Goal: Task Accomplishment & Management: Complete application form

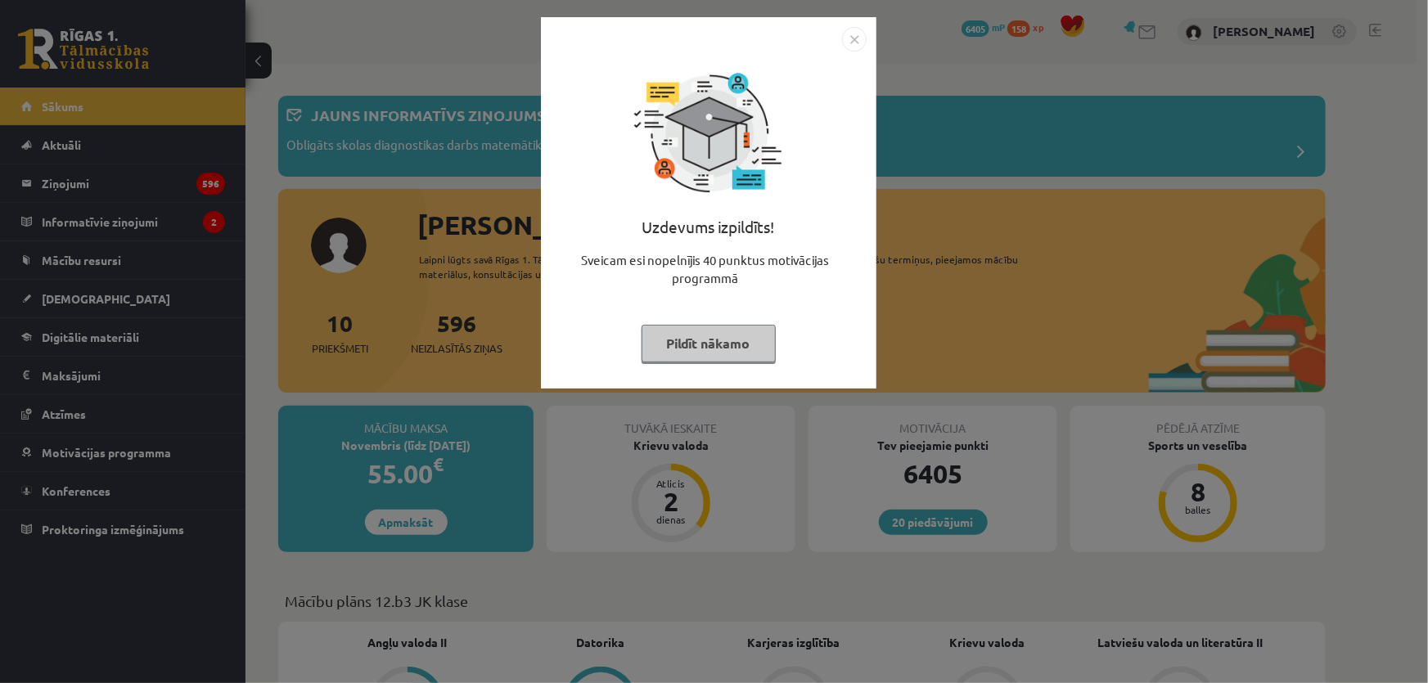
click at [851, 42] on img "Close" at bounding box center [854, 39] width 25 height 25
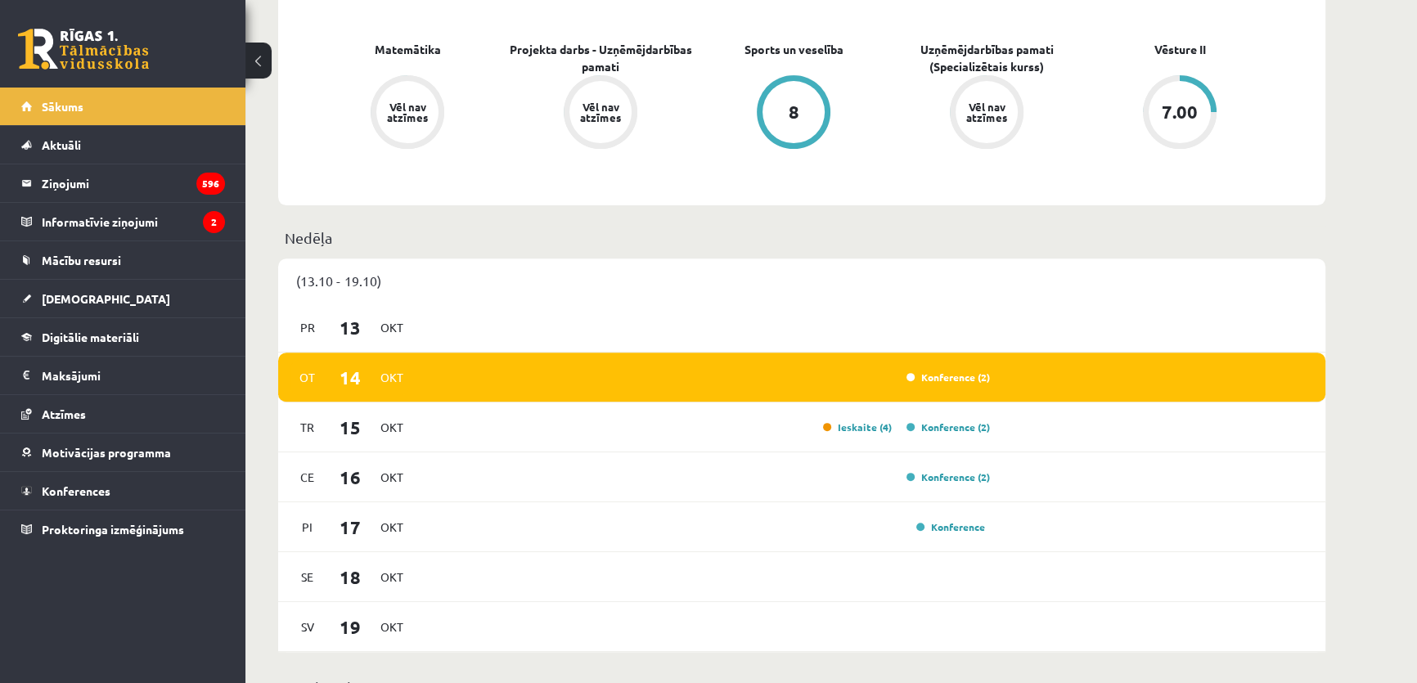
scroll to position [1115, 0]
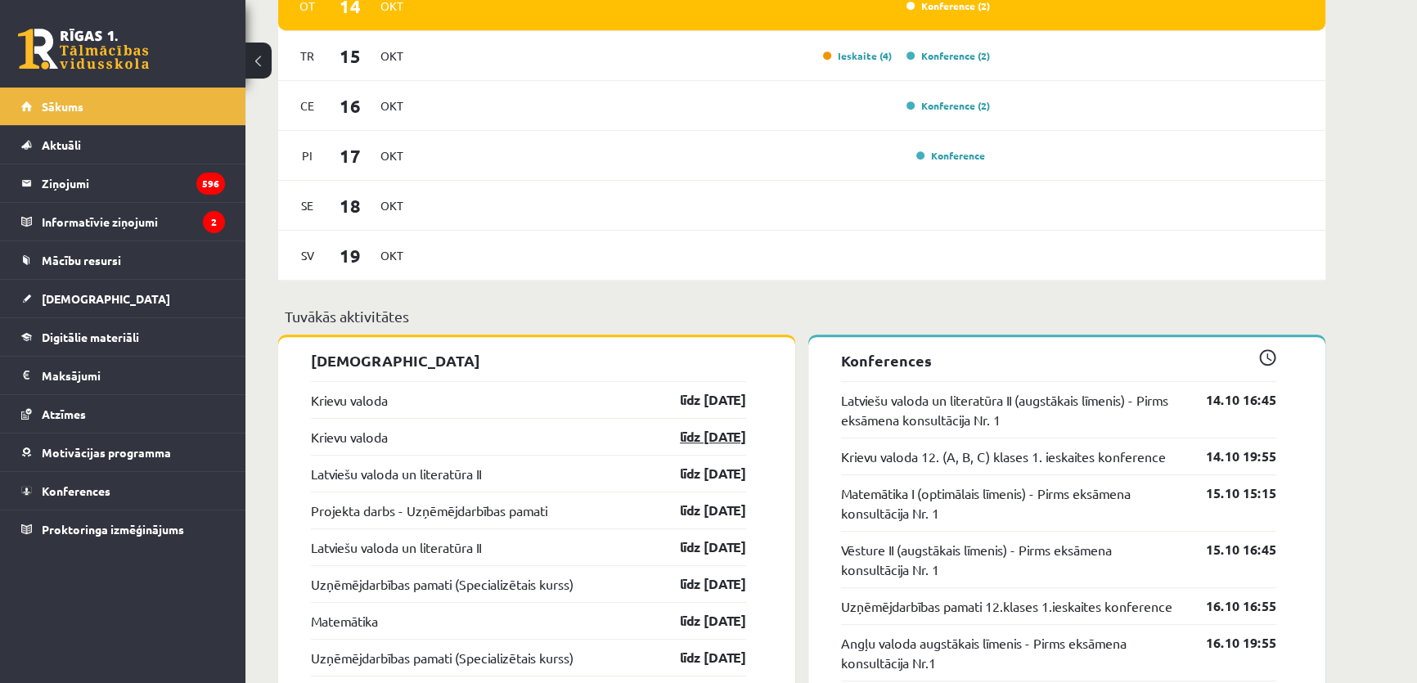
click at [717, 438] on link "līdz [DATE]" at bounding box center [698, 437] width 95 height 20
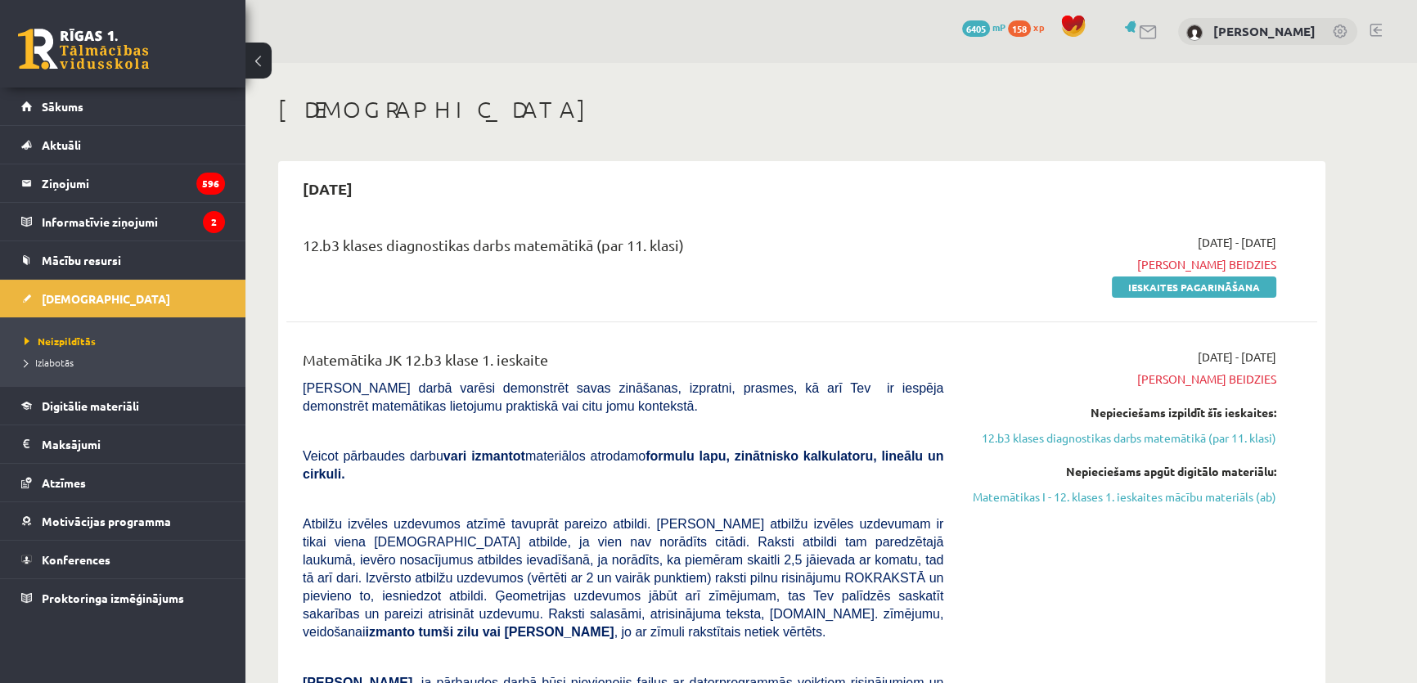
scroll to position [223, 0]
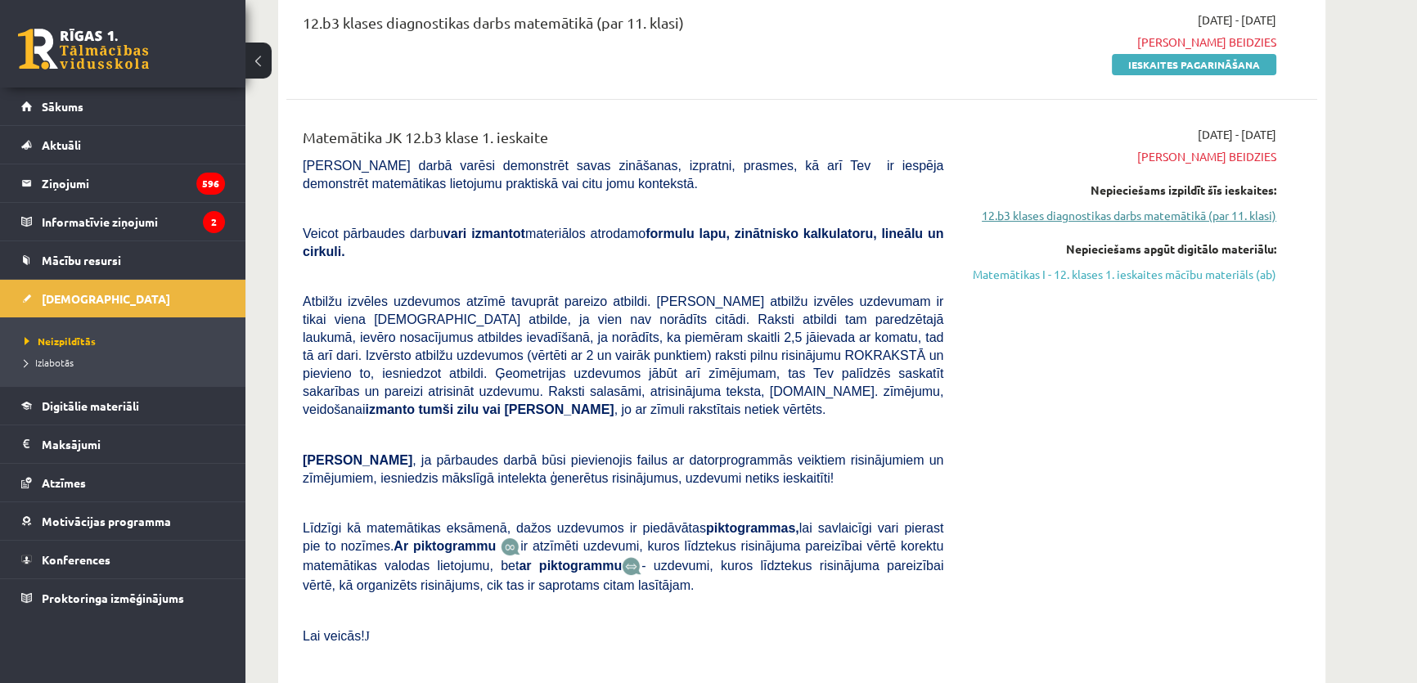
click at [991, 217] on link "12.b3 klases diagnostikas darbs matemātikā (par 11. klasi)" at bounding box center [1122, 215] width 308 height 17
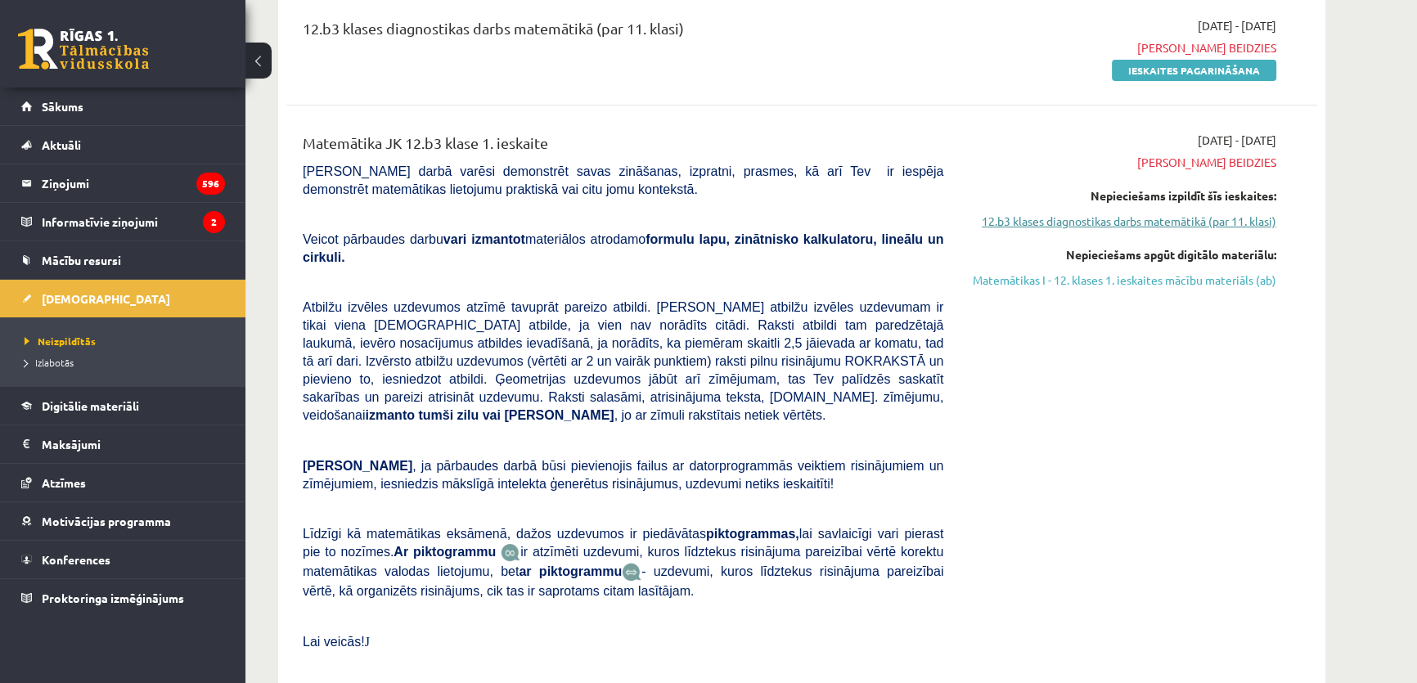
click at [1054, 219] on link "12.b3 klases diagnostikas darbs matemātikā (par 11. klasi)" at bounding box center [1122, 221] width 308 height 17
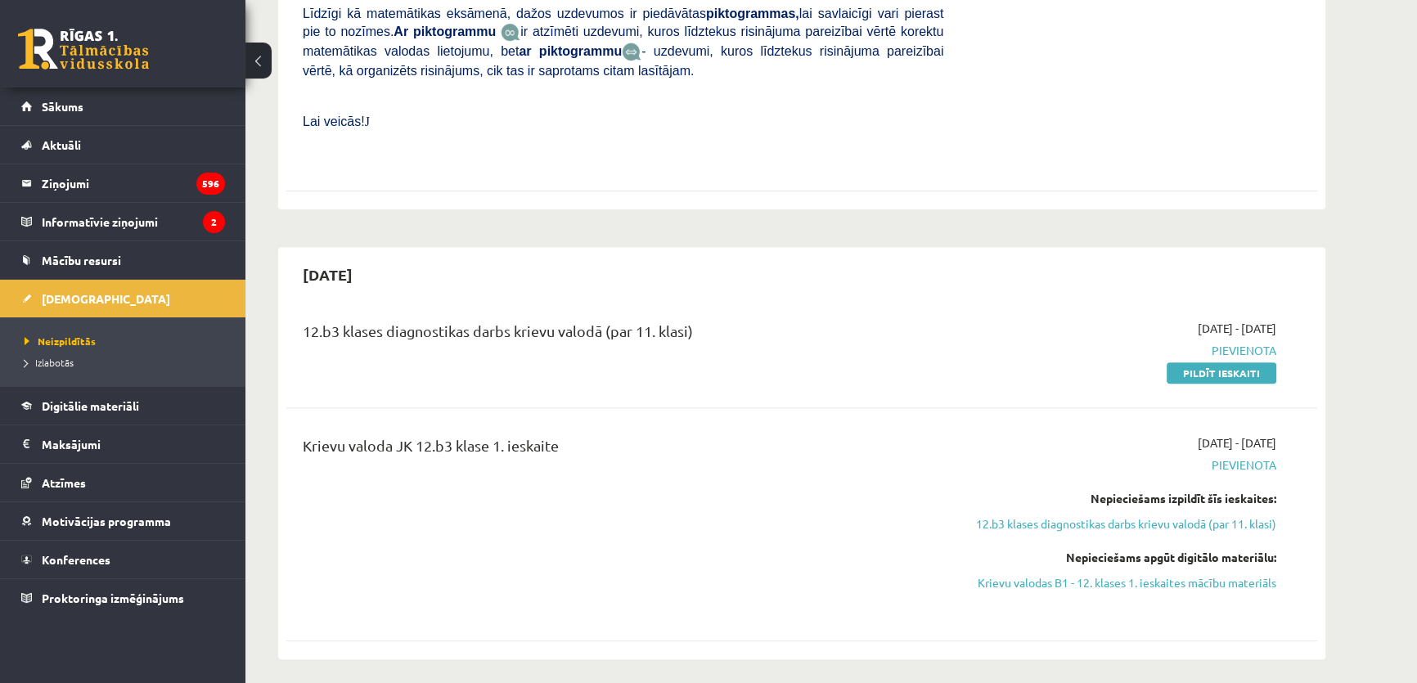
scroll to position [886, 0]
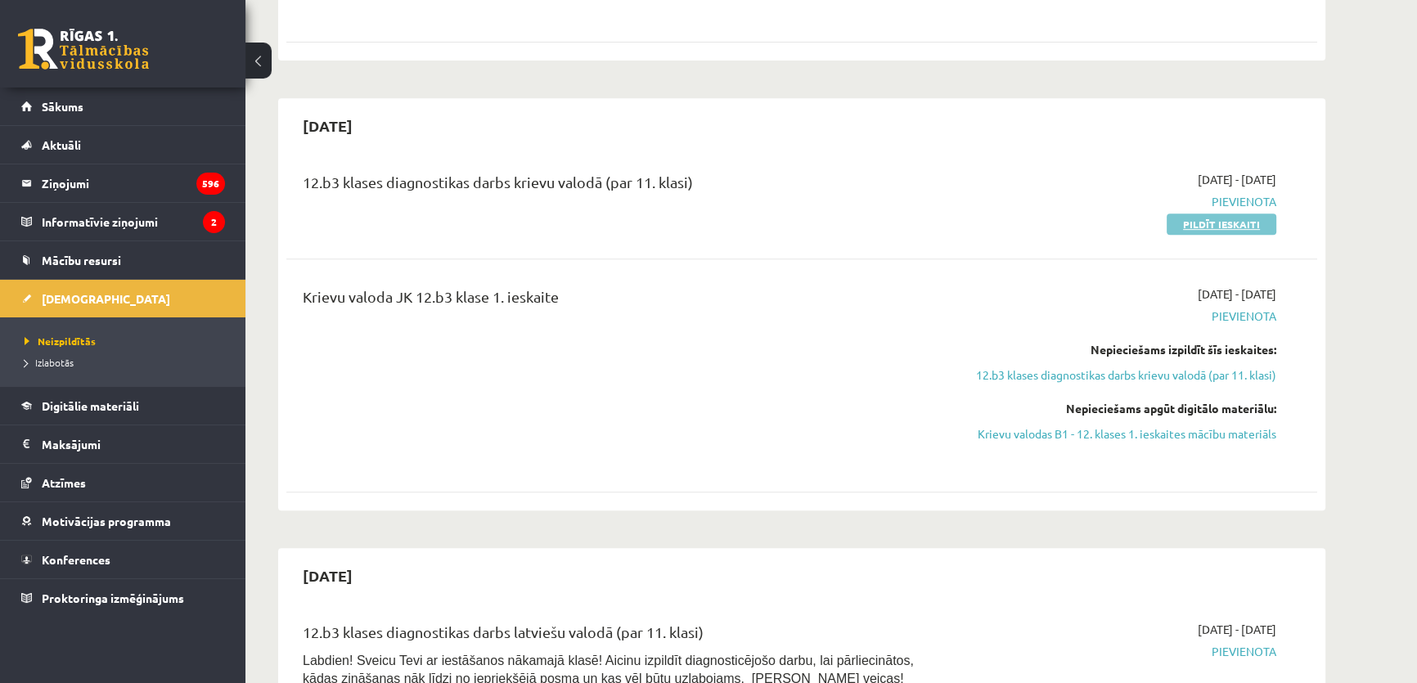
click at [1222, 214] on link "Pildīt ieskaiti" at bounding box center [1222, 224] width 110 height 21
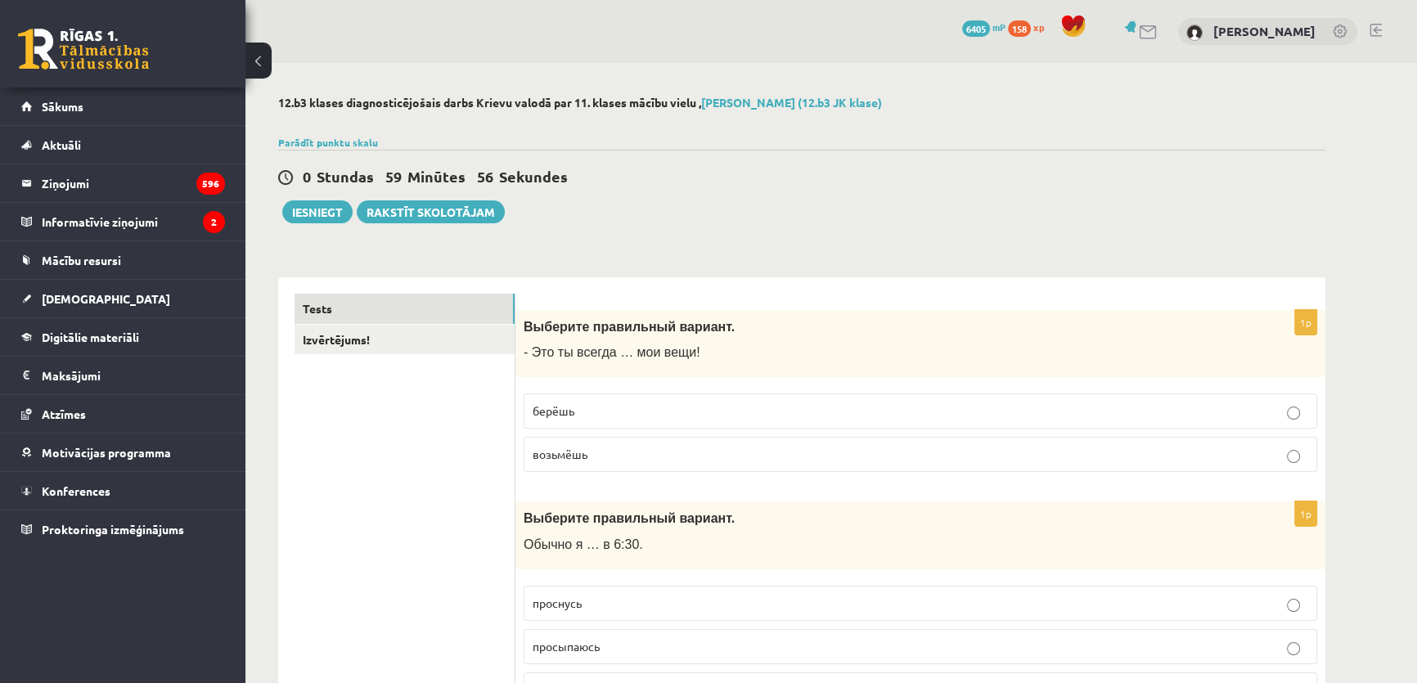
scroll to position [74, 0]
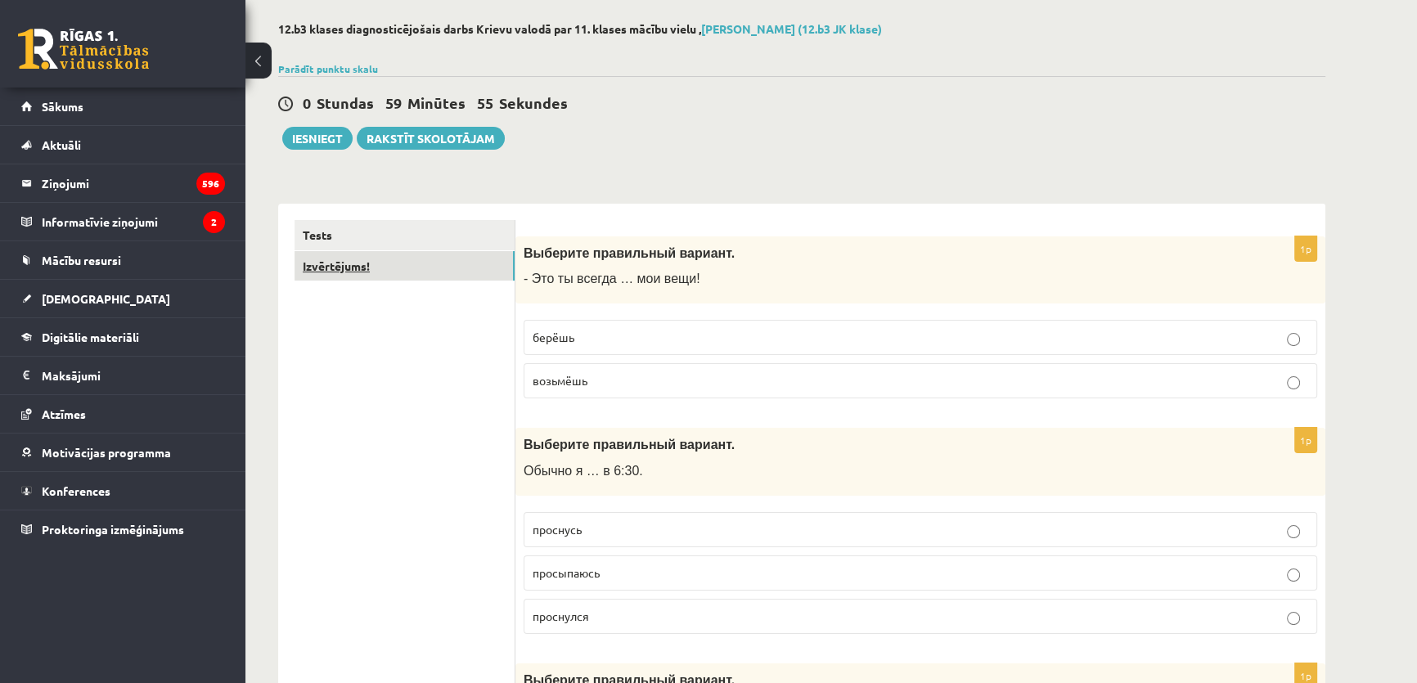
click at [410, 262] on link "Izvērtējums!" at bounding box center [405, 266] width 220 height 30
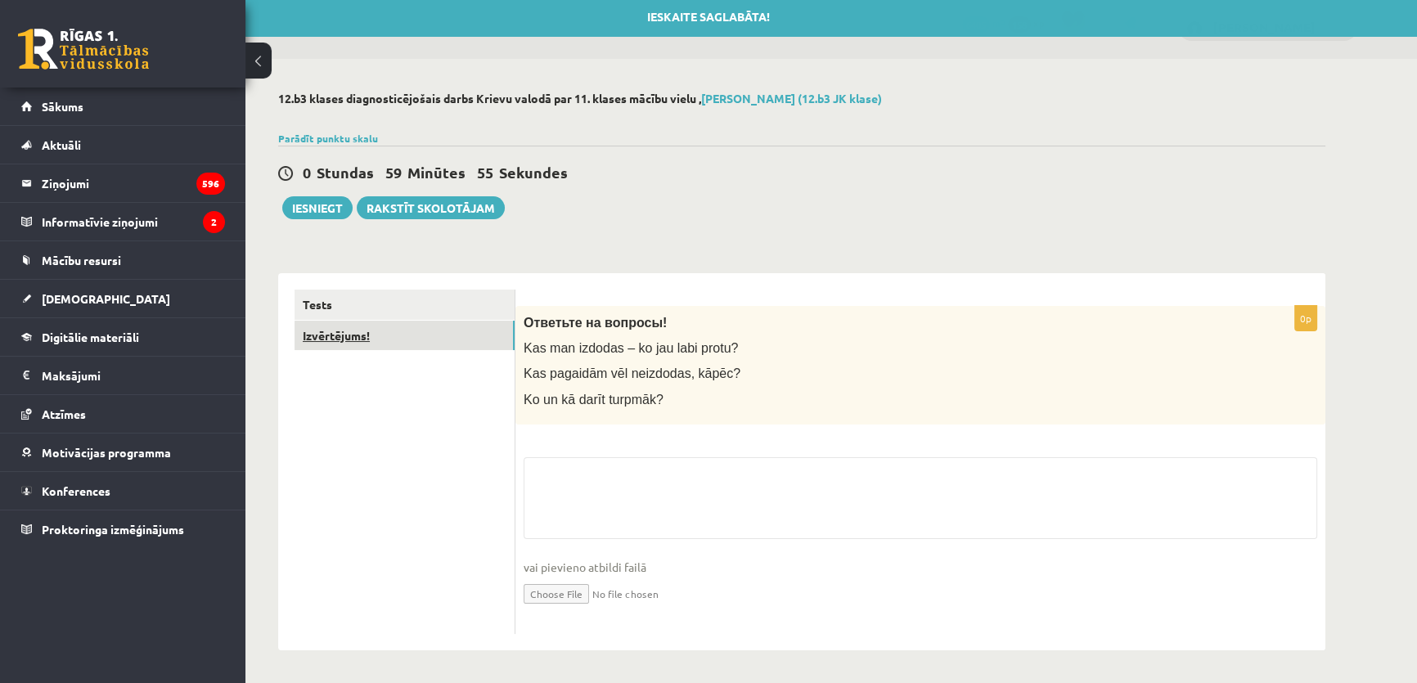
scroll to position [3, 0]
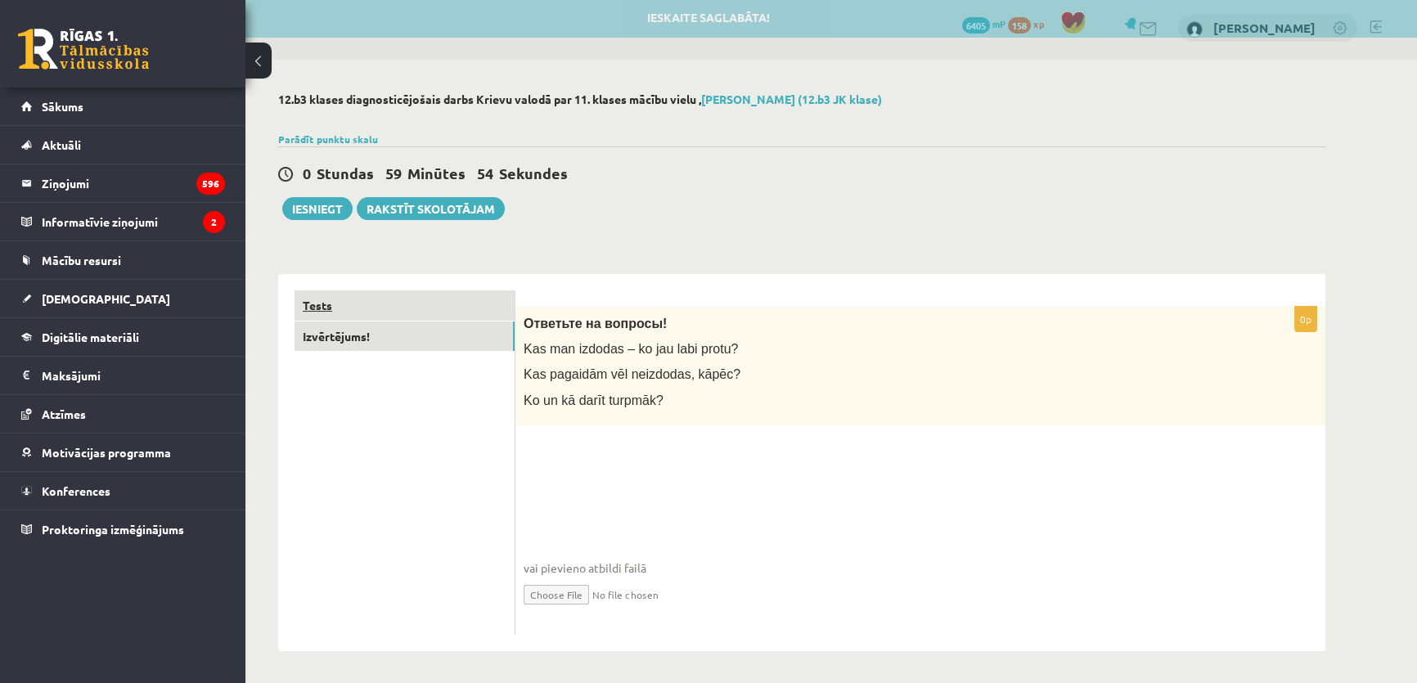
click at [362, 298] on link "Tests" at bounding box center [405, 305] width 220 height 30
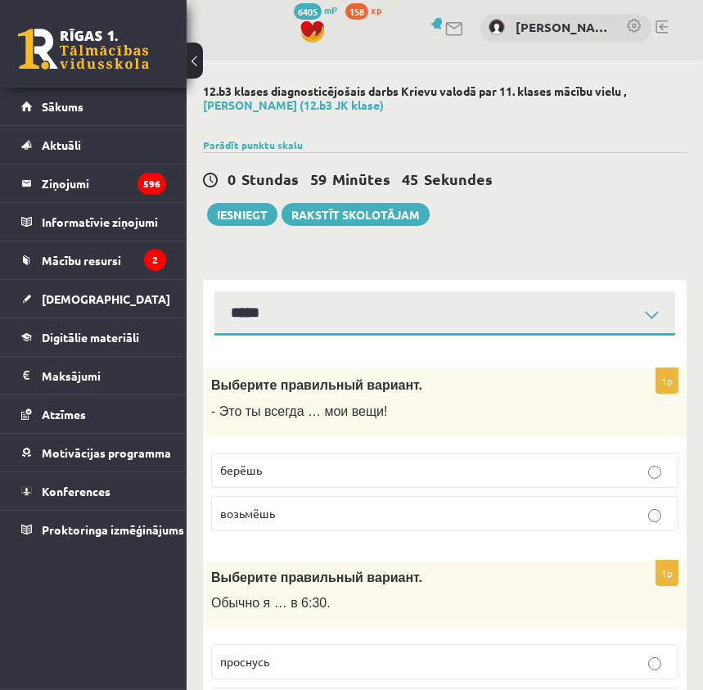
scroll to position [78, 0]
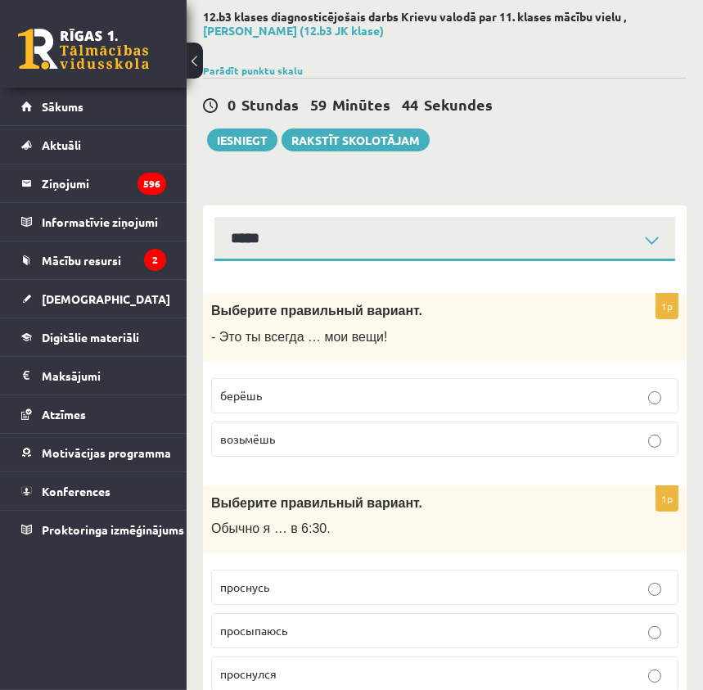
click at [212, 335] on div "Выберите правильный вариант. - Это ты всегда … мои вещи!" at bounding box center [444, 328] width 483 height 68
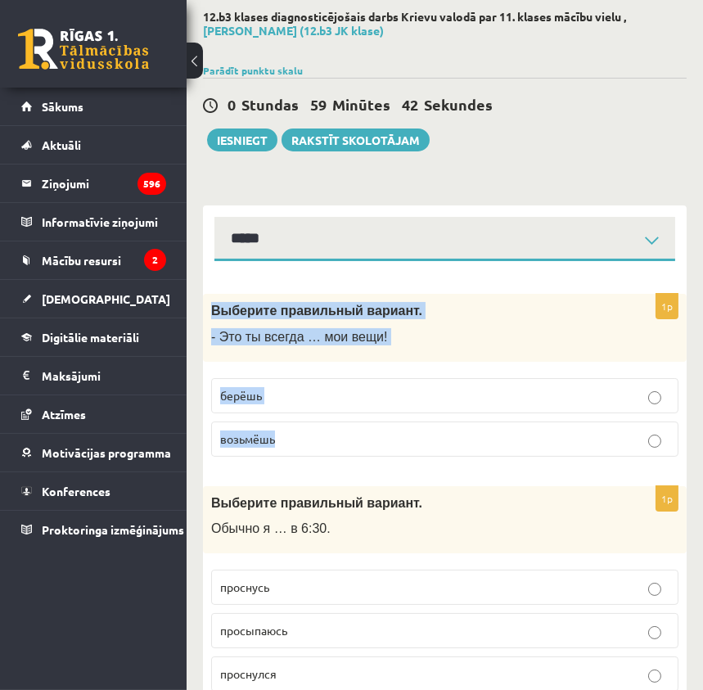
drag, startPoint x: 212, startPoint y: 312, endPoint x: 300, endPoint y: 425, distance: 144.0
click at [300, 425] on div "1p Выберите правильный вариант. - Это ты всегда … мои вещи! берёшь возьмёшь" at bounding box center [444, 382] width 483 height 176
copy div "Выберите правильный вариант. - Это ты всегда … мои вещи! берёшь возьмёшь"
click at [343, 387] on p "берёшь" at bounding box center [444, 395] width 449 height 17
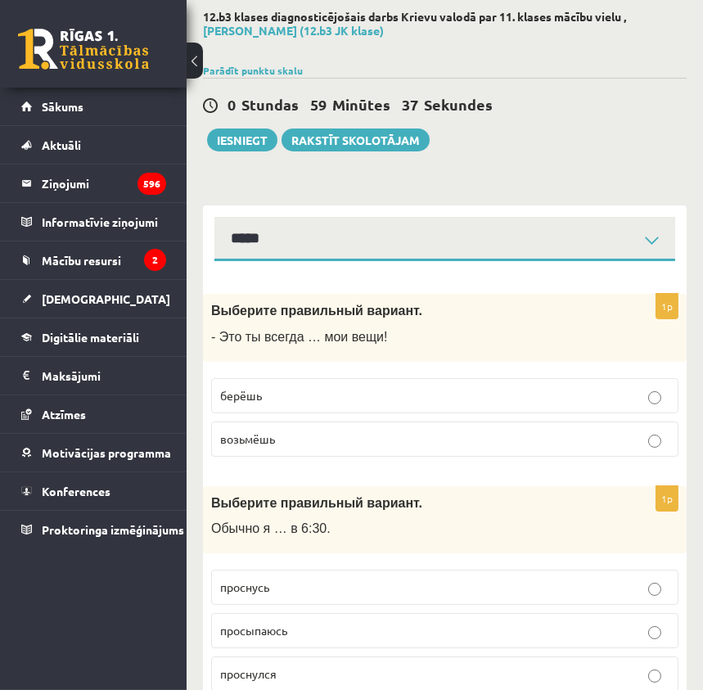
scroll to position [227, 0]
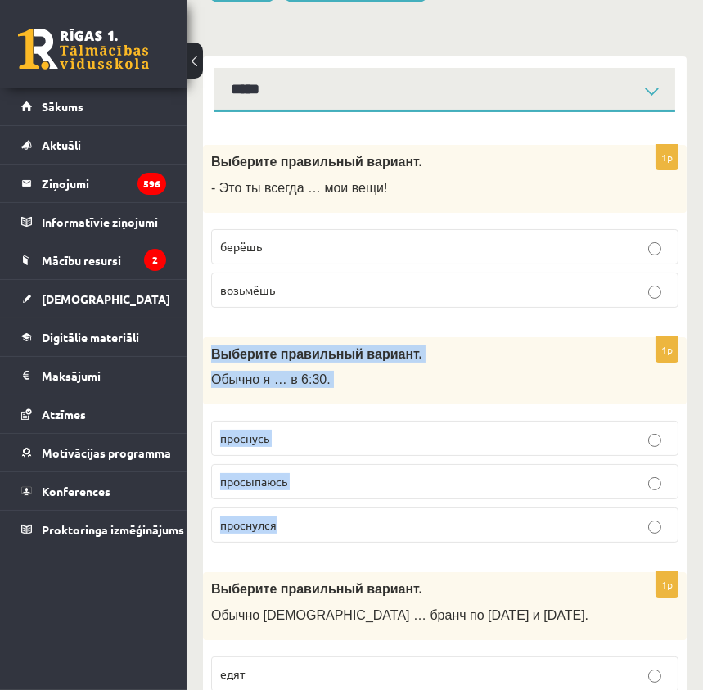
drag, startPoint x: 209, startPoint y: 351, endPoint x: 289, endPoint y: 504, distance: 172.3
click at [289, 504] on div "1p Выберите правильный вариант. Обычно я … в 6:30. проснусь просыпаюсь проснулся" at bounding box center [444, 446] width 483 height 219
copy div "Выберите правильный вариант. Обычно я … в 6:30. проснусь просыпаюсь проснулся"
click at [313, 475] on p "просыпаюсь" at bounding box center [444, 481] width 449 height 17
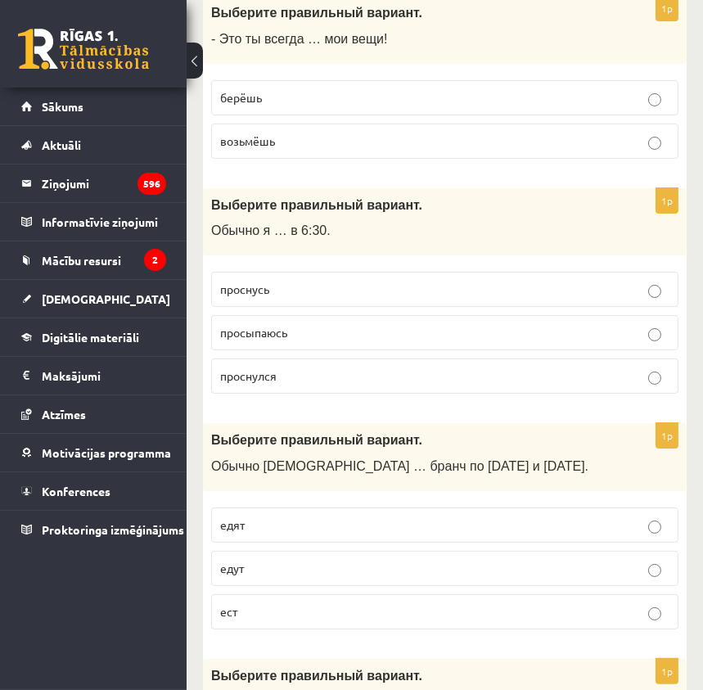
scroll to position [450, 0]
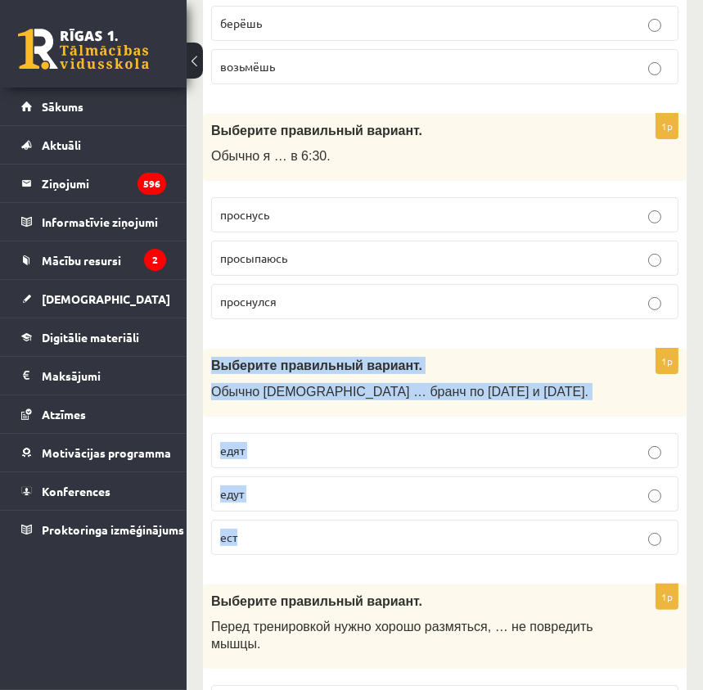
drag, startPoint x: 211, startPoint y: 365, endPoint x: 283, endPoint y: 513, distance: 164.6
click at [283, 513] on div "1p Выберите правильный вариант. Обычно англичане … бранч по субботам и воскресе…" at bounding box center [444, 457] width 483 height 219
copy div "Выберите правильный вариант. Обычно англичане … бранч по субботам и воскресенья…"
click at [259, 451] on p "едят" at bounding box center [444, 450] width 449 height 17
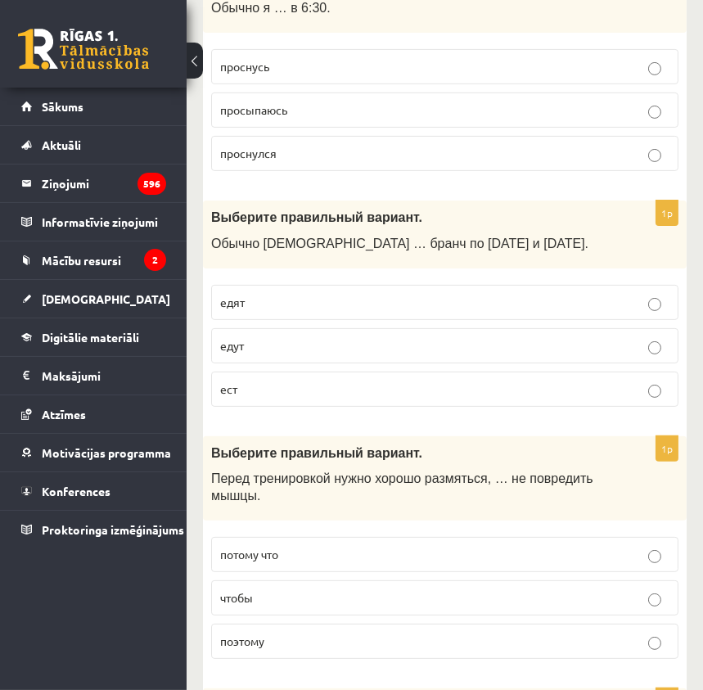
scroll to position [672, 0]
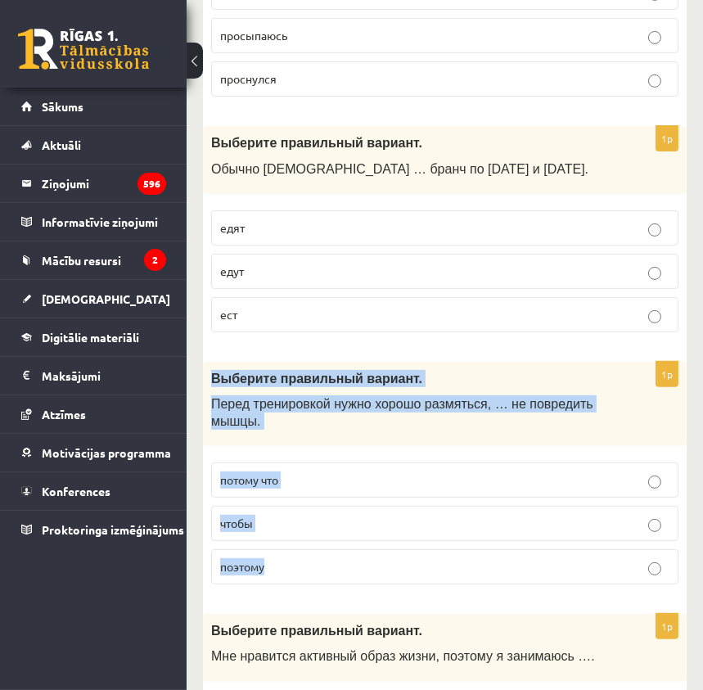
drag, startPoint x: 208, startPoint y: 375, endPoint x: 301, endPoint y: 548, distance: 196.2
click at [301, 548] on div "1p Выберите правильный вариант. Перед тренировкой нужно хорошо размяться, … не …" at bounding box center [444, 480] width 483 height 236
copy div "Выберите правильный вариант. Перед тренировкой нужно хорошо размяться, … не пов…"
click at [295, 515] on p "чтобы" at bounding box center [444, 523] width 449 height 17
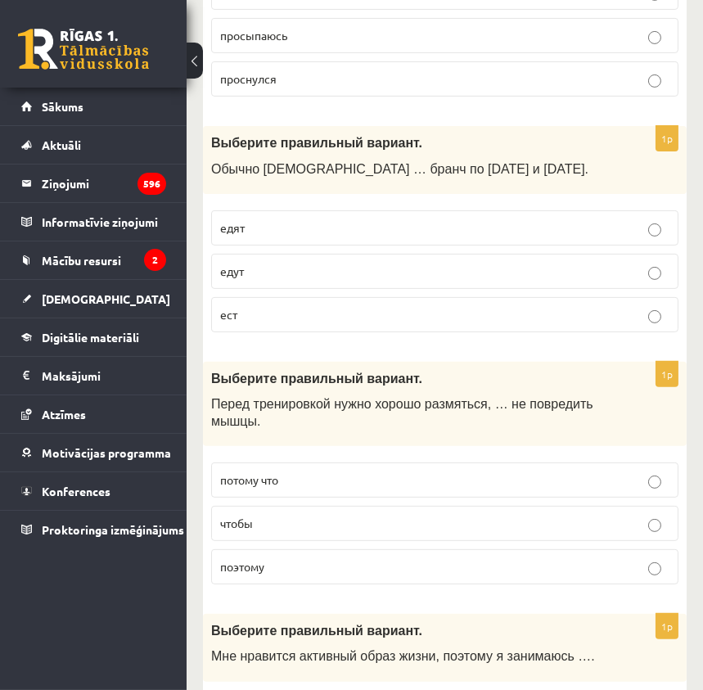
scroll to position [896, 0]
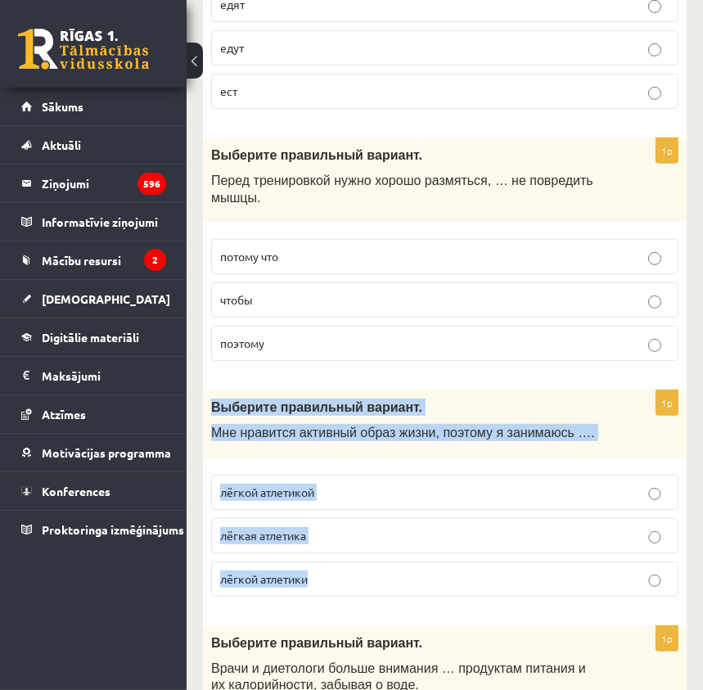
drag, startPoint x: 208, startPoint y: 402, endPoint x: 375, endPoint y: 574, distance: 240.1
click at [375, 575] on div "1p Выберите правильный вариант. Мне нравится активный образ жизни, поэтому я за…" at bounding box center [444, 499] width 483 height 219
copy div "Выберите правильный вариант. Мне нравится активный образ жизни, поэтому я заним…"
click at [326, 485] on p "лёгкой атлетикой" at bounding box center [444, 491] width 449 height 17
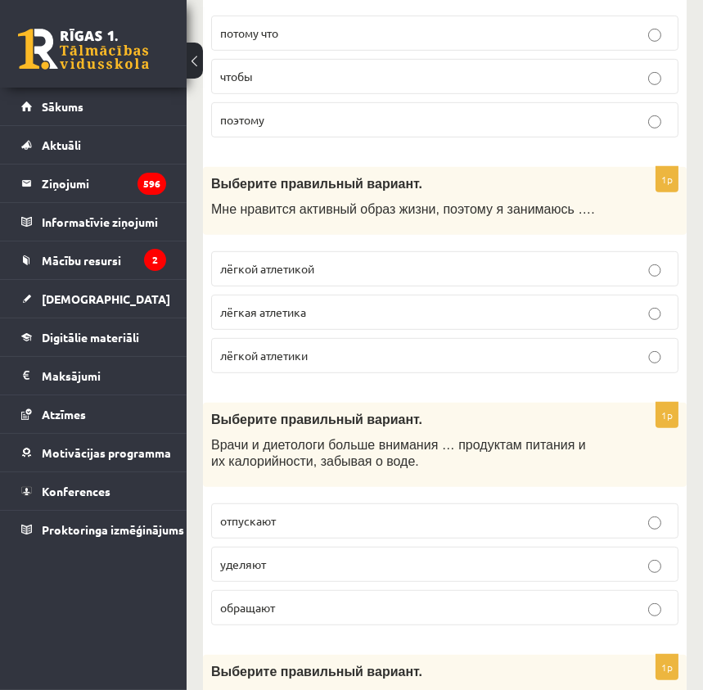
scroll to position [1194, 0]
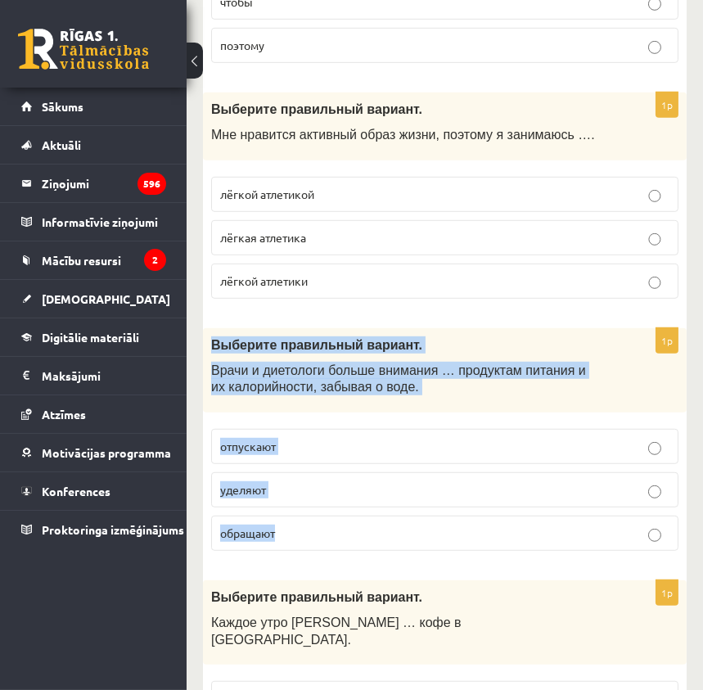
drag, startPoint x: 232, startPoint y: 363, endPoint x: 328, endPoint y: 530, distance: 192.4
click at [328, 531] on div "1p Выберите правильный вариант. Врачи и диетологи больше внимания … продуктам п…" at bounding box center [444, 446] width 483 height 236
copy div "Выберите правильный вариант. Врачи и диетологи больше внимания … продуктам пита…"
click at [236, 492] on span "уделяют" at bounding box center [243, 489] width 46 height 15
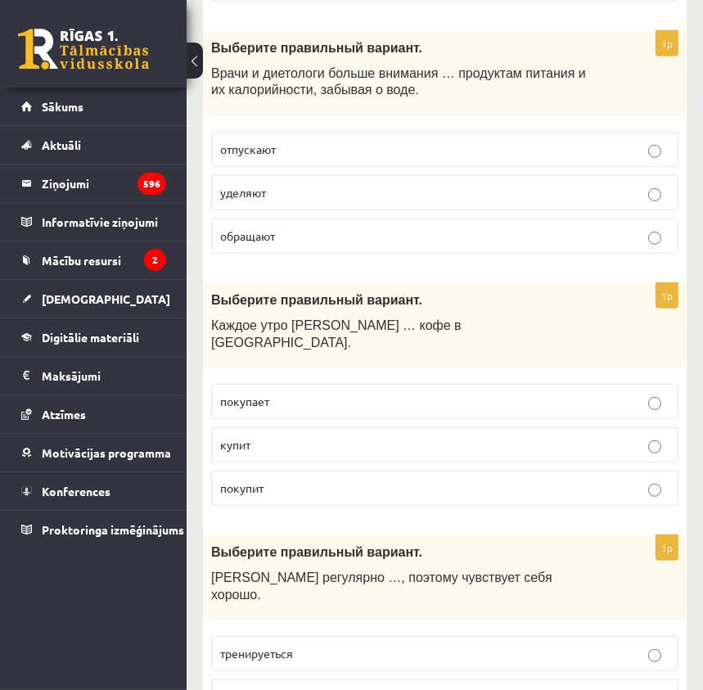
scroll to position [1565, 0]
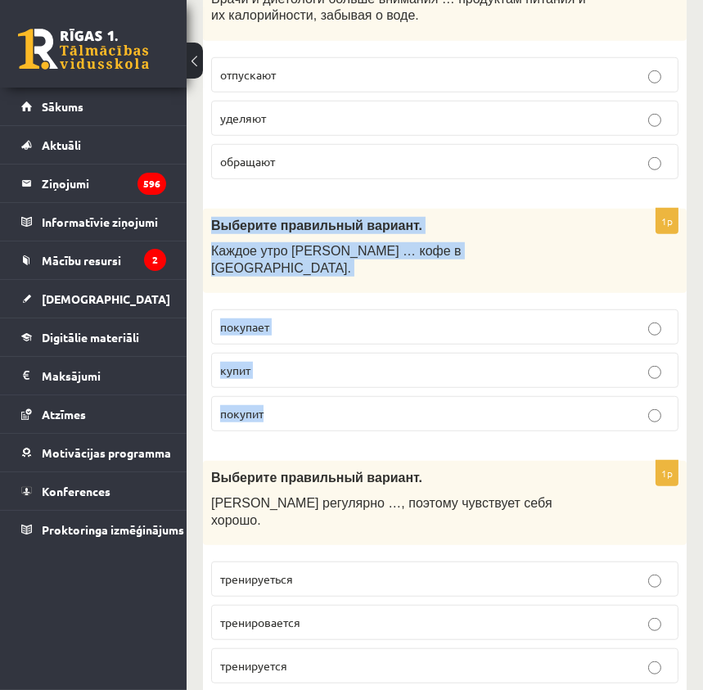
drag, startPoint x: 213, startPoint y: 221, endPoint x: 287, endPoint y: 389, distance: 184.2
click at [287, 389] on div "1p Выберите правильный вариант. Каждое утро Анна … кофе в киоске. покупает купи…" at bounding box center [444, 327] width 483 height 236
copy div "Выберите правильный вариант. Каждое утро Анна … кофе в киоске. покупает купит п…"
click at [250, 319] on span "покупает" at bounding box center [244, 326] width 49 height 15
click at [317, 416] on div "1p Выберите правильный вариант. Каждое утро Анна … кофе в киоске. покупает купи…" at bounding box center [444, 327] width 483 height 236
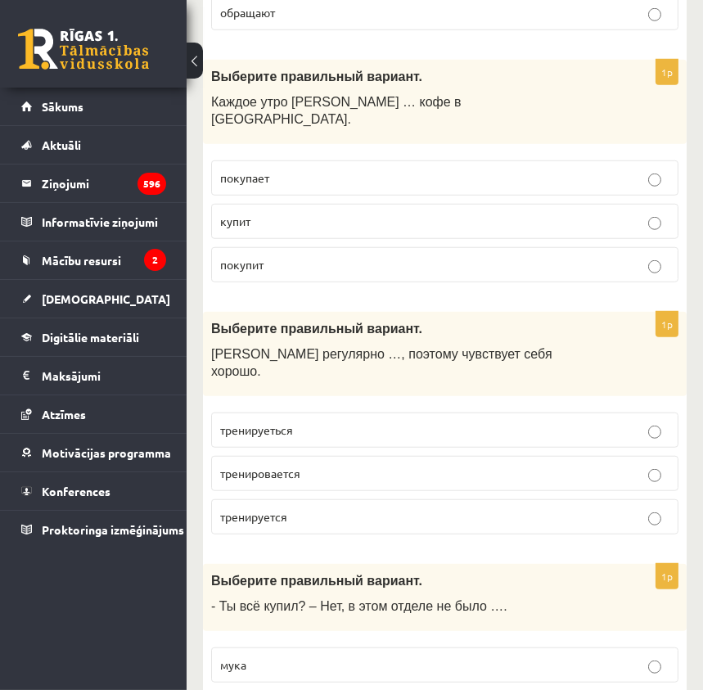
scroll to position [1863, 0]
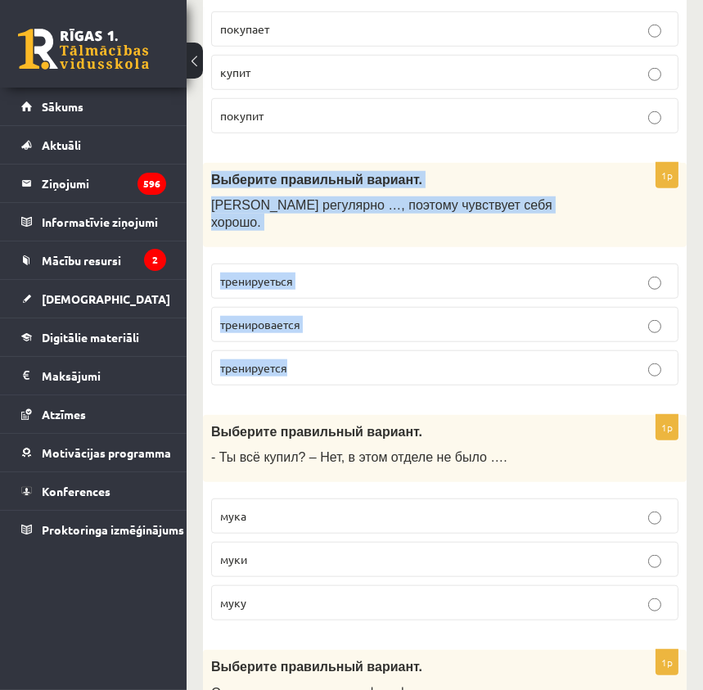
drag, startPoint x: 205, startPoint y: 160, endPoint x: 299, endPoint y: 311, distance: 177.1
click at [299, 311] on div "1p Выберите правильный вариант. Марис регулярно …, поэтому чувствует себя хорош…" at bounding box center [444, 281] width 483 height 236
copy div "Выберите правильный вариант. Марис регулярно …, поэтому чувствует себя хорошо. …"
click at [321, 316] on p "тренировается" at bounding box center [444, 324] width 449 height 17
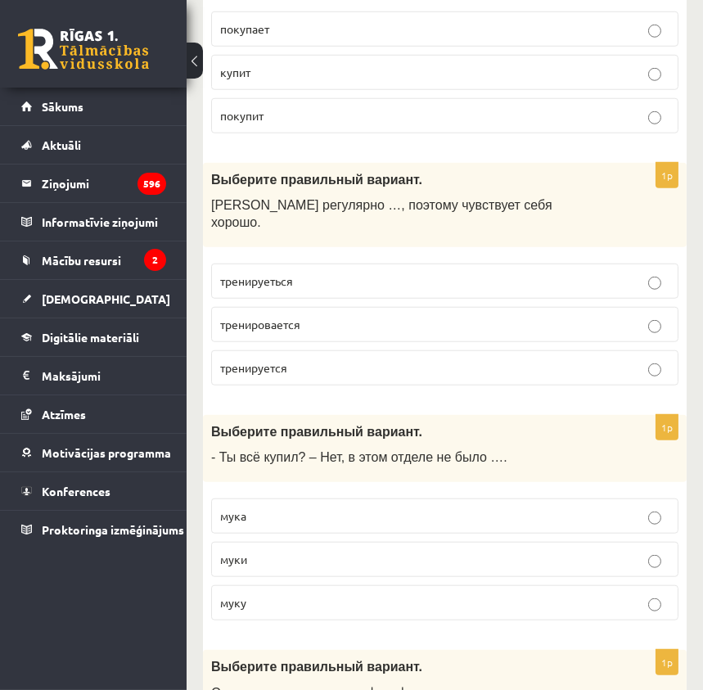
scroll to position [2012, 0]
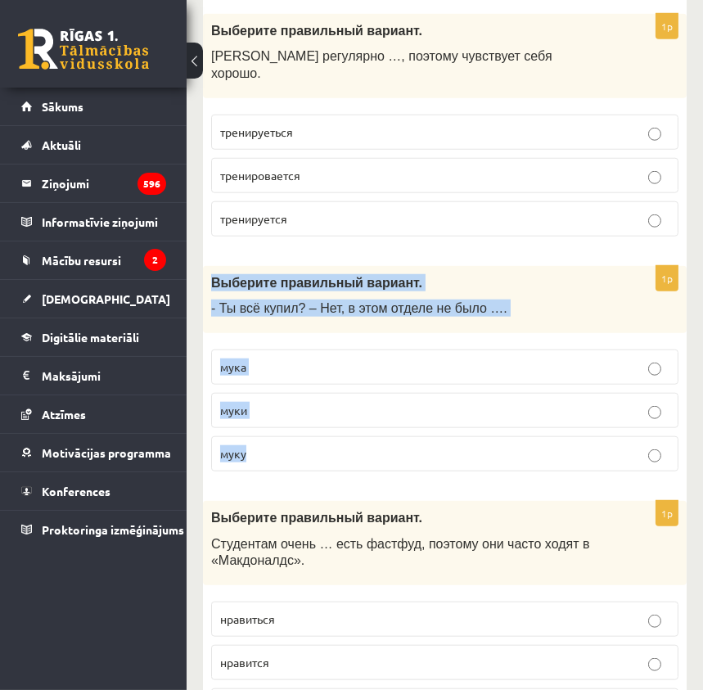
drag, startPoint x: 213, startPoint y: 245, endPoint x: 319, endPoint y: 403, distance: 190.4
click at [319, 403] on div "1p Выберите правильный вариант. - Ты всё купил? – Нет, в этом отделе не было ….…" at bounding box center [444, 375] width 483 height 219
copy div "Выберите правильный вариант. - Ты всё купил? – Нет, в этом отделе не было …. му…"
click at [271, 279] on div "Выберите правильный вариант. - Ты всё купил? – Нет, в этом отделе не было …." at bounding box center [444, 300] width 483 height 68
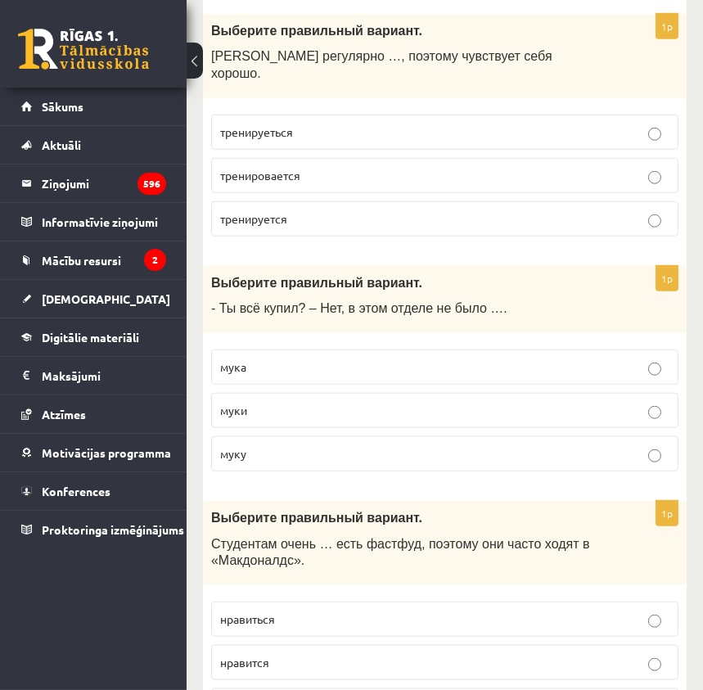
click at [270, 393] on label "муки" at bounding box center [444, 410] width 467 height 35
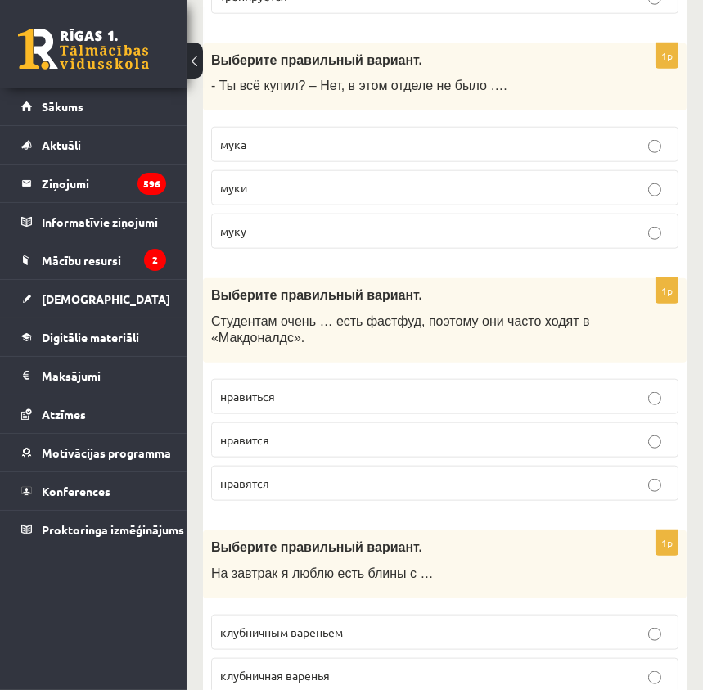
scroll to position [2309, 0]
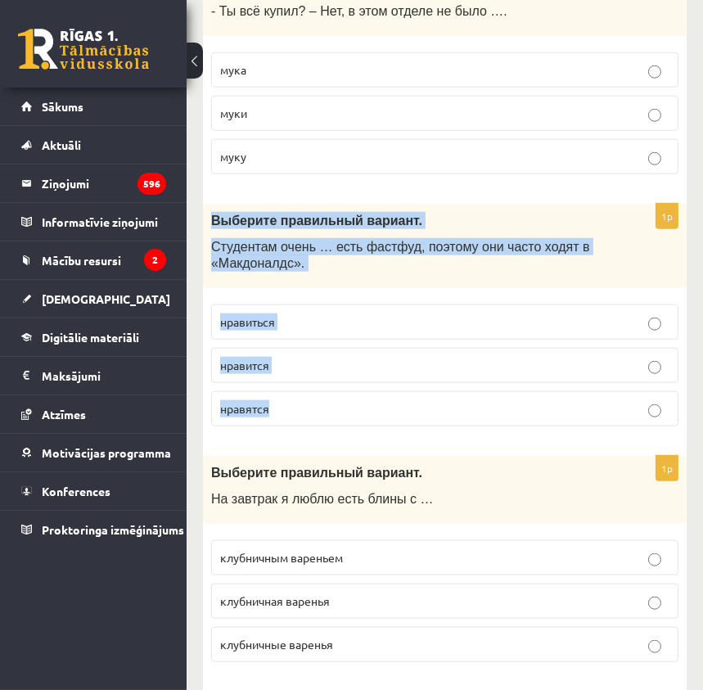
drag, startPoint x: 208, startPoint y: 189, endPoint x: 298, endPoint y: 355, distance: 188.9
click at [298, 355] on div "1p Выберите правильный вариант. Студентам очень … есть фастфуд, поэтому они час…" at bounding box center [444, 322] width 483 height 236
copy div "Выберите правильный вариант. Студентам очень … есть фастфуд, поэтому они часто …"
click at [425, 238] on p "Студентам очень … есть фастфуд, поэтому они часто ходят в «Макдоналдс»." at bounding box center [403, 255] width 385 height 34
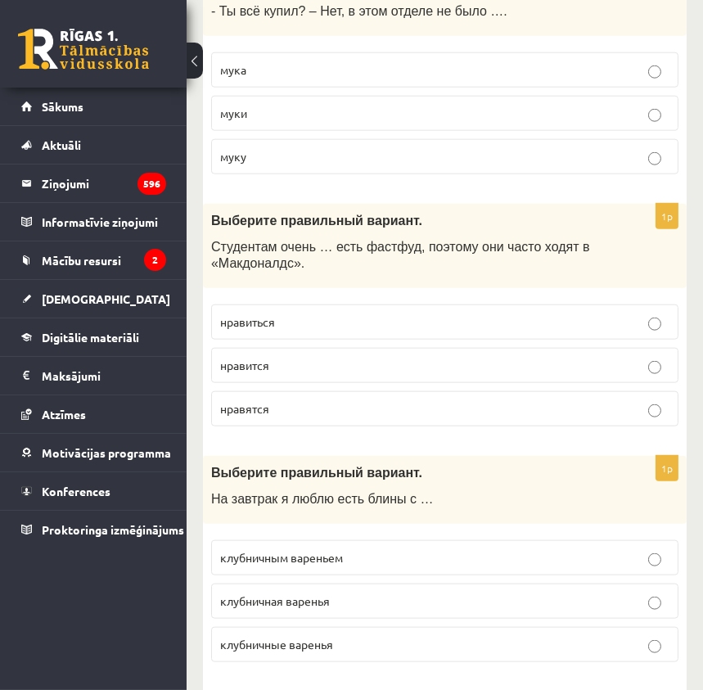
click at [289, 357] on p "нравится" at bounding box center [444, 365] width 449 height 17
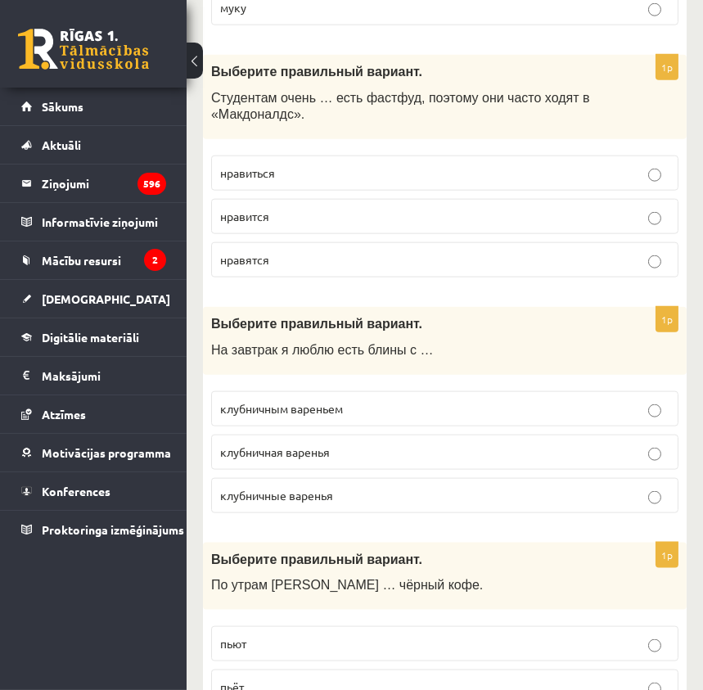
scroll to position [2532, 0]
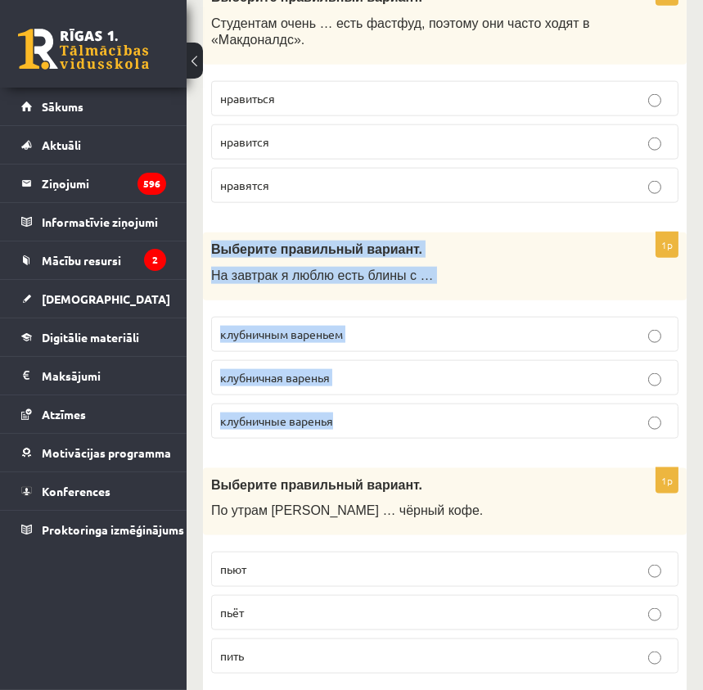
drag, startPoint x: 209, startPoint y: 214, endPoint x: 340, endPoint y: 388, distance: 217.3
click at [340, 388] on div "1p Выберите правильный вариант. На завтрак я люблю есть блины с … клубничным ва…" at bounding box center [444, 341] width 483 height 219
click at [481, 267] on p "На завтрак я люблю есть блины с …" at bounding box center [403, 275] width 385 height 17
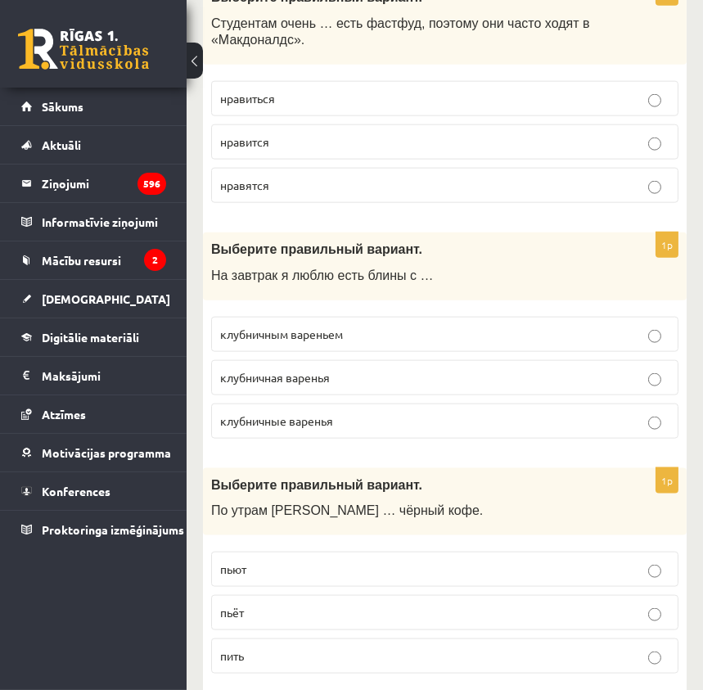
click at [370, 326] on p "клубничным вареньем" at bounding box center [444, 334] width 449 height 17
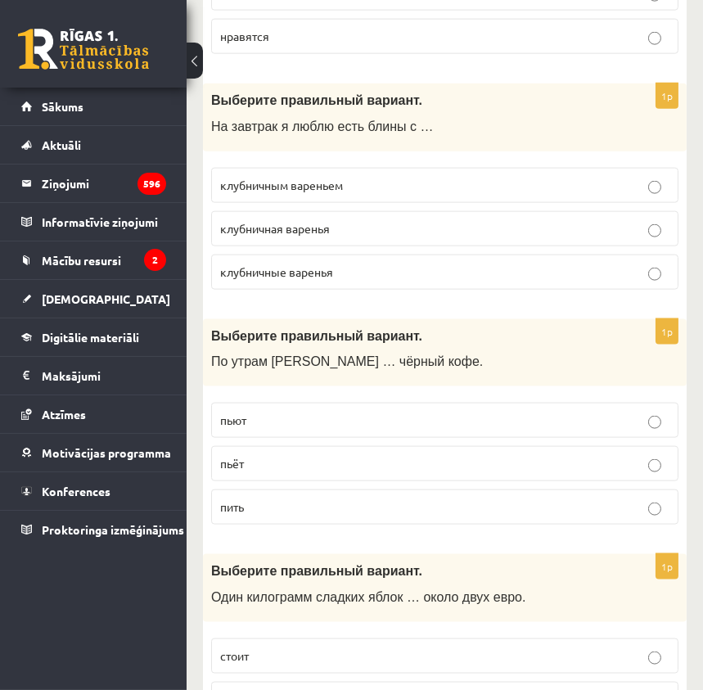
scroll to position [2755, 0]
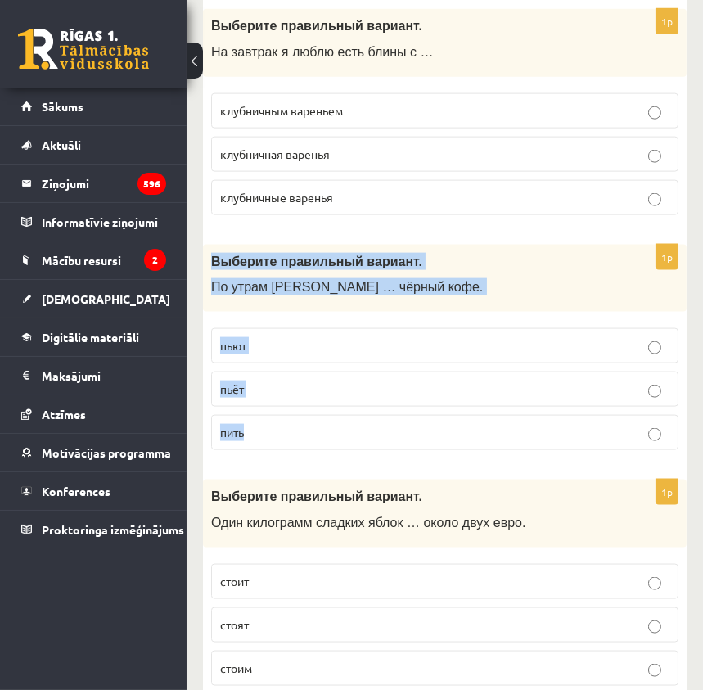
drag, startPoint x: 209, startPoint y: 220, endPoint x: 286, endPoint y: 390, distance: 187.1
click at [286, 390] on div "1p Выберите правильный вариант. По утрам Янис … чёрный кофе. пьют пьёт пить" at bounding box center [444, 354] width 483 height 219
click at [282, 380] on p "пьёт" at bounding box center [444, 388] width 449 height 17
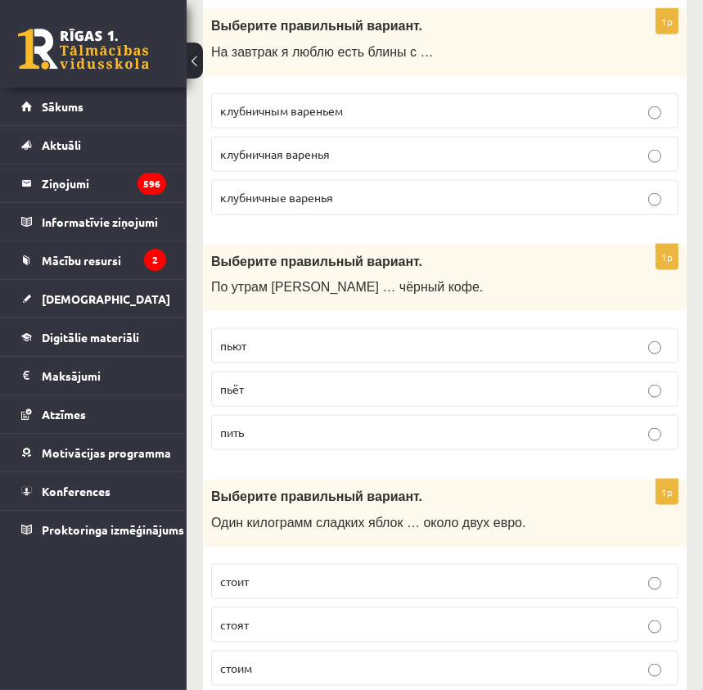
scroll to position [2904, 0]
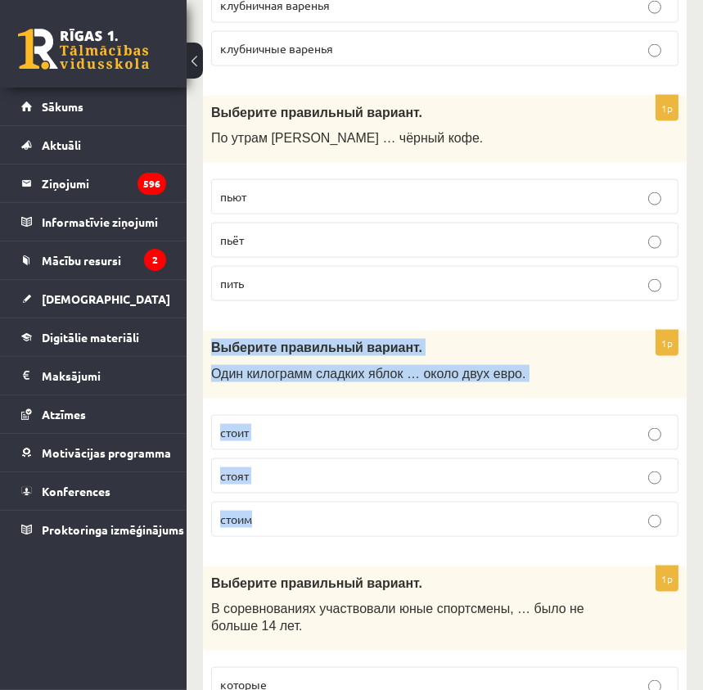
drag, startPoint x: 207, startPoint y: 308, endPoint x: 287, endPoint y: 458, distance: 170.5
click at [287, 458] on div "1p Выберите правильный вариант. Один килограмм сладких яблок … около двух евро.…" at bounding box center [444, 439] width 483 height 219
click at [281, 424] on p "стоит" at bounding box center [444, 432] width 449 height 17
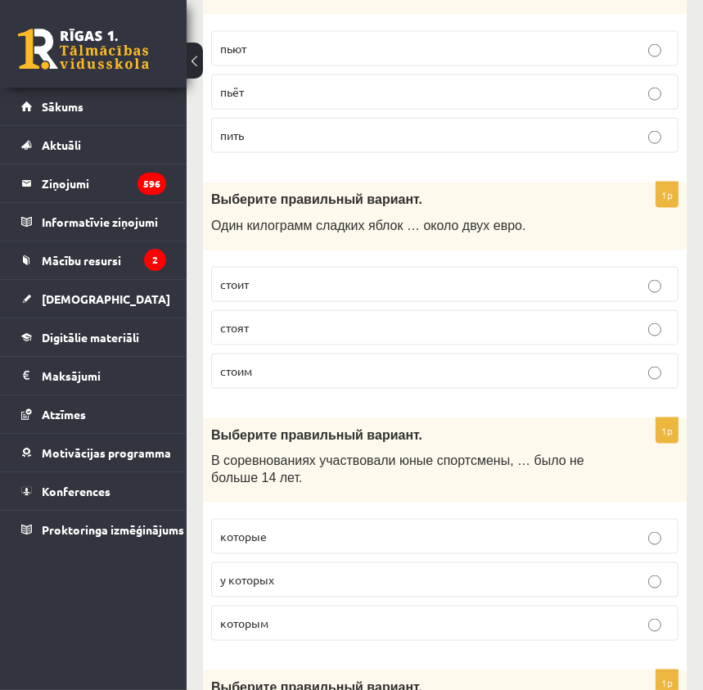
scroll to position [3127, 0]
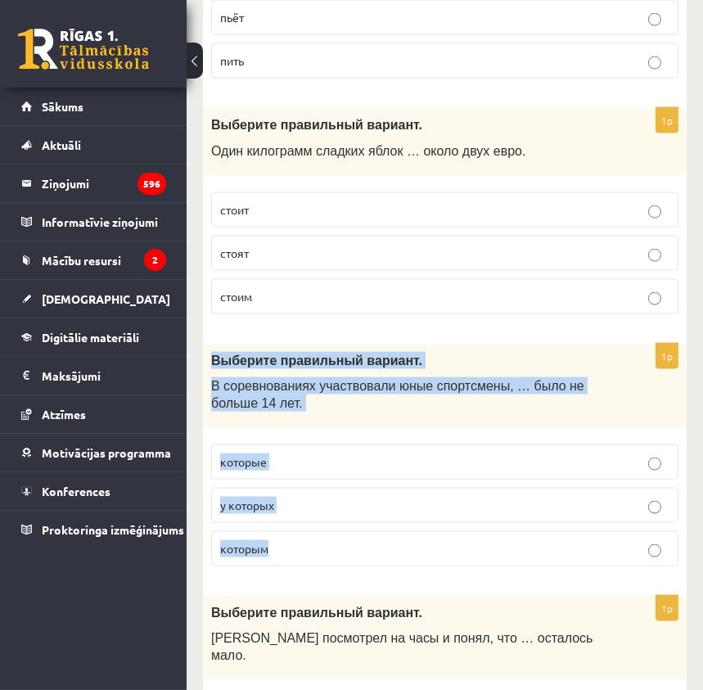
drag, startPoint x: 206, startPoint y: 320, endPoint x: 294, endPoint y: 495, distance: 195.7
click at [294, 495] on div "1p Выберите правильный вариант. В соревнованиях участвовали юные спортсмены, … …" at bounding box center [444, 462] width 483 height 236
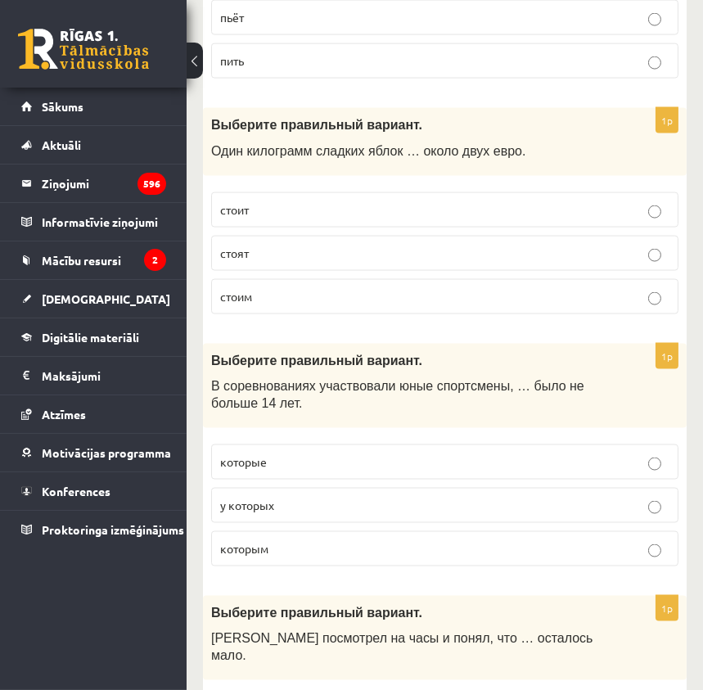
click at [63, 636] on div "0 Dāvanas 6405 mP 158 xp Rihards Zoltāns Sākums Aktuāli Kā mācīties eSKOLĀ Kont…" at bounding box center [93, 345] width 187 height 690
click at [257, 541] on span "которым" at bounding box center [244, 548] width 48 height 15
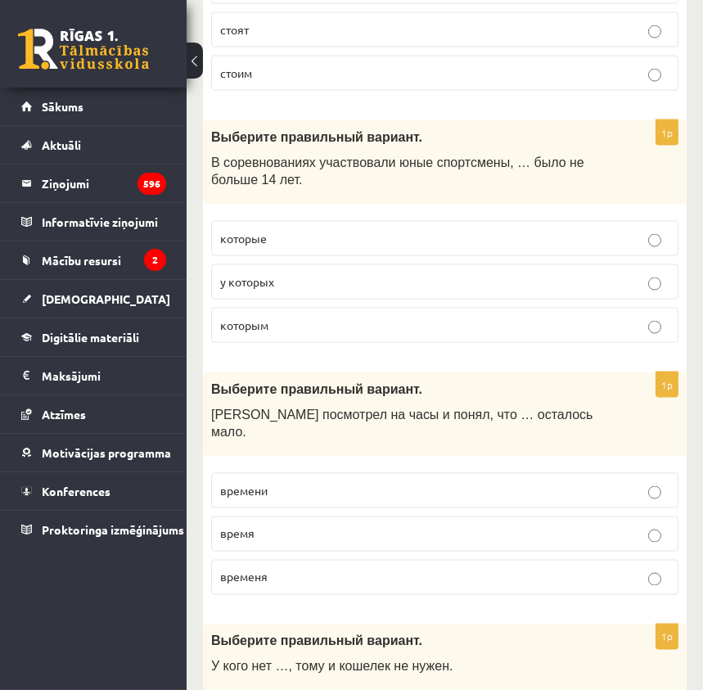
scroll to position [3424, 0]
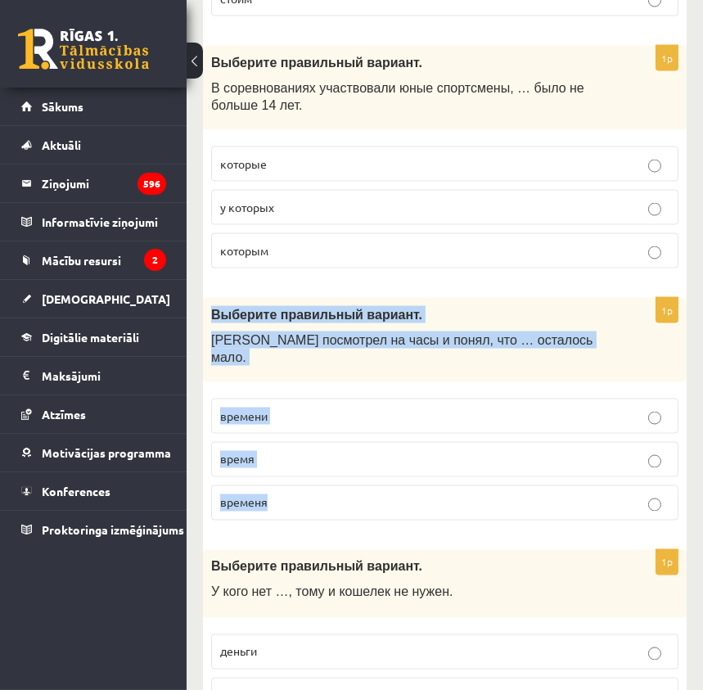
drag, startPoint x: 220, startPoint y: 281, endPoint x: 276, endPoint y: 439, distance: 168.2
click at [276, 439] on div "1p Выберите правильный вариант. Марис посмотрел на часы и понял, что … осталось…" at bounding box center [444, 416] width 483 height 236
click at [270, 407] on p "времени" at bounding box center [444, 415] width 449 height 17
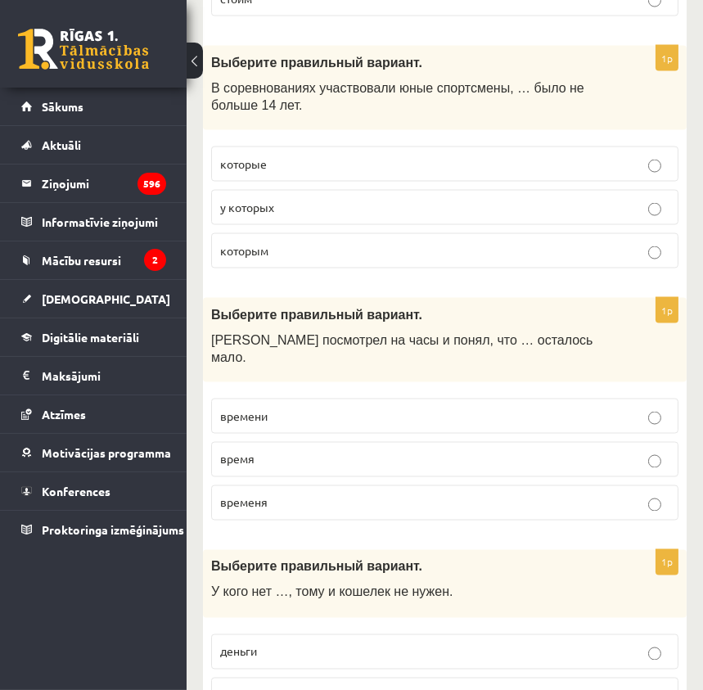
scroll to position [3648, 0]
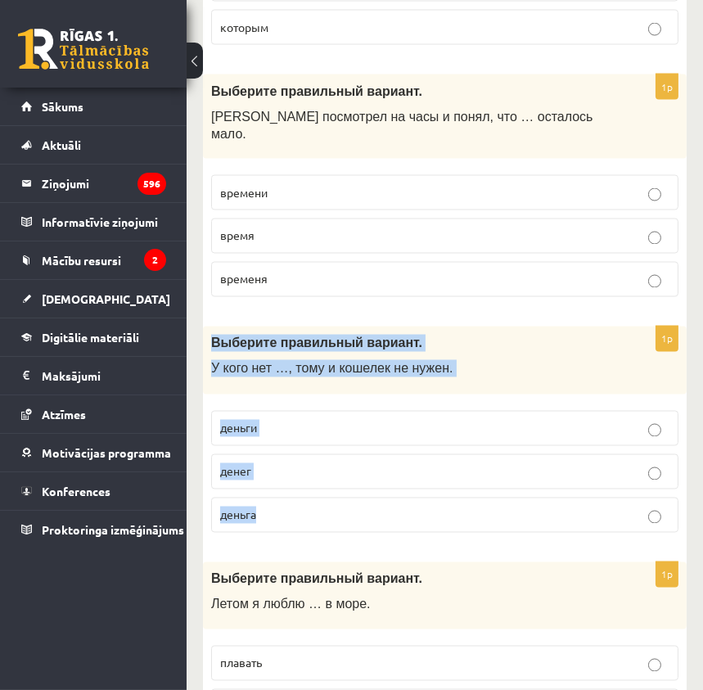
drag, startPoint x: 208, startPoint y: 283, endPoint x: 308, endPoint y: 446, distance: 191.4
click at [308, 446] on div "1p Выберите правильный вариант. У кого нет …, тому и кошелек не нужен. деньги д…" at bounding box center [444, 435] width 483 height 219
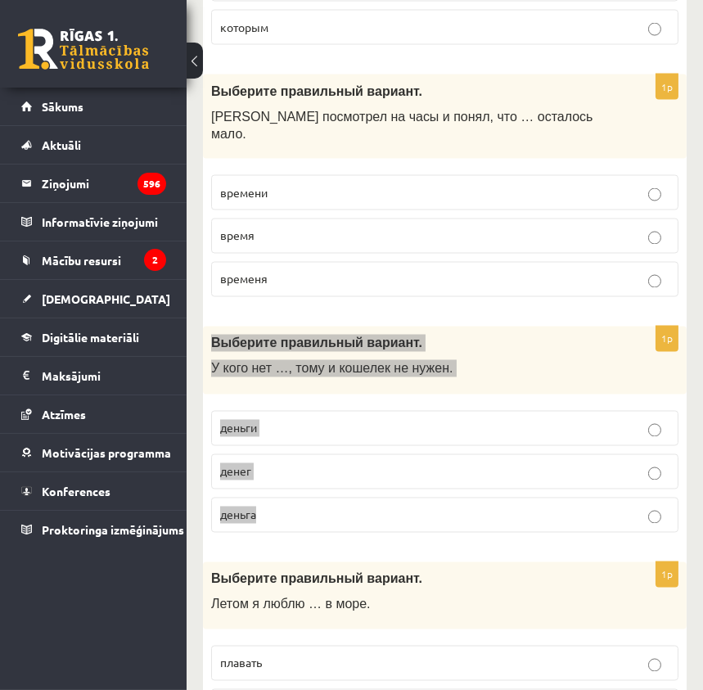
scroll to position [3796, 0]
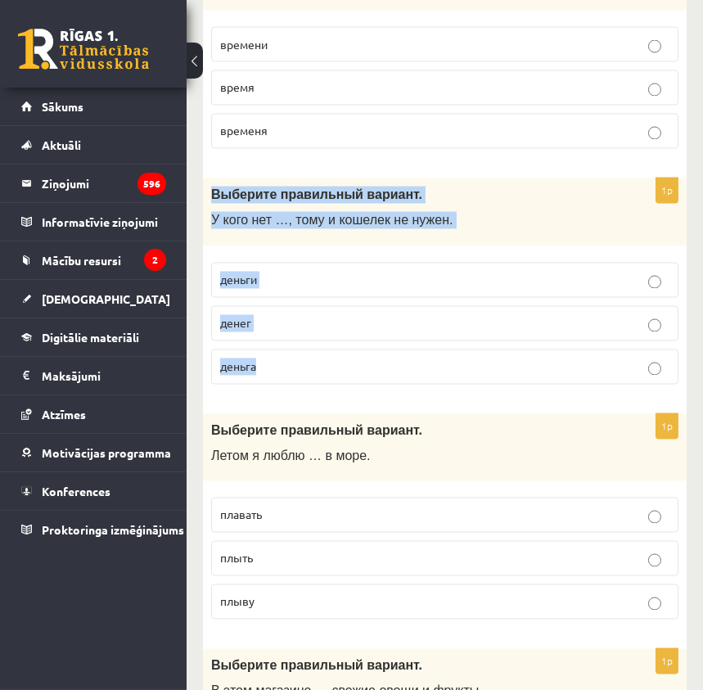
click at [275, 315] on p "денег" at bounding box center [444, 323] width 449 height 17
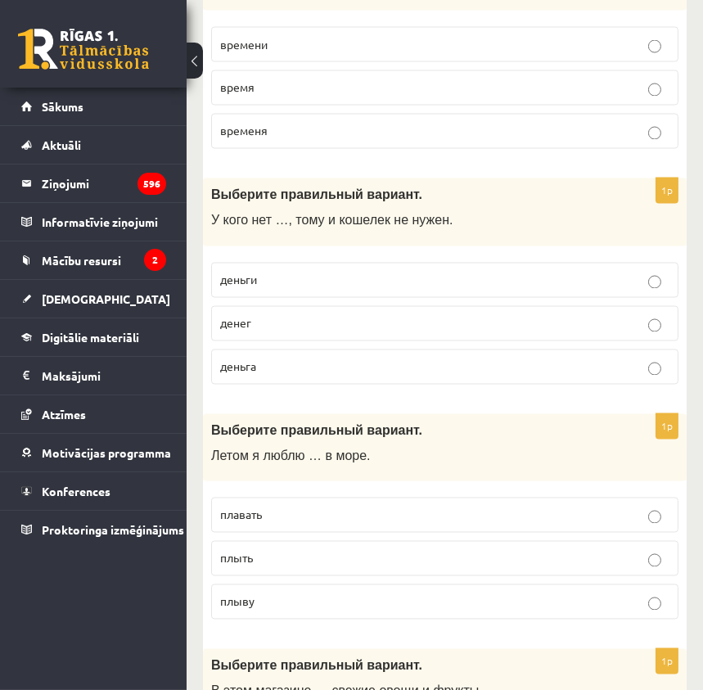
scroll to position [3945, 0]
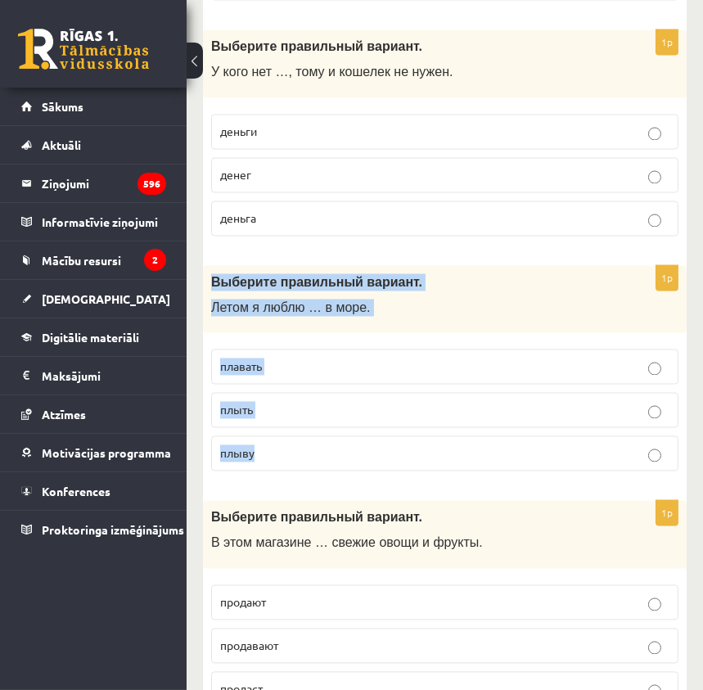
drag, startPoint x: 209, startPoint y: 227, endPoint x: 291, endPoint y: 375, distance: 170.3
click at [291, 375] on div "1p Выберите правильный вариант. Летом я люблю … в море. плавать плыть плыву" at bounding box center [444, 374] width 483 height 219
click at [581, 299] on p "Летом я люблю … в море." at bounding box center [403, 307] width 385 height 17
click at [558, 299] on p "Летом я люблю … в море." at bounding box center [403, 307] width 385 height 17
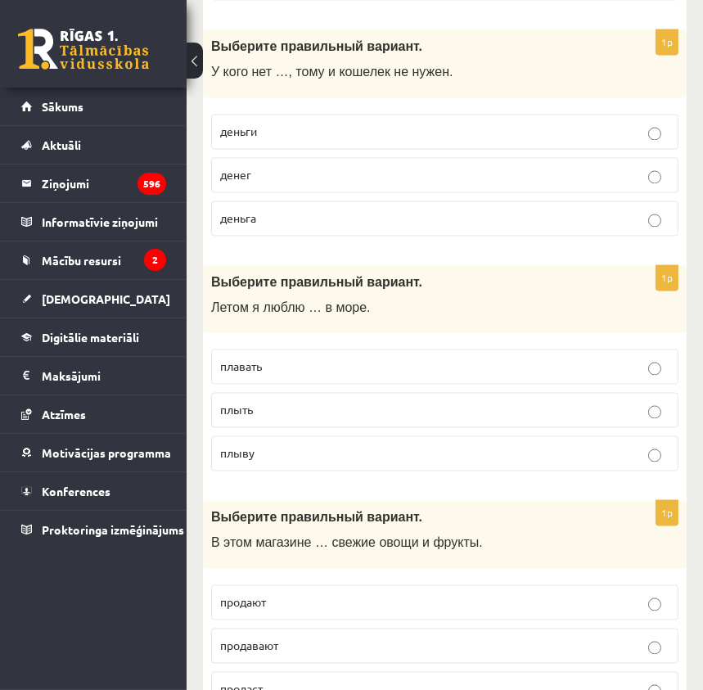
click at [281, 357] on p "плавать" at bounding box center [444, 365] width 449 height 17
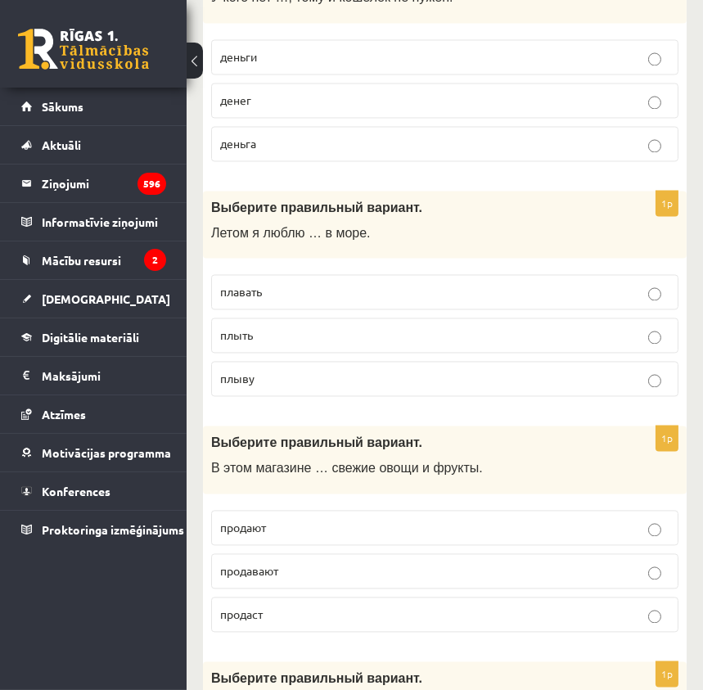
scroll to position [4094, 0]
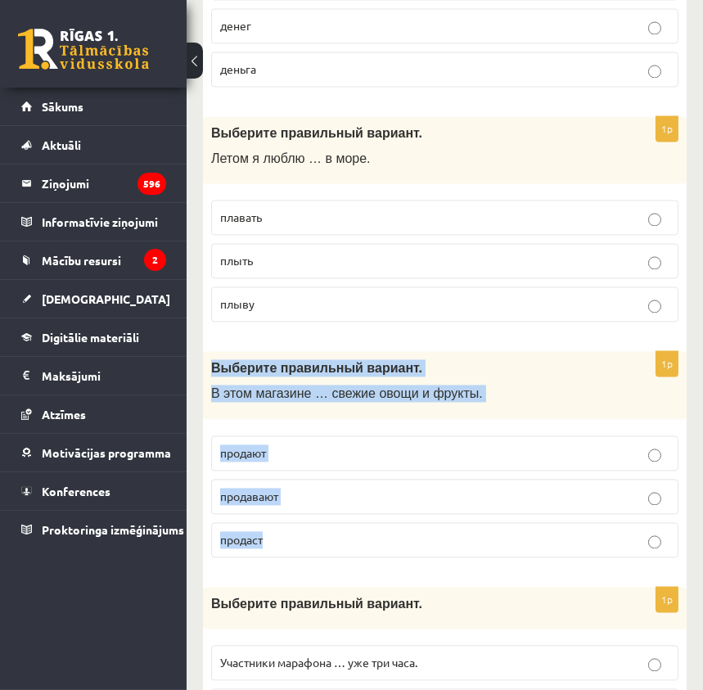
drag, startPoint x: 209, startPoint y: 307, endPoint x: 342, endPoint y: 461, distance: 204.2
click at [342, 461] on div "1p Выберите правильный вариант. В этом магазине … свежие овощи и фрукты. продаю…" at bounding box center [444, 460] width 483 height 219
click at [586, 351] on div "Выберите правильный вариант. В этом магазине … свежие овощи и фрукты." at bounding box center [444, 385] width 483 height 68
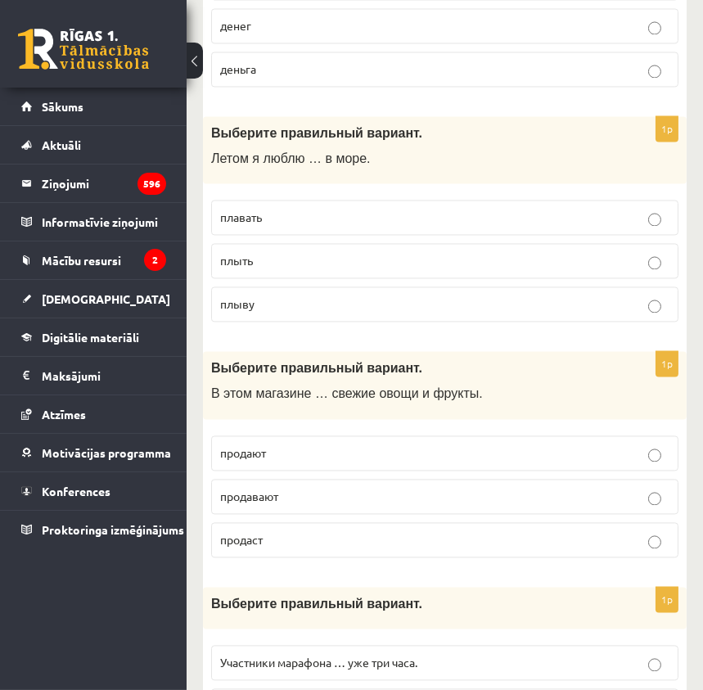
scroll to position [4168, 0]
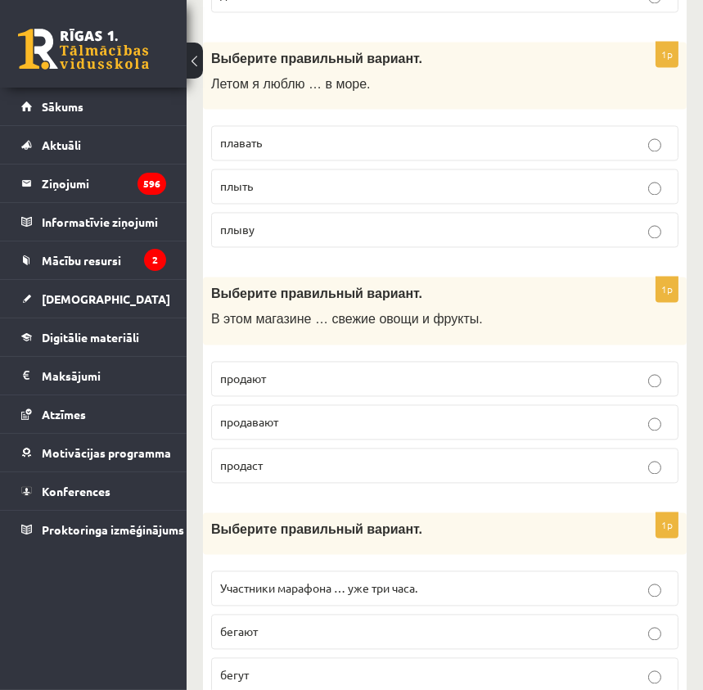
click at [280, 370] on p "продают" at bounding box center [444, 378] width 449 height 17
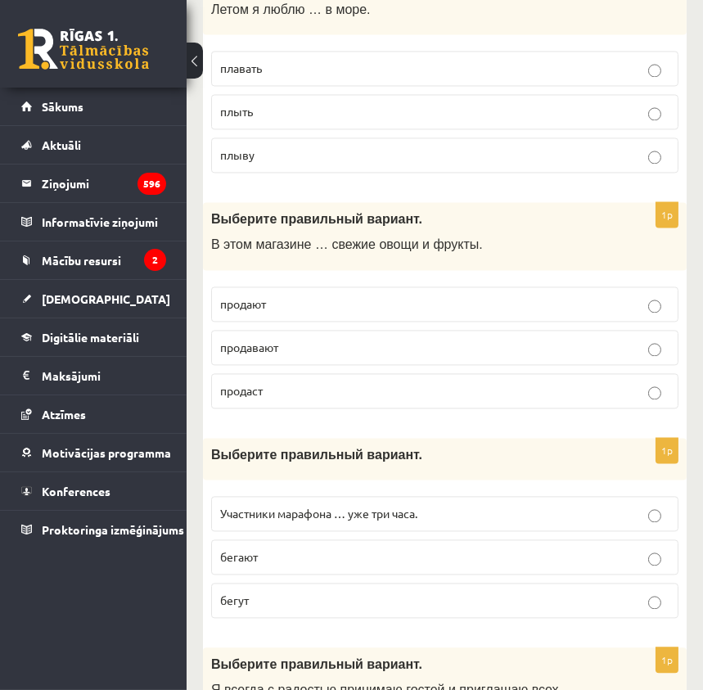
scroll to position [4317, 0]
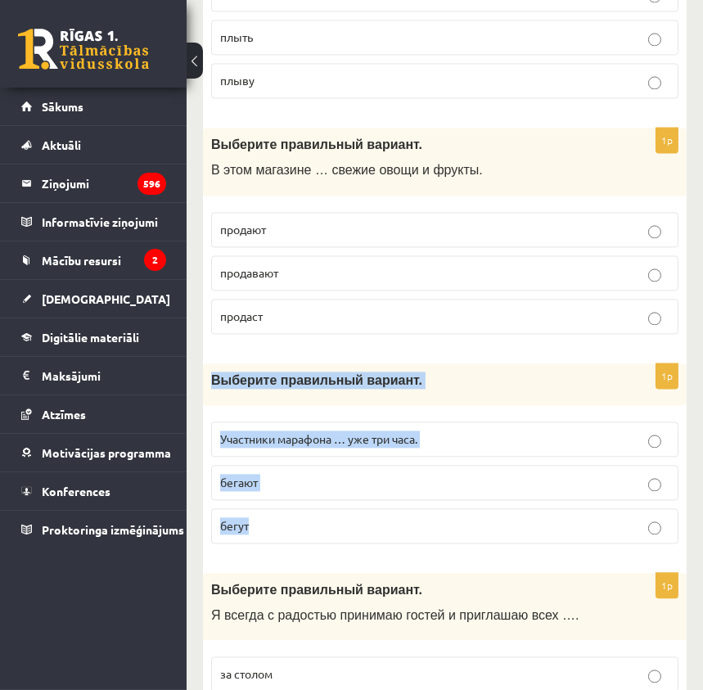
drag, startPoint x: 211, startPoint y: 318, endPoint x: 277, endPoint y: 449, distance: 146.3
click at [277, 449] on div "1p Выберите правильный вариант. Участники марафона … уже три часа. бегают бегут" at bounding box center [444, 459] width 483 height 193
click at [272, 517] on p "бегут" at bounding box center [444, 525] width 449 height 17
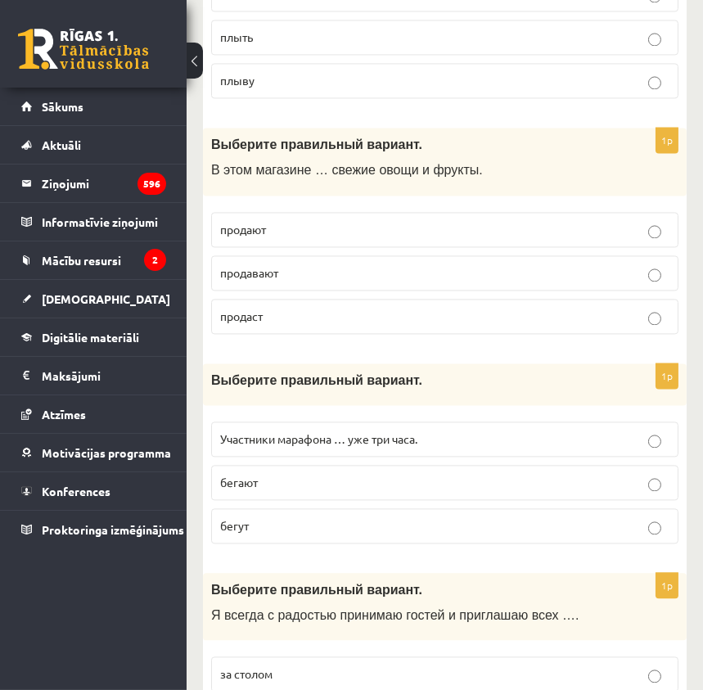
scroll to position [4466, 0]
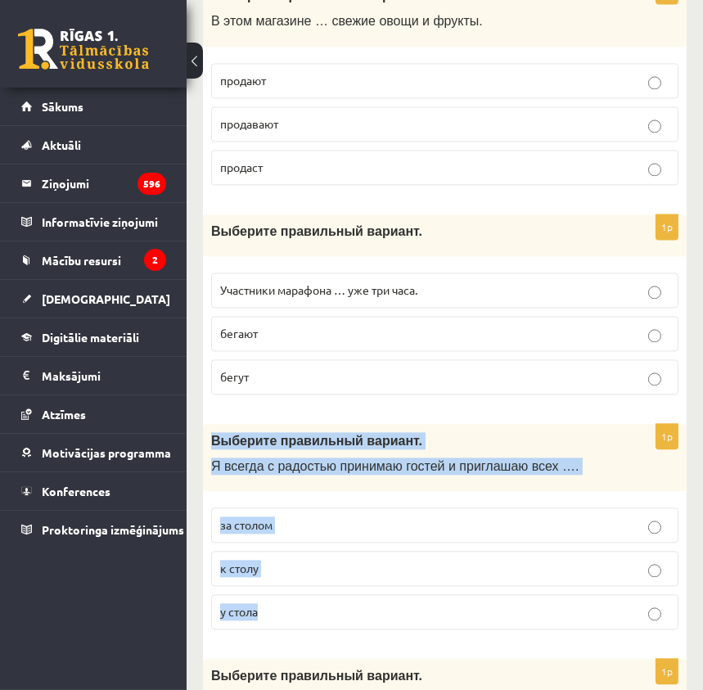
drag, startPoint x: 208, startPoint y: 383, endPoint x: 293, endPoint y: 539, distance: 177.9
click at [293, 539] on div "1p Выберите правильный вариант. Я всегда с радостью принимаю гостей и приглашаю…" at bounding box center [444, 533] width 483 height 219
click at [311, 560] on p "к столу" at bounding box center [444, 568] width 449 height 17
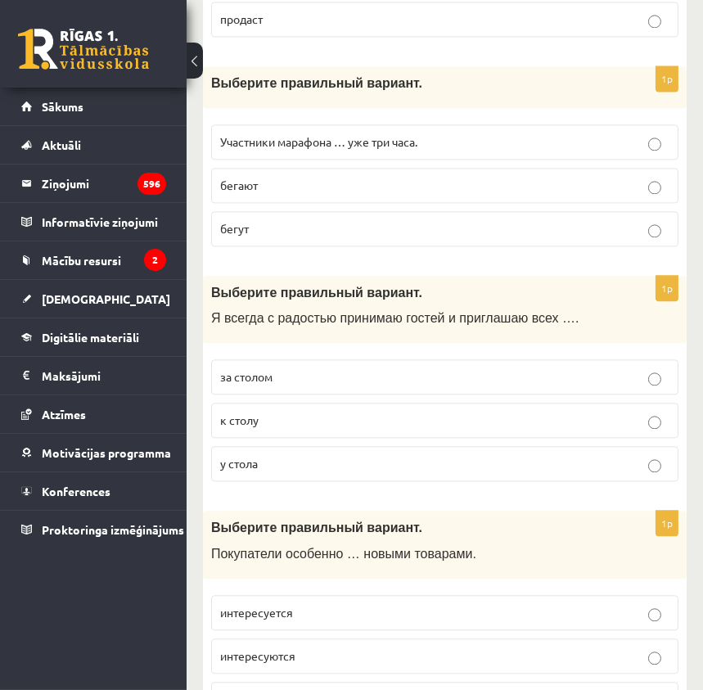
scroll to position [4837, 0]
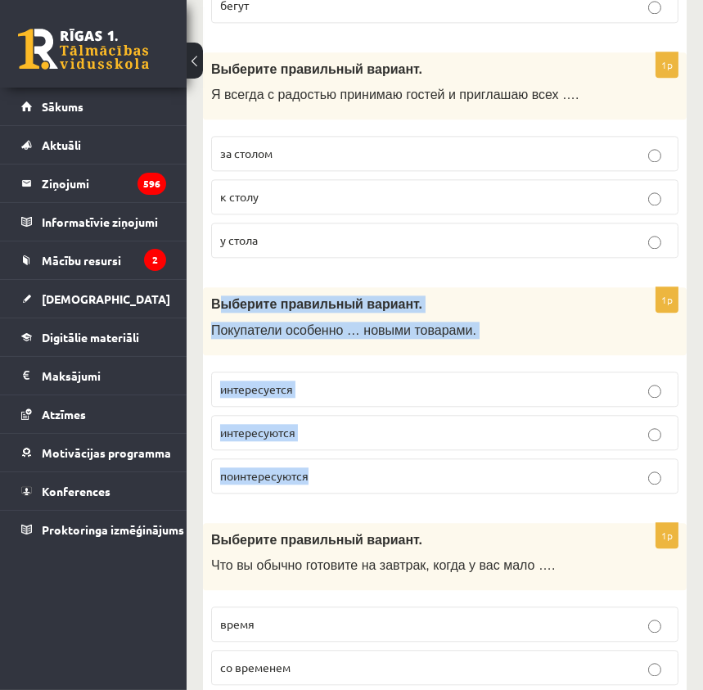
drag, startPoint x: 236, startPoint y: 255, endPoint x: 346, endPoint y: 403, distance: 184.2
click at [346, 403] on div "1p Выберите правильный вариант. Покупатели особенно … новыми товарами. интересу…" at bounding box center [444, 396] width 483 height 219
drag, startPoint x: 251, startPoint y: 260, endPoint x: 240, endPoint y: 254, distance: 12.8
click at [251, 323] on span "Покупатели особенно … новыми товарами." at bounding box center [343, 330] width 265 height 14
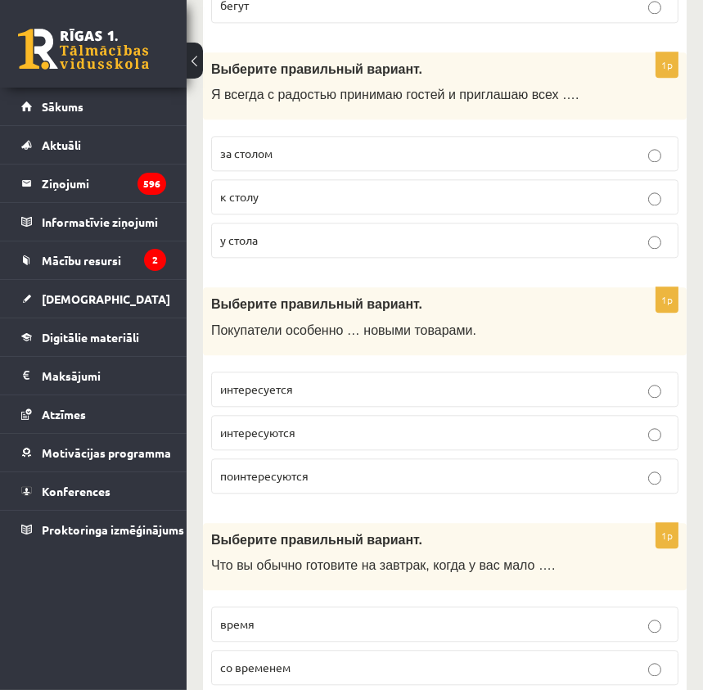
click at [211, 297] on span "Выберите правильный вариант." at bounding box center [316, 304] width 211 height 14
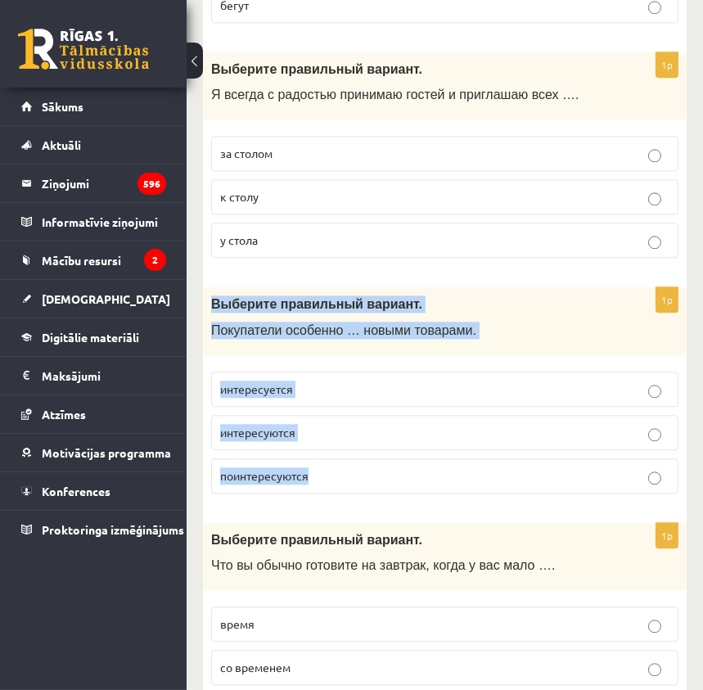
drag, startPoint x: 209, startPoint y: 242, endPoint x: 335, endPoint y: 414, distance: 213.0
click at [335, 414] on div "1p Выберите правильный вариант. Покупатели особенно … новыми товарами. интересу…" at bounding box center [444, 396] width 483 height 219
click at [319, 424] on p "интересуются" at bounding box center [444, 432] width 449 height 17
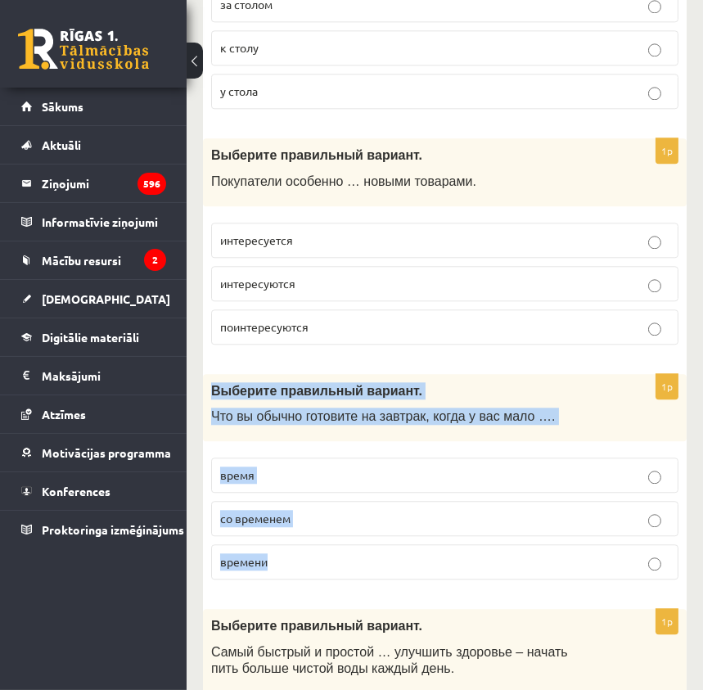
drag, startPoint x: 210, startPoint y: 327, endPoint x: 295, endPoint y: 488, distance: 181.1
click at [295, 488] on div "1p Выберите правильный вариант. Что вы обычно готовите на завтрак, когда у вас …" at bounding box center [444, 483] width 483 height 219
click at [542, 407] on p "Что вы обычно готовите на завтрак, когда у вас мало …." at bounding box center [403, 415] width 385 height 17
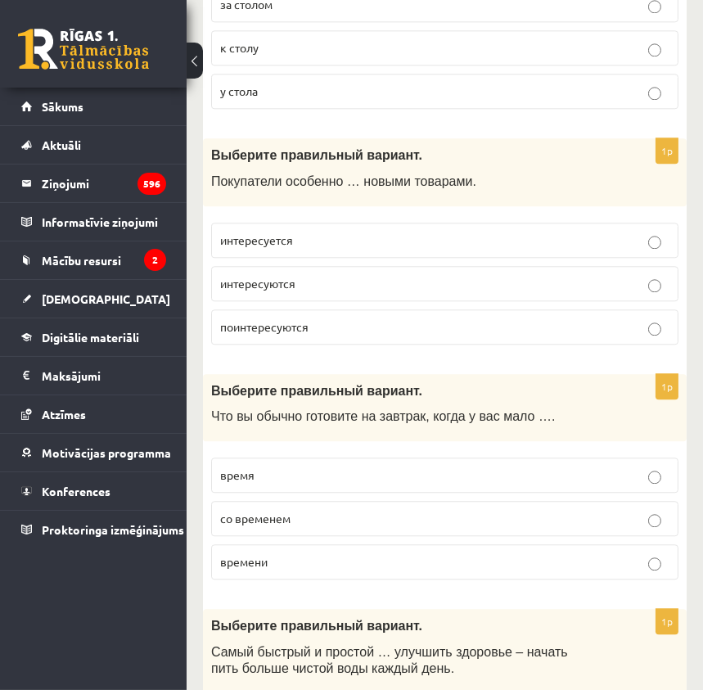
click at [330, 544] on label "времени" at bounding box center [444, 561] width 467 height 35
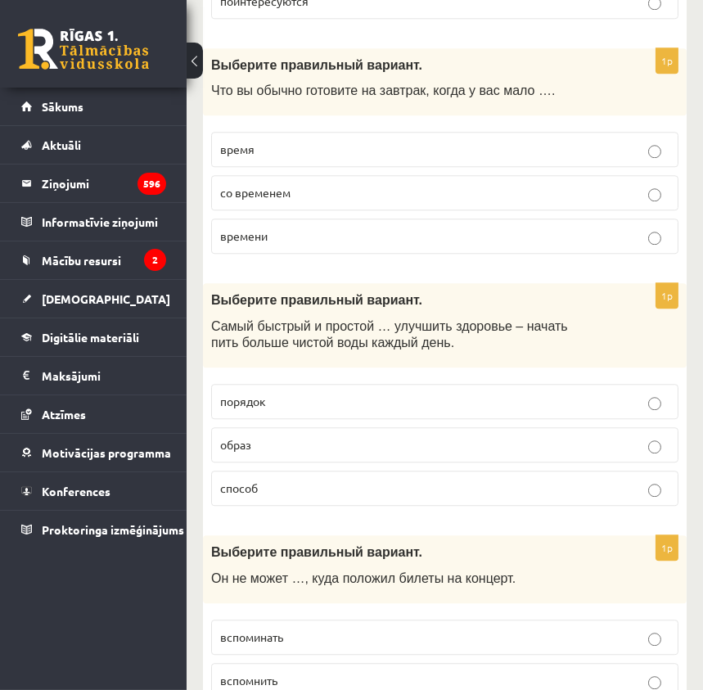
scroll to position [5237, 0]
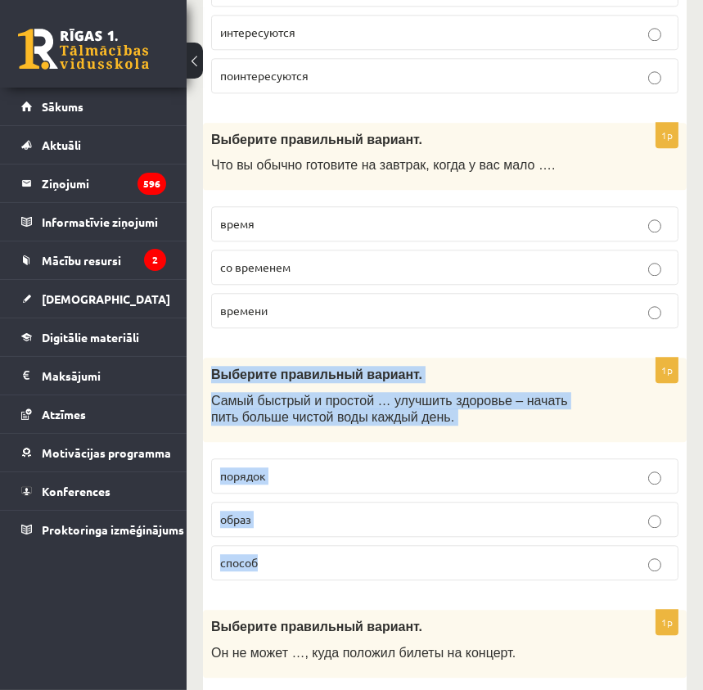
drag, startPoint x: 208, startPoint y: 313, endPoint x: 289, endPoint y: 495, distance: 199.6
click at [289, 495] on div "1p Выберите правильный вариант. Самый быстрый и простой … улучшить здоровье – н…" at bounding box center [444, 475] width 483 height 236
click at [261, 554] on p "способ" at bounding box center [444, 562] width 449 height 17
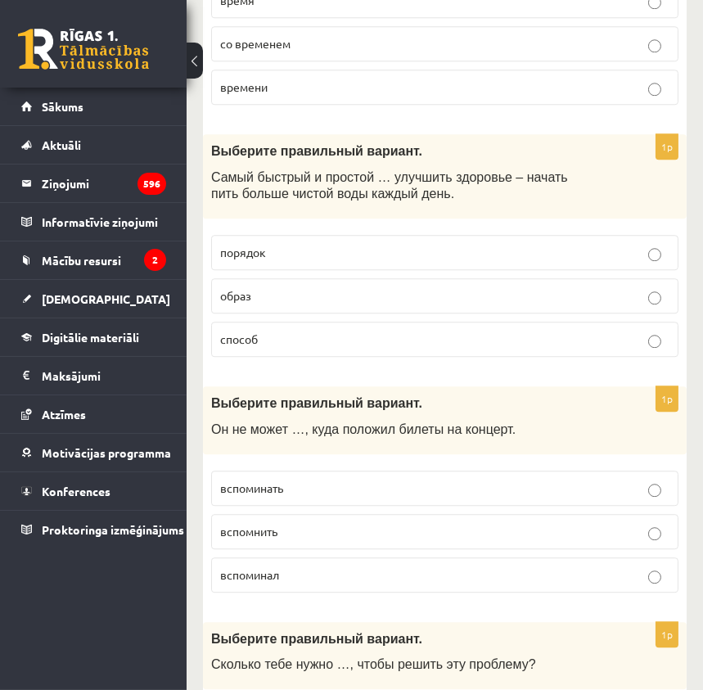
scroll to position [5609, 0]
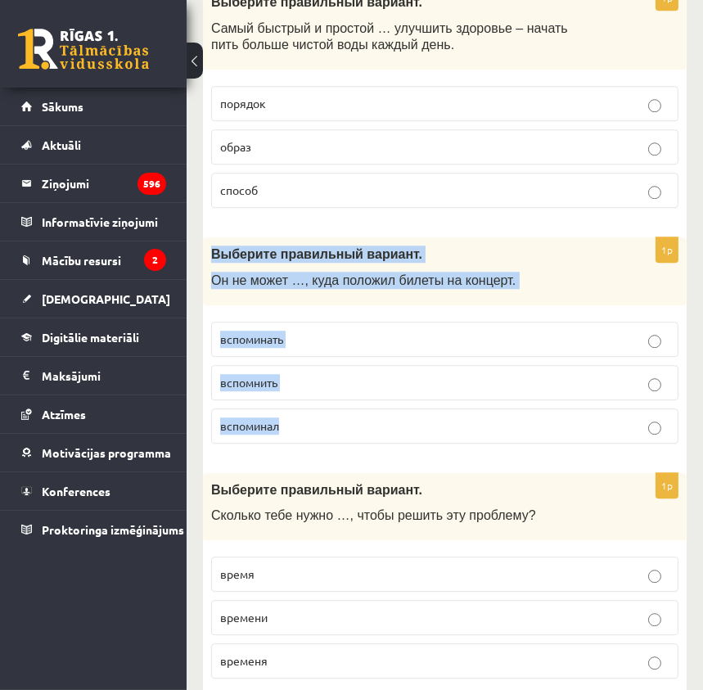
drag, startPoint x: 208, startPoint y: 189, endPoint x: 321, endPoint y: 353, distance: 199.5
click at [321, 353] on div "1p Выберите правильный вариант. Он не может …, куда положил билеты на концерт. …" at bounding box center [444, 346] width 483 height 219
click at [298, 374] on p "вспомнить" at bounding box center [444, 382] width 449 height 17
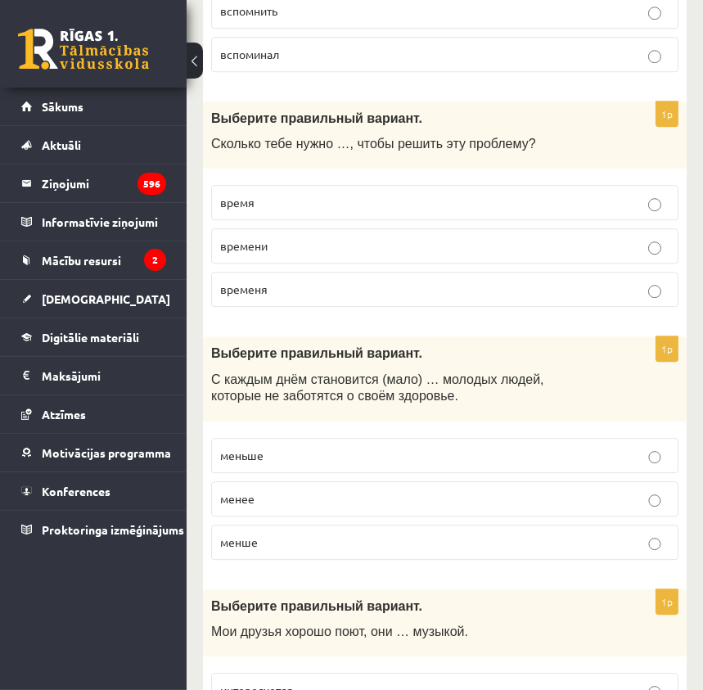
scroll to position [5906, 0]
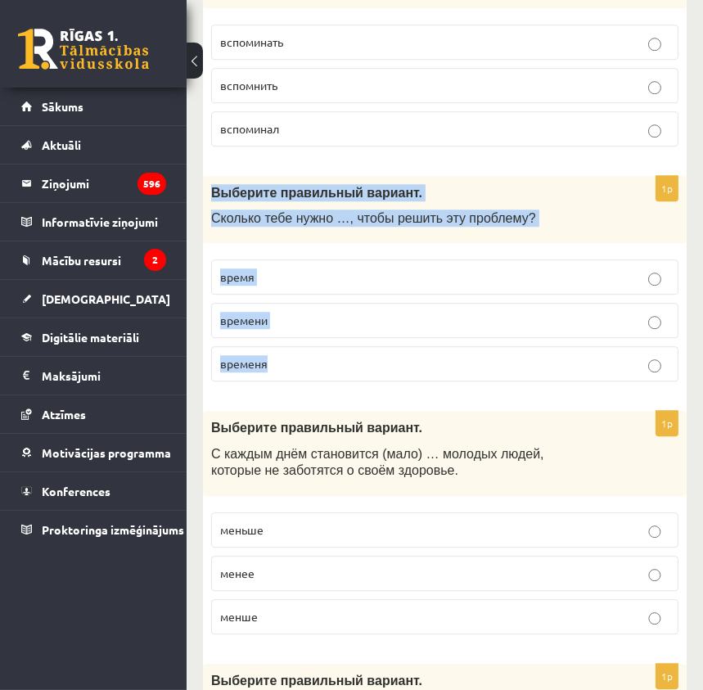
drag, startPoint x: 210, startPoint y: 124, endPoint x: 310, endPoint y: 283, distance: 188.2
click at [310, 283] on div "1p Выберите правильный вариант. Сколько тебе нужно …, чтобы решить эту проблему…" at bounding box center [444, 285] width 483 height 219
click at [291, 312] on p "времени" at bounding box center [444, 320] width 449 height 17
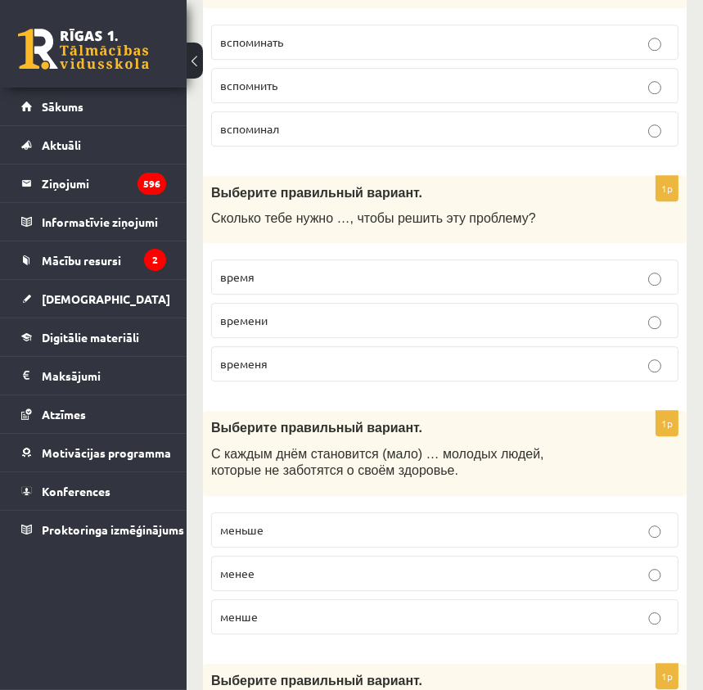
scroll to position [6055, 0]
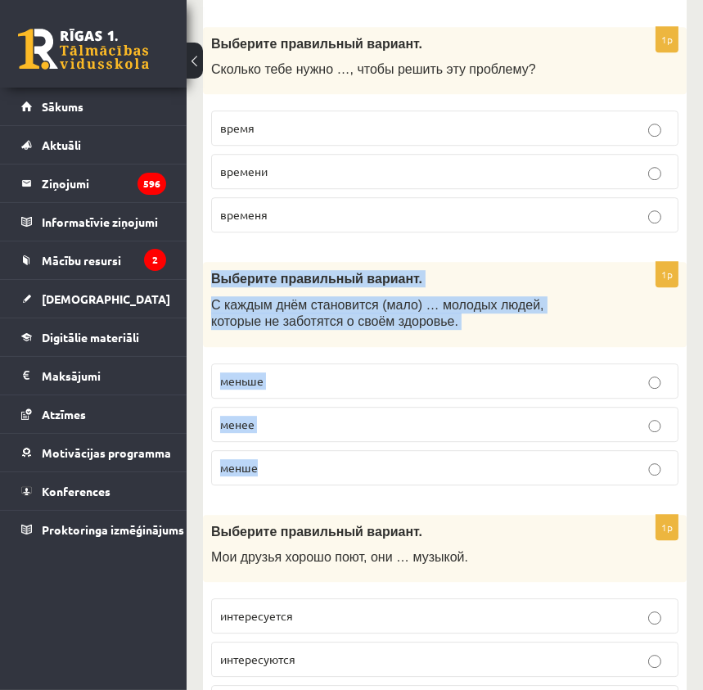
drag, startPoint x: 224, startPoint y: 237, endPoint x: 286, endPoint y: 386, distance: 161.3
click at [286, 386] on div "1p Выберите правильный вариант. С каждым днём становится (мало) … молодых людей…" at bounding box center [444, 380] width 483 height 236
click at [308, 372] on p "меньше" at bounding box center [444, 380] width 449 height 17
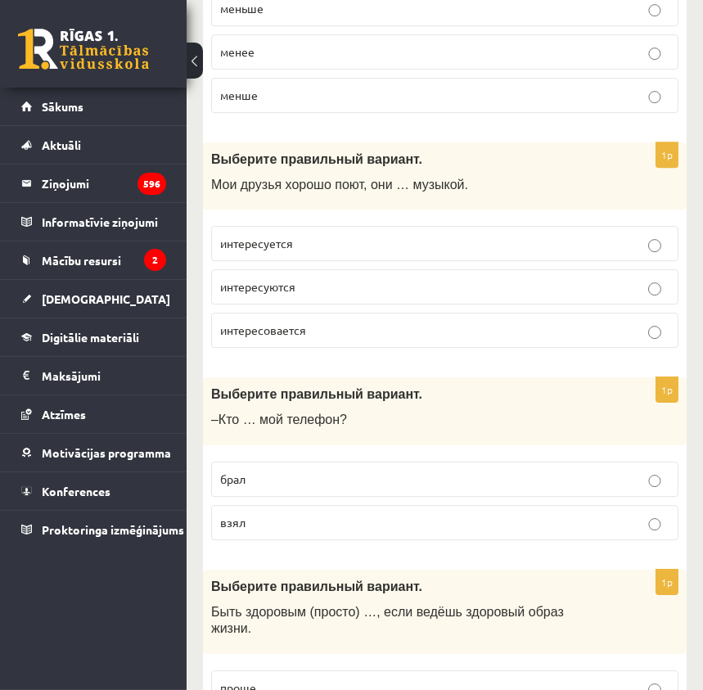
scroll to position [6353, 0]
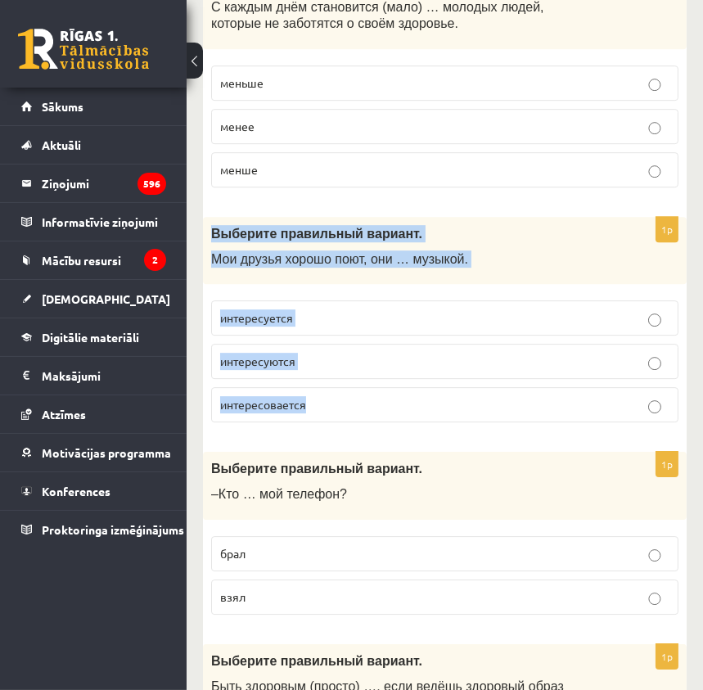
drag, startPoint x: 209, startPoint y: 168, endPoint x: 344, endPoint y: 339, distance: 218.5
click at [344, 339] on div "1p Выберите правильный вариант. Мои друзья хорошо поют, они … музыкой. интересу…" at bounding box center [444, 326] width 483 height 219
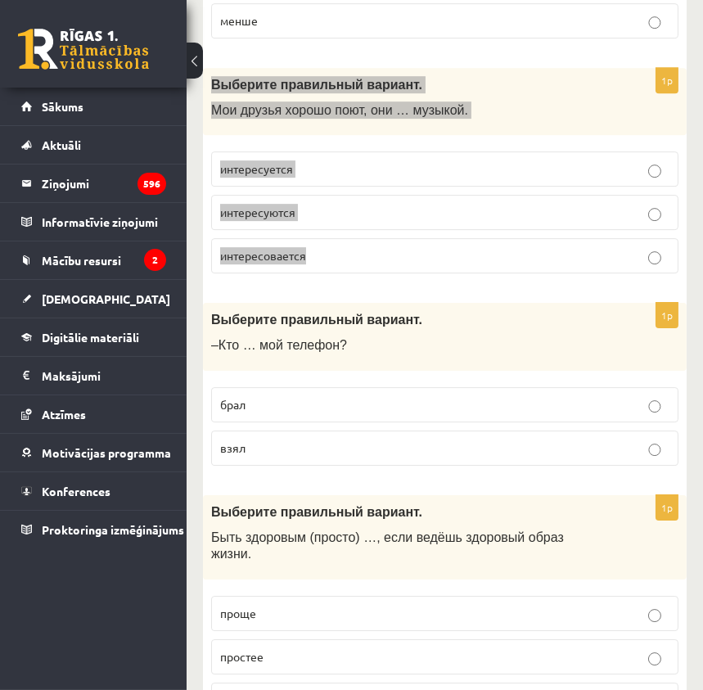
scroll to position [6428, 0]
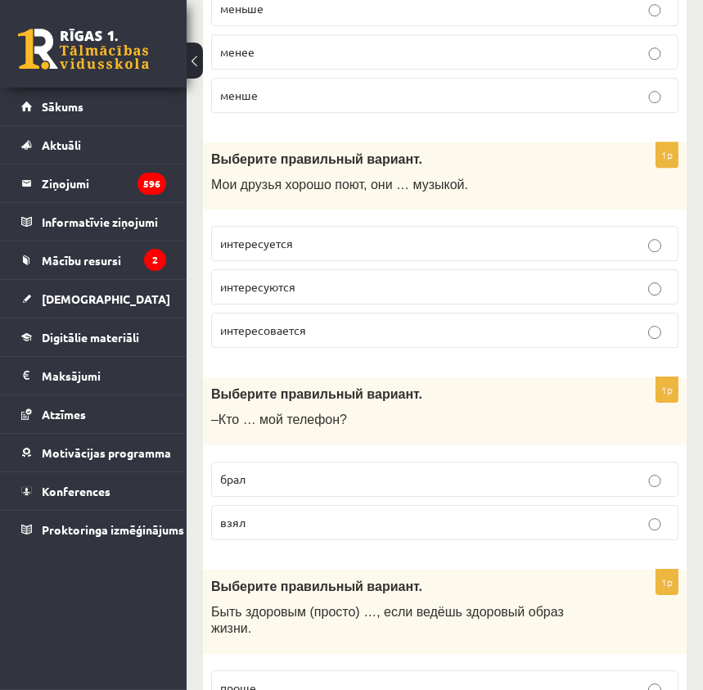
click at [324, 278] on p "интересуются" at bounding box center [444, 286] width 449 height 17
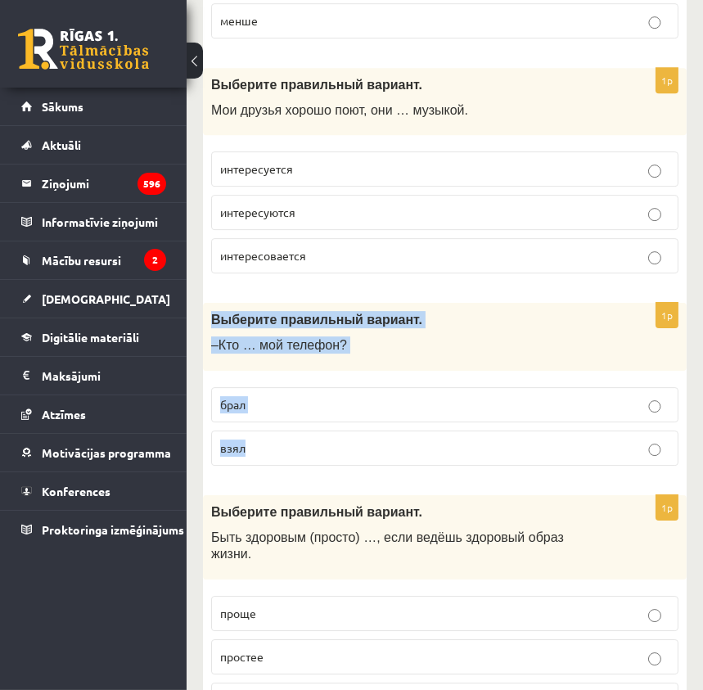
drag, startPoint x: 209, startPoint y: 254, endPoint x: 283, endPoint y: 407, distance: 169.8
click at [284, 407] on div "1p Выберите правильный вариант. –Кто … мой телефон? брал взял" at bounding box center [444, 391] width 483 height 176
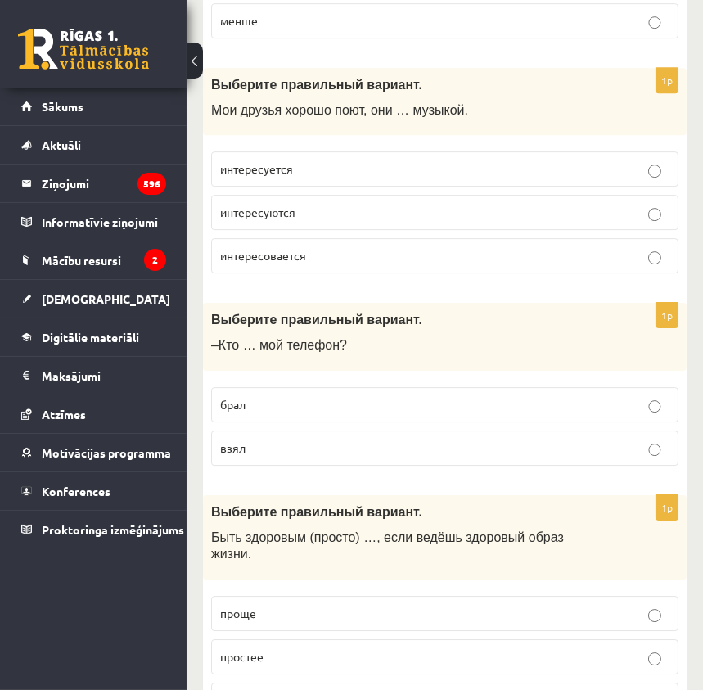
click at [286, 505] on span "Выберите правильный вариант." at bounding box center [316, 512] width 211 height 14
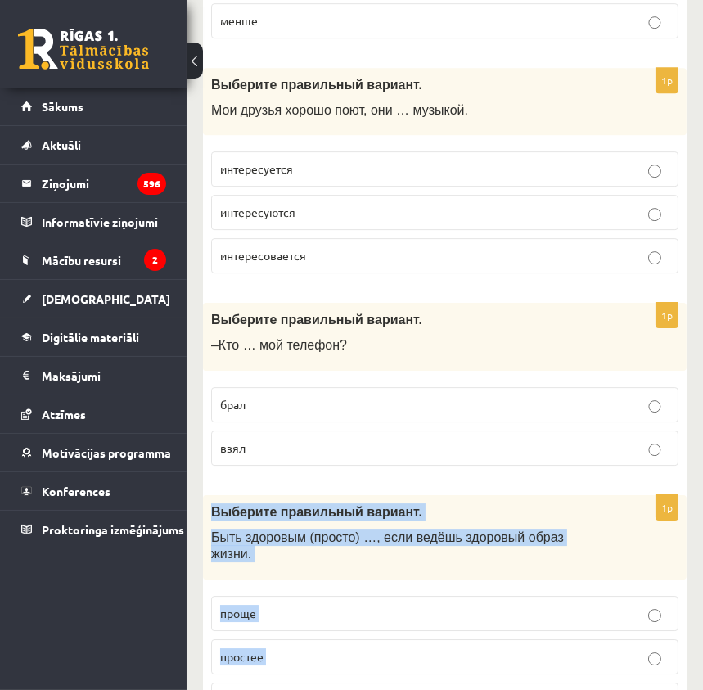
drag, startPoint x: 208, startPoint y: 443, endPoint x: 305, endPoint y: 608, distance: 191.1
click at [305, 608] on div "1p Выберите правильный вариант. Быть здоровым (просто) …, если ведёшь здоровый …" at bounding box center [444, 613] width 483 height 236
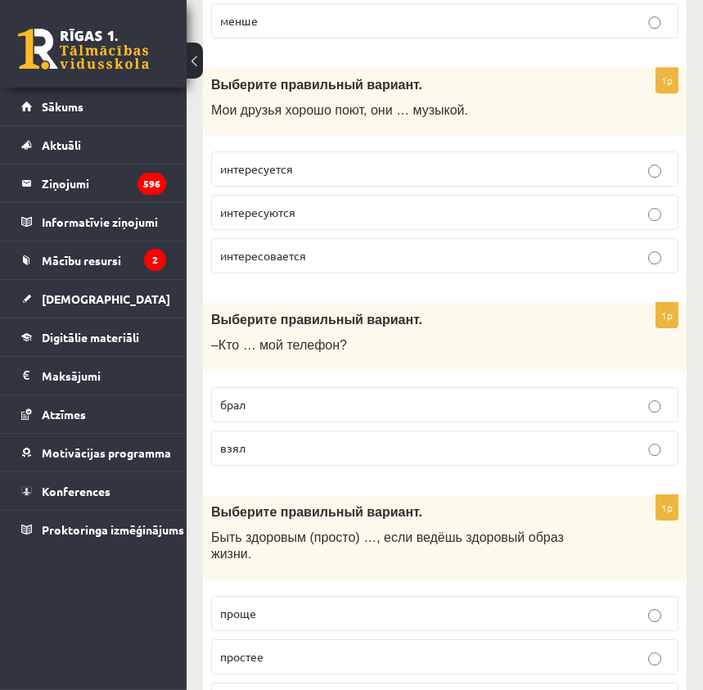
click at [256, 430] on label "взял" at bounding box center [444, 447] width 467 height 35
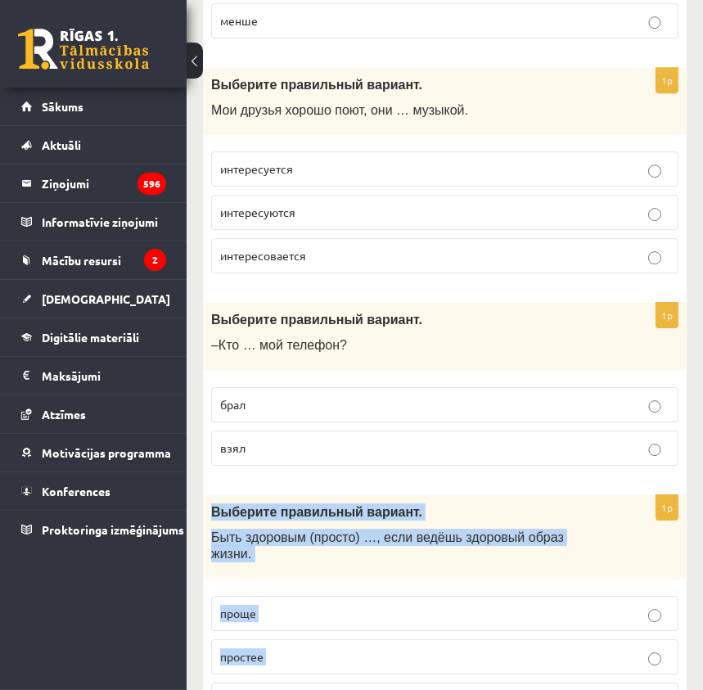
drag, startPoint x: 209, startPoint y: 450, endPoint x: 296, endPoint y: 607, distance: 179.8
click at [296, 607] on div "1p Выберите правильный вариант. Быть здоровым (просто) …, если ведёшь здоровый …" at bounding box center [444, 613] width 483 height 236
click at [361, 499] on div "1p Выберите правильный вариант. Быть здоровым (просто) …, если ведёшь здоровый …" at bounding box center [444, 613] width 483 height 236
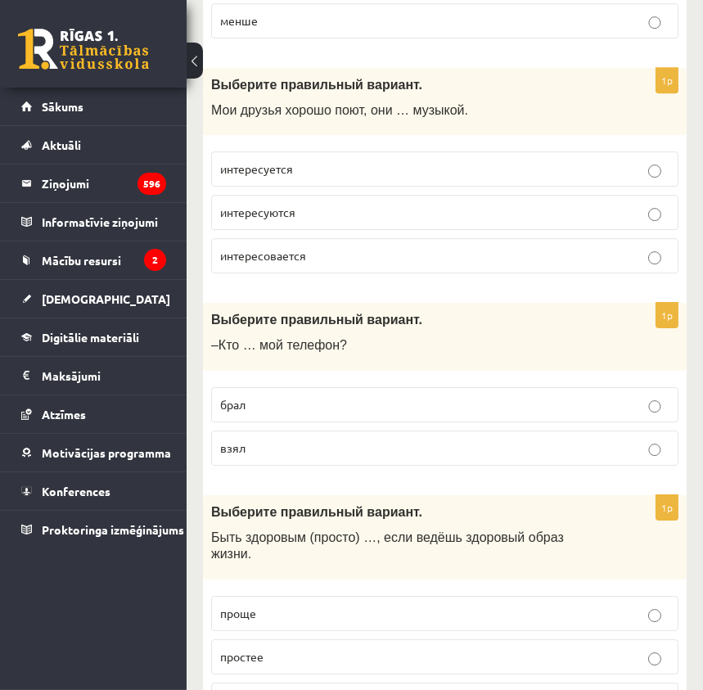
click at [281, 605] on p "проще" at bounding box center [444, 613] width 449 height 17
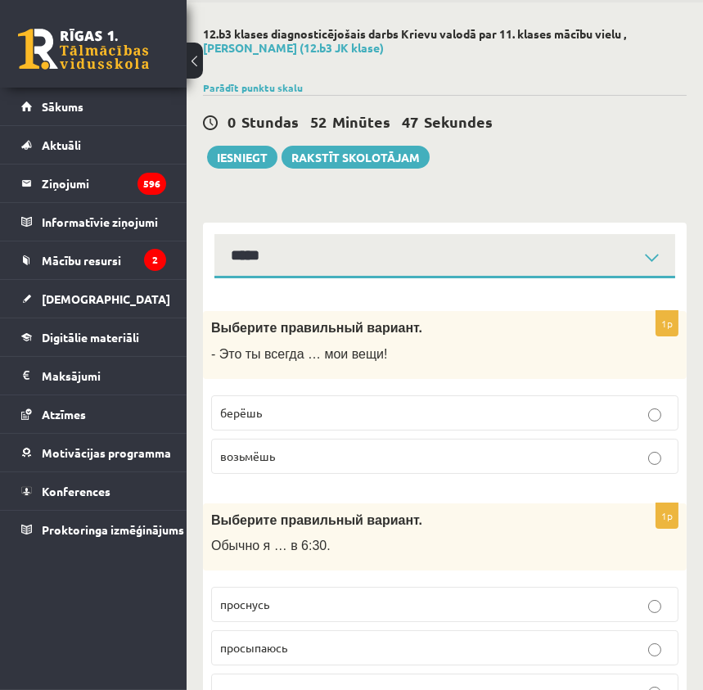
scroll to position [0, 0]
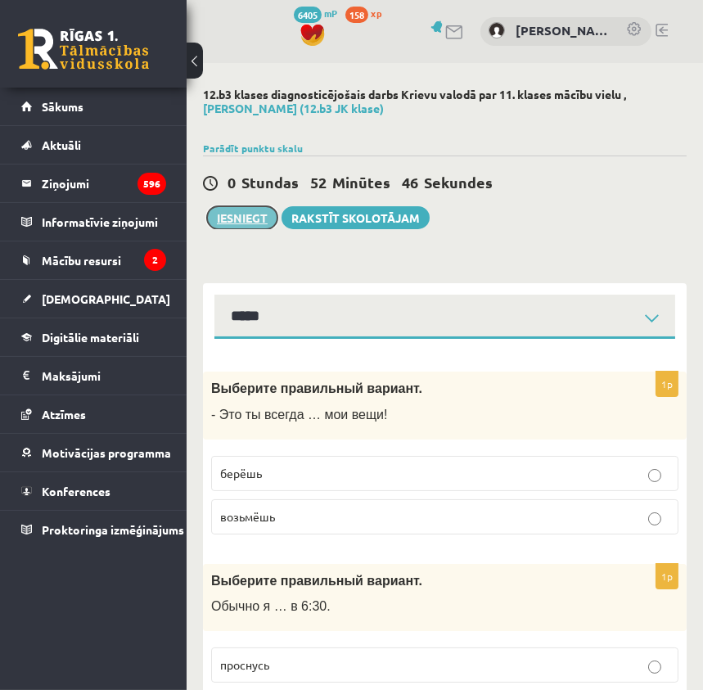
click at [254, 223] on button "Iesniegt" at bounding box center [242, 217] width 70 height 23
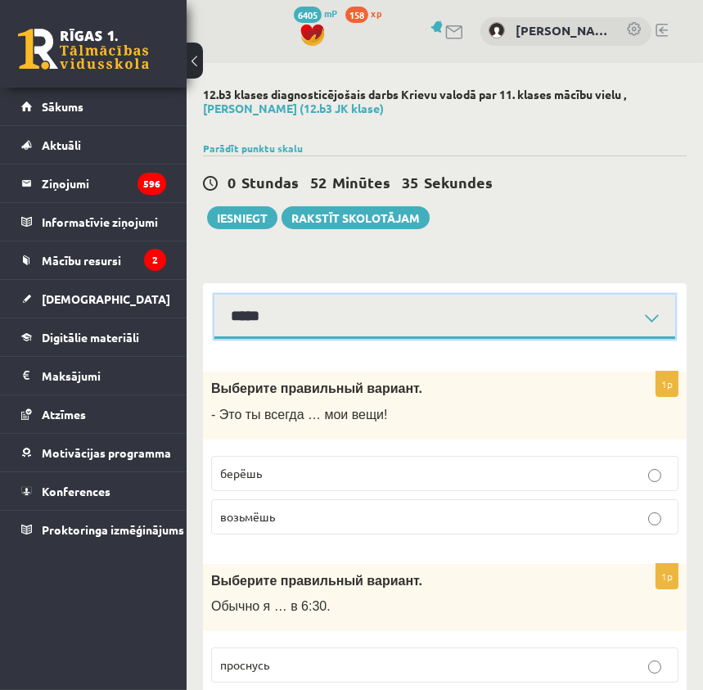
click at [308, 330] on select "**********" at bounding box center [444, 317] width 461 height 45
click at [214, 295] on select "**********" at bounding box center [444, 317] width 461 height 45
click at [329, 328] on select "**********" at bounding box center [444, 317] width 461 height 45
click at [214, 295] on select "**********" at bounding box center [444, 317] width 461 height 45
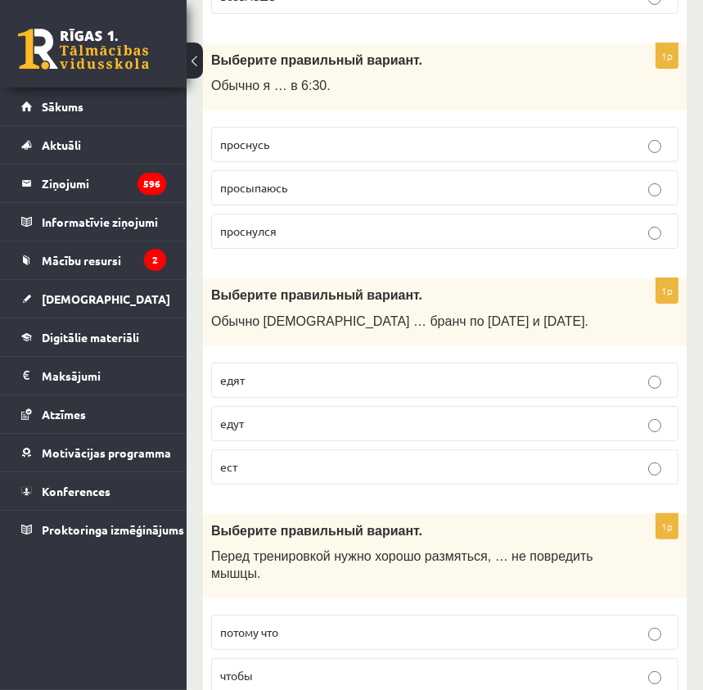
scroll to position [223, 0]
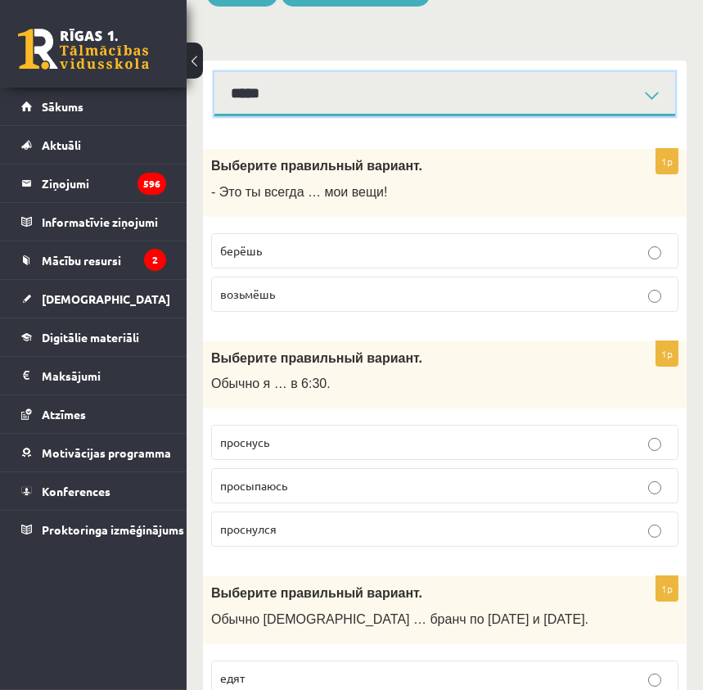
click at [286, 96] on select "**********" at bounding box center [444, 94] width 461 height 45
select select "**********"
click at [214, 72] on select "**********" at bounding box center [444, 94] width 461 height 45
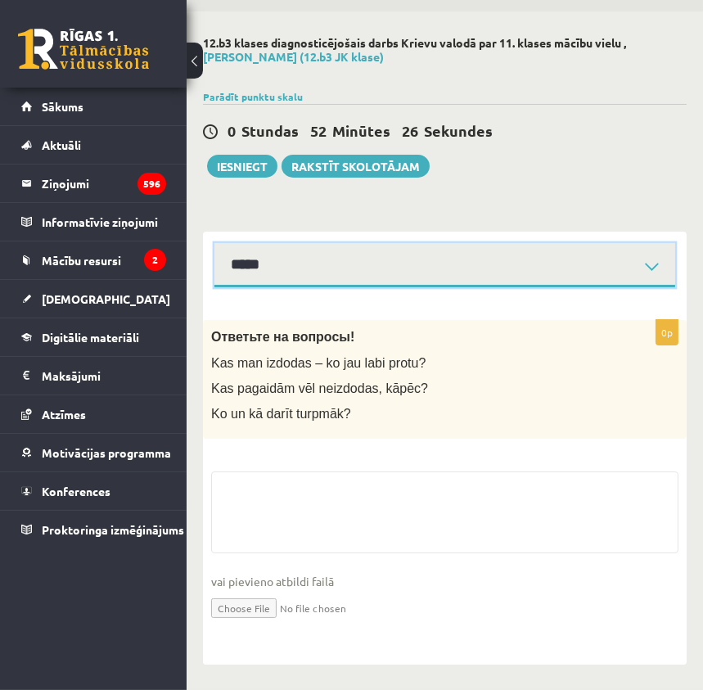
scroll to position [52, 0]
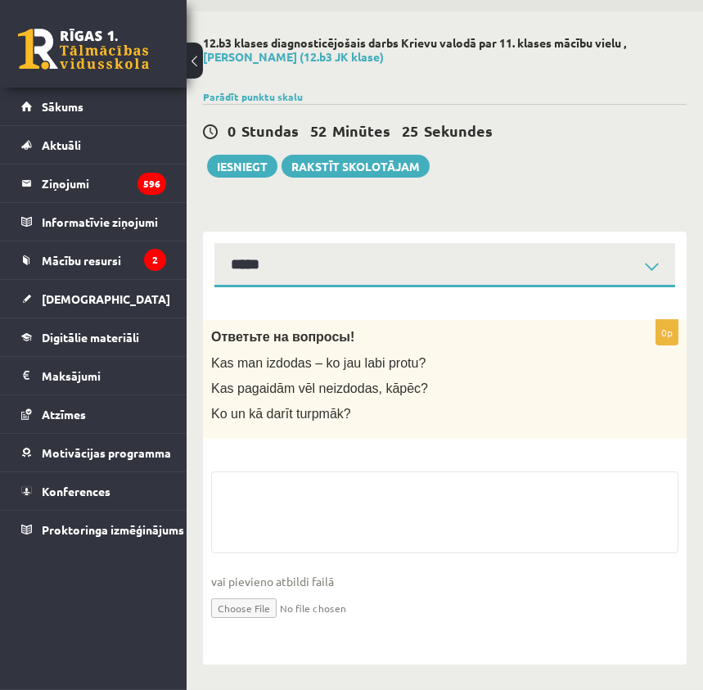
click at [322, 479] on fieldset "vai pievieno atbildi failā Iesniegtā atbilde" at bounding box center [444, 555] width 467 height 169
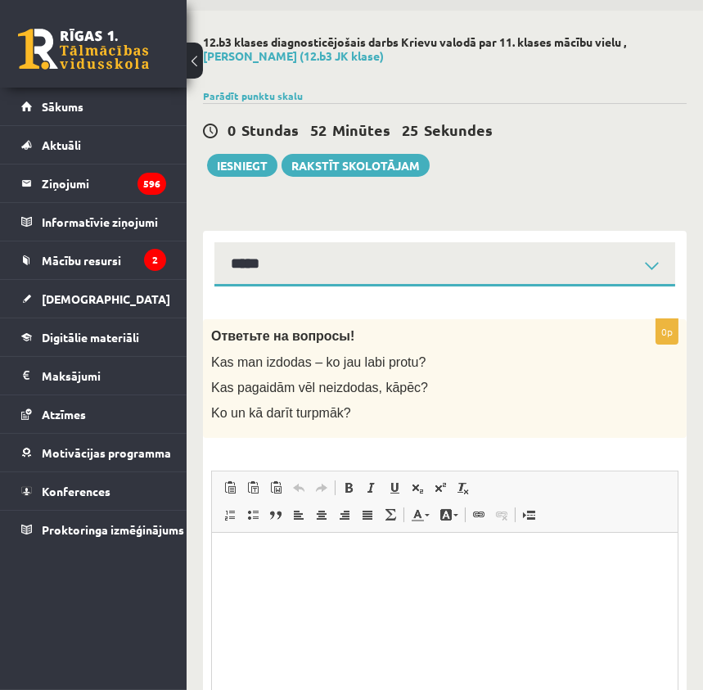
scroll to position [0, 0]
click at [328, 572] on html at bounding box center [443, 558] width 465 height 50
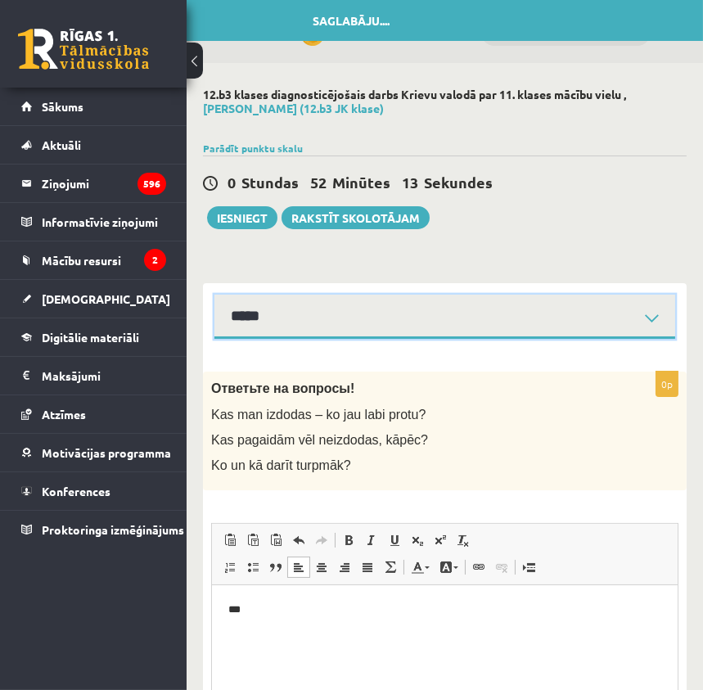
click at [520, 320] on select "**********" at bounding box center [444, 317] width 461 height 45
select select "**********"
click at [214, 295] on select "**********" at bounding box center [444, 317] width 461 height 45
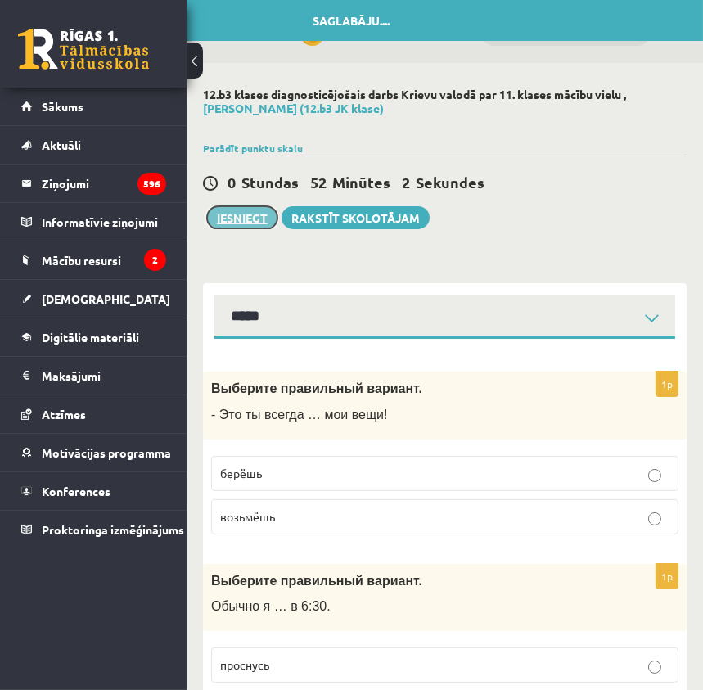
click at [260, 220] on button "Iesniegt" at bounding box center [242, 217] width 70 height 23
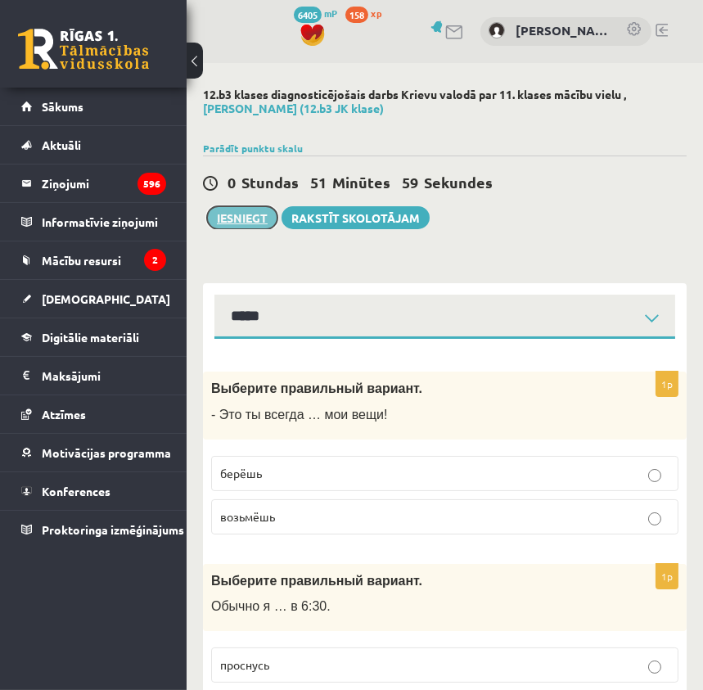
click at [242, 215] on button "Iesniegt" at bounding box center [242, 217] width 70 height 23
click at [255, 217] on button "Iesniegt" at bounding box center [242, 217] width 70 height 23
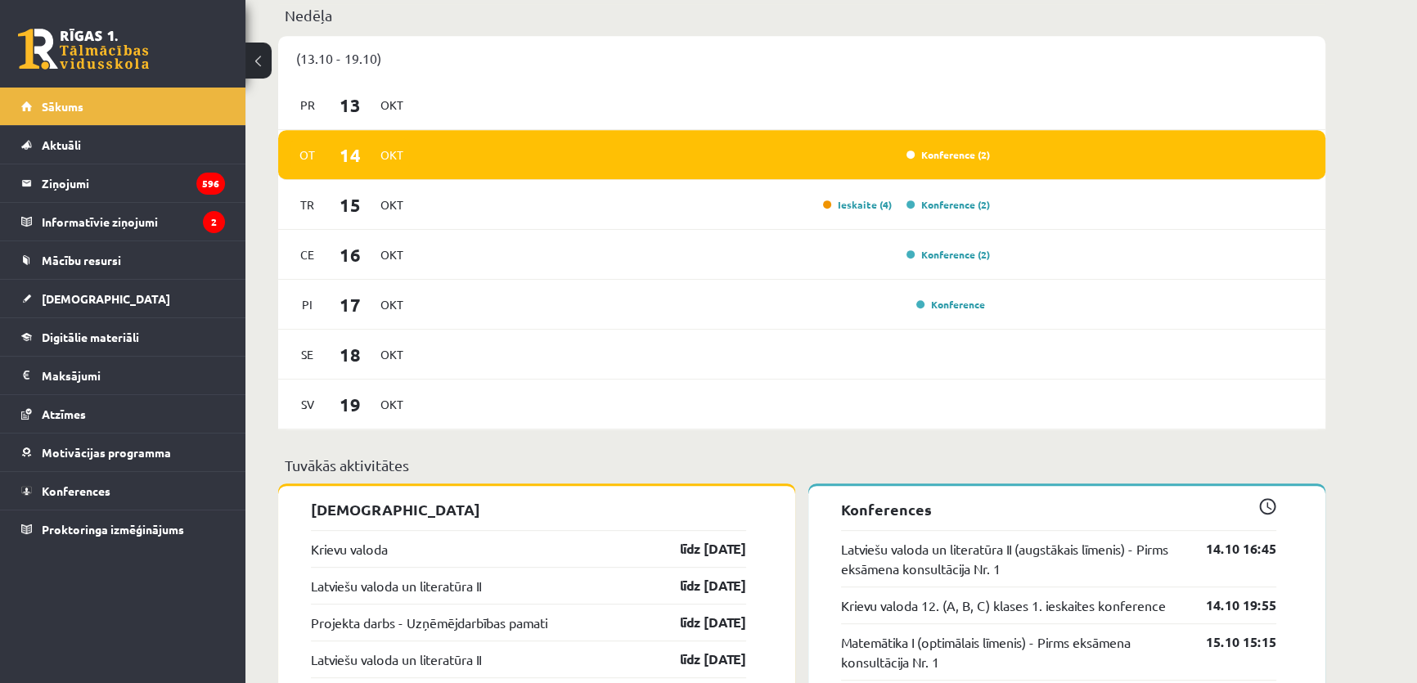
scroll to position [1189, 0]
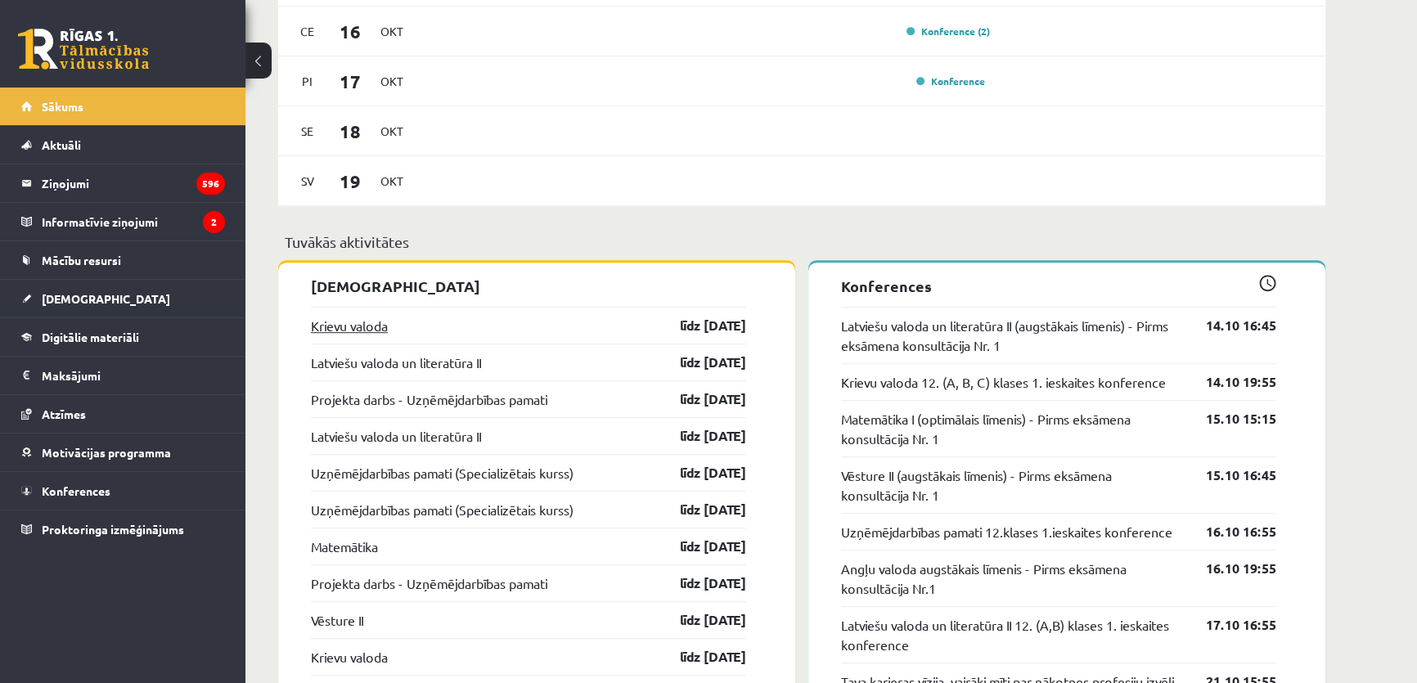
click at [376, 329] on link "Krievu valoda" at bounding box center [349, 326] width 77 height 20
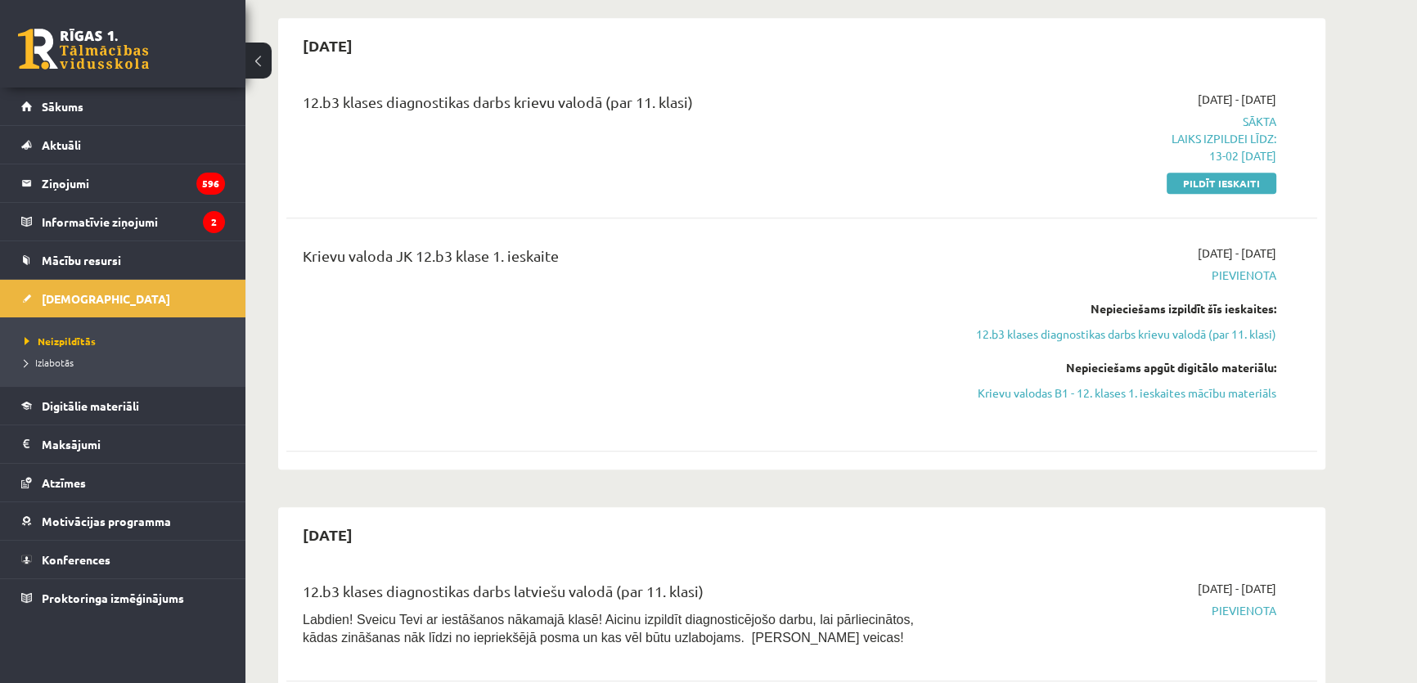
scroll to position [892, 0]
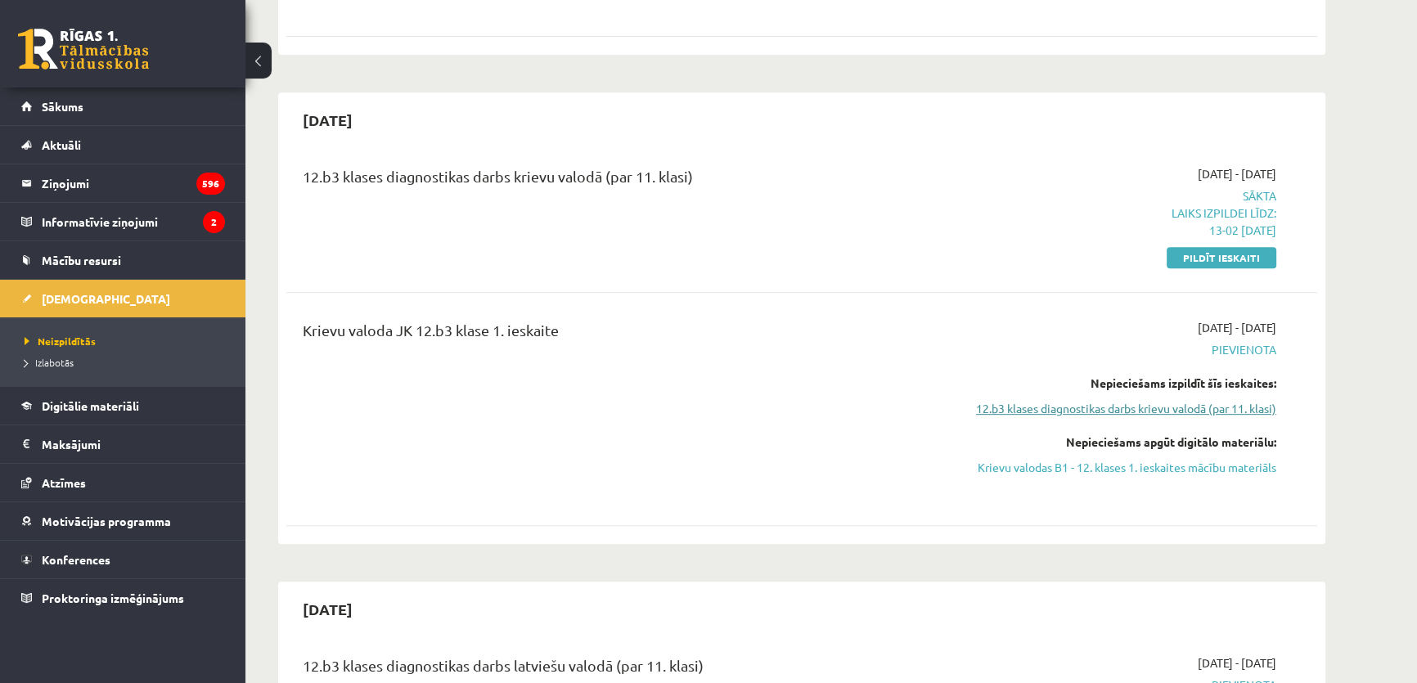
click at [1175, 400] on link "12.b3 klases diagnostikas darbs krievu valodā (par 11. klasi)" at bounding box center [1122, 408] width 308 height 17
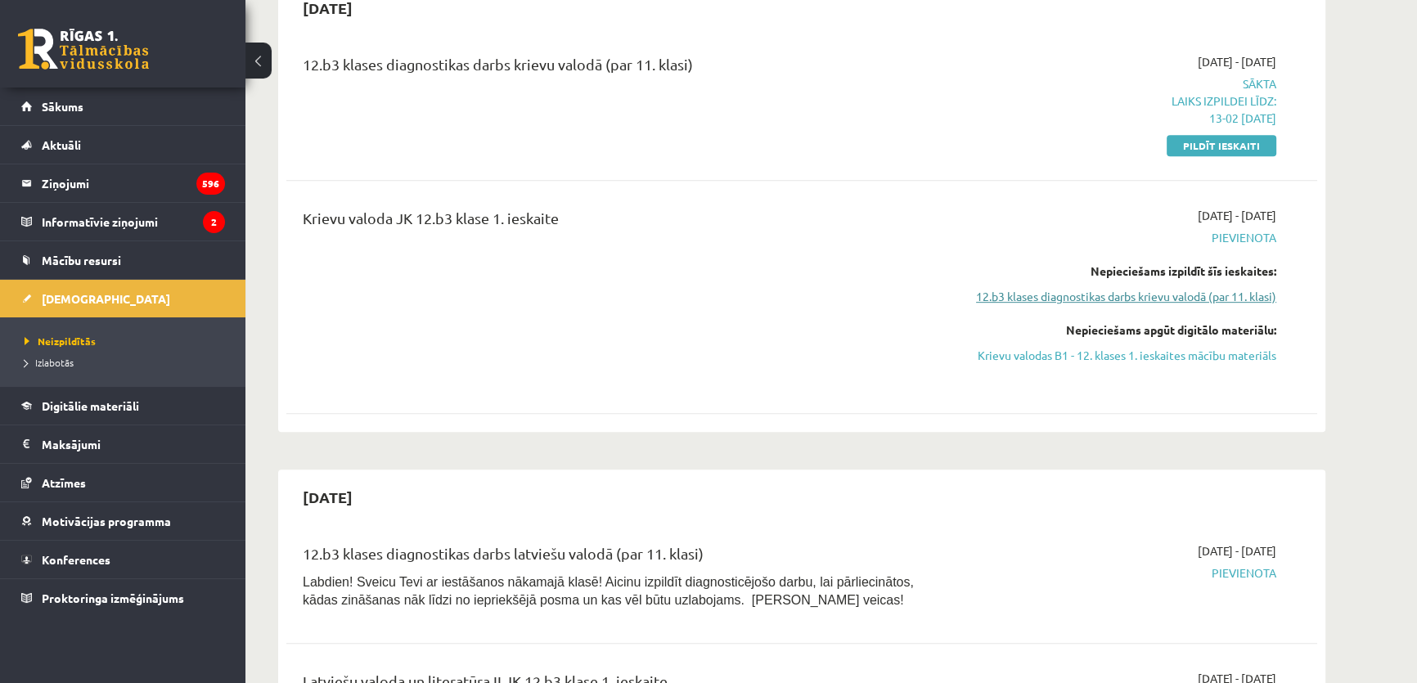
click at [1129, 288] on link "12.b3 klases diagnostikas darbs krievu valodā (par 11. klasi)" at bounding box center [1122, 296] width 308 height 17
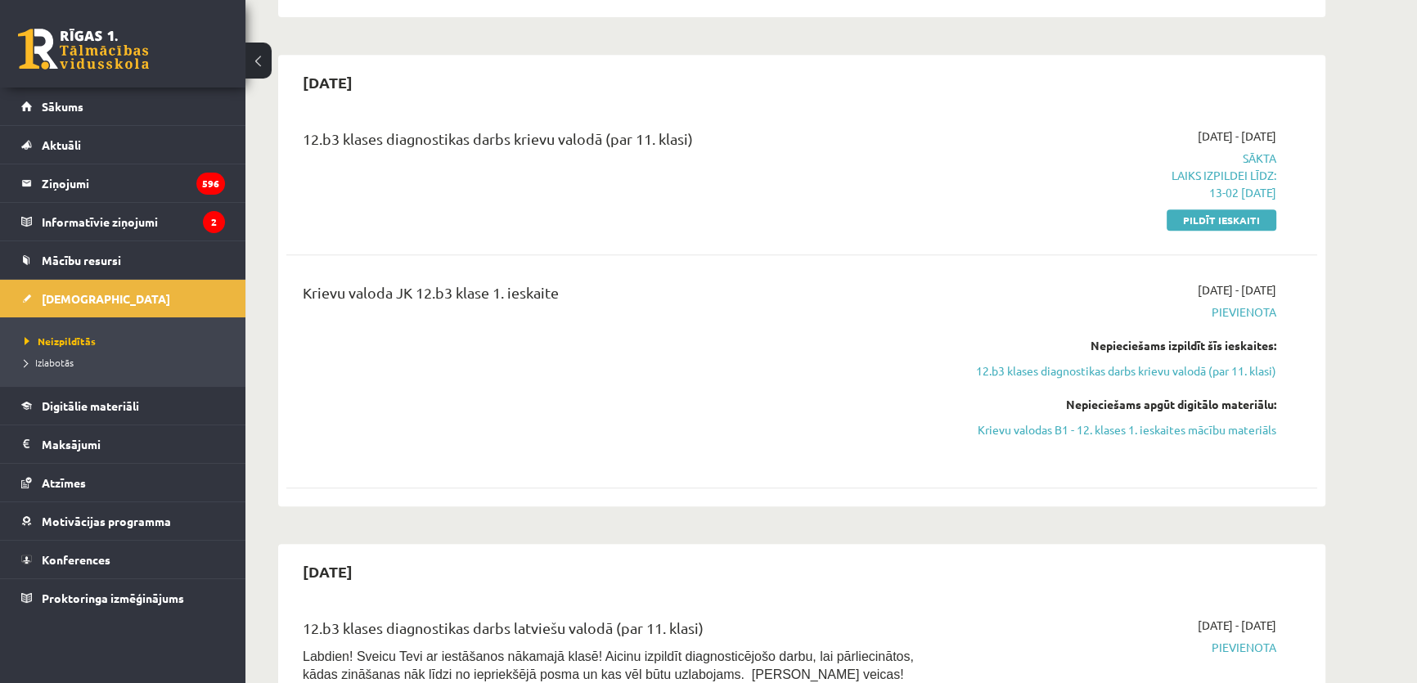
scroll to position [855, 0]
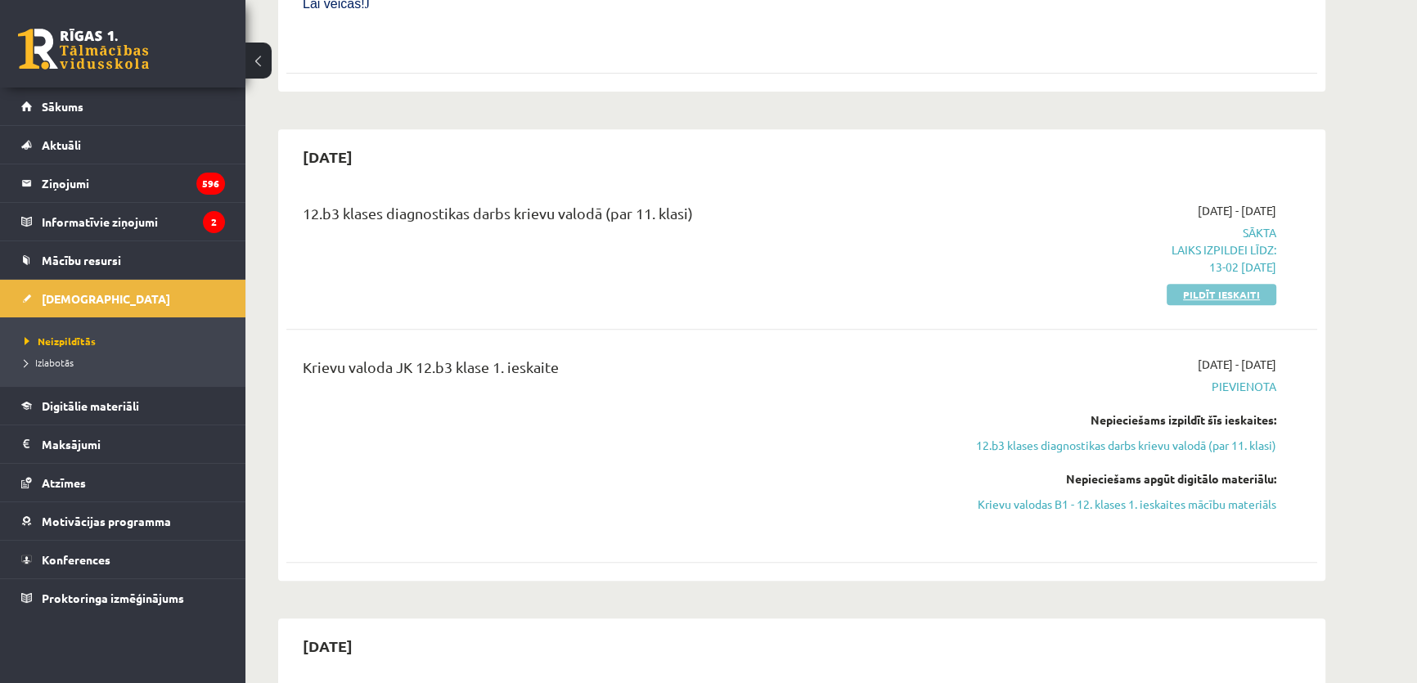
click at [1252, 284] on link "Pildīt ieskaiti" at bounding box center [1222, 294] width 110 height 21
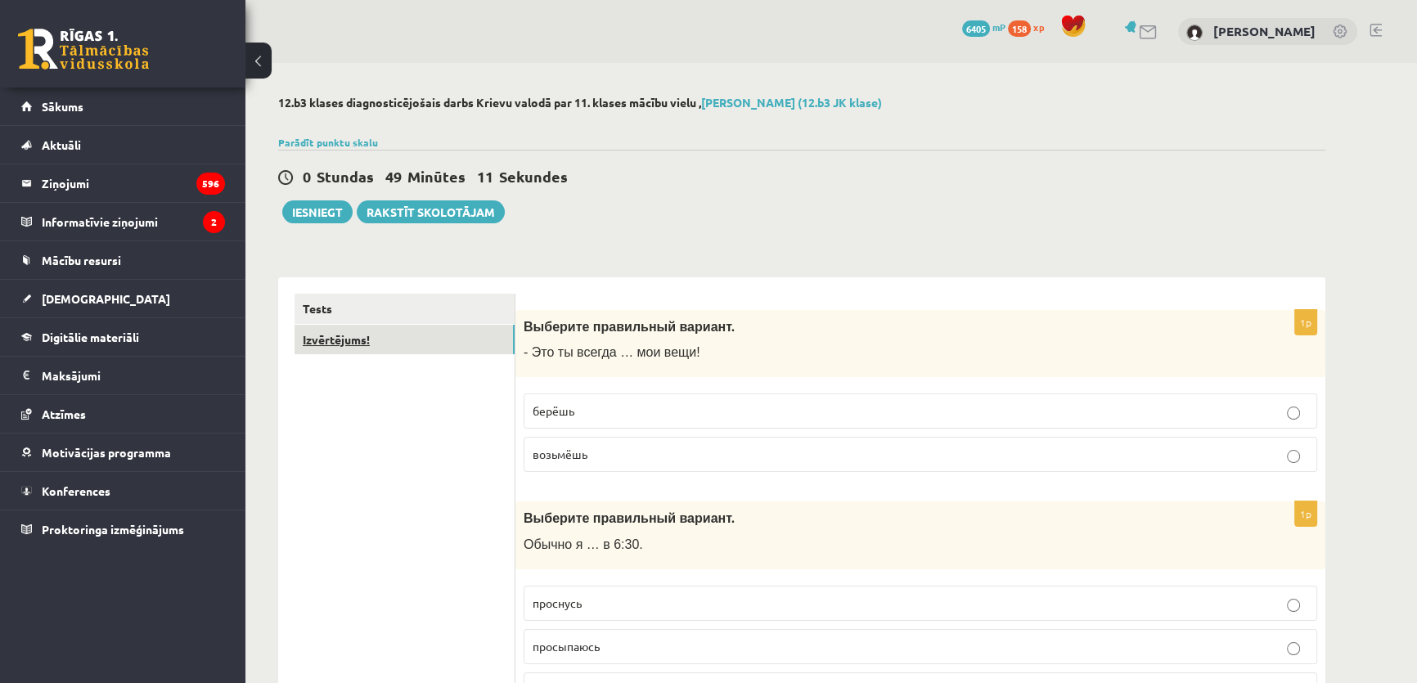
click at [425, 328] on link "Izvērtējums!" at bounding box center [405, 340] width 220 height 30
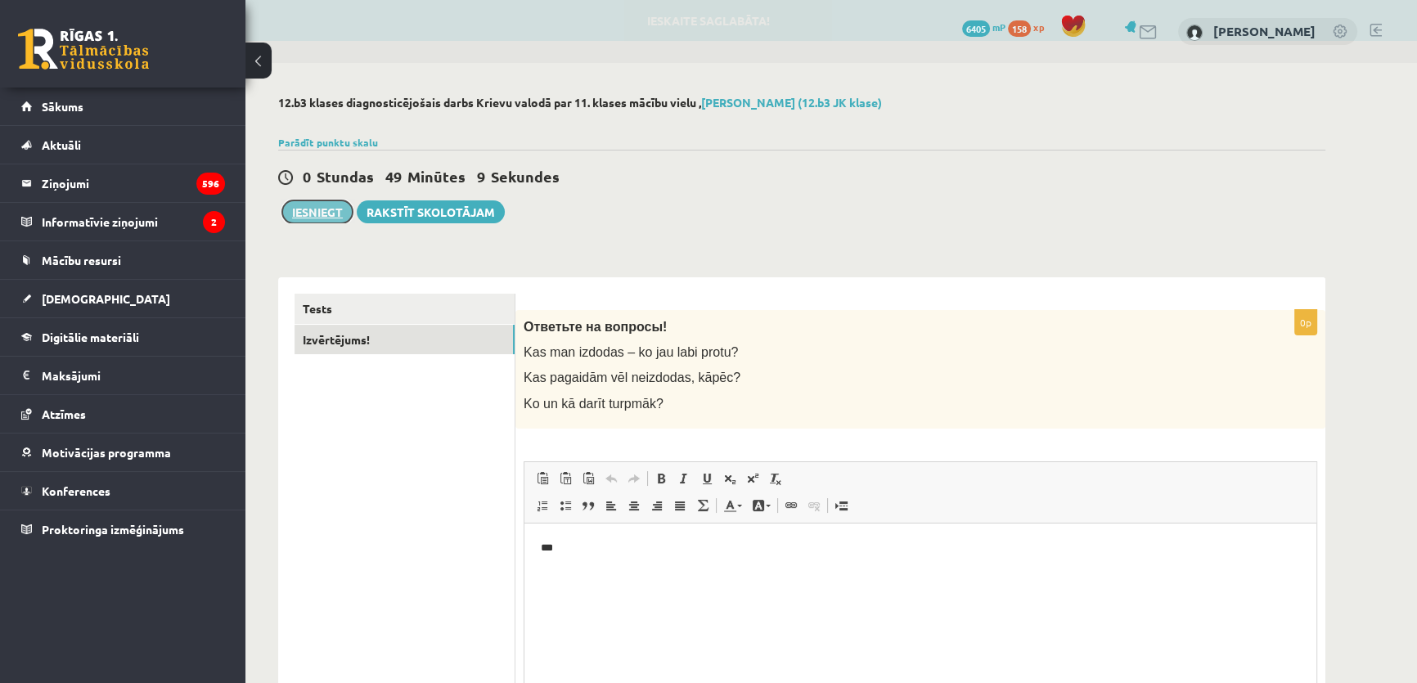
click at [321, 213] on button "Iesniegt" at bounding box center [317, 211] width 70 height 23
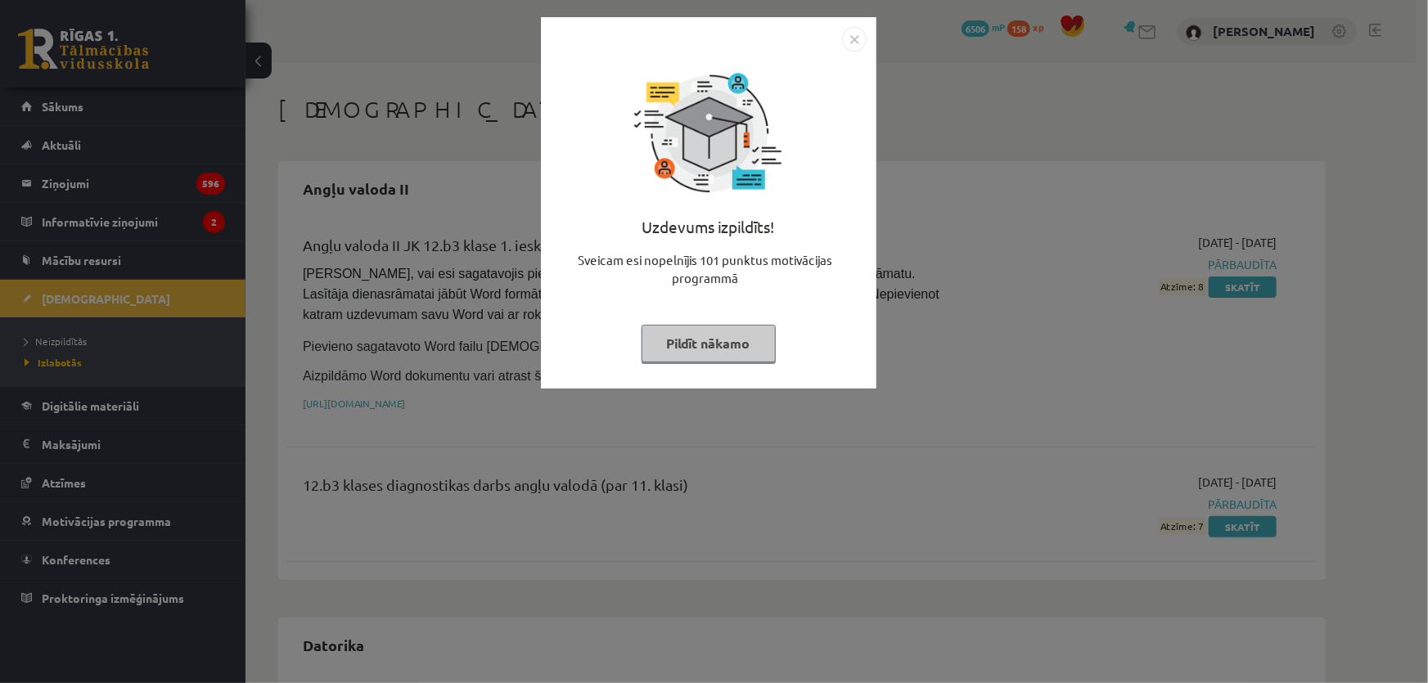
click at [851, 45] on img "Close" at bounding box center [854, 39] width 25 height 25
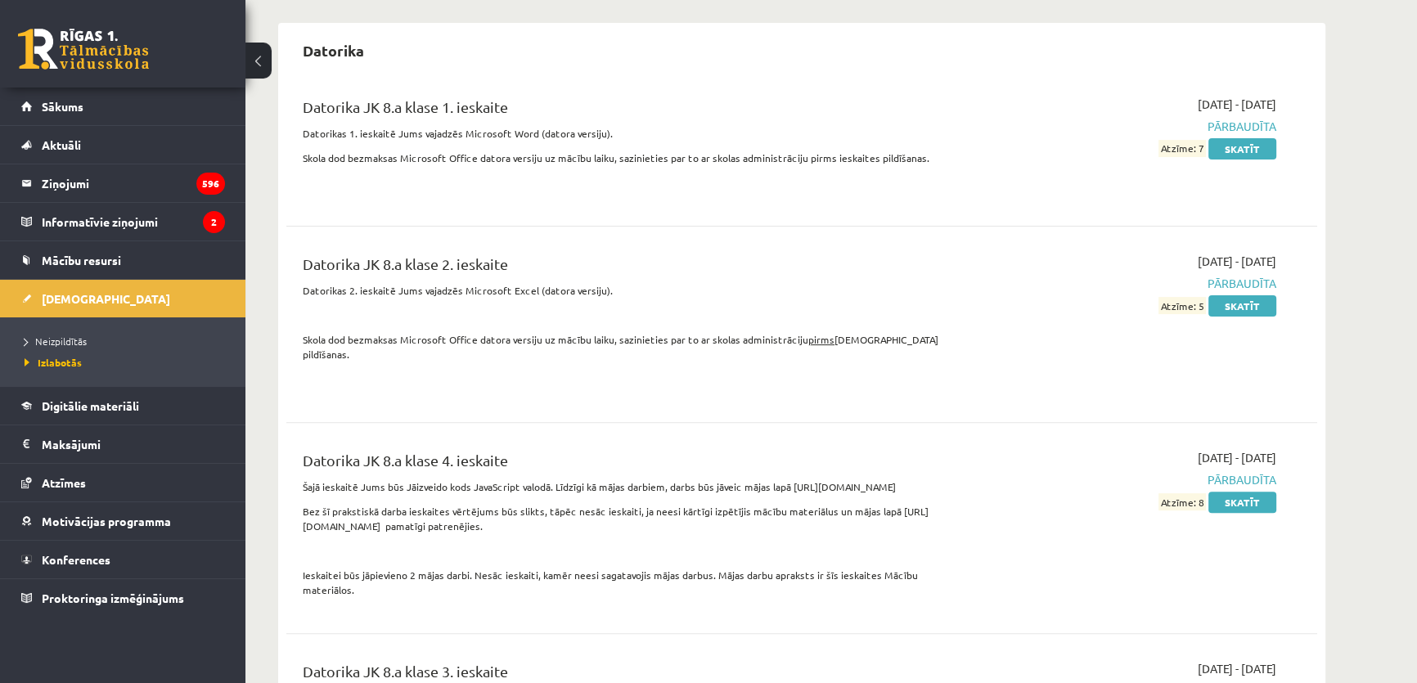
scroll to position [1041, 0]
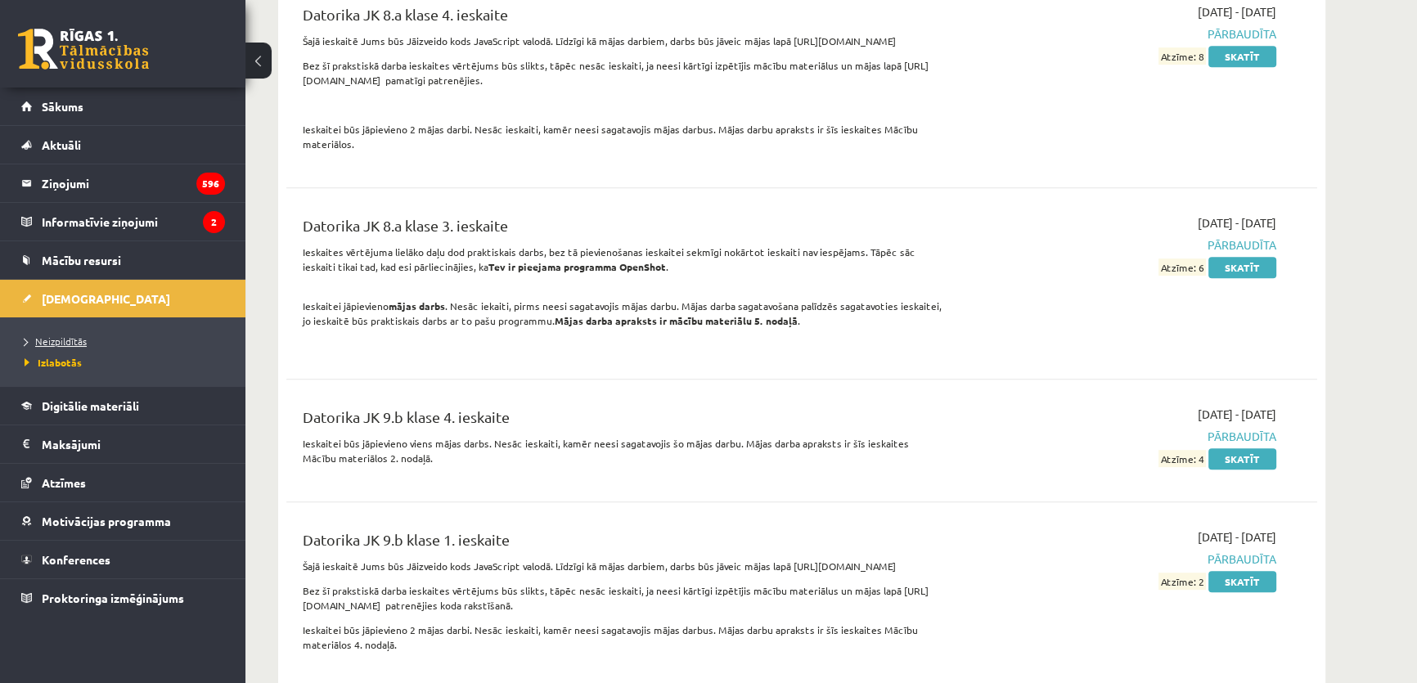
click at [58, 334] on link "Neizpildītās" at bounding box center [127, 341] width 205 height 15
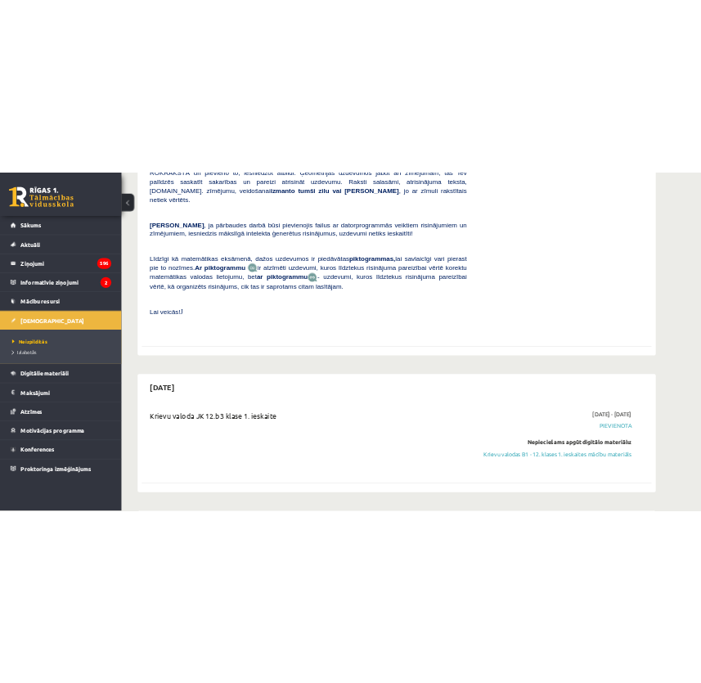
scroll to position [892, 0]
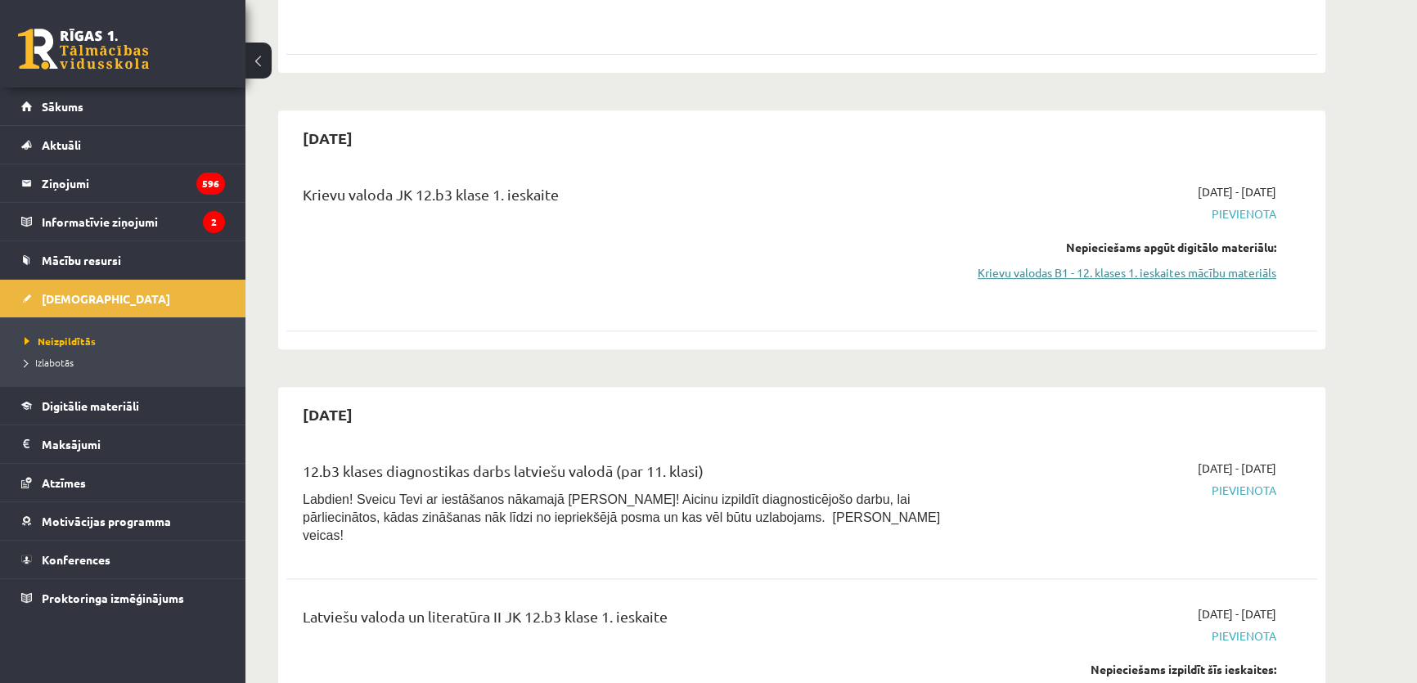
click at [1100, 264] on link "Krievu valodas B1 - 12. klases 1. ieskaites mācību materiāls" at bounding box center [1122, 272] width 308 height 17
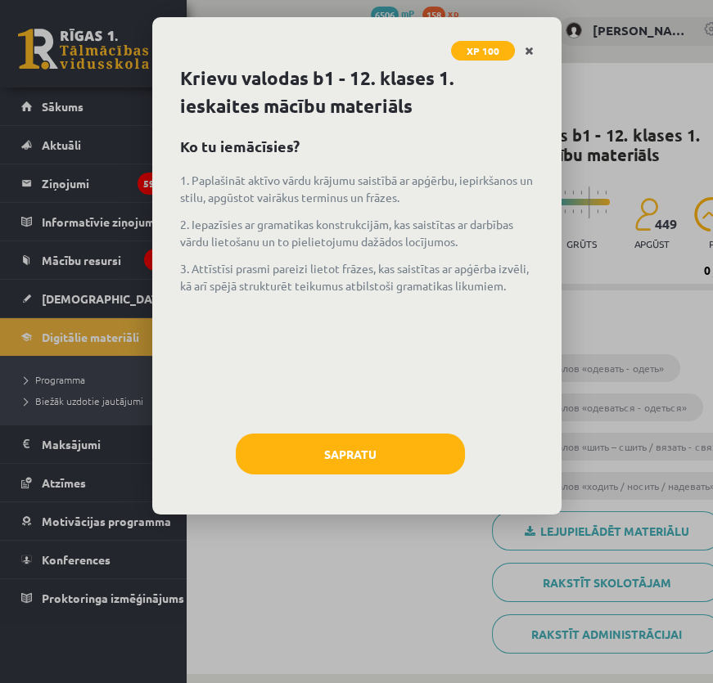
click at [524, 53] on icon "Close" at bounding box center [528, 51] width 9 height 11
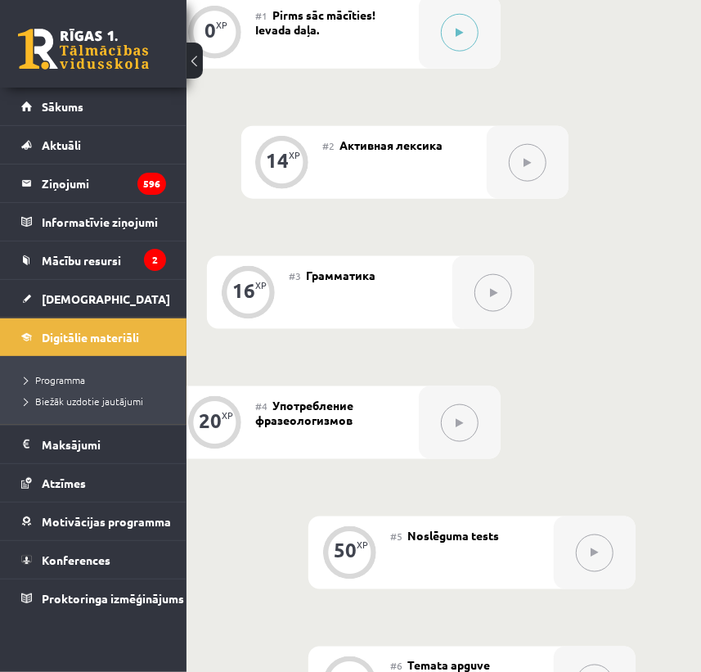
scroll to position [669, 81]
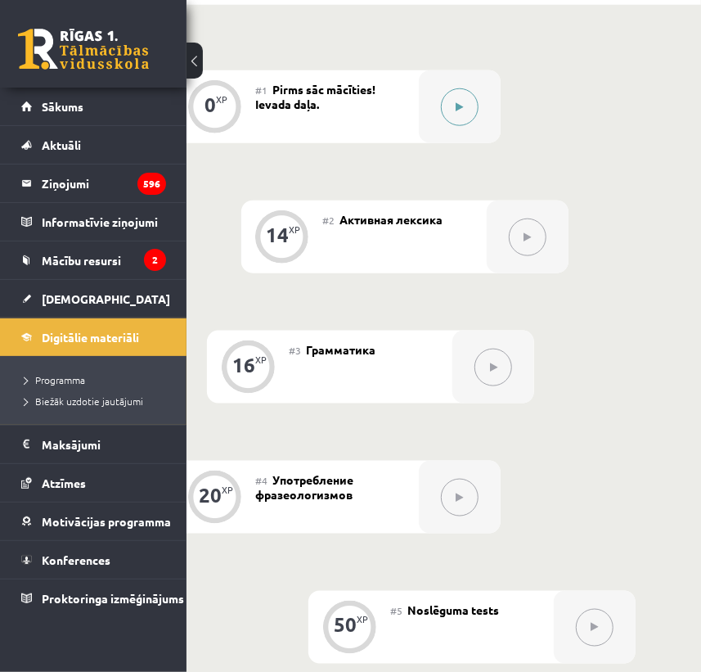
click at [465, 110] on button at bounding box center [460, 107] width 38 height 38
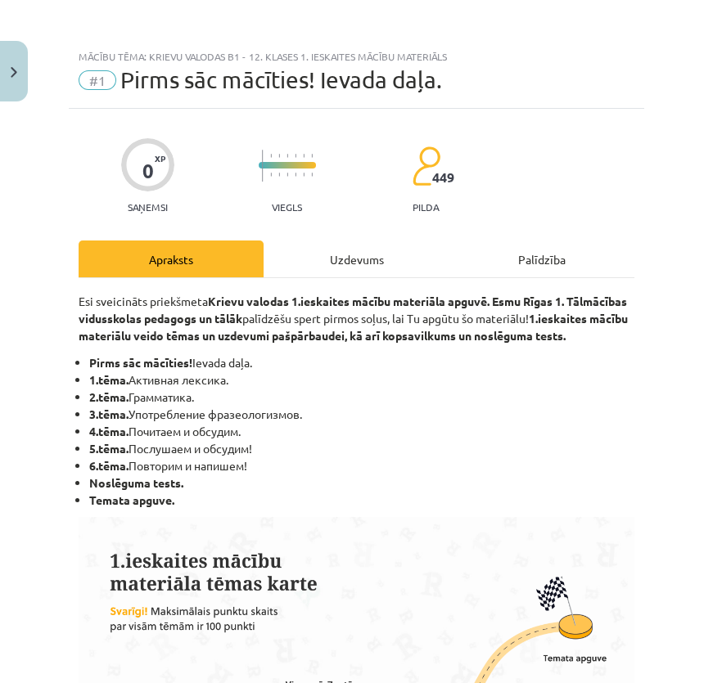
click at [358, 254] on div "Uzdevums" at bounding box center [355, 259] width 185 height 37
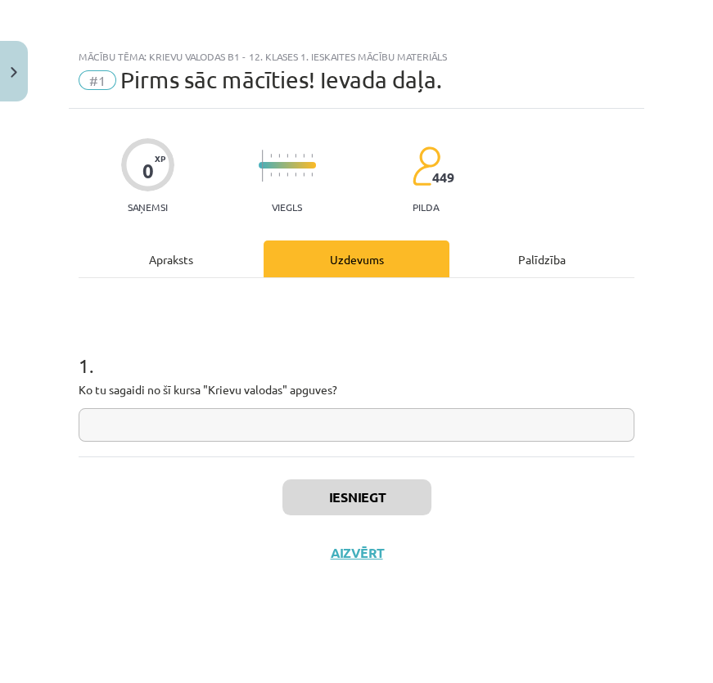
click at [296, 409] on input "text" at bounding box center [356, 425] width 555 height 34
type input "*"
click at [328, 501] on button "Iesniegt" at bounding box center [356, 497] width 149 height 36
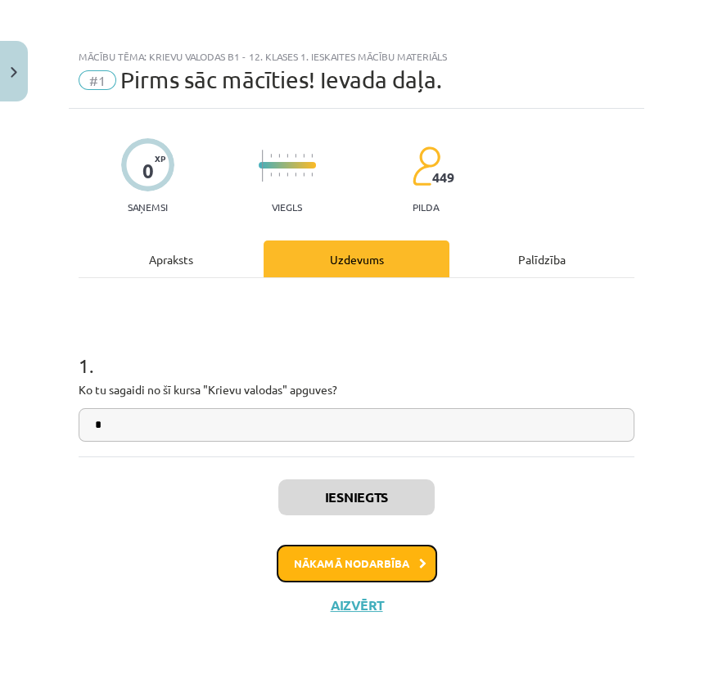
click at [400, 564] on button "Nākamā nodarbība" at bounding box center [357, 564] width 160 height 38
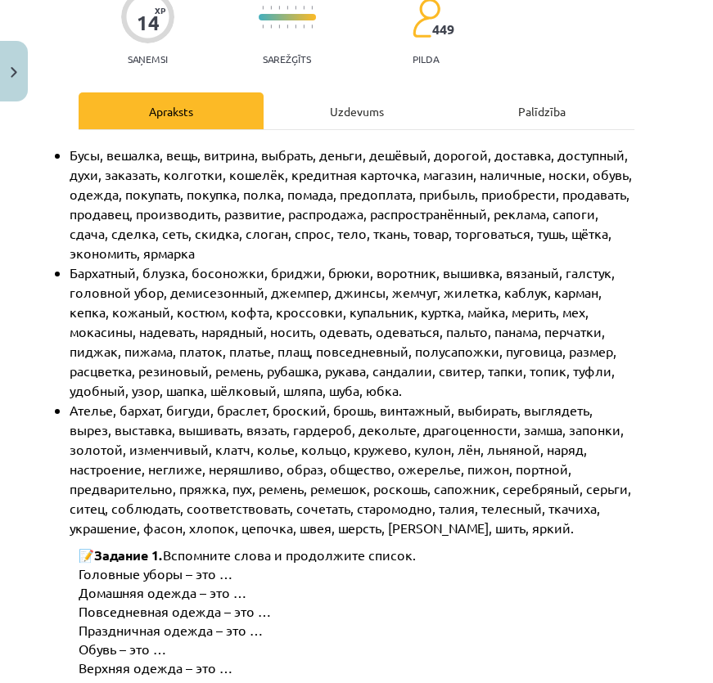
click at [335, 109] on div "Uzdevums" at bounding box center [355, 110] width 185 height 37
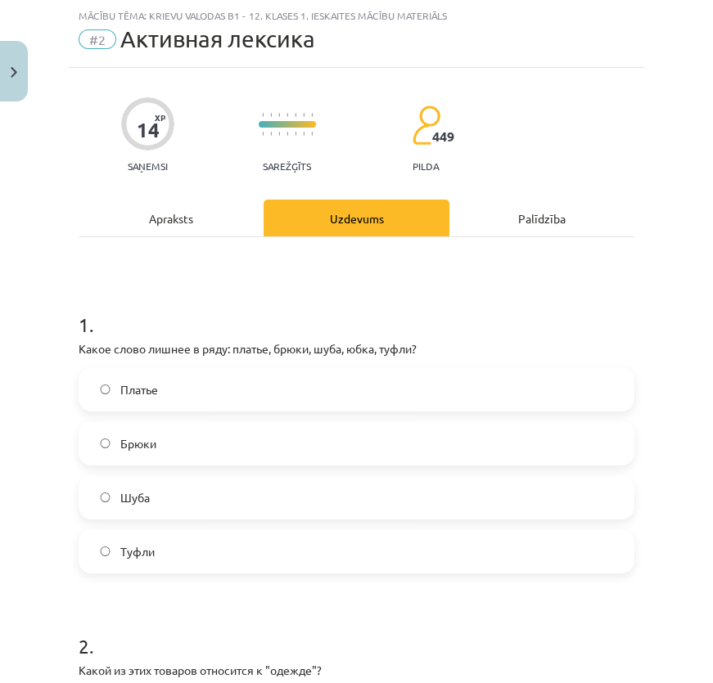
scroll to position [115, 0]
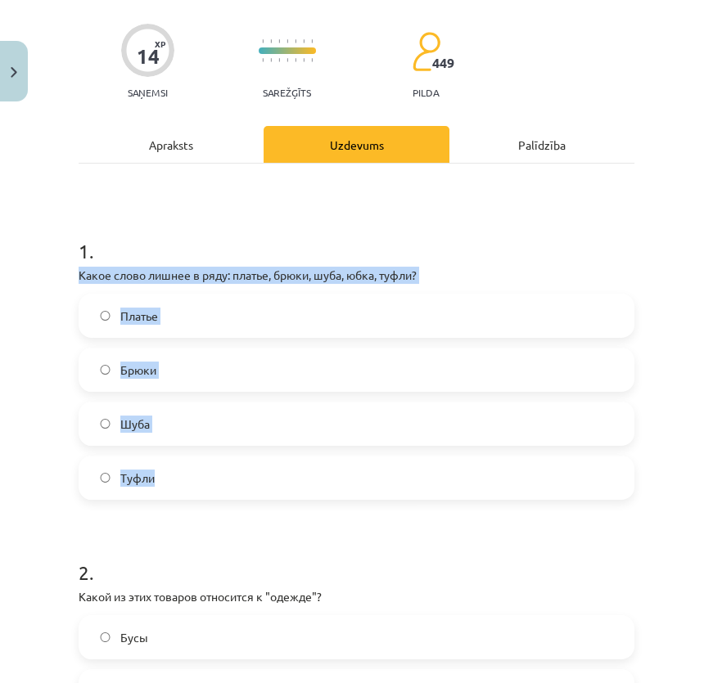
drag, startPoint x: 79, startPoint y: 272, endPoint x: 182, endPoint y: 458, distance: 212.4
copy div "Какое слово лишнее в ряду: платье, брюки, шуба, юбка, туфли? Платье Брюки Шуба …"
click at [168, 477] on label "Туфли" at bounding box center [356, 477] width 552 height 41
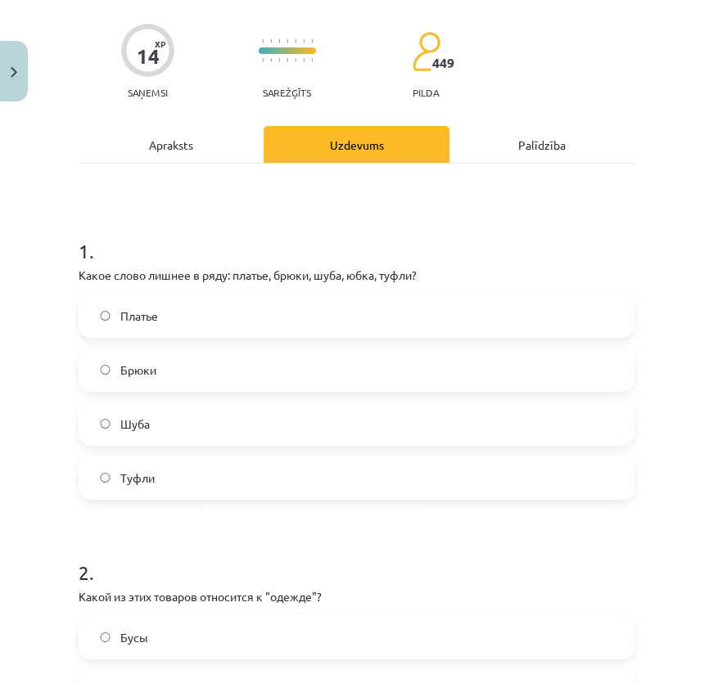
scroll to position [412, 0]
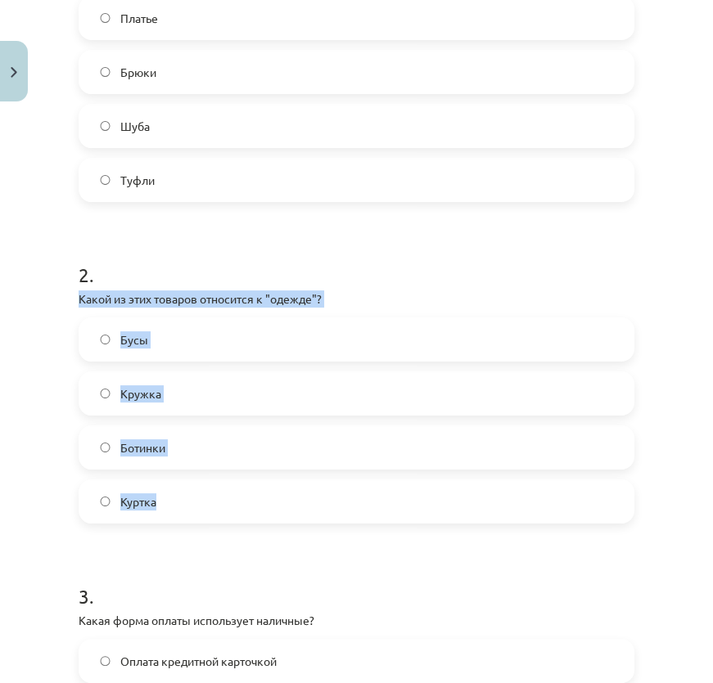
drag, startPoint x: 89, startPoint y: 321, endPoint x: 178, endPoint y: 495, distance: 195.4
click at [178, 495] on div "14 XP Saņemsi Sarežģīts 449 pilda Apraksts Uzdevums Palīdzība 1 . Какое слово л…" at bounding box center [356, 505] width 575 height 1619
copy div "Какой из этих товаров относится к "одежде"? Бусы Кружка Ботинки Куртка"
click at [228, 498] on label "Куртка" at bounding box center [356, 501] width 552 height 41
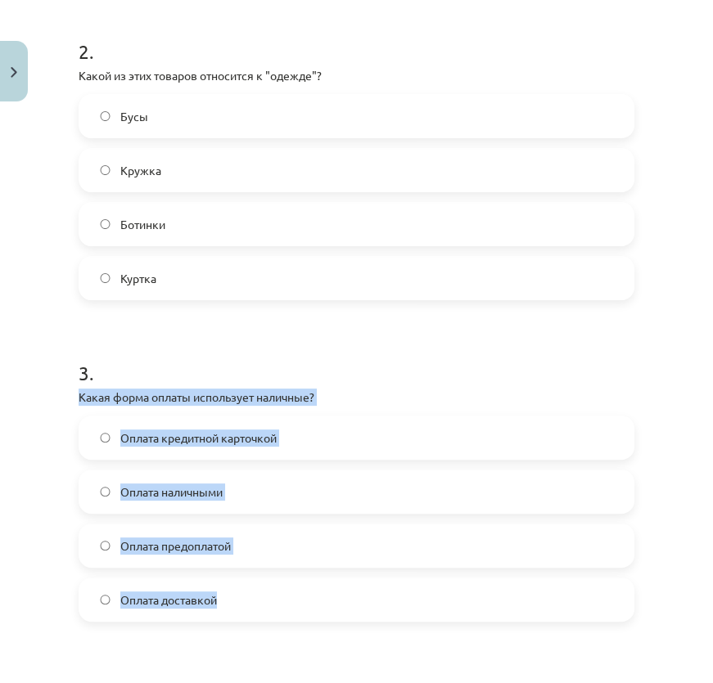
drag, startPoint x: 77, startPoint y: 391, endPoint x: 242, endPoint y: 591, distance: 259.1
click at [242, 591] on div "14 XP Saņemsi Sarežģīts 449 pilda Apraksts Uzdevums Palīdzība 1 . Какое слово л…" at bounding box center [356, 282] width 575 height 1619
copy div "Какая форма оплаты использует наличные? Оплата кредитной карточкой Оплата налич…"
click at [260, 483] on label "Оплата наличными" at bounding box center [356, 491] width 552 height 41
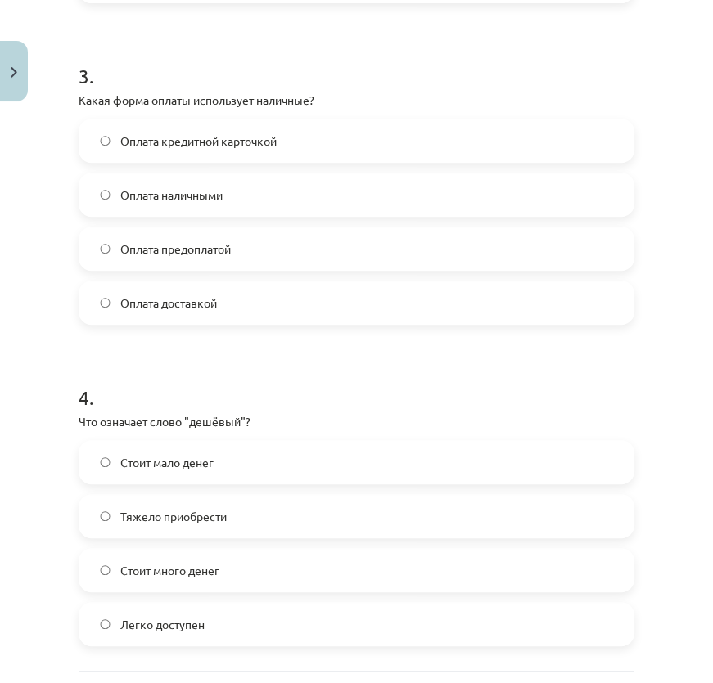
scroll to position [1081, 0]
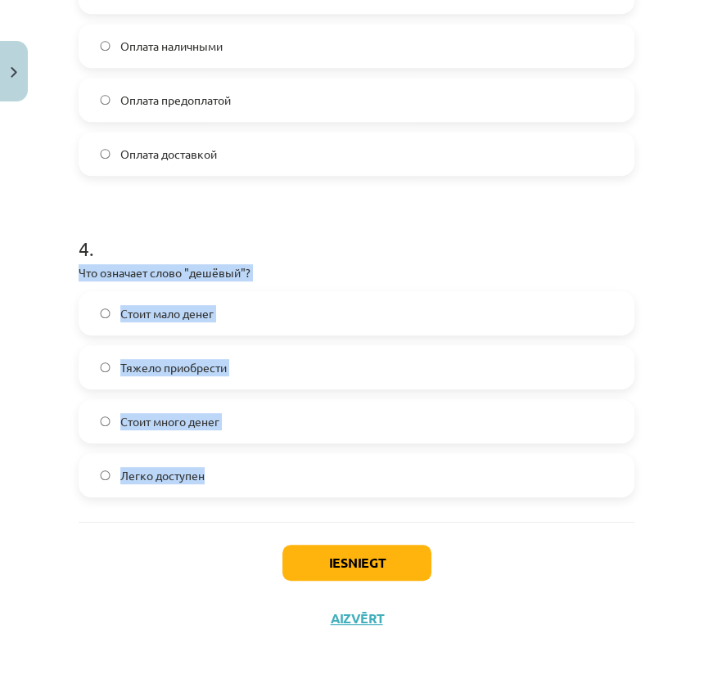
drag, startPoint x: 77, startPoint y: 272, endPoint x: 245, endPoint y: 480, distance: 267.7
copy div "Что означает слово "дешёвый"? Стоит мало денег Тяжело приобрести Стоит много де…"
click at [255, 320] on label "Стоит мало денег" at bounding box center [356, 313] width 552 height 41
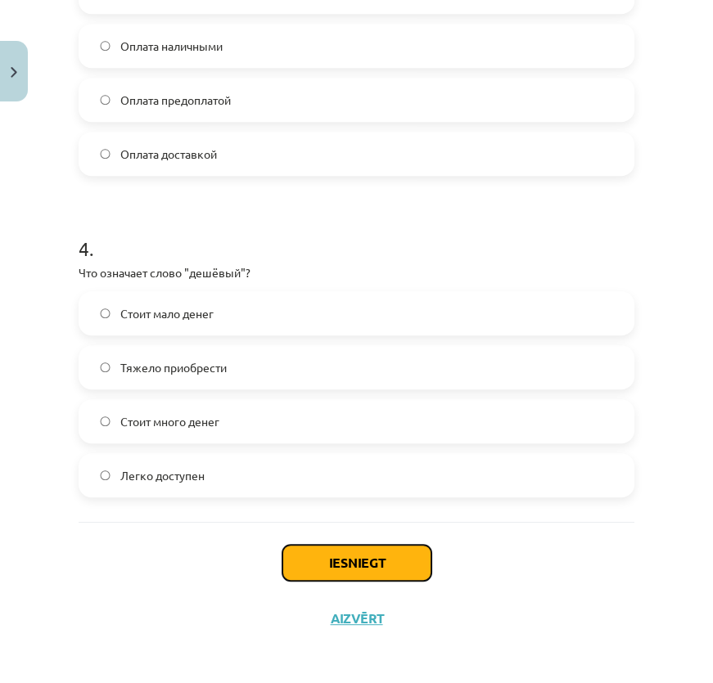
click at [383, 575] on button "Iesniegt" at bounding box center [356, 563] width 149 height 36
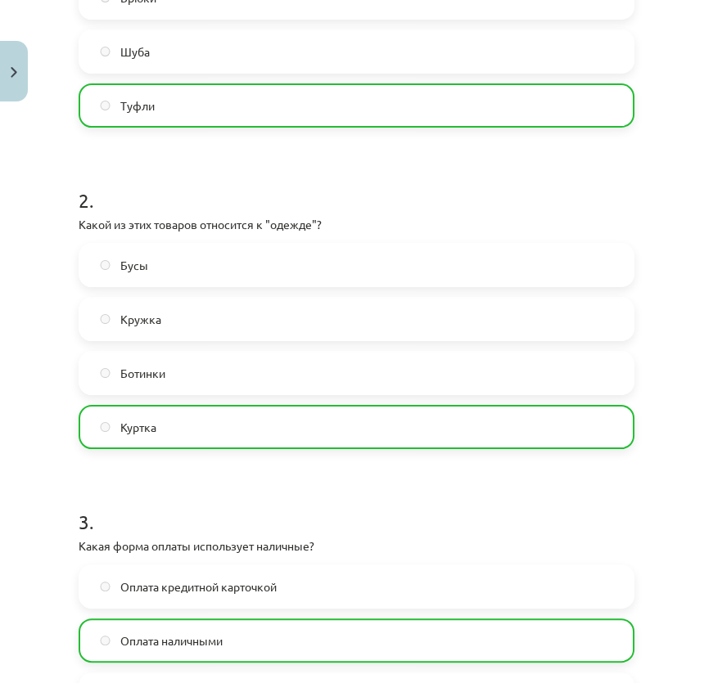
scroll to position [0, 0]
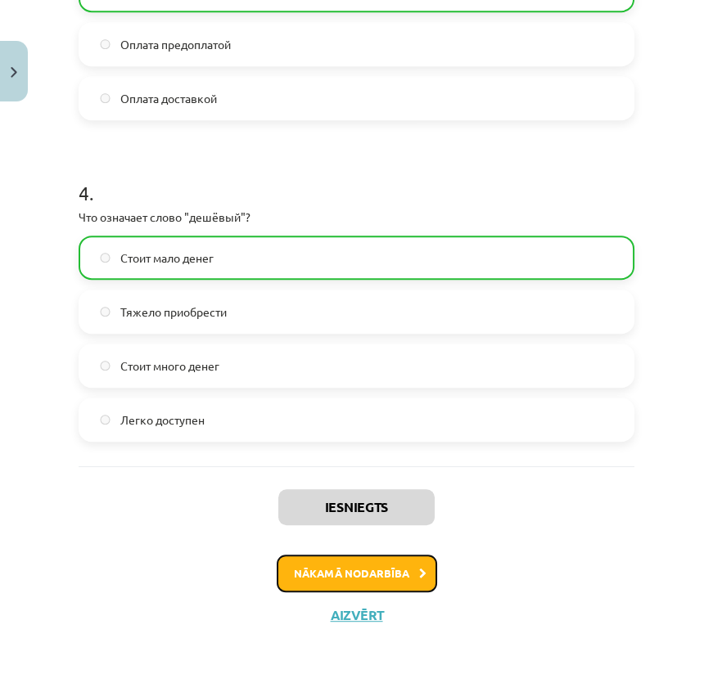
click at [383, 566] on button "Nākamā nodarbība" at bounding box center [357, 574] width 160 height 38
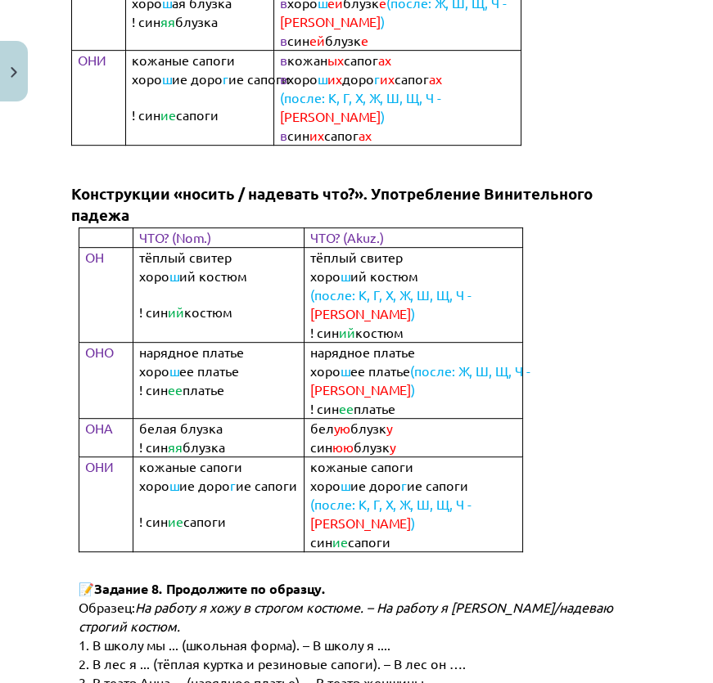
scroll to position [41, 0]
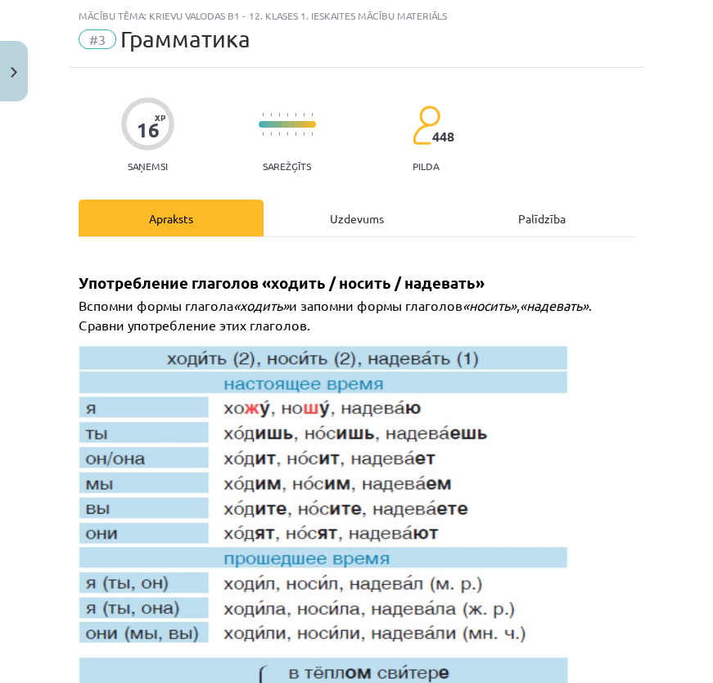
click at [348, 228] on div "Uzdevums" at bounding box center [355, 218] width 185 height 37
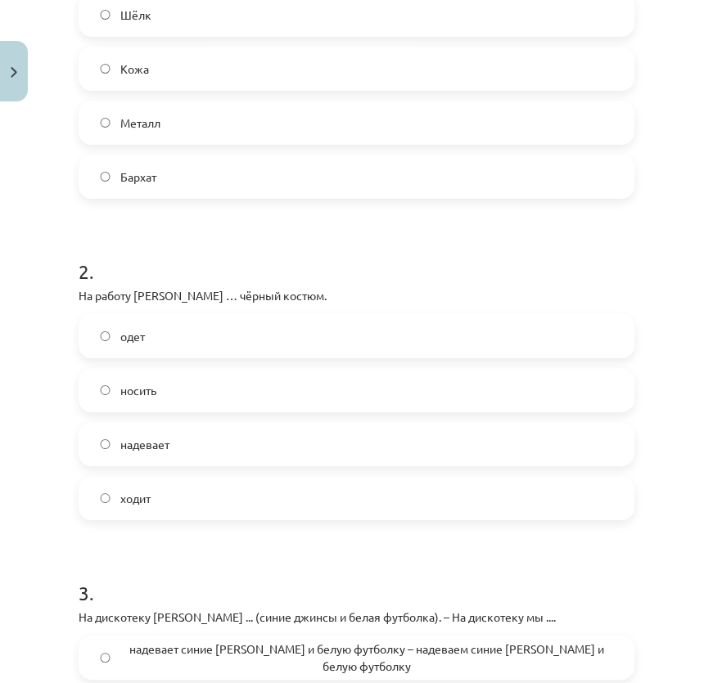
scroll to position [71, 0]
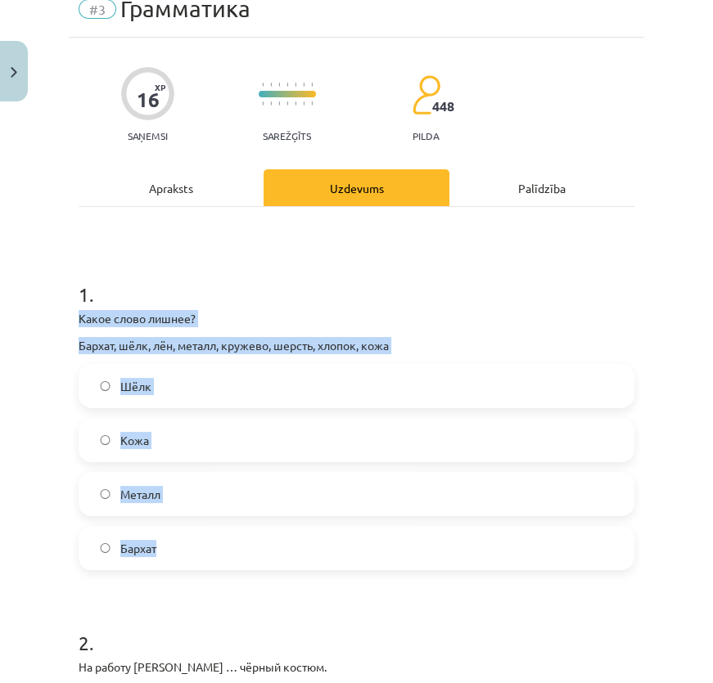
drag, startPoint x: 75, startPoint y: 315, endPoint x: 212, endPoint y: 528, distance: 253.5
copy div "Какое слово лишнее? Бархат, шёлк, лён, металл, кружево, шерсть, хлопок, кожа Шё…"
click at [170, 492] on label "Металл" at bounding box center [356, 494] width 552 height 41
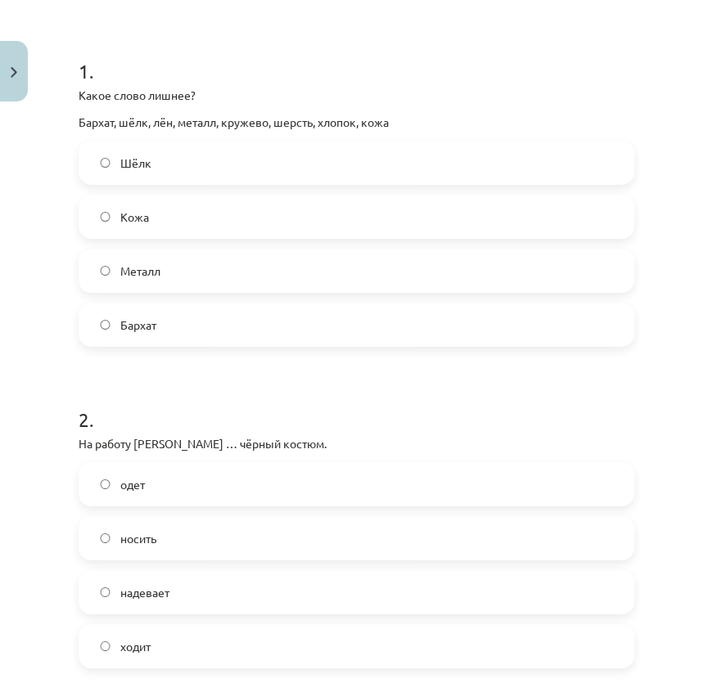
scroll to position [443, 0]
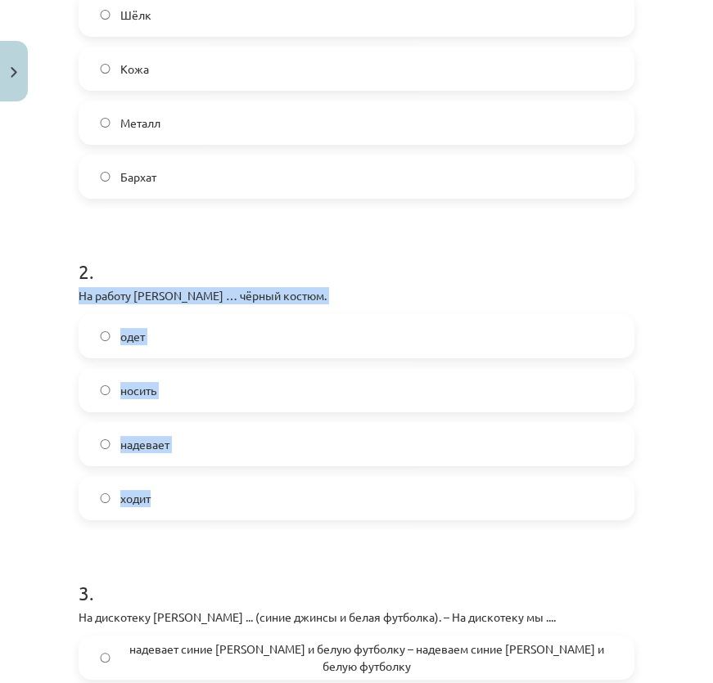
drag, startPoint x: 75, startPoint y: 293, endPoint x: 196, endPoint y: 470, distance: 214.4
click at [196, 470] on div "16 XP Saņemsi Sarežģīts 448 pilda Apraksts Uzdevums Palīdzība 1 . Какое слово л…" at bounding box center [356, 489] width 575 height 1646
copy div "На работу Янис … чёрный костюм. одет носить надевает ходит"
click at [134, 452] on label "надевает" at bounding box center [356, 444] width 552 height 41
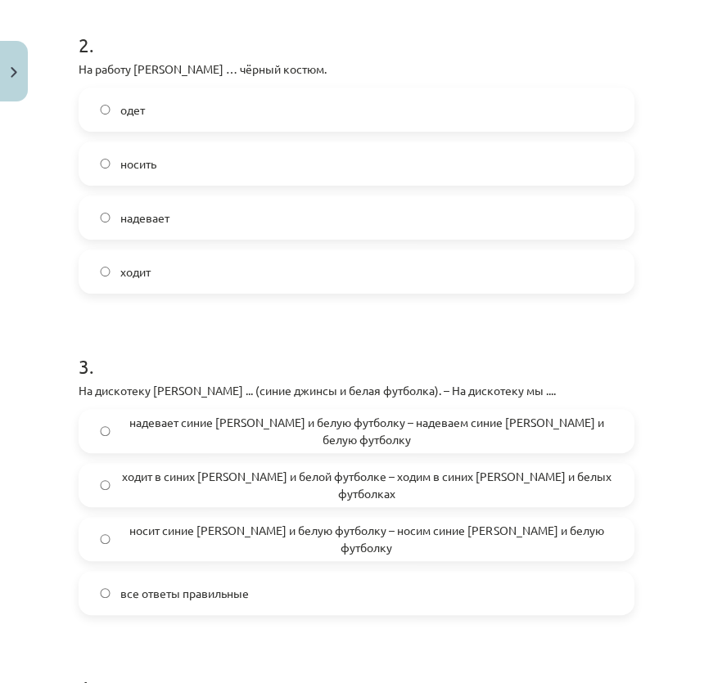
scroll to position [818, 0]
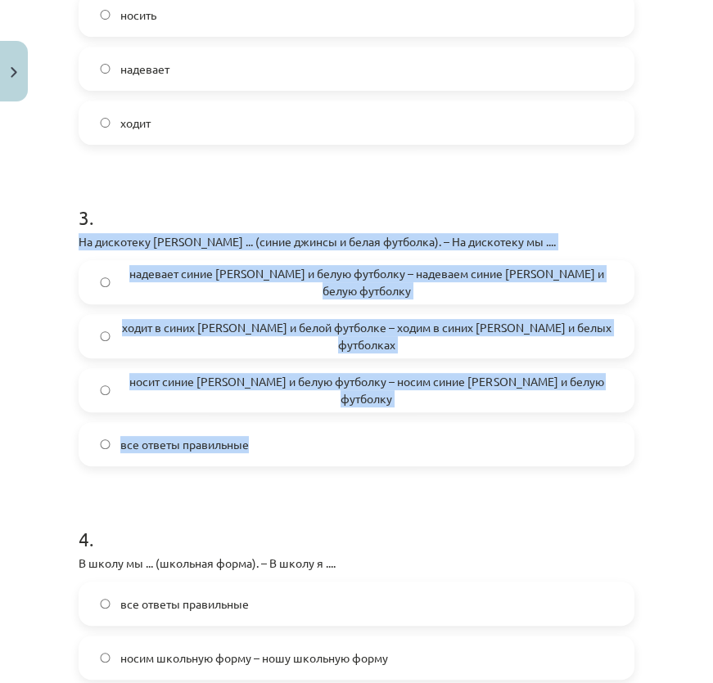
drag, startPoint x: 77, startPoint y: 242, endPoint x: 258, endPoint y: 424, distance: 256.3
click at [258, 424] on div "16 XP Saņemsi Sarežģīts 448 pilda Apraksts Uzdevums Palīdzība 1 . Какое слово л…" at bounding box center [356, 114] width 575 height 1646
copy div "На дискотеку Янис ... (синие джинсы и белая футболка). – На дискотеку мы .... н…"
click at [184, 449] on span "все ответы правильные" at bounding box center [184, 444] width 128 height 17
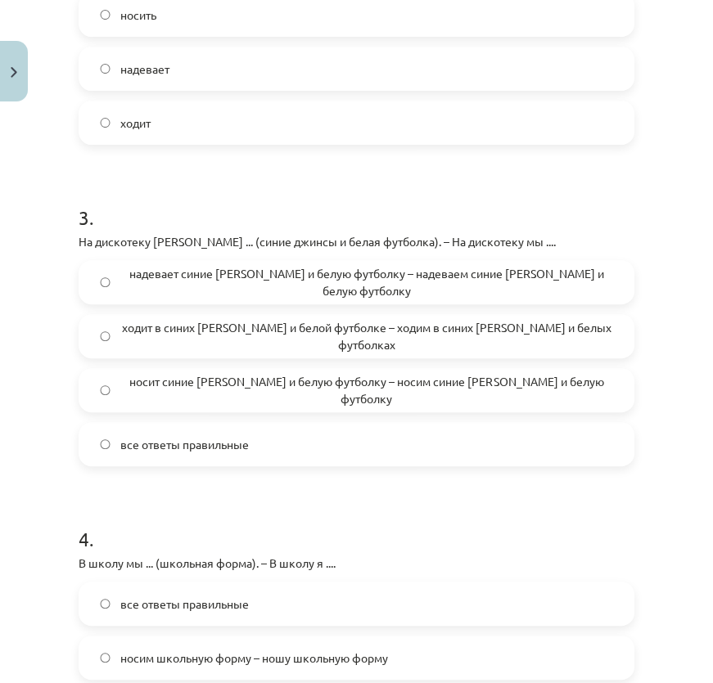
scroll to position [1113, 0]
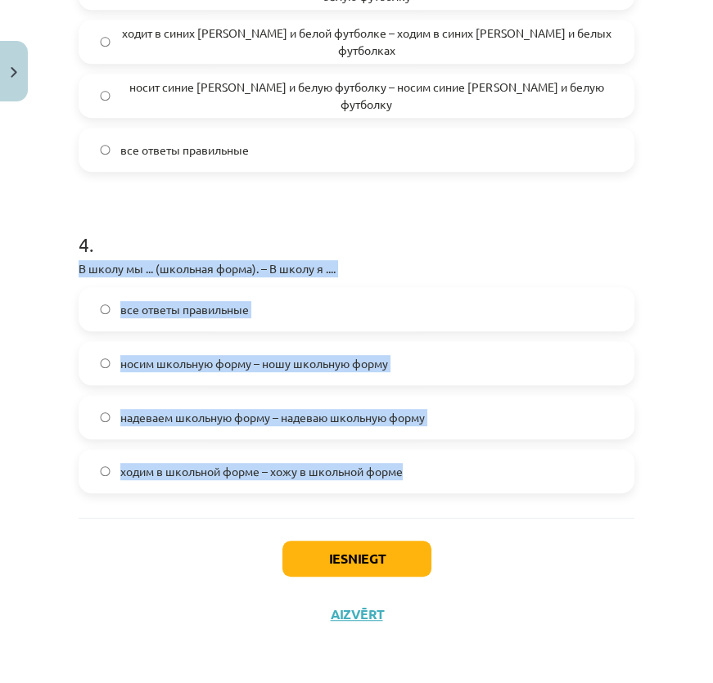
drag, startPoint x: 92, startPoint y: 278, endPoint x: 411, endPoint y: 473, distance: 373.1
copy div "В школу мы ... (школьная форма). – В школу я .... все ответы правильные носим ш…"
click at [36, 510] on div "Mācību tēma: Krievu valodas b1 - 12. klases 1. ieskaites mācību materiāls #3 Гр…" at bounding box center [356, 341] width 713 height 683
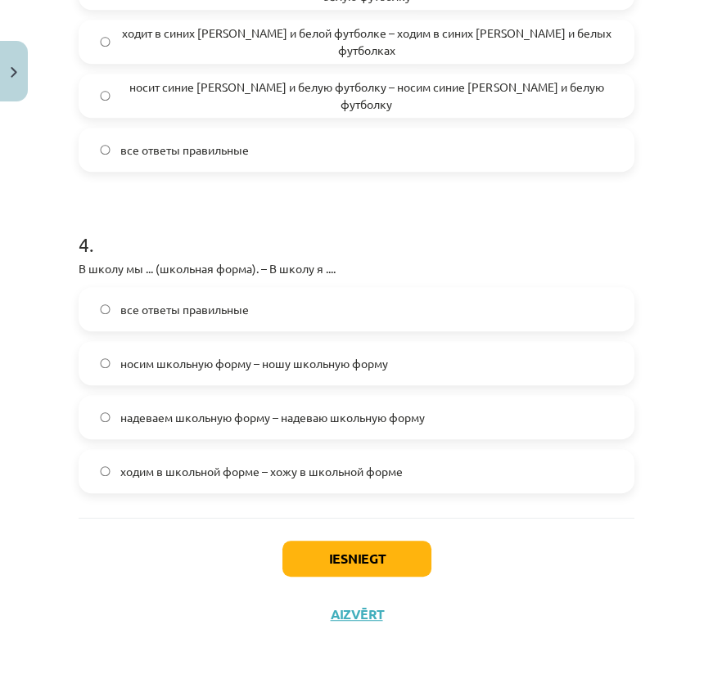
click at [193, 315] on span "все ответы правильные" at bounding box center [184, 309] width 128 height 17
click at [361, 546] on button "Iesniegt" at bounding box center [356, 559] width 149 height 36
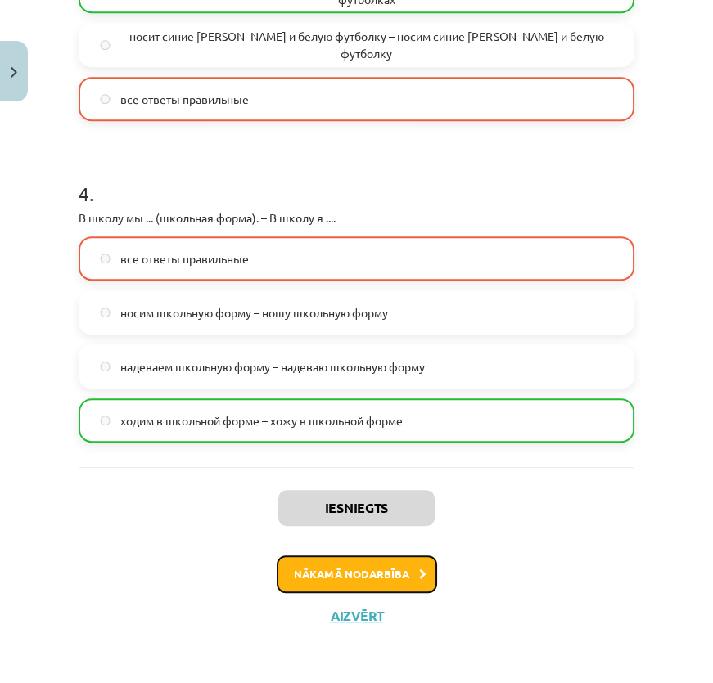
click at [354, 587] on button "Nākamā nodarbība" at bounding box center [357, 574] width 160 height 38
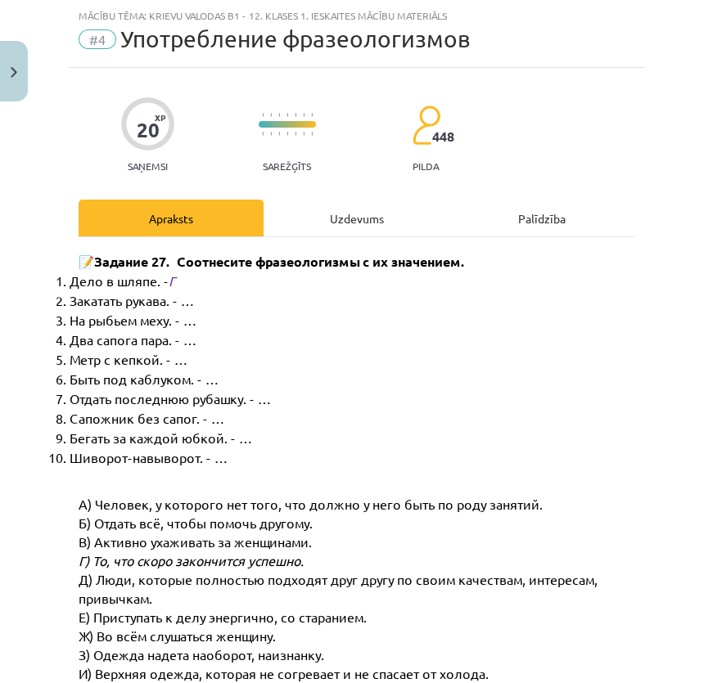
click at [336, 223] on div "Uzdevums" at bounding box center [355, 218] width 185 height 37
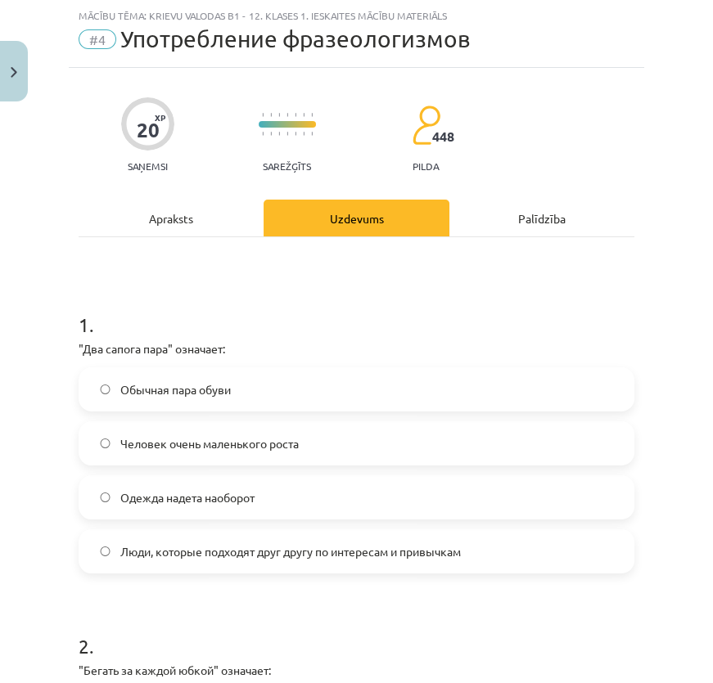
scroll to position [189, 0]
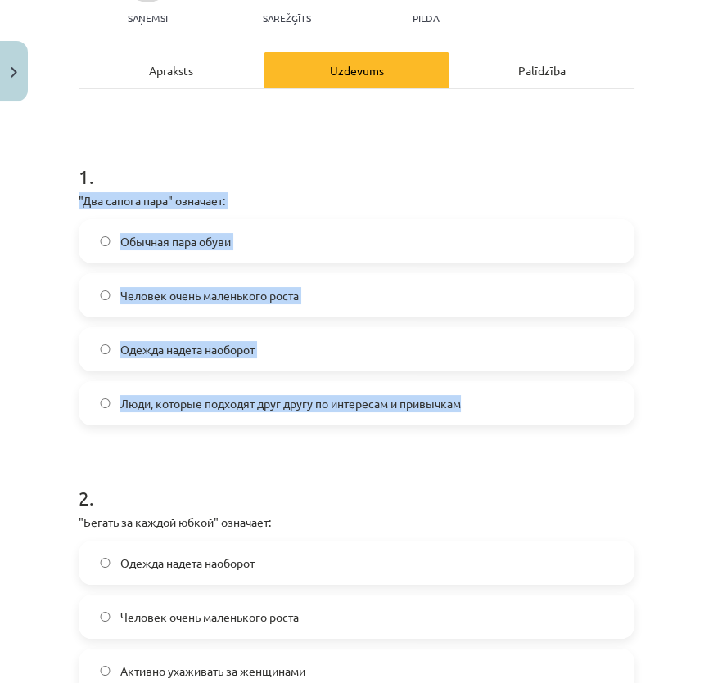
drag, startPoint x: 74, startPoint y: 196, endPoint x: 499, endPoint y: 402, distance: 472.0
copy div ""Два сапога пара" означает: Обычная пара обуви Человек очень маленького роста О…"
click at [243, 415] on label "Люди, которые подходят друг другу по интересам и привычкам" at bounding box center [356, 403] width 552 height 41
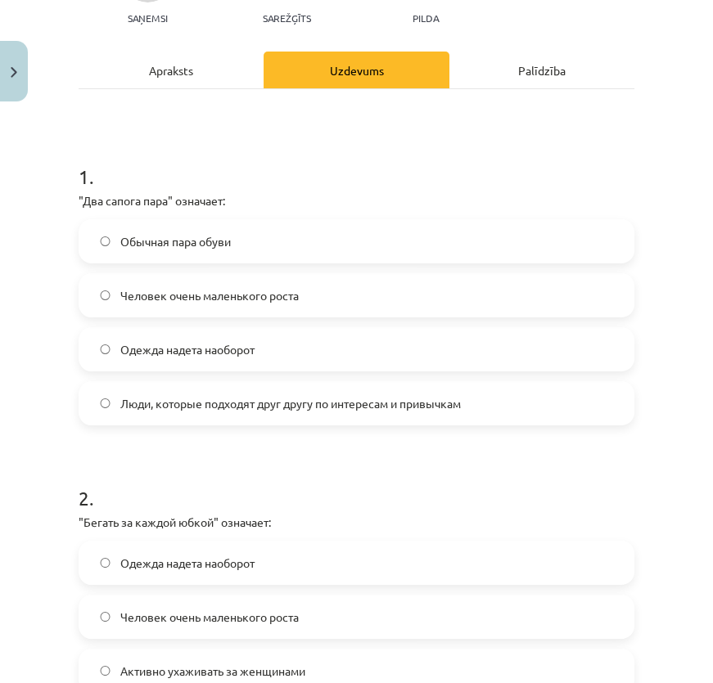
scroll to position [412, 0]
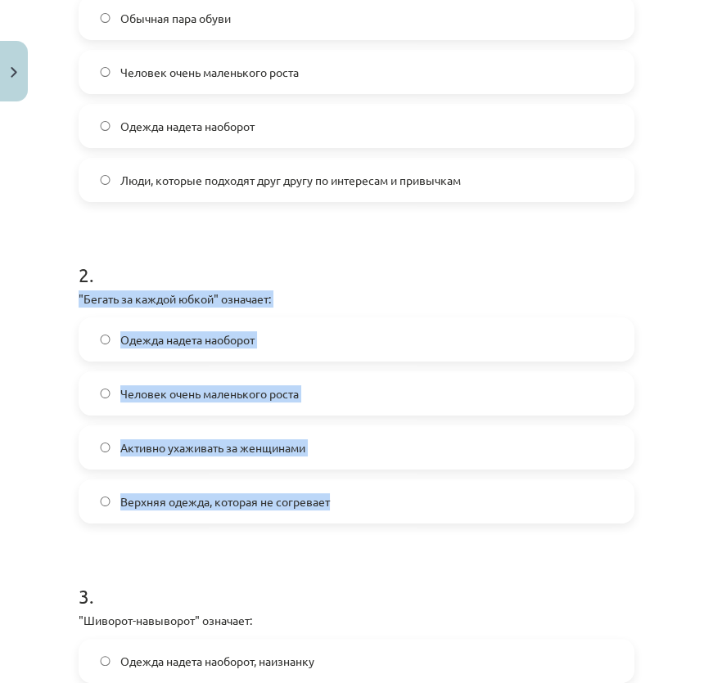
drag, startPoint x: 78, startPoint y: 296, endPoint x: 339, endPoint y: 495, distance: 328.1
click at [339, 495] on div "2 . "Бегать за каждой юбкой" означает: Одежда надета наоборот Человек очень мал…" at bounding box center [356, 379] width 555 height 289
copy div ""Бегать за каждой юбкой" означает: Одежда надета наоборот Человек очень маленьк…"
click at [230, 431] on label "Активно ухаживать за женщинами" at bounding box center [356, 447] width 552 height 41
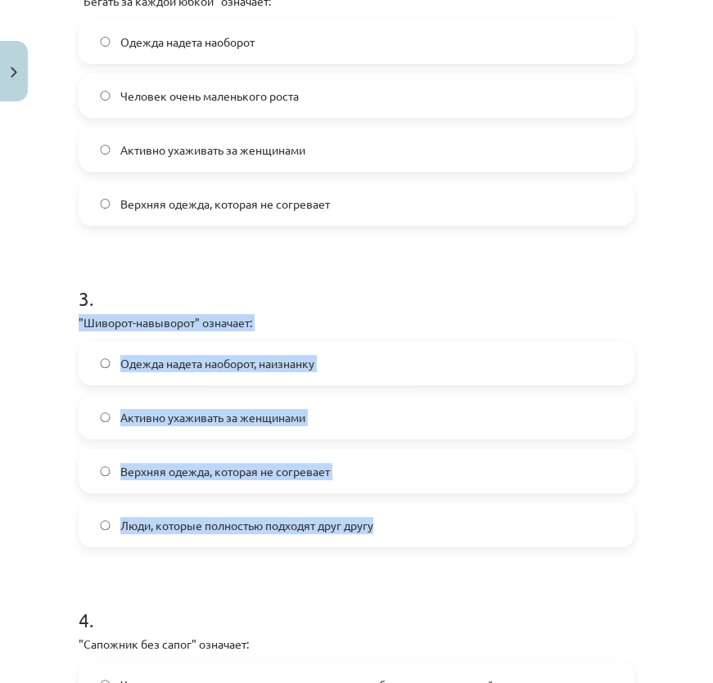
drag, startPoint x: 70, startPoint y: 313, endPoint x: 421, endPoint y: 518, distance: 407.3
click at [421, 518] on div "20 XP Saņemsi Sarežģīts 448 pilda Apraksts Uzdevums Palīdzība 1 . "Два сапога п…" at bounding box center [356, 208] width 575 height 1619
click at [177, 372] on label "Одежда надета наоборот, наизнанку" at bounding box center [356, 363] width 552 height 41
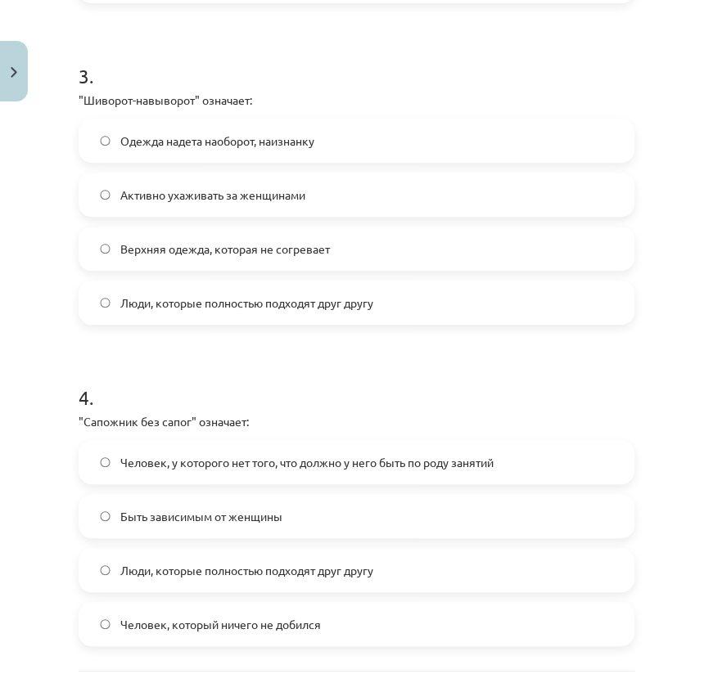
scroll to position [1085, 0]
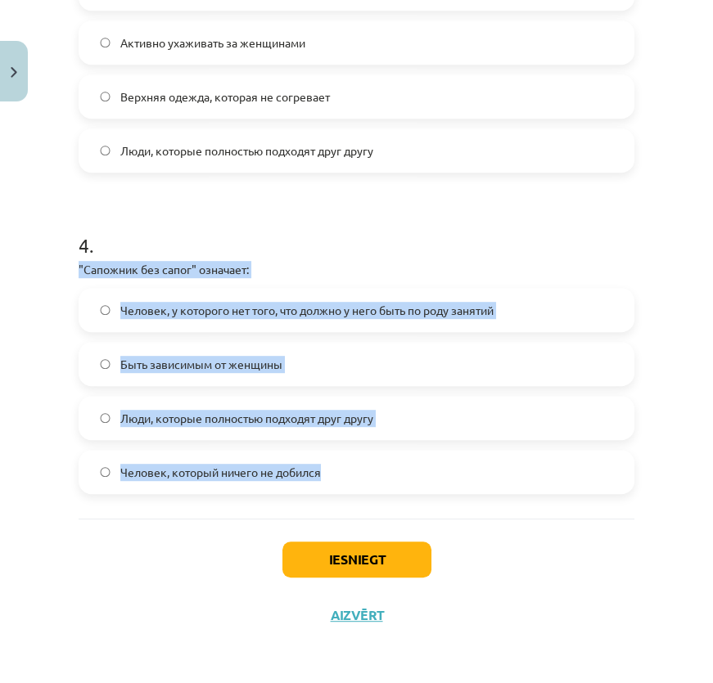
drag, startPoint x: 75, startPoint y: 267, endPoint x: 405, endPoint y: 461, distance: 382.5
click at [280, 302] on span "Человек, у которого нет того, что должно у него быть по роду занятий" at bounding box center [306, 310] width 373 height 17
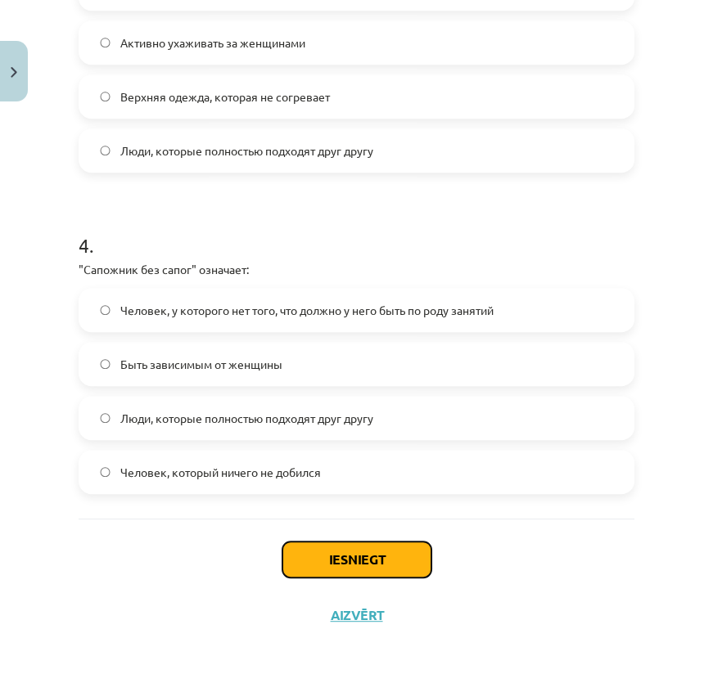
click at [395, 558] on button "Iesniegt" at bounding box center [356, 560] width 149 height 36
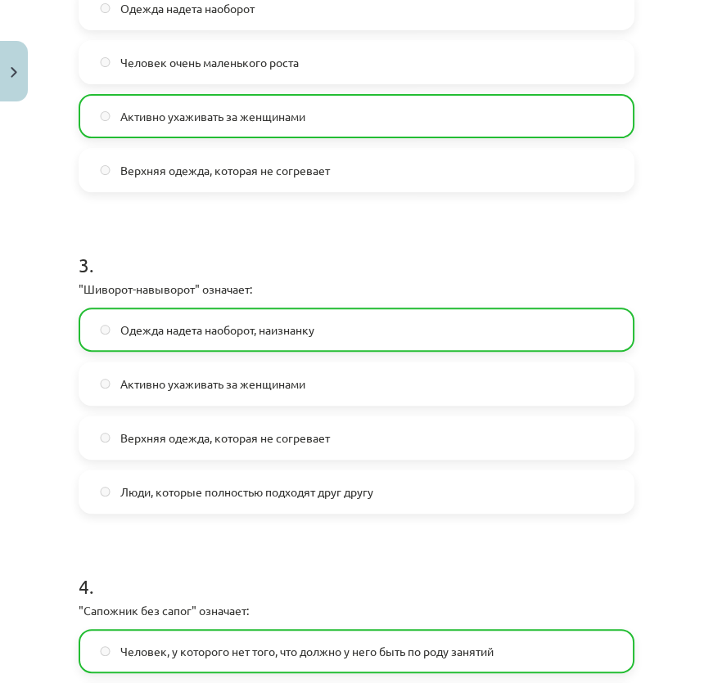
scroll to position [1137, 0]
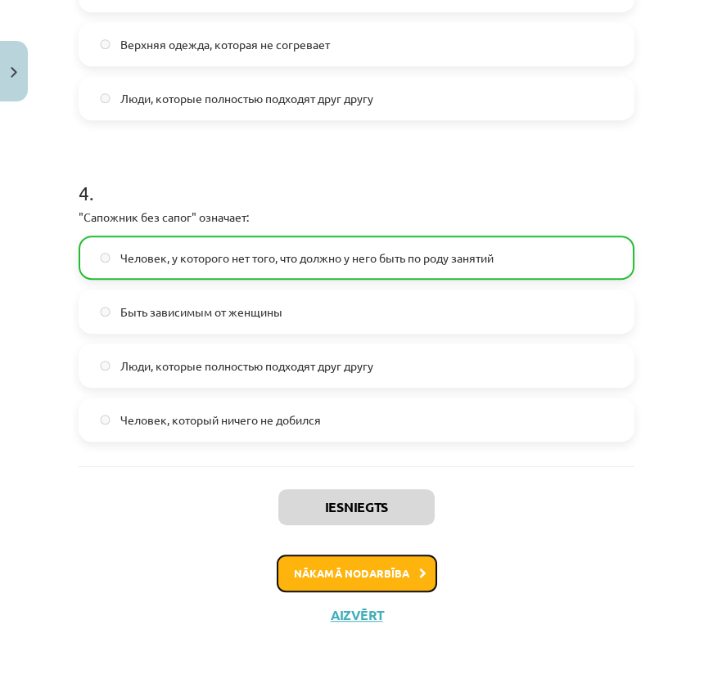
click at [413, 587] on button "Nākamā nodarbība" at bounding box center [357, 574] width 160 height 38
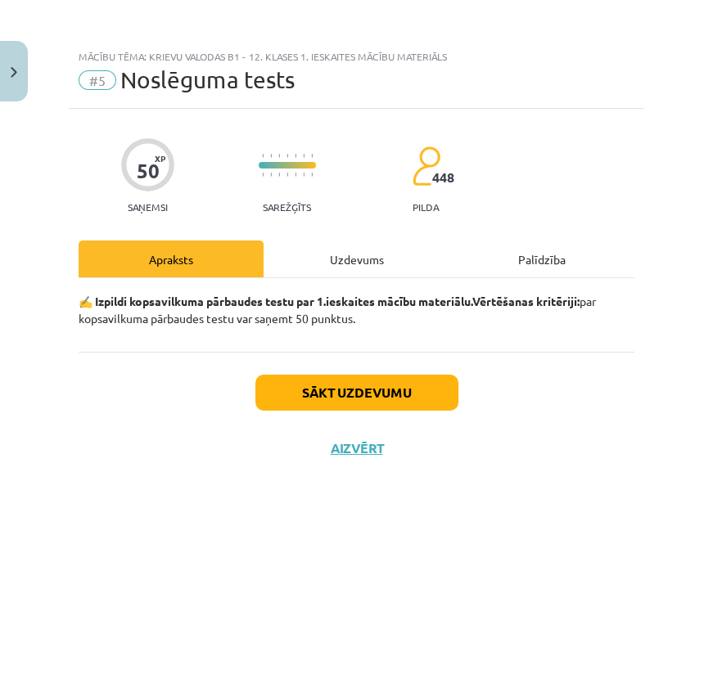
scroll to position [0, 0]
click at [353, 260] on div "Uzdevums" at bounding box center [355, 259] width 185 height 37
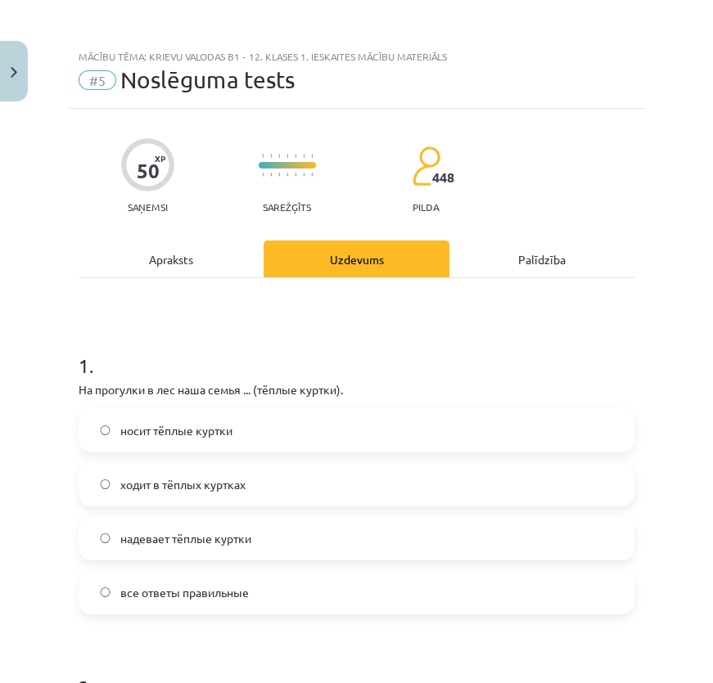
scroll to position [148, 0]
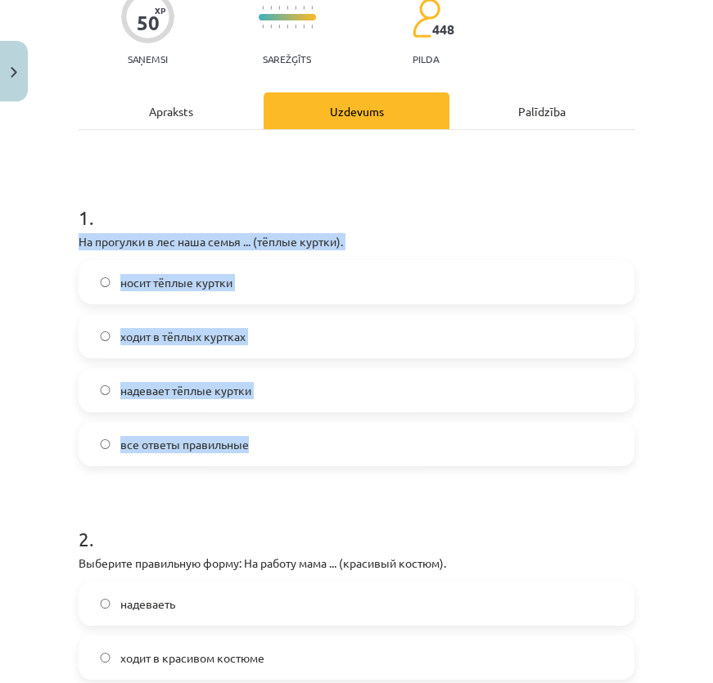
drag, startPoint x: 73, startPoint y: 239, endPoint x: 286, endPoint y: 432, distance: 287.9
click at [162, 447] on span "все ответы правильные" at bounding box center [184, 444] width 128 height 17
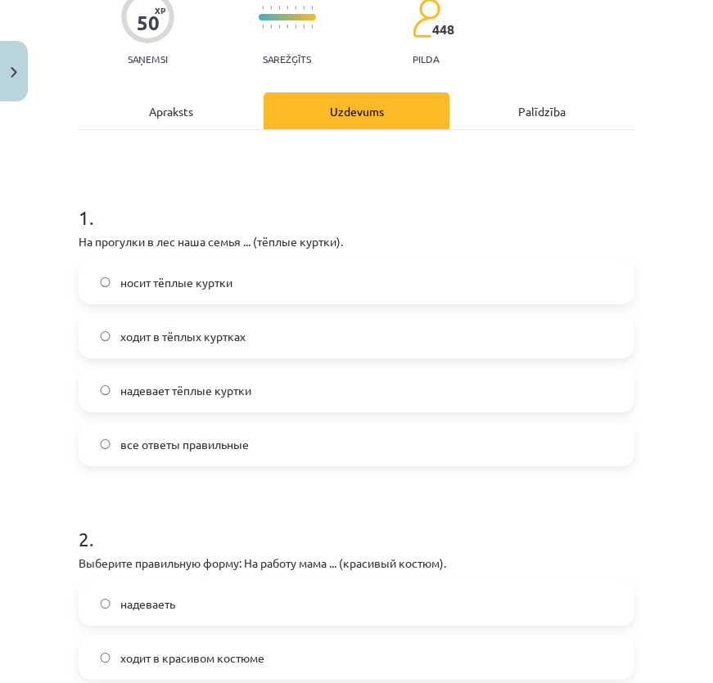
scroll to position [371, 0]
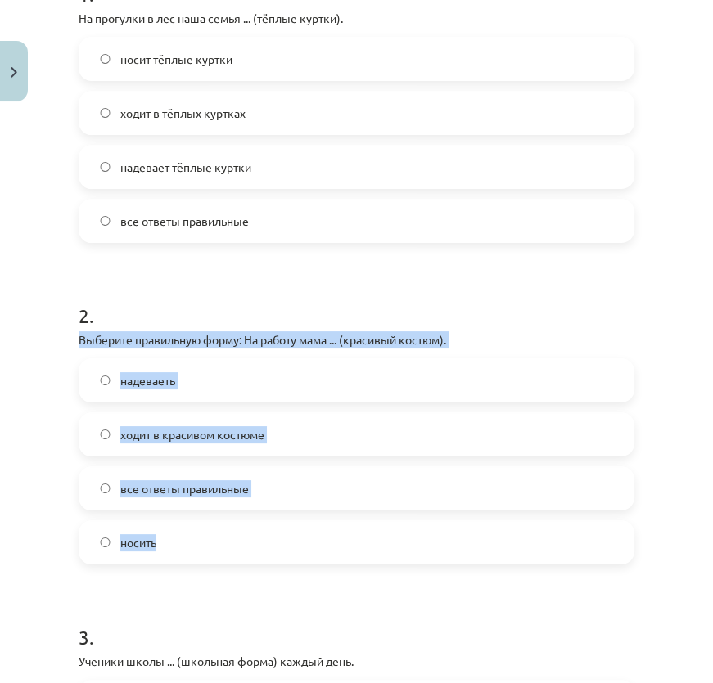
drag, startPoint x: 106, startPoint y: 362, endPoint x: 245, endPoint y: 519, distance: 210.4
click at [245, 519] on div "2 . Выберите правильную форму: На работу мама ... (красивый костюм). надеваеть …" at bounding box center [356, 420] width 555 height 289
click at [164, 434] on span "ходит в красивом костюме" at bounding box center [192, 434] width 144 height 17
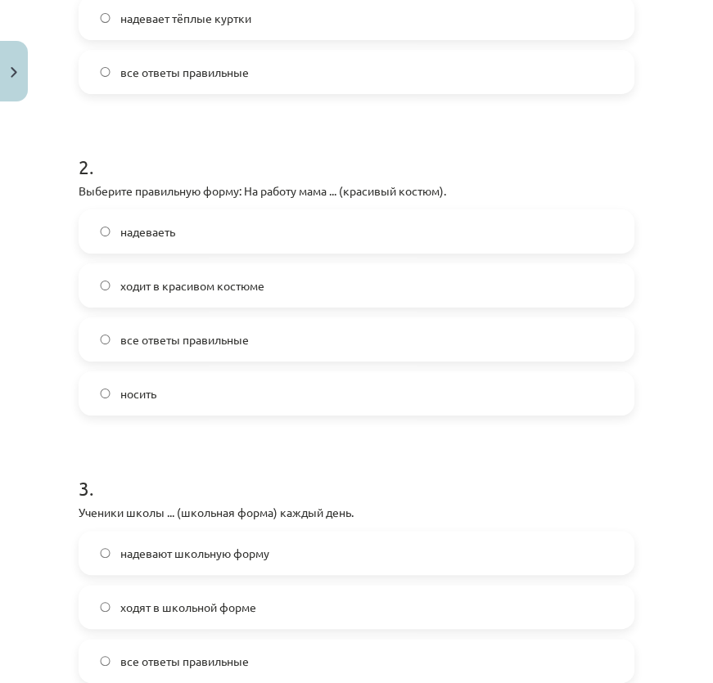
scroll to position [669, 0]
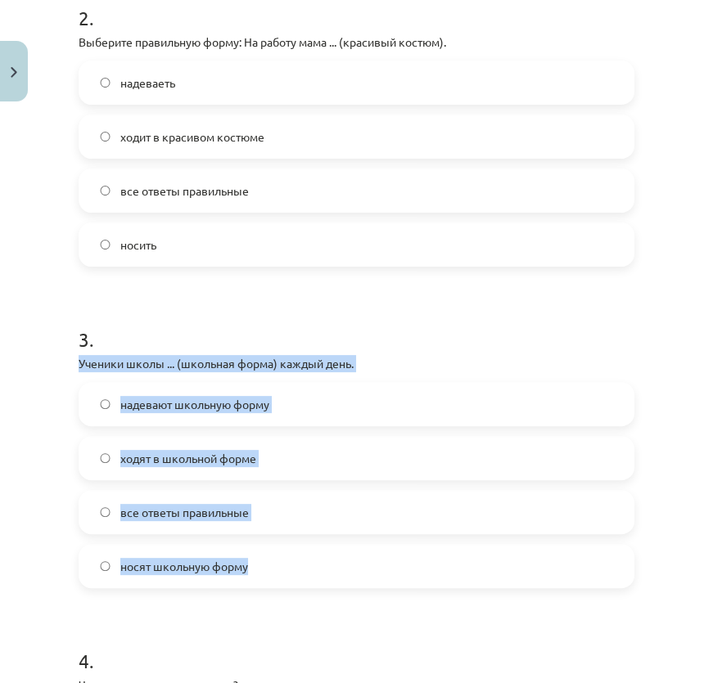
drag, startPoint x: 77, startPoint y: 360, endPoint x: 296, endPoint y: 557, distance: 294.8
click at [204, 514] on span "все ответы правильные" at bounding box center [184, 512] width 128 height 17
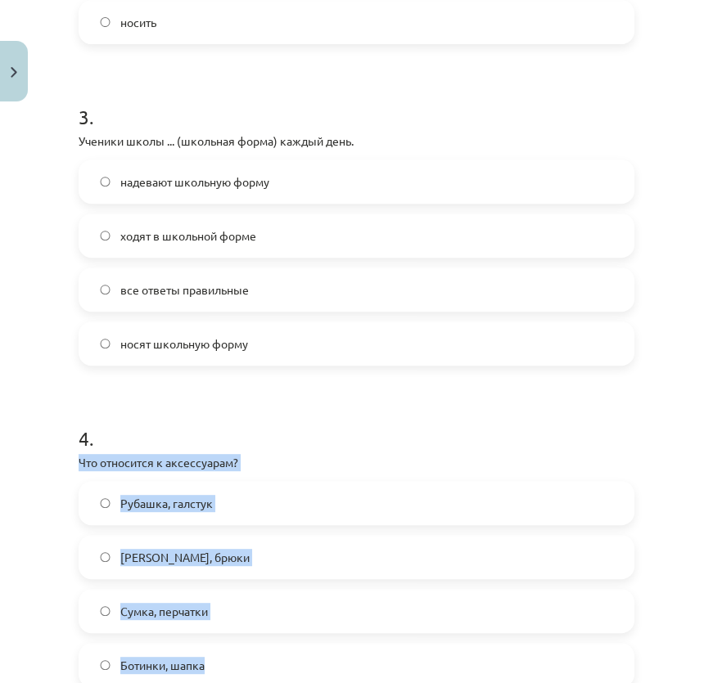
drag, startPoint x: 76, startPoint y: 453, endPoint x: 241, endPoint y: 641, distance: 249.8
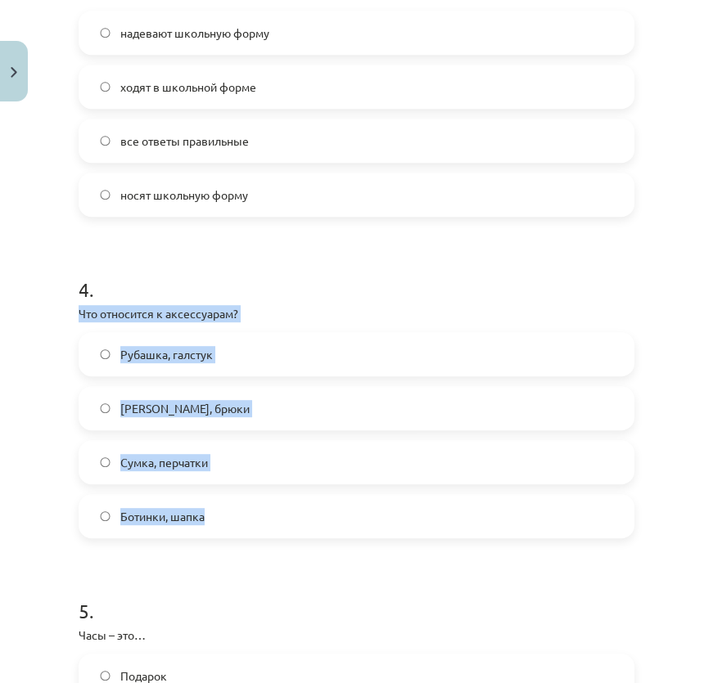
scroll to position [1115, 0]
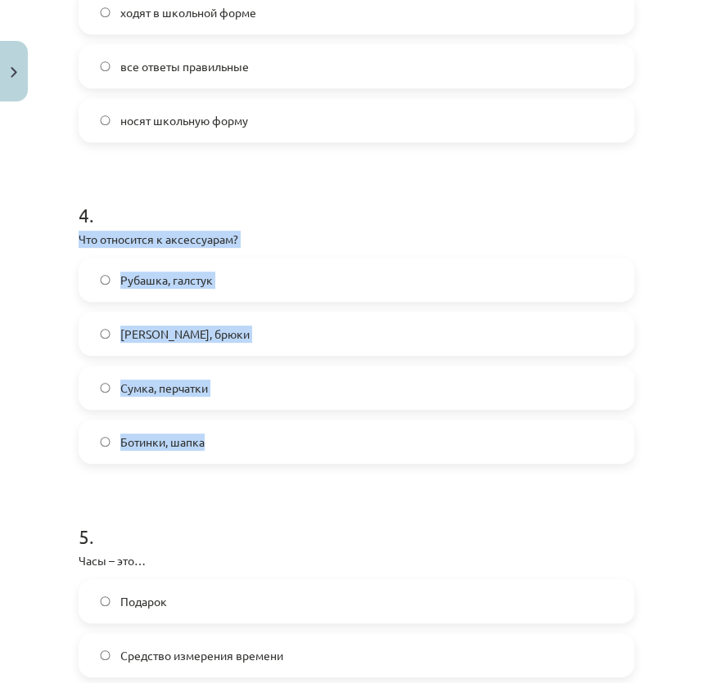
click at [159, 395] on label "Сумка, перчатки" at bounding box center [356, 387] width 552 height 41
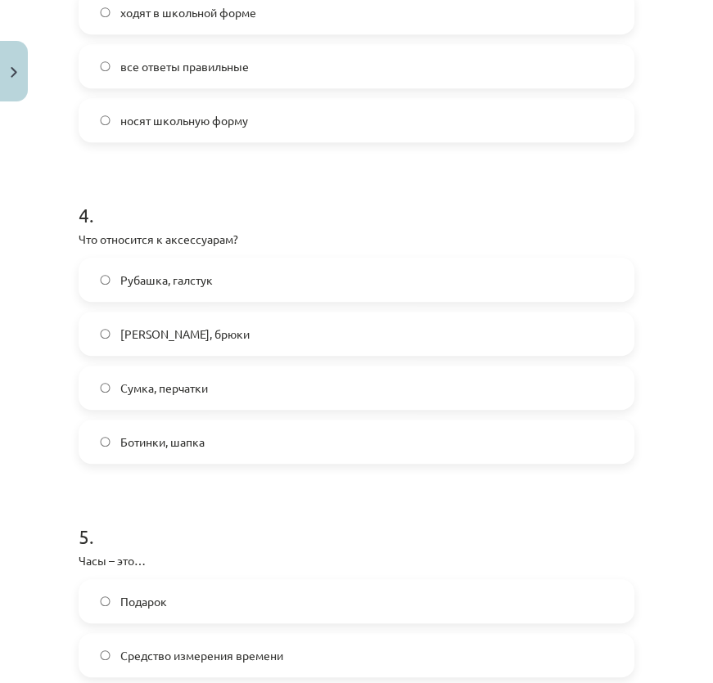
scroll to position [1338, 0]
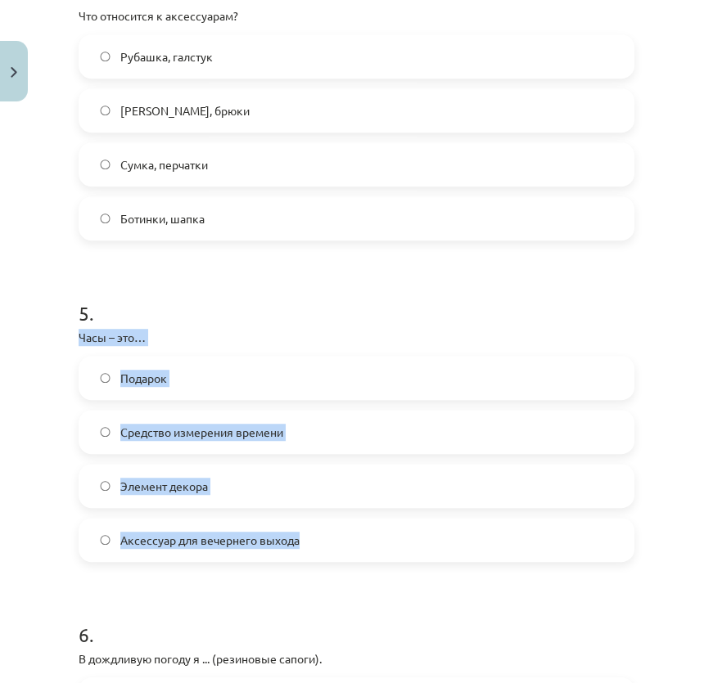
drag, startPoint x: 76, startPoint y: 336, endPoint x: 325, endPoint y: 549, distance: 327.2
click at [323, 551] on div "50 XP Saņemsi Sarežģīts 448 pilda Apraksts Uzdevums Palīdzība 1 . На прогулки в…" at bounding box center [356, 544] width 575 height 3548
click at [211, 420] on label "Средство измерения времени" at bounding box center [356, 431] width 552 height 41
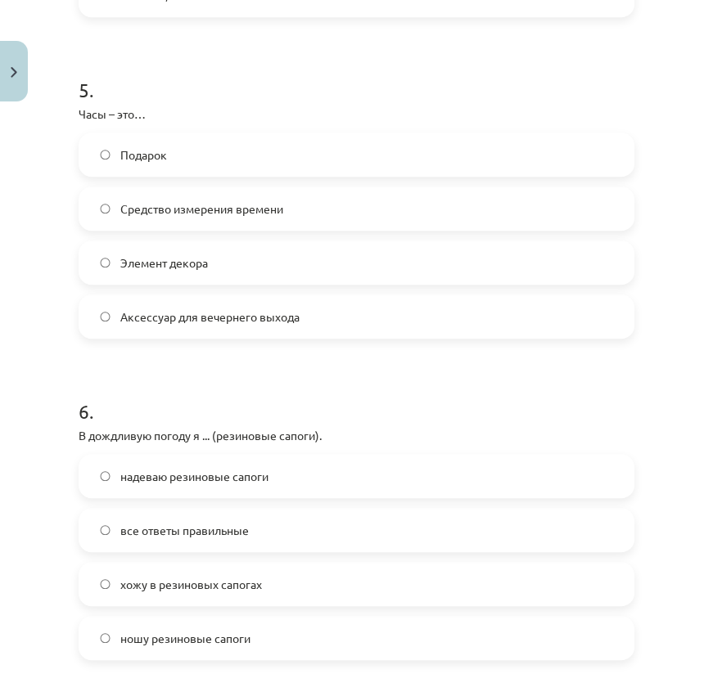
scroll to position [1636, 0]
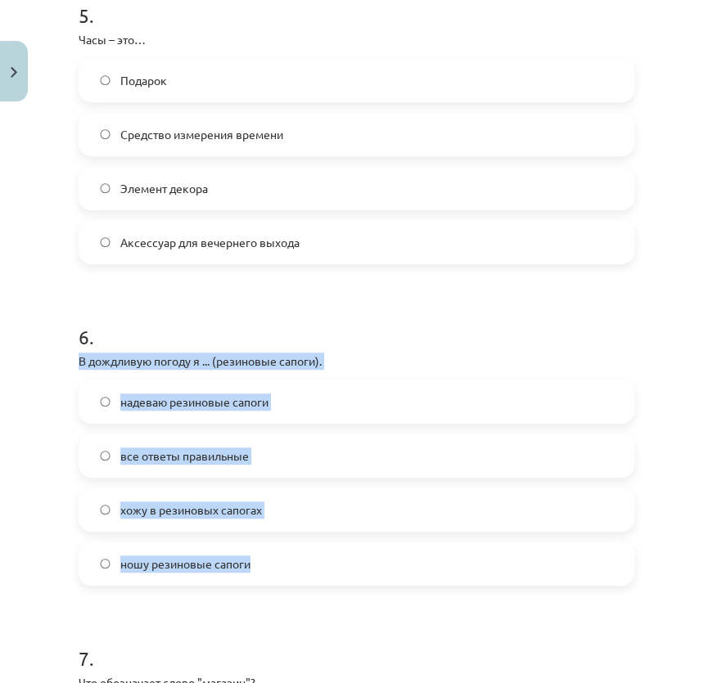
drag, startPoint x: 74, startPoint y: 360, endPoint x: 286, endPoint y: 558, distance: 290.0
click at [286, 558] on div "50 XP Saņemsi Sarežģīts 448 pilda Apraksts Uzdevums Palīdzība 1 . На прогулки в…" at bounding box center [356, 247] width 575 height 3548
click at [229, 456] on span "все ответы правильные" at bounding box center [184, 455] width 128 height 17
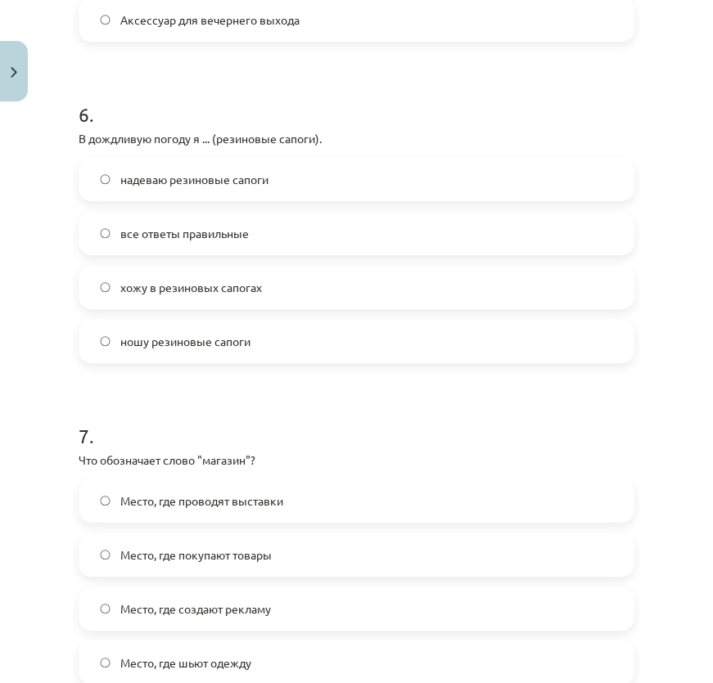
scroll to position [2008, 0]
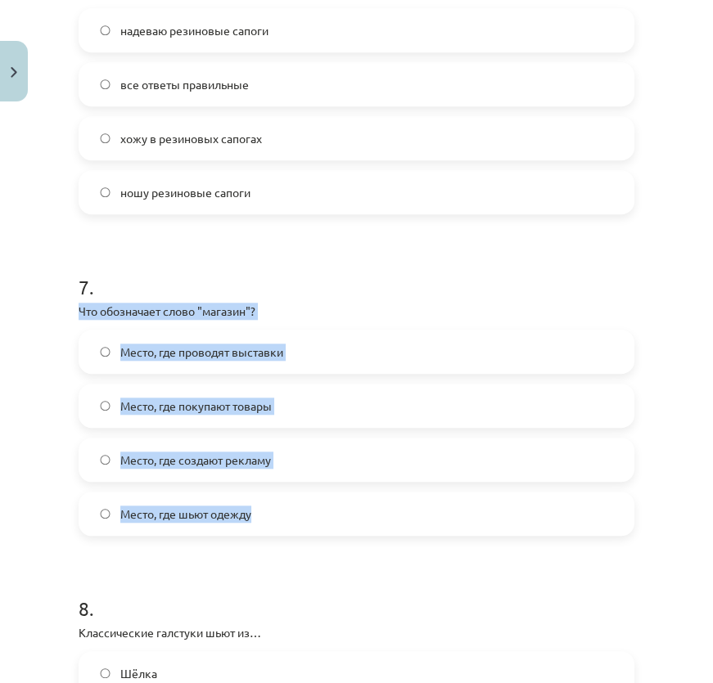
drag, startPoint x: 77, startPoint y: 308, endPoint x: 286, endPoint y: 505, distance: 287.6
click at [278, 404] on label "Место, где покупают товары" at bounding box center [356, 405] width 552 height 41
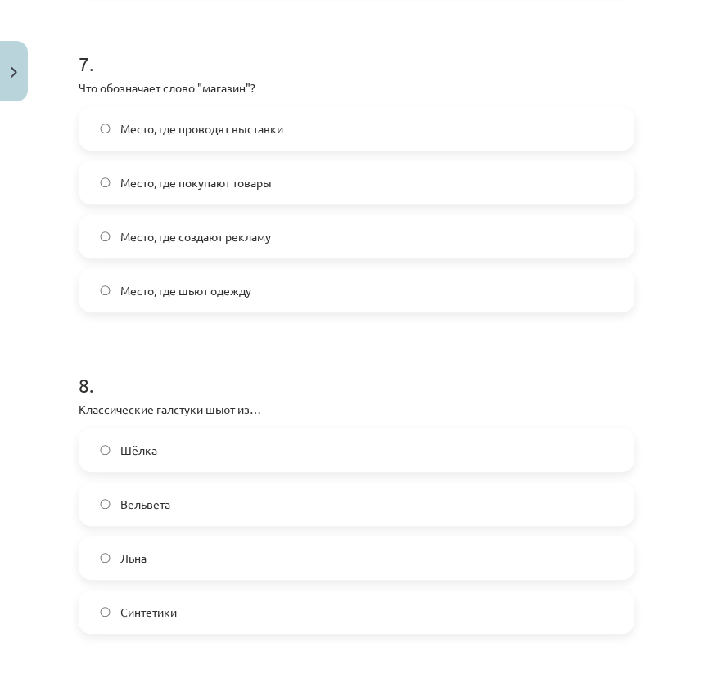
scroll to position [2380, 0]
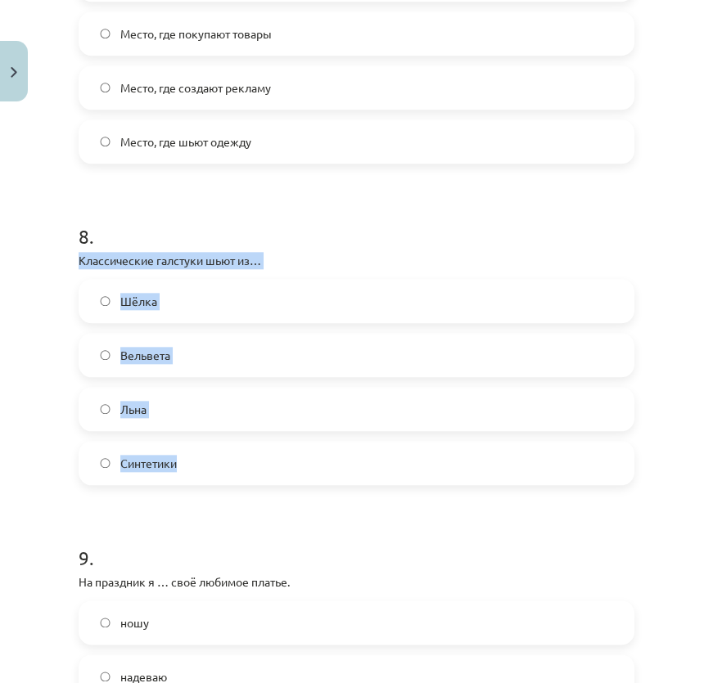
drag, startPoint x: 73, startPoint y: 258, endPoint x: 221, endPoint y: 465, distance: 254.5
click at [169, 295] on label "Шёлка" at bounding box center [356, 301] width 552 height 41
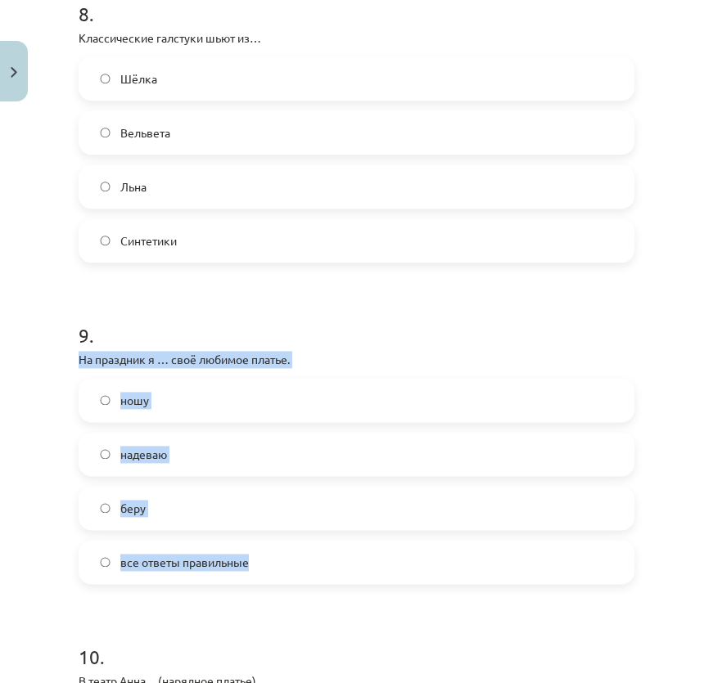
drag, startPoint x: 78, startPoint y: 354, endPoint x: 312, endPoint y: 552, distance: 306.5
click at [312, 552] on div "9 . На праздник я … своё любимое платье. ношу надеваю беру все ответы правильные" at bounding box center [356, 439] width 555 height 289
drag, startPoint x: 168, startPoint y: 447, endPoint x: 166, endPoint y: 458, distance: 11.6
click at [168, 447] on label "надеваю" at bounding box center [356, 454] width 552 height 41
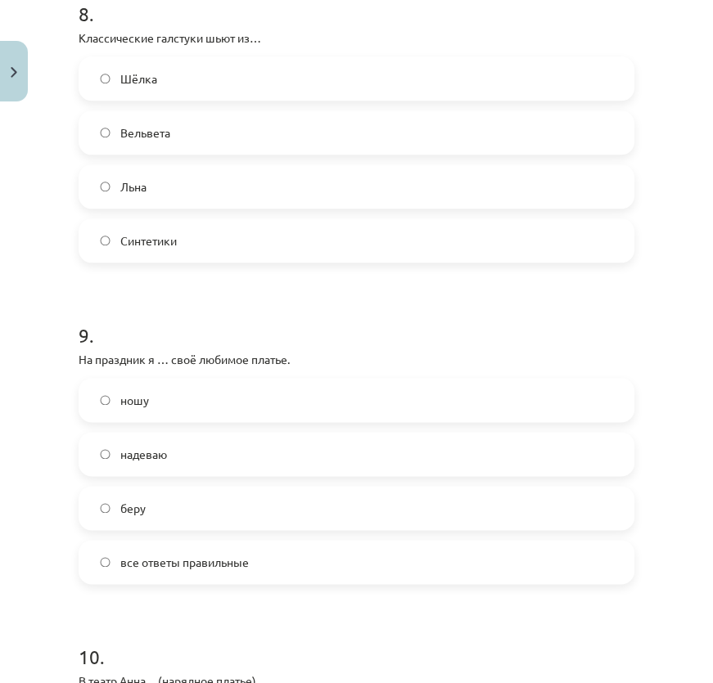
scroll to position [2900, 0]
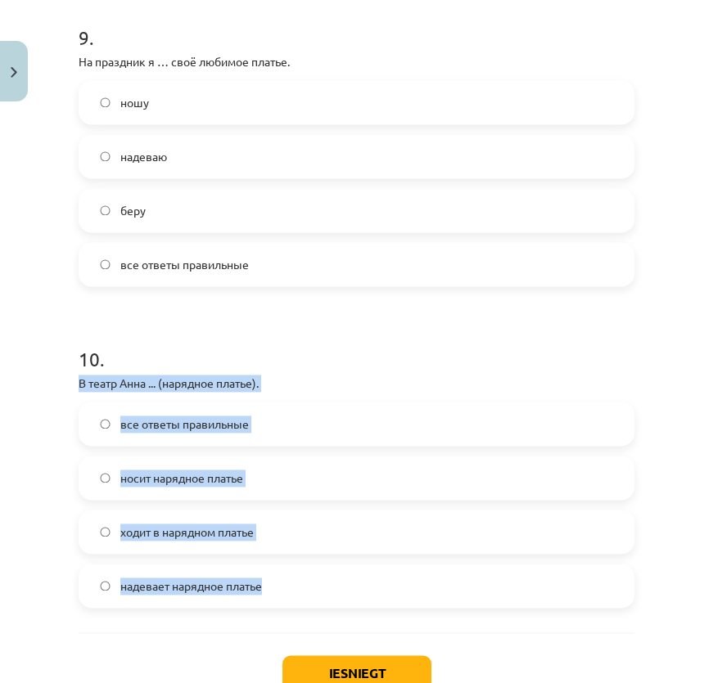
drag, startPoint x: 69, startPoint y: 375, endPoint x: 320, endPoint y: 574, distance: 320.3
drag, startPoint x: 155, startPoint y: 420, endPoint x: 161, endPoint y: 427, distance: 8.7
click at [155, 420] on span "все ответы правильные" at bounding box center [184, 424] width 128 height 17
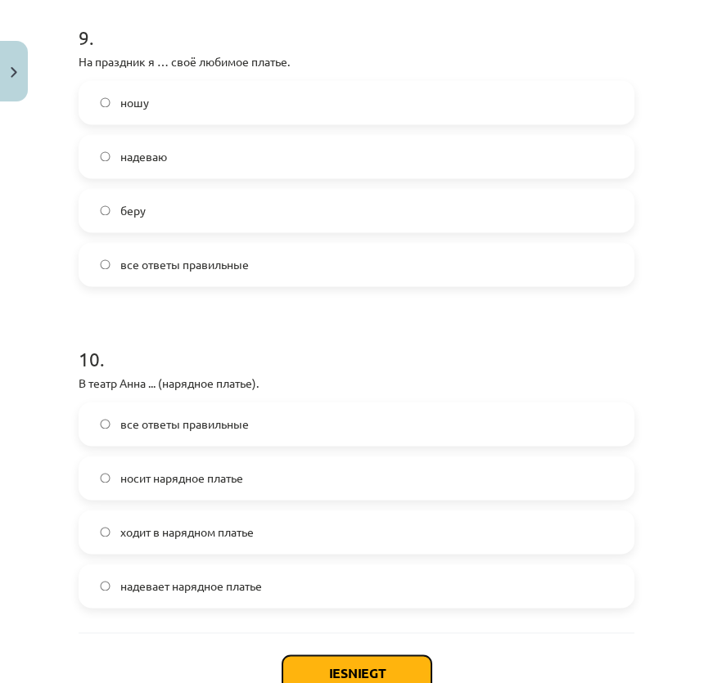
click at [338, 665] on button "Iesniegt" at bounding box center [356, 673] width 149 height 36
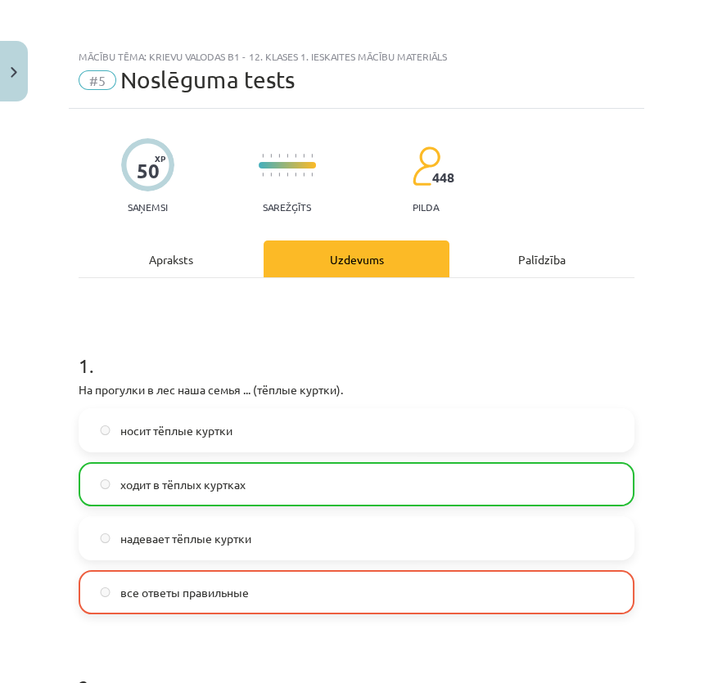
scroll to position [3065, 0]
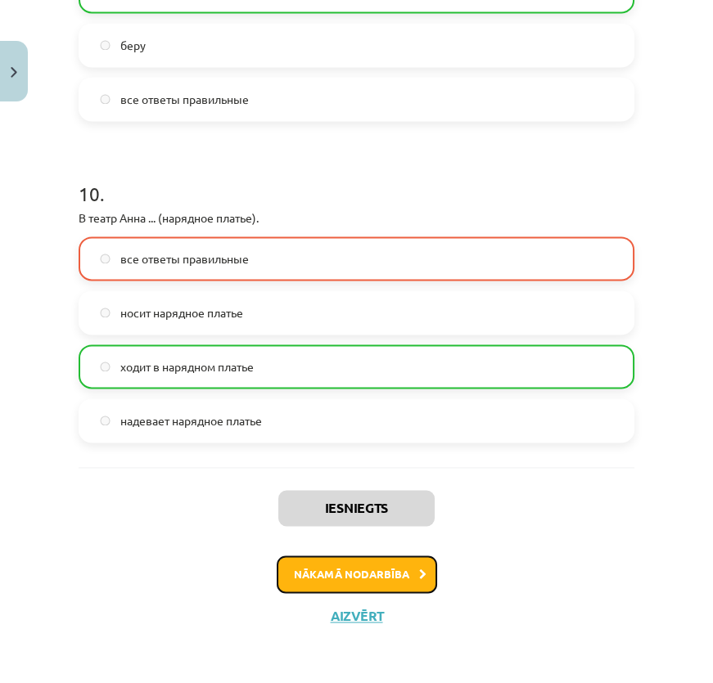
click at [400, 572] on button "Nākamā nodarbība" at bounding box center [357, 574] width 160 height 38
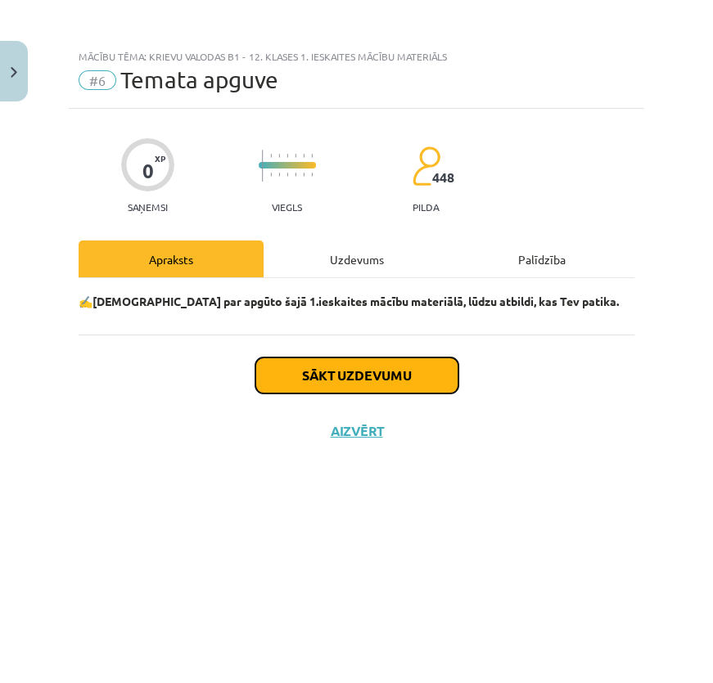
click at [392, 378] on button "Sākt uzdevumu" at bounding box center [356, 375] width 203 height 36
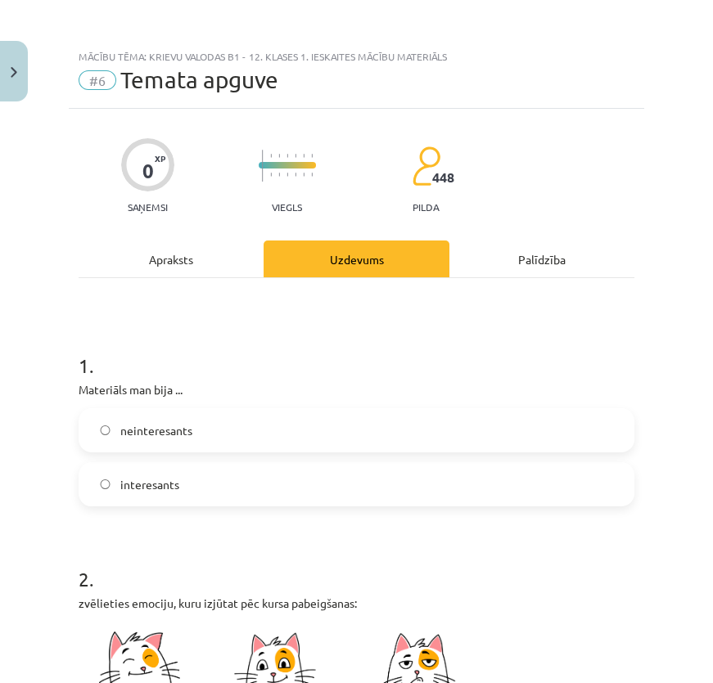
scroll to position [297, 0]
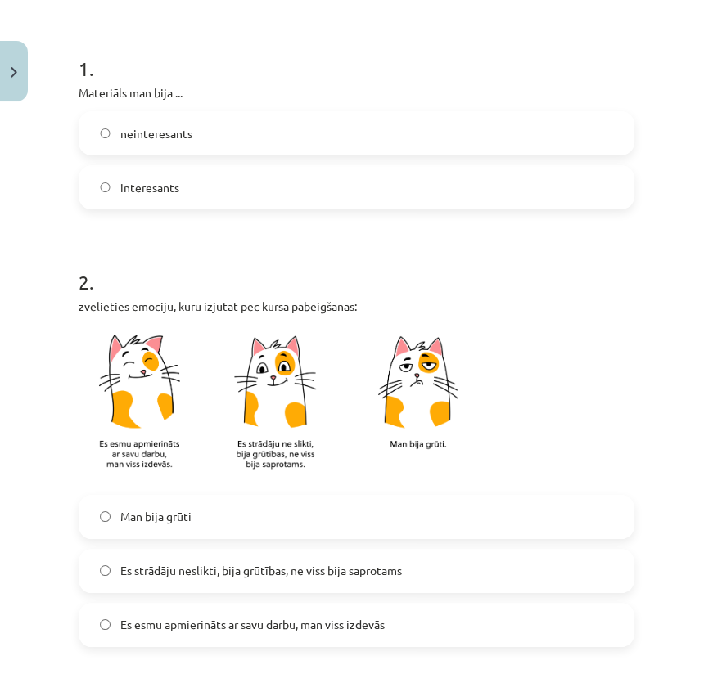
click at [161, 196] on label "interesants" at bounding box center [356, 187] width 552 height 41
click at [205, 572] on span "Es strādāju neslikti, bija grūtības, ne viss bija saprotams" at bounding box center [260, 570] width 281 height 17
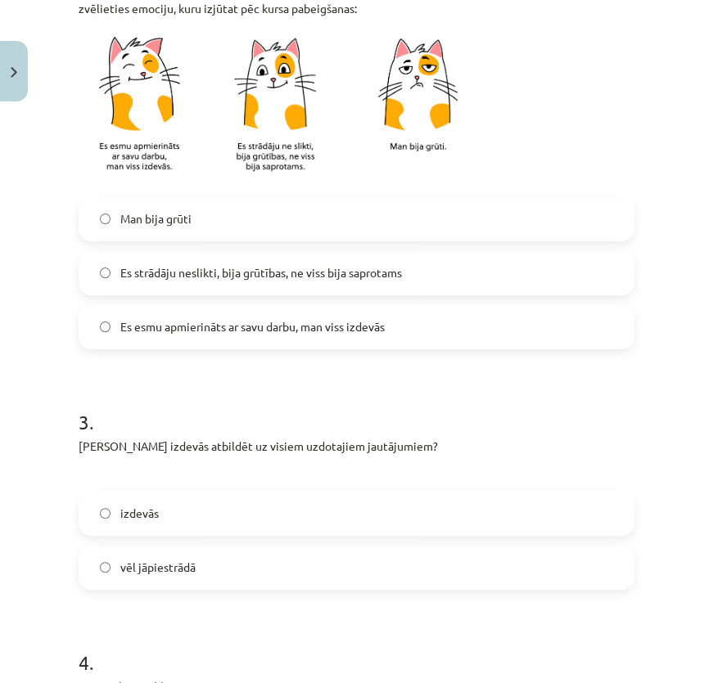
click at [153, 501] on label "izdevās" at bounding box center [356, 513] width 552 height 41
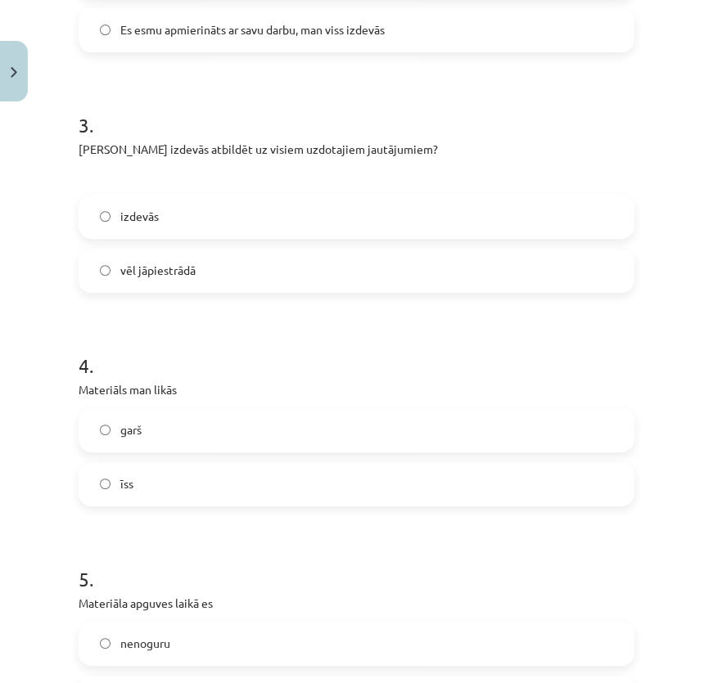
click at [151, 434] on label "garš" at bounding box center [356, 430] width 552 height 41
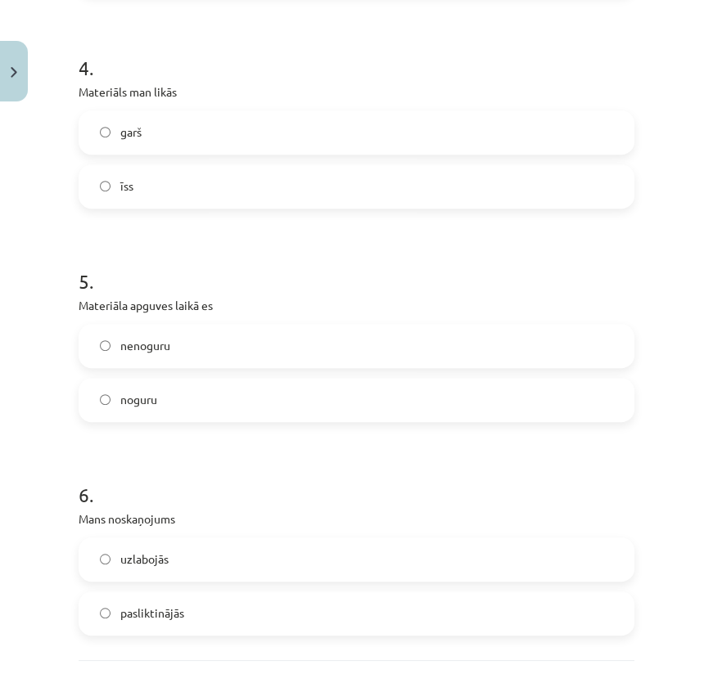
scroll to position [1264, 0]
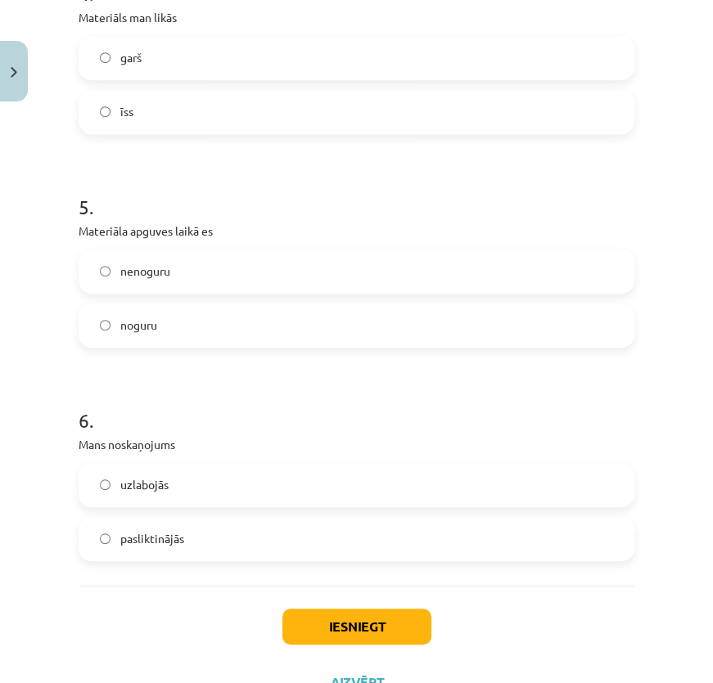
click at [154, 327] on span "noguru" at bounding box center [138, 325] width 37 height 17
click at [169, 471] on label "uzlabojās" at bounding box center [356, 485] width 552 height 41
click at [364, 623] on button "Iesniegt" at bounding box center [356, 627] width 149 height 36
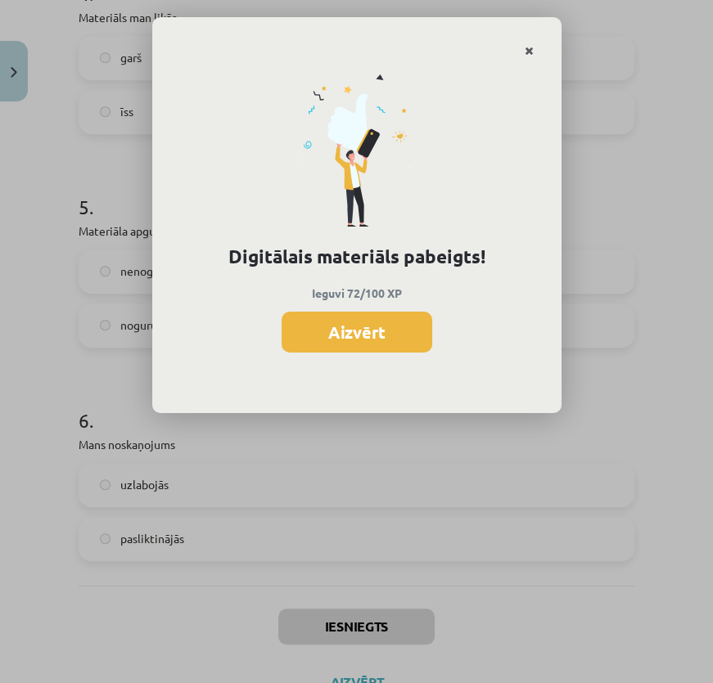
click at [528, 46] on icon "Close" at bounding box center [528, 51] width 9 height 11
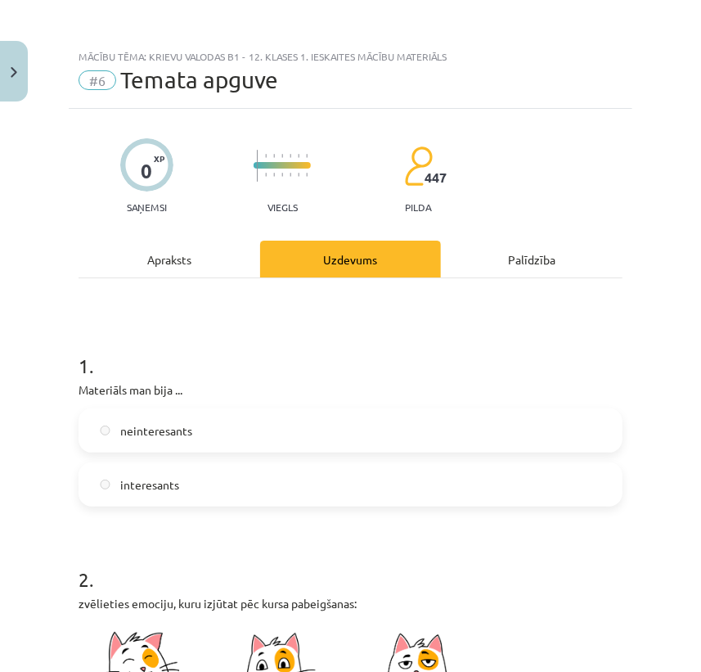
scroll to position [223, 70]
click at [16, 76] on img "Close" at bounding box center [14, 72] width 7 height 11
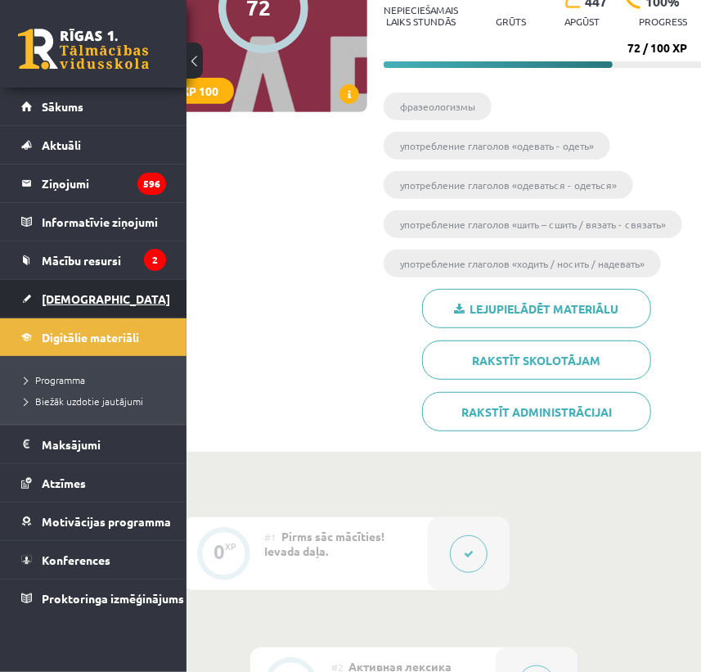
click at [38, 290] on link "[DEMOGRAPHIC_DATA]" at bounding box center [93, 299] width 145 height 38
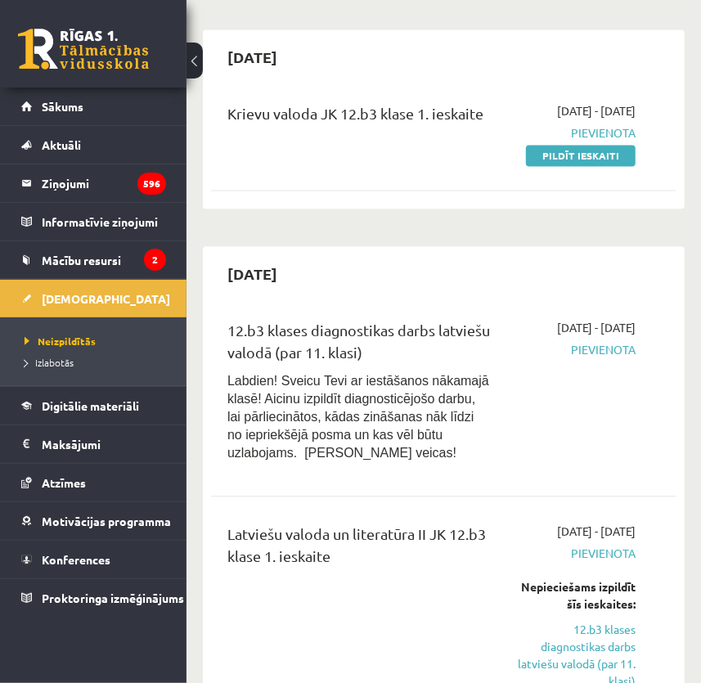
scroll to position [1189, 0]
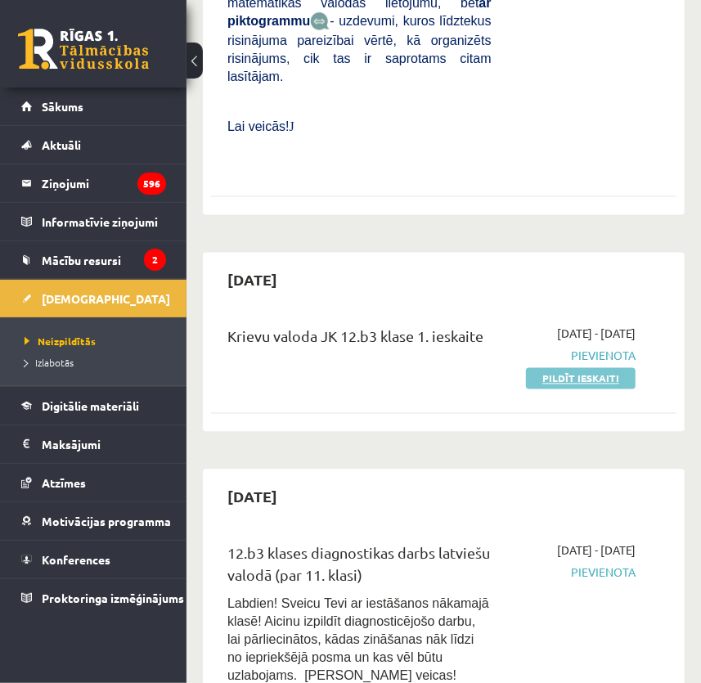
click at [562, 368] on link "Pildīt ieskaiti" at bounding box center [581, 378] width 110 height 21
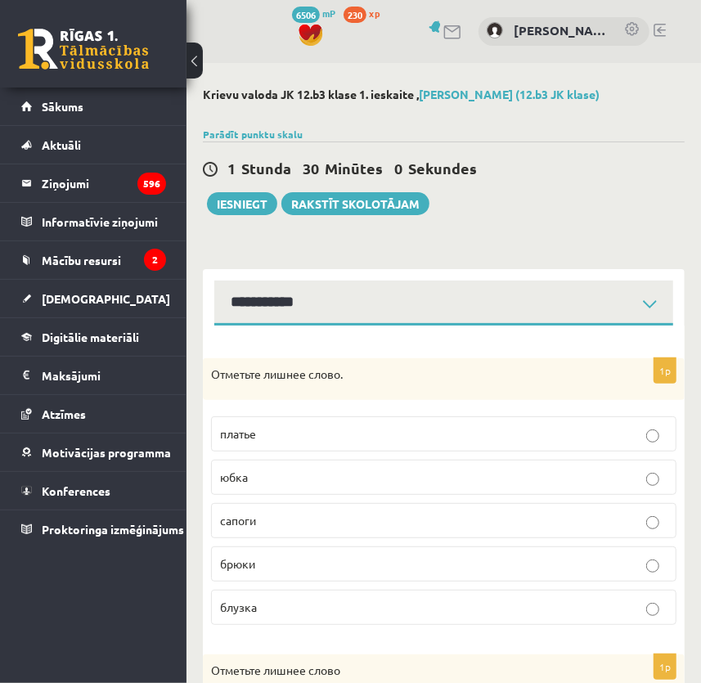
scroll to position [74, 0]
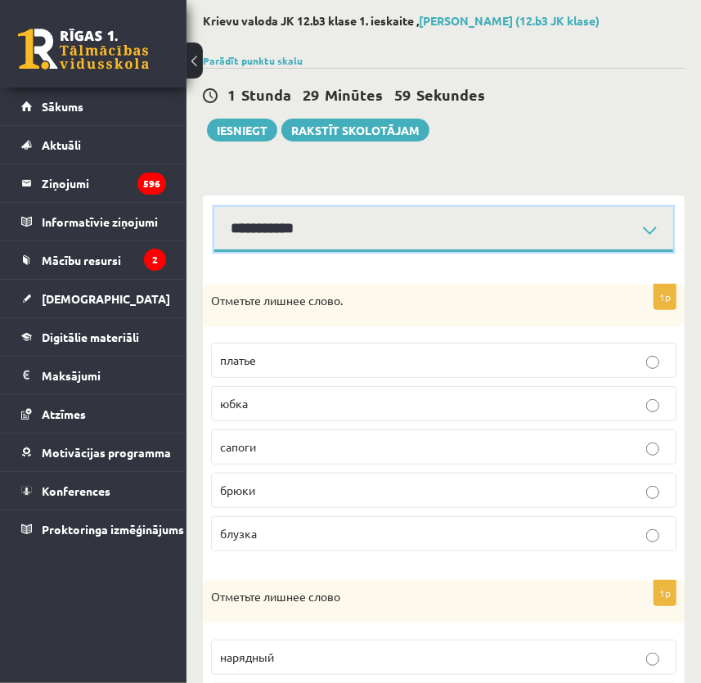
click at [346, 226] on select "**********" at bounding box center [443, 229] width 459 height 45
click at [319, 232] on select "**********" at bounding box center [443, 229] width 459 height 45
click at [214, 207] on select "**********" at bounding box center [443, 229] width 459 height 45
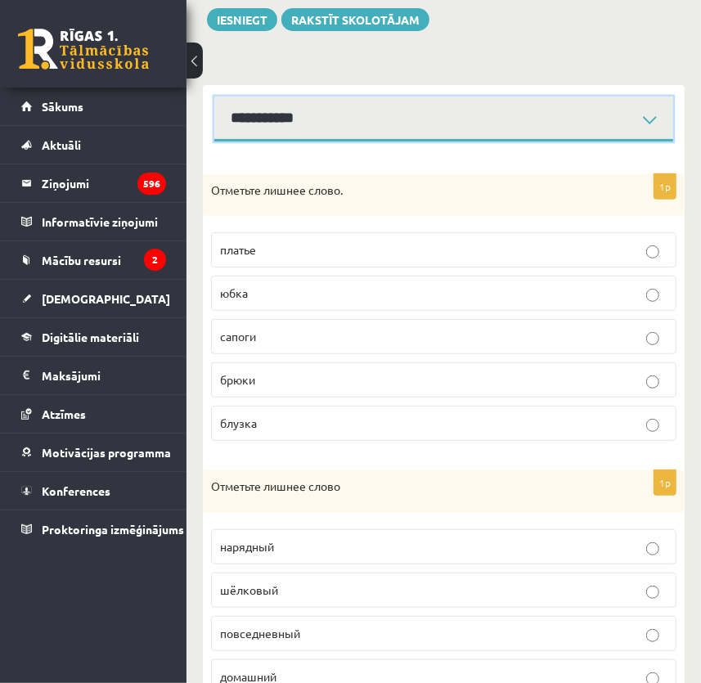
scroll to position [259, 0]
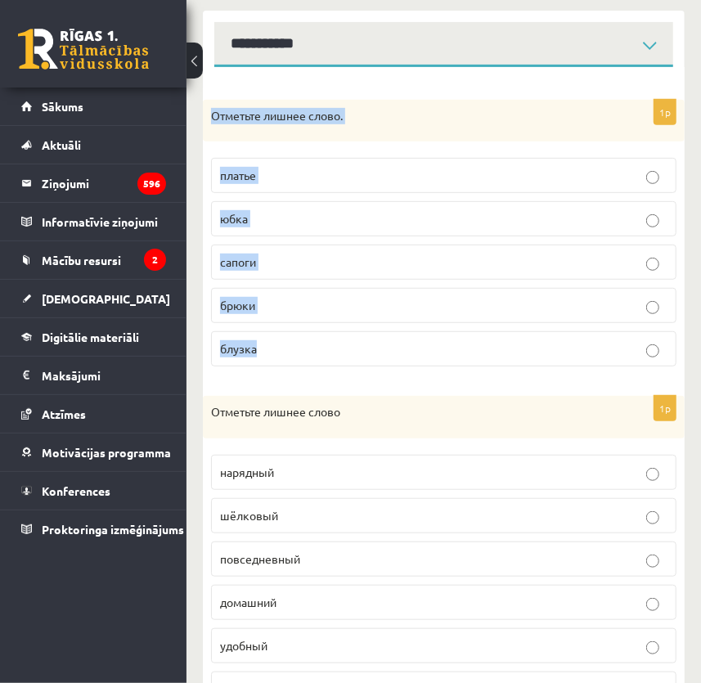
drag, startPoint x: 209, startPoint y: 117, endPoint x: 341, endPoint y: 331, distance: 251.6
click at [341, 331] on div "1p Отметьте лишнее слово. платье юбка сапоги брюки блузка" at bounding box center [444, 240] width 482 height 281
copy div "Отметьте лишнее слово. платье юбка сапоги брюки блузка"
click at [299, 260] on p "сапоги" at bounding box center [443, 262] width 447 height 17
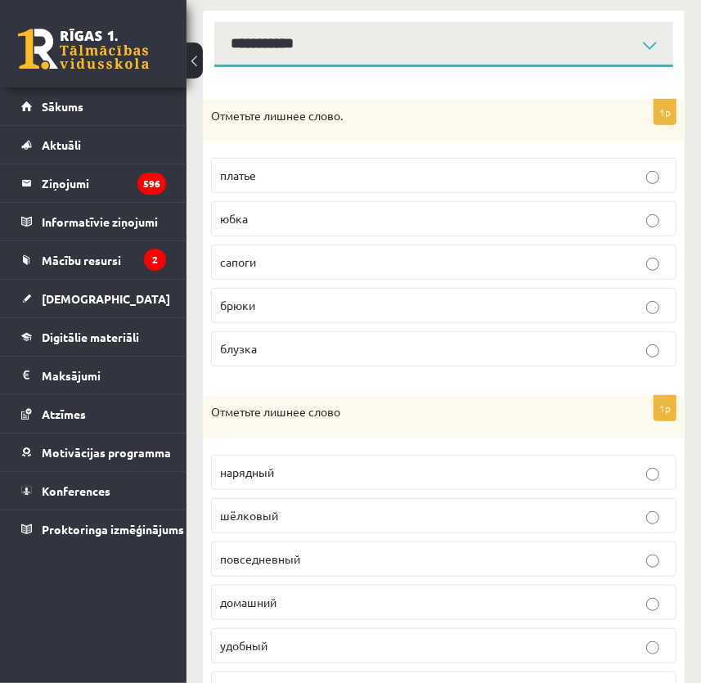
scroll to position [333, 0]
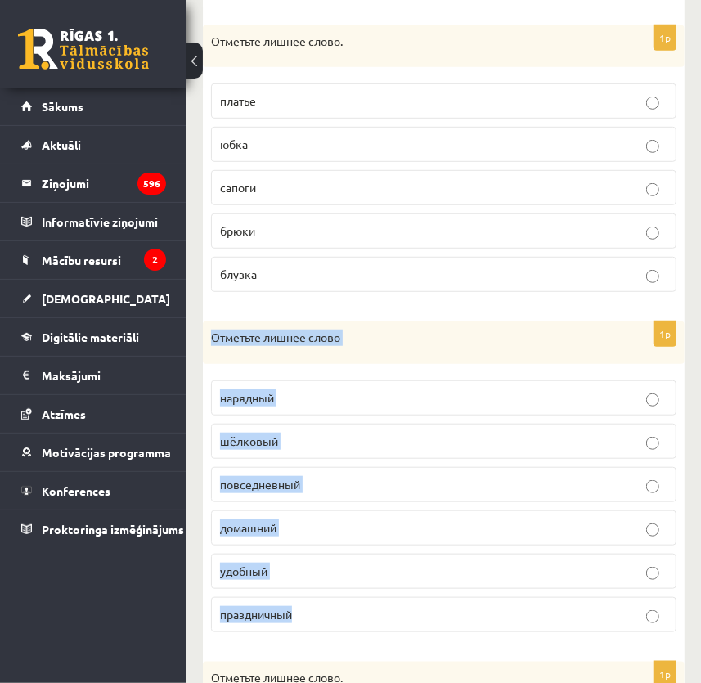
drag, startPoint x: 209, startPoint y: 335, endPoint x: 355, endPoint y: 609, distance: 309.6
click at [355, 609] on div "1p Отметьте лишнее слово нарядный шёлковый повседневный домашний удобный праздн…" at bounding box center [444, 483] width 482 height 324
copy div "Отметьте лишнее слово нарядный шёлковый повседневный домашний удобный праздничн…"
click at [268, 436] on span "шёлковый" at bounding box center [249, 441] width 58 height 15
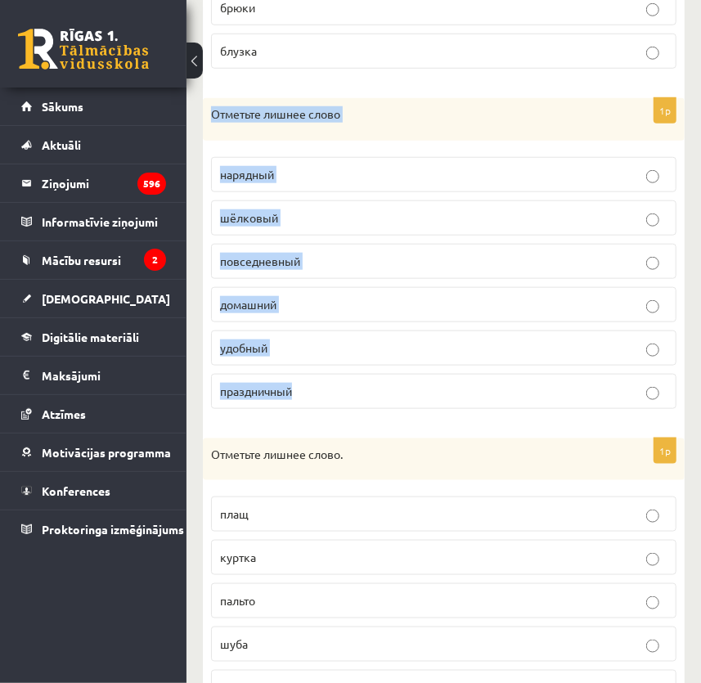
scroll to position [630, 0]
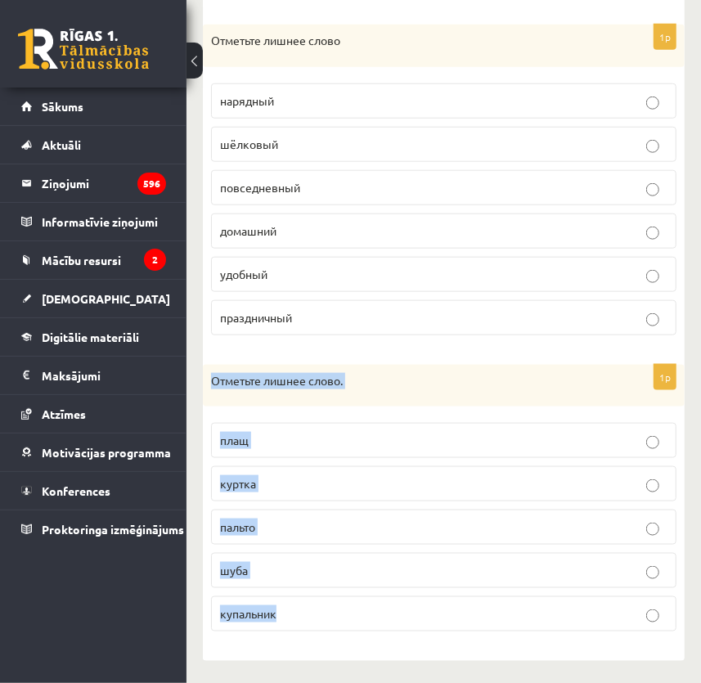
drag, startPoint x: 214, startPoint y: 375, endPoint x: 344, endPoint y: 628, distance: 284.3
click at [346, 629] on div "1p Отметьте лишнее слово. плащ куртка пальто шуба купальник" at bounding box center [444, 505] width 482 height 281
copy div "Отметьте лишнее слово. плащ куртка пальто шуба купальник"
click at [291, 605] on p "купальник" at bounding box center [443, 613] width 447 height 17
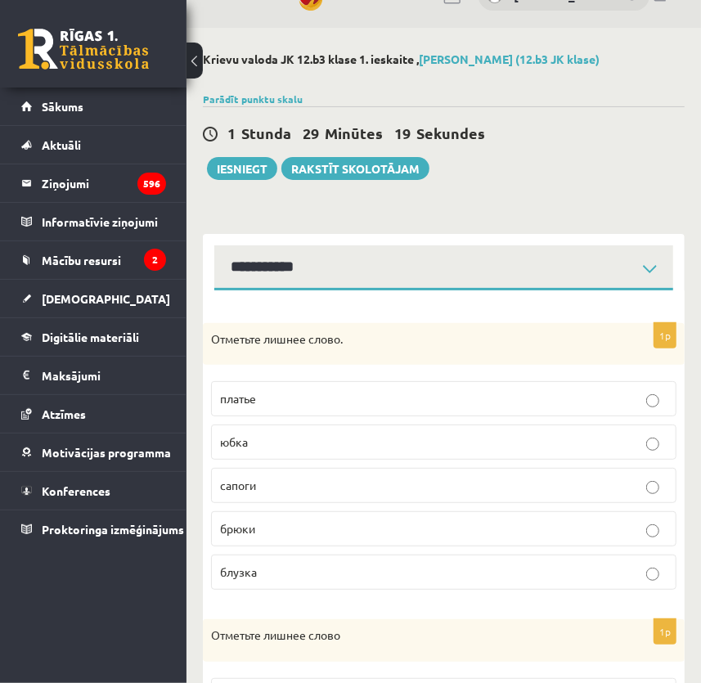
scroll to position [0, 0]
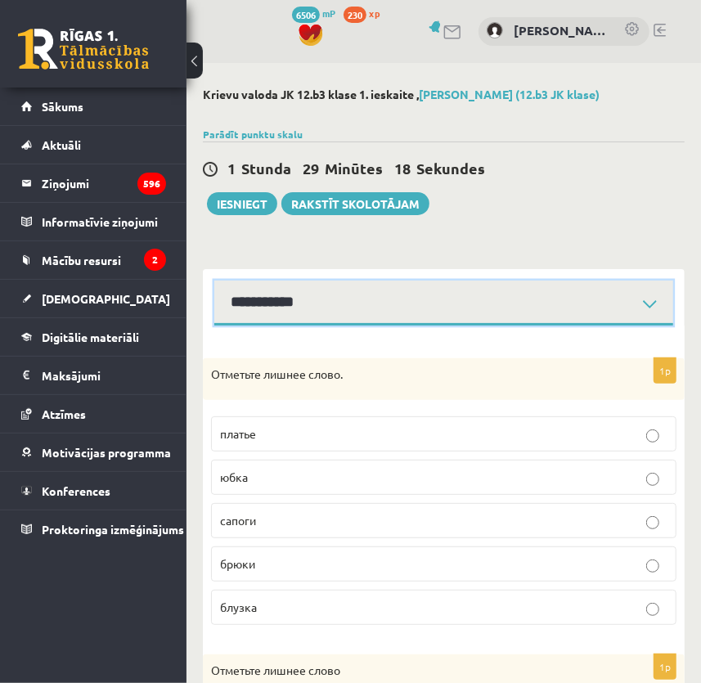
click at [336, 311] on select "**********" at bounding box center [443, 303] width 459 height 45
click at [214, 281] on select "**********" at bounding box center [443, 303] width 459 height 45
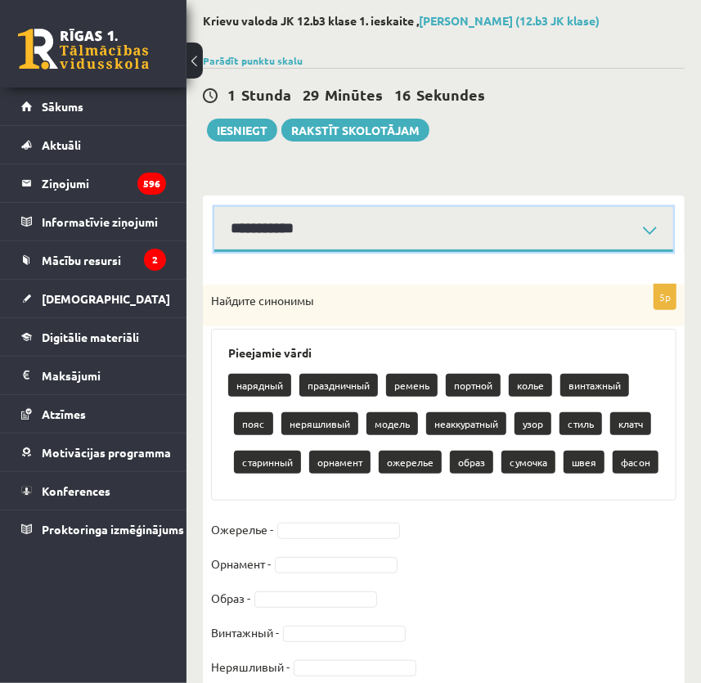
scroll to position [128, 0]
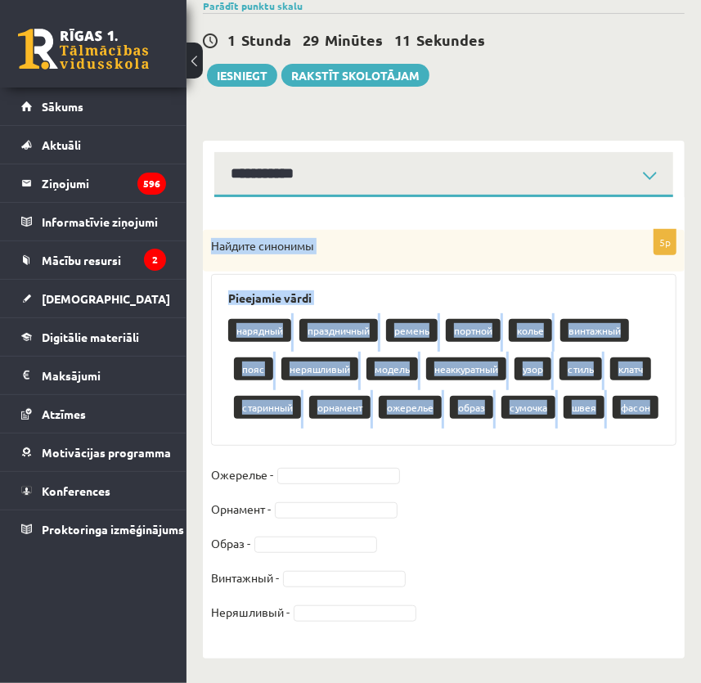
drag, startPoint x: 210, startPoint y: 245, endPoint x: 650, endPoint y: 416, distance: 472.2
click at [650, 416] on div "5p Найдите синонимы Pieejamie vārdi нарядный праздничный ремень портной колье в…" at bounding box center [444, 436] width 482 height 412
copy div "Найдите синонимы Pieejamie vārdi нарядный праздничный ремень портной колье винт…"
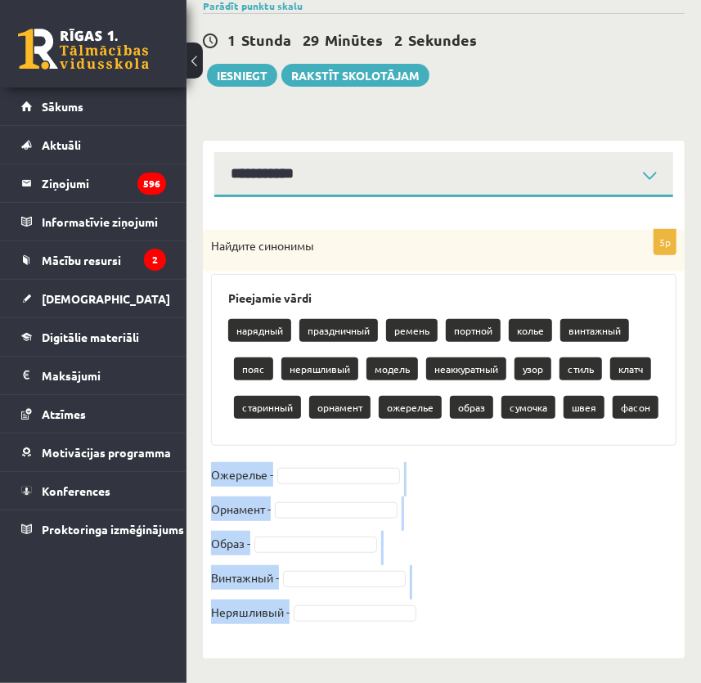
drag, startPoint x: 211, startPoint y: 470, endPoint x: 299, endPoint y: 609, distance: 163.6
click at [299, 609] on fieldset "Ожерелье - Орнамент - Образ - Винтажный - Неряшливый -" at bounding box center [443, 548] width 465 height 172
copy fieldset "Ожерелье - Орнамент - Образ - Винтажный - Неряшливый -"
click at [511, 546] on fieldset "Ожерелье - Орнамент - Образ - Винтажный - Неряшливый -" at bounding box center [443, 548] width 465 height 172
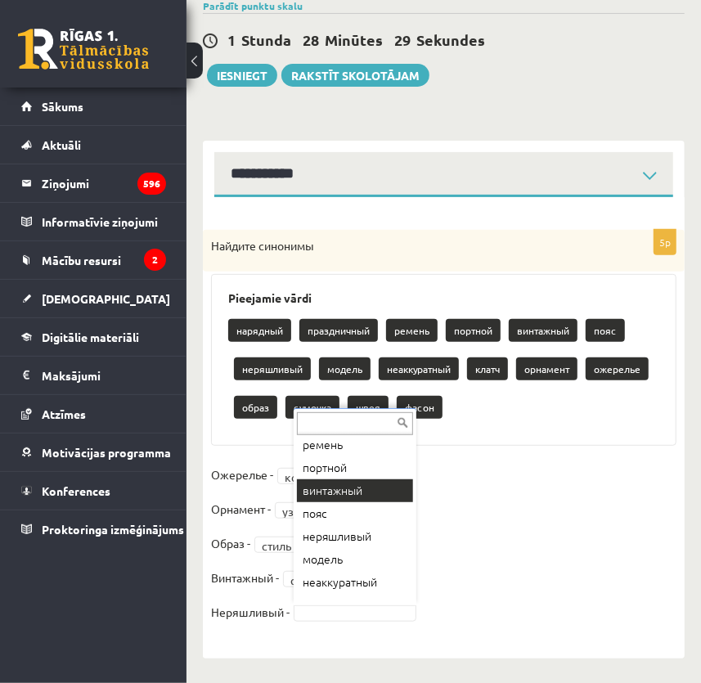
scroll to position [148, 0]
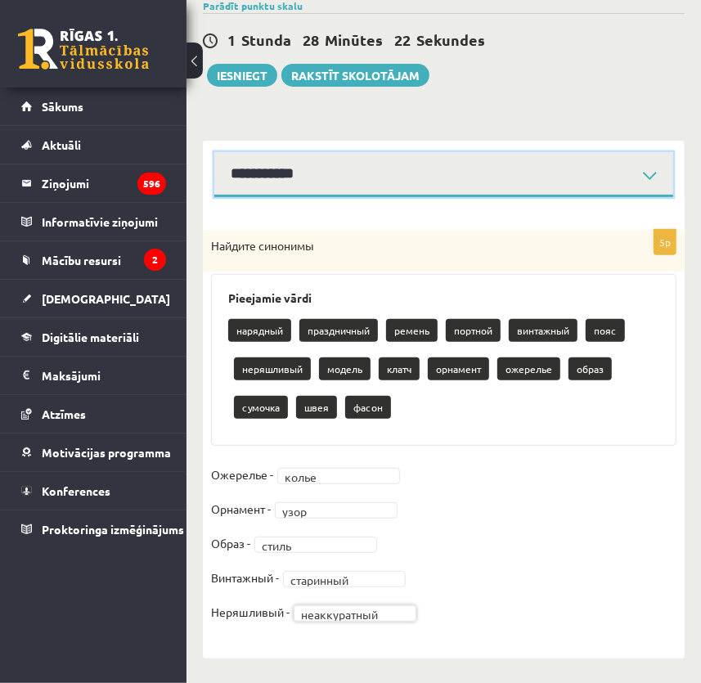
click at [384, 181] on select "**********" at bounding box center [443, 174] width 459 height 45
click at [214, 152] on select "**********" at bounding box center [443, 174] width 459 height 45
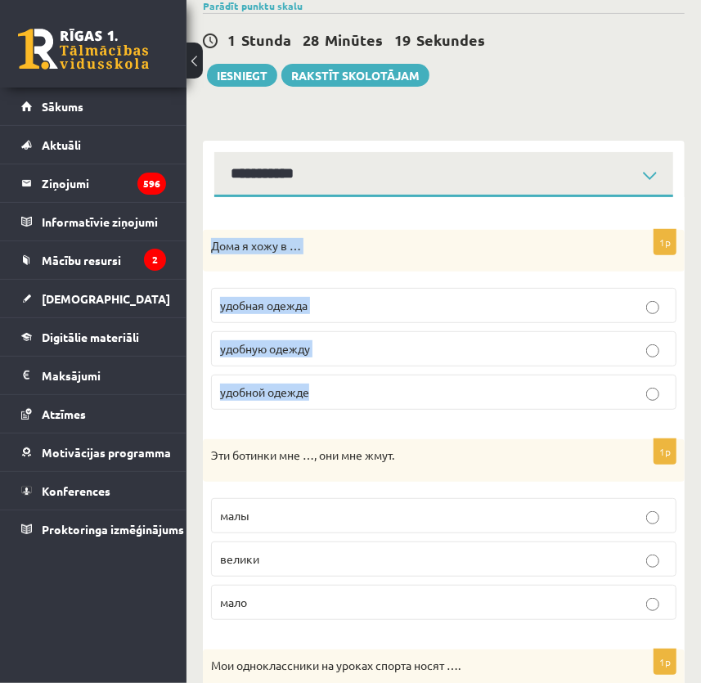
drag, startPoint x: 210, startPoint y: 248, endPoint x: 358, endPoint y: 369, distance: 191.3
click at [358, 369] on div "1p Дома я хожу в … удобная одежда удобную одежду удобной одежде" at bounding box center [444, 327] width 482 height 194
copy div "Дома я хожу в … удобная одежда удобную одежду удобной одежде"
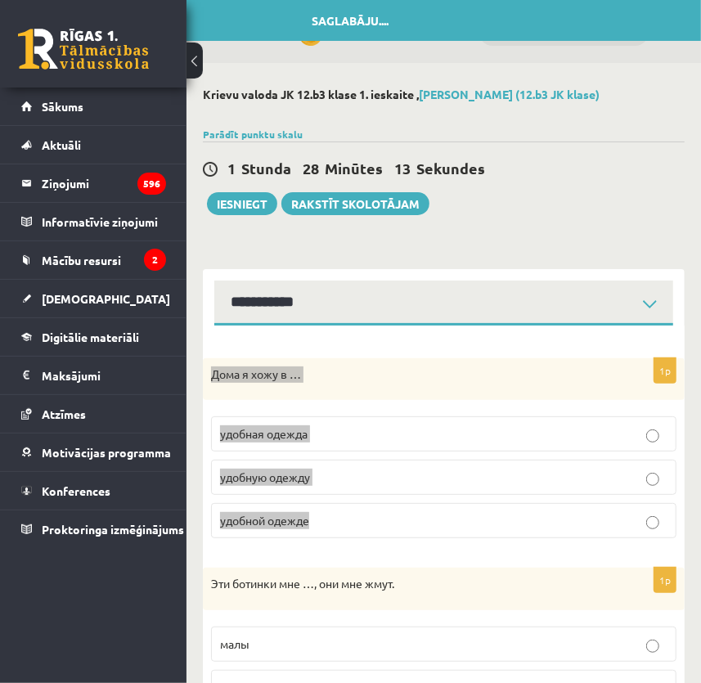
scroll to position [74, 0]
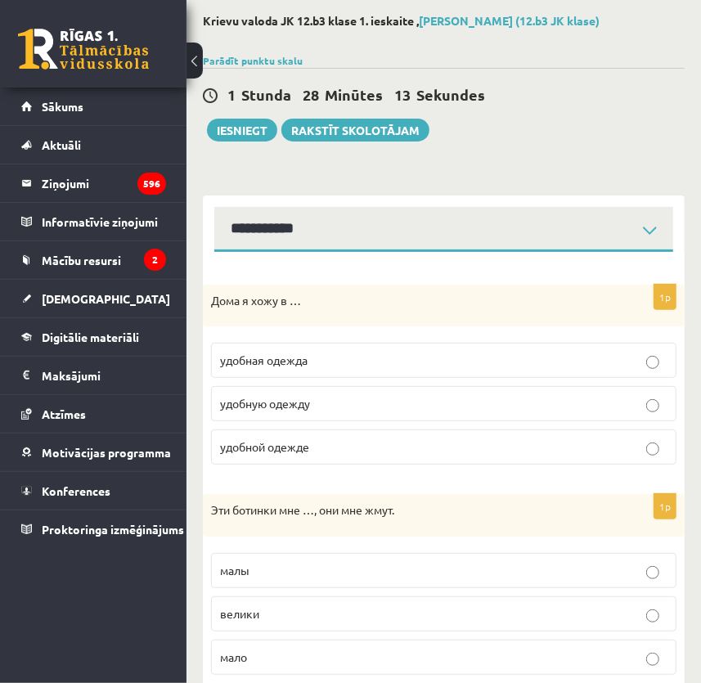
click at [302, 450] on span "удобной одежде" at bounding box center [264, 446] width 89 height 15
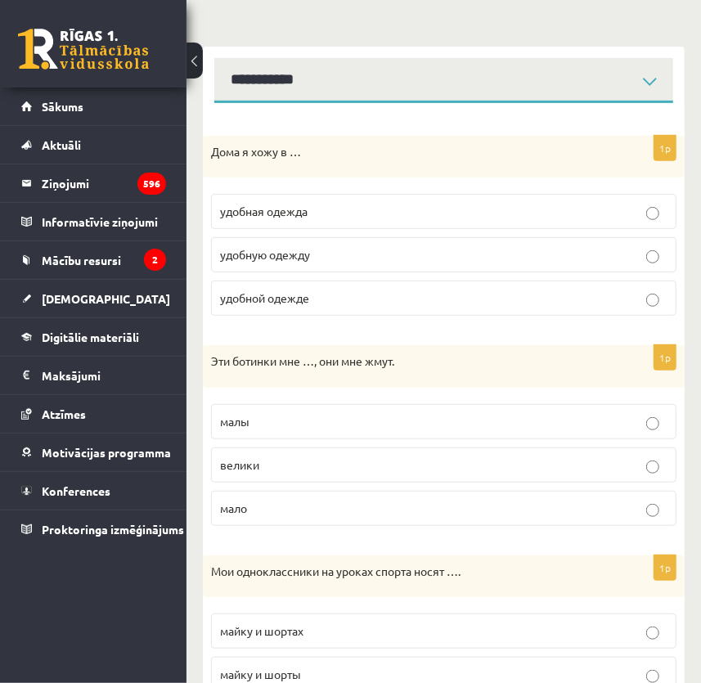
scroll to position [297, 0]
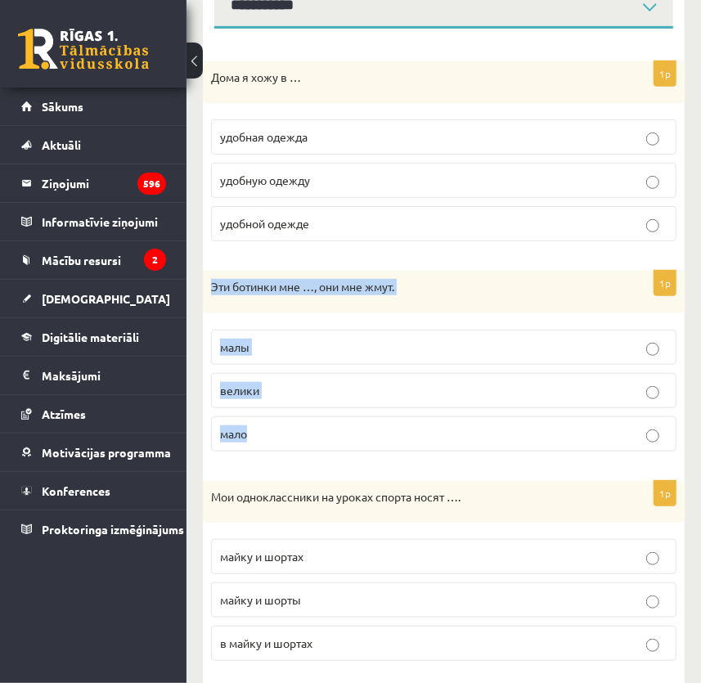
drag, startPoint x: 214, startPoint y: 288, endPoint x: 312, endPoint y: 429, distance: 171.6
click at [312, 429] on div "1p Эти ботинки мне …, они мне жмут. малы велики мало" at bounding box center [444, 368] width 482 height 194
copy div "Эти ботинки мне …, они мне жмут. малы велики мало"
click at [348, 347] on p "малы" at bounding box center [443, 347] width 447 height 17
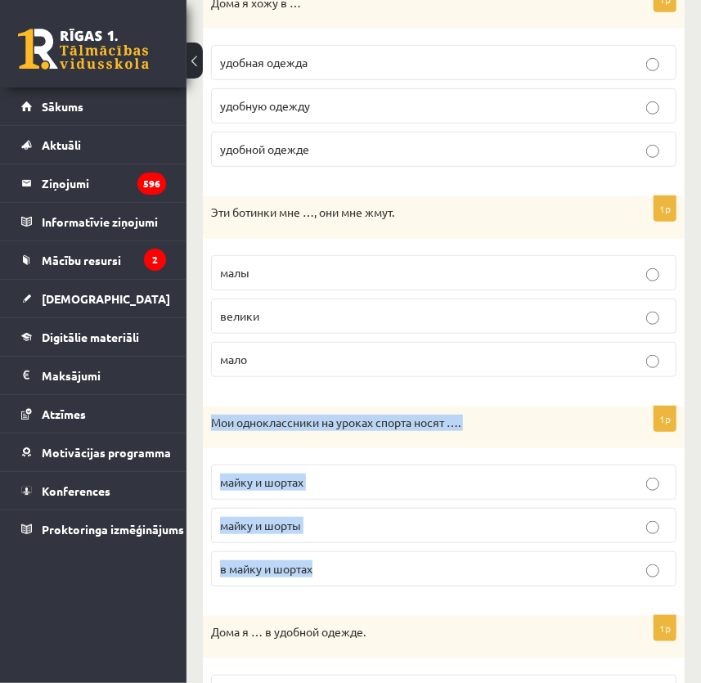
drag, startPoint x: 210, startPoint y: 420, endPoint x: 344, endPoint y: 555, distance: 190.3
click at [344, 555] on div "1p Мои одноклассники на уроках спорта носят …. майку и шортах майку и шорты в м…" at bounding box center [444, 504] width 482 height 194
copy div "Мои одноклассники на уроках спорта носят …. майку и шортах майку и шорты в майк…"
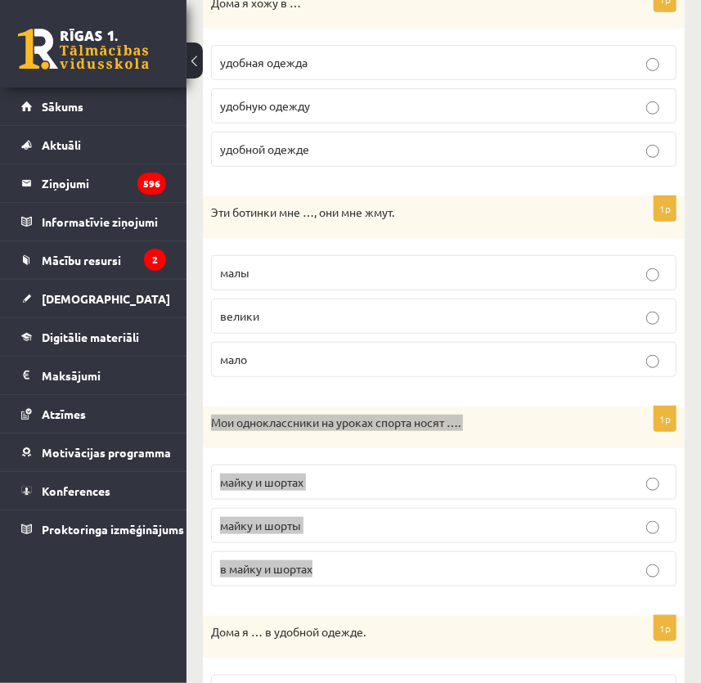
scroll to position [520, 0]
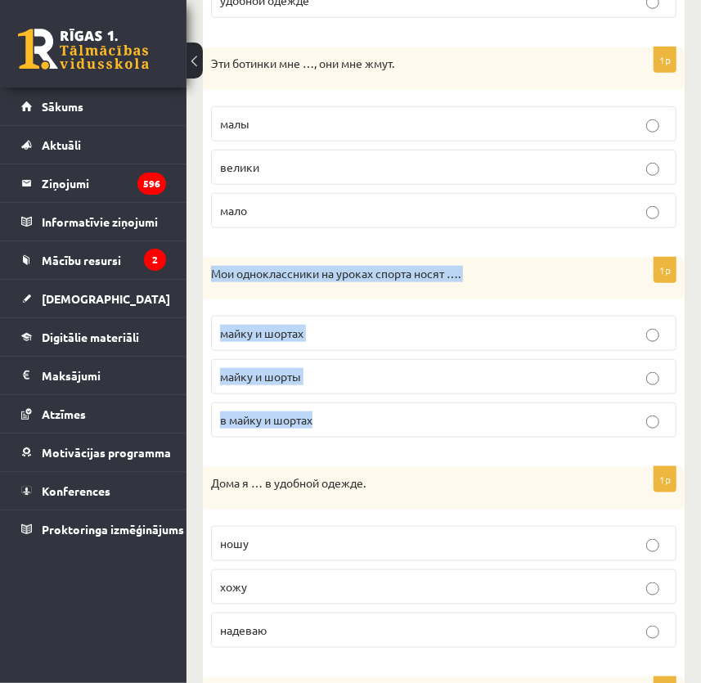
click at [319, 376] on p "майку и шорты" at bounding box center [443, 376] width 447 height 17
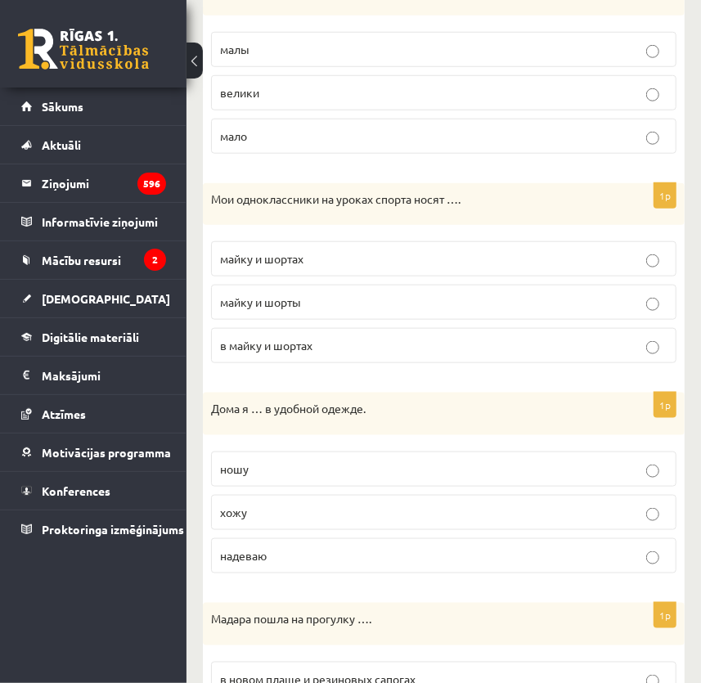
scroll to position [744, 0]
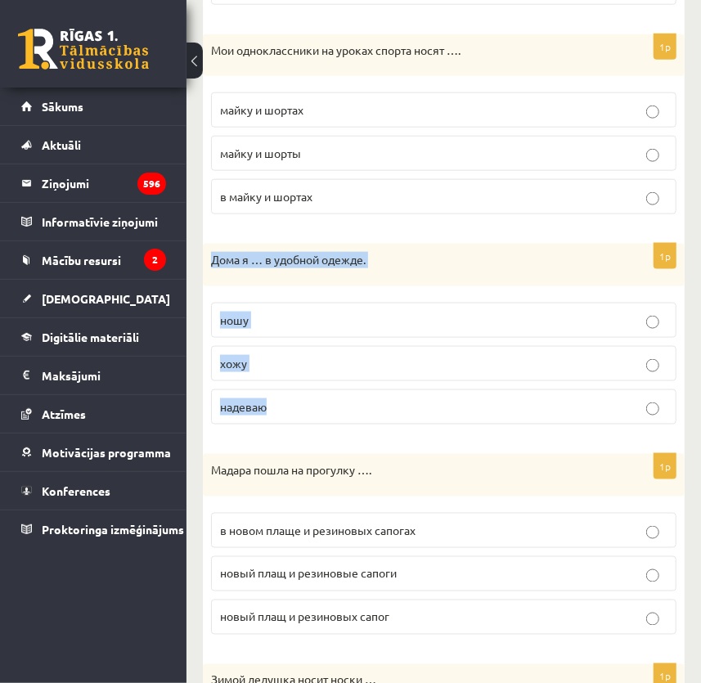
drag, startPoint x: 205, startPoint y: 263, endPoint x: 323, endPoint y: 391, distance: 174.8
click at [323, 391] on div "1p Дома я … в удобной одежде. ношу хожу надеваю" at bounding box center [444, 341] width 482 height 194
copy div "Дома я … в удобной одежде. ношу хожу надеваю"
click at [281, 360] on p "хожу" at bounding box center [443, 363] width 447 height 17
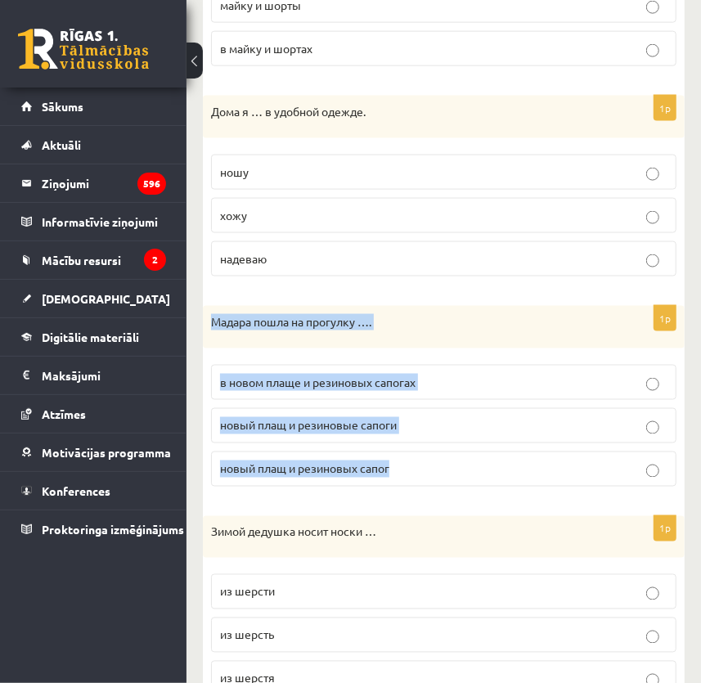
drag, startPoint x: 211, startPoint y: 325, endPoint x: 405, endPoint y: 483, distance: 250.0
click at [405, 483] on div "1p Мадара пошла на прогулку …. в новом плаще и резиновых сапогах новый плащ и р…" at bounding box center [444, 403] width 482 height 194
copy div "Мадара пошла на прогулку …. в новом плаще и резиновых сапогах новый плащ и рези…"
click at [332, 377] on span "в новом плаще и резиновых сапогах" at bounding box center [318, 382] width 196 height 15
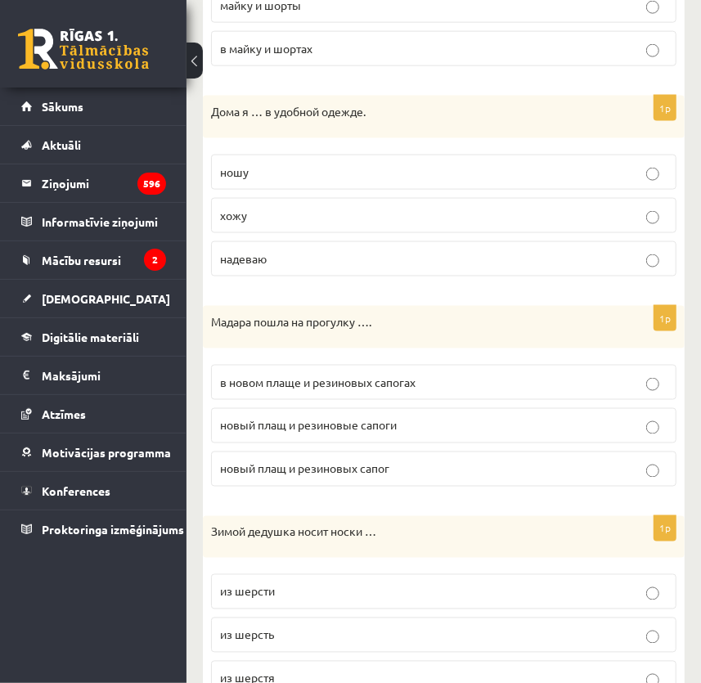
scroll to position [1115, 0]
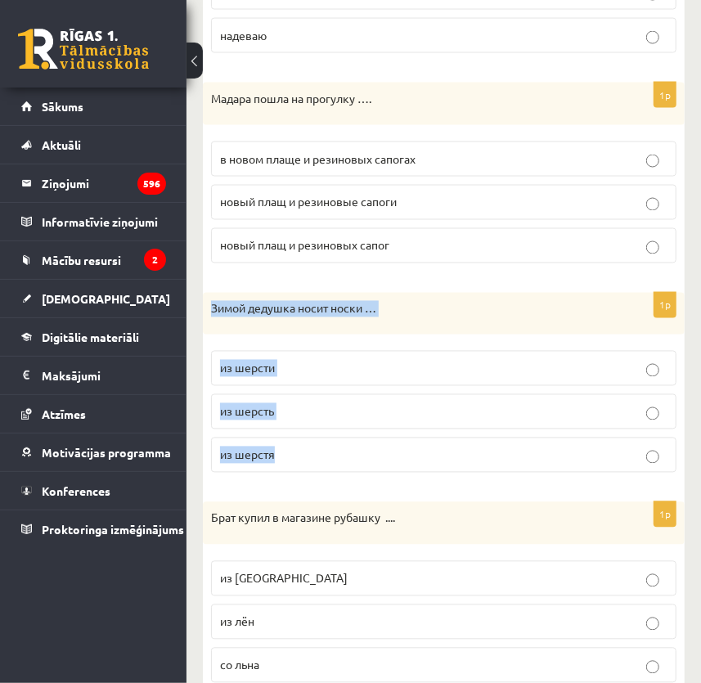
drag, startPoint x: 207, startPoint y: 303, endPoint x: 326, endPoint y: 435, distance: 178.4
click at [326, 435] on div "1p Зимой дедушка носит носки … из шерсти из шерсть из шерстя" at bounding box center [444, 390] width 482 height 194
click at [319, 362] on p "из шерсти" at bounding box center [443, 368] width 447 height 17
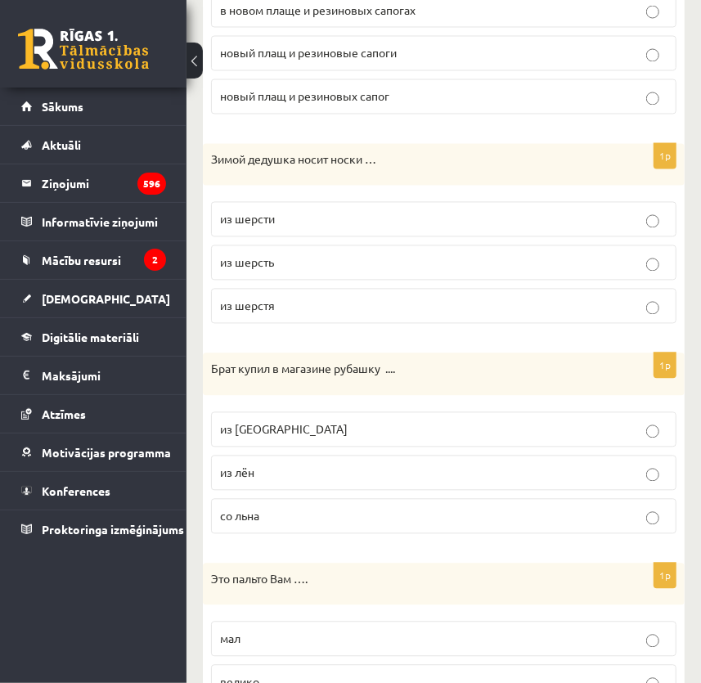
scroll to position [1338, 0]
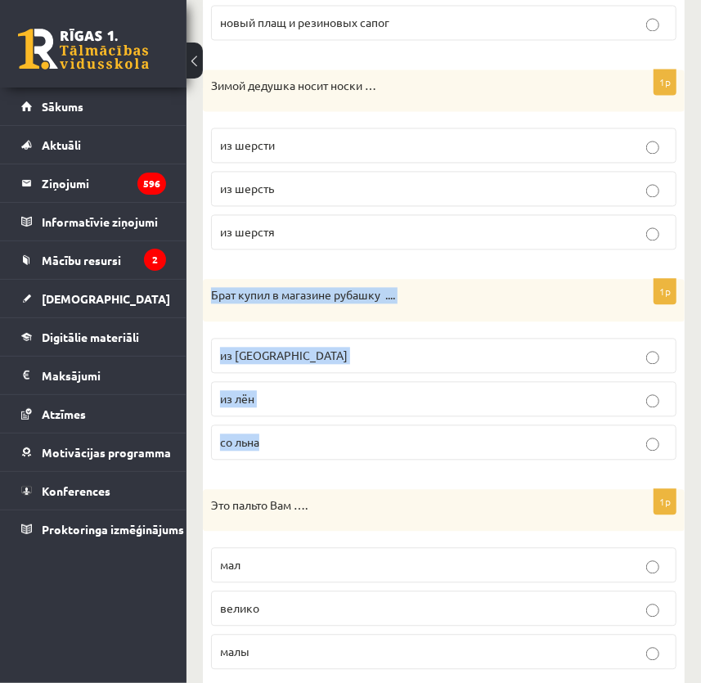
drag, startPoint x: 218, startPoint y: 293, endPoint x: 315, endPoint y: 437, distance: 173.8
click at [315, 437] on div "1p Брат купил в магазине рубашку .... из льна из лён со льна" at bounding box center [444, 376] width 482 height 194
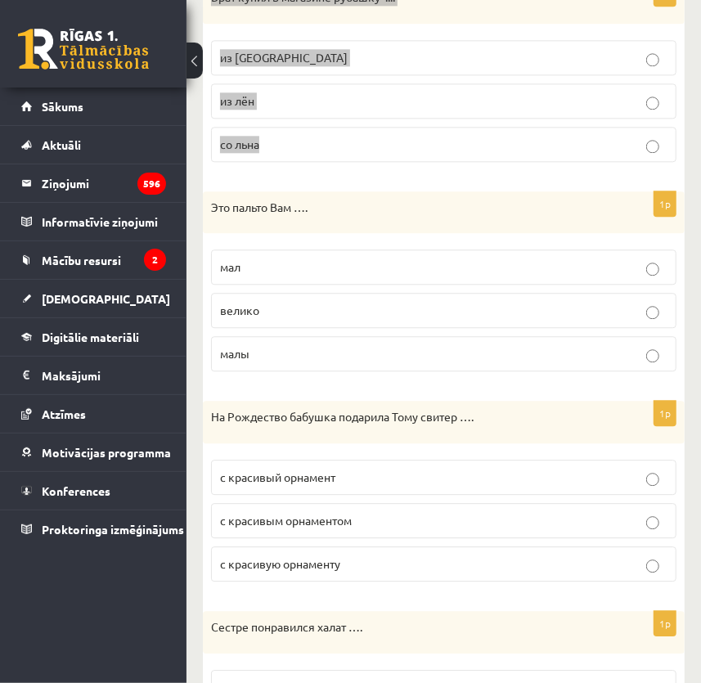
scroll to position [1562, 0]
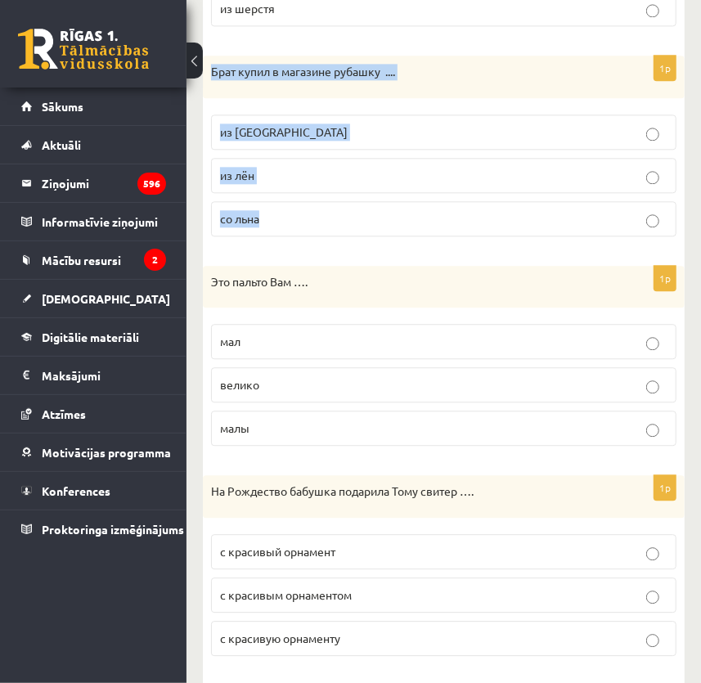
drag, startPoint x: 311, startPoint y: 128, endPoint x: 308, endPoint y: 139, distance: 11.9
click at [311, 128] on p "из льна" at bounding box center [443, 132] width 447 height 17
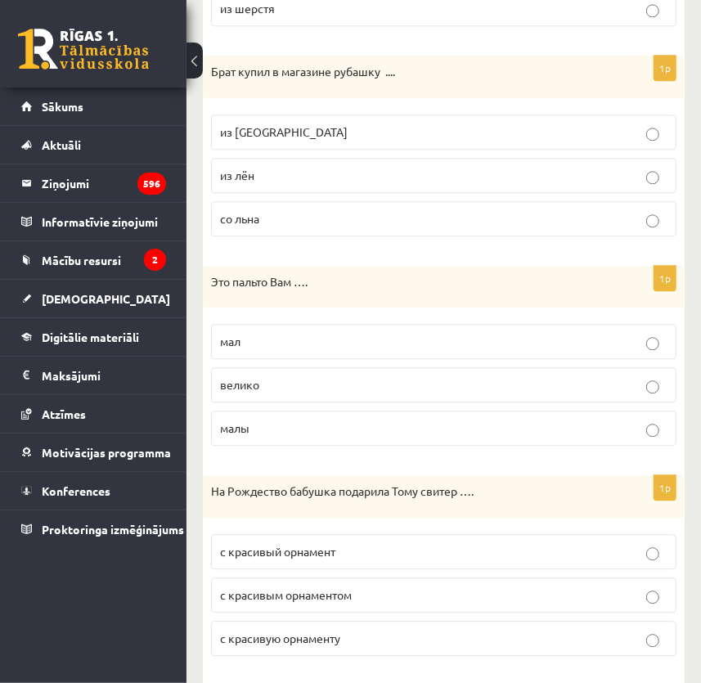
scroll to position [1636, 0]
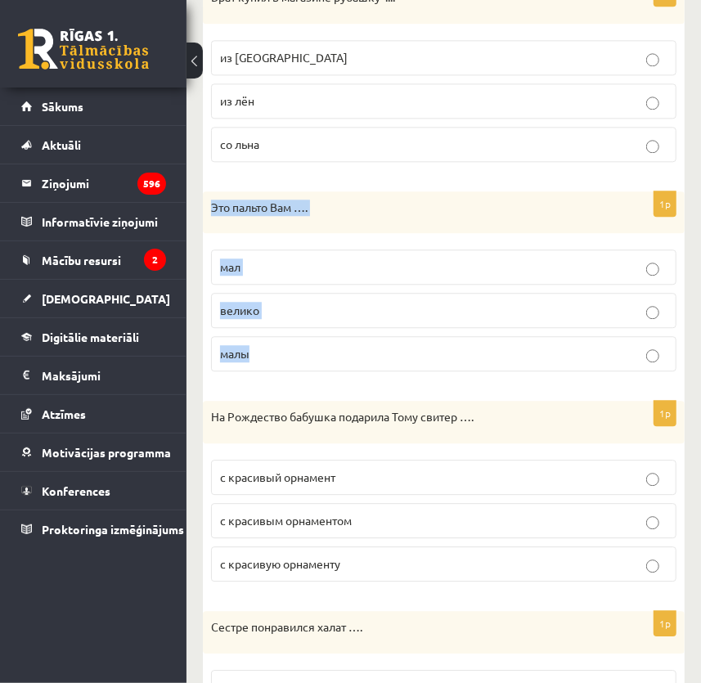
drag, startPoint x: 210, startPoint y: 202, endPoint x: 310, endPoint y: 339, distance: 169.2
click at [310, 339] on div "1p Это пальто Вам …. мал велико малы" at bounding box center [444, 288] width 482 height 194
click at [266, 309] on p "велико" at bounding box center [443, 310] width 447 height 17
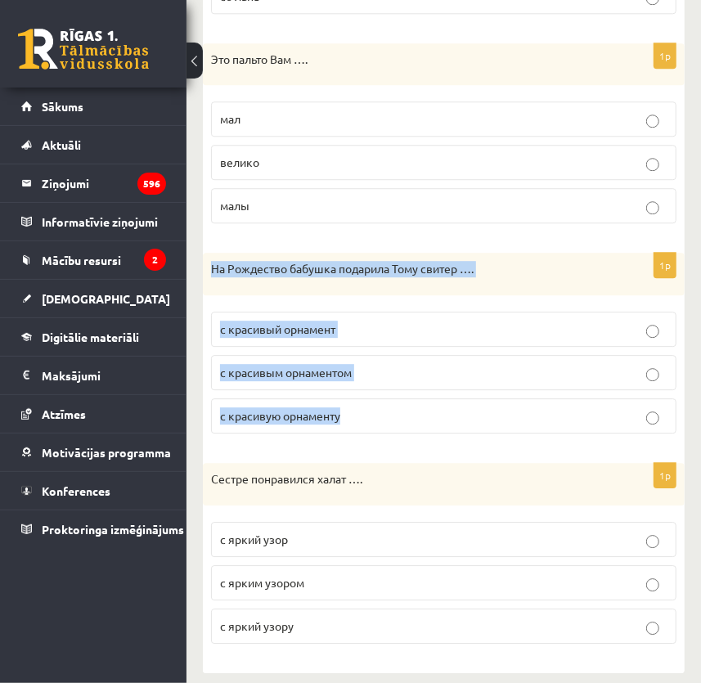
drag, startPoint x: 209, startPoint y: 266, endPoint x: 389, endPoint y: 408, distance: 230.1
click at [389, 408] on div "1p На Рождество бабушка подарила Тому свитер …. с красивый орнамент с красивым …" at bounding box center [444, 350] width 482 height 194
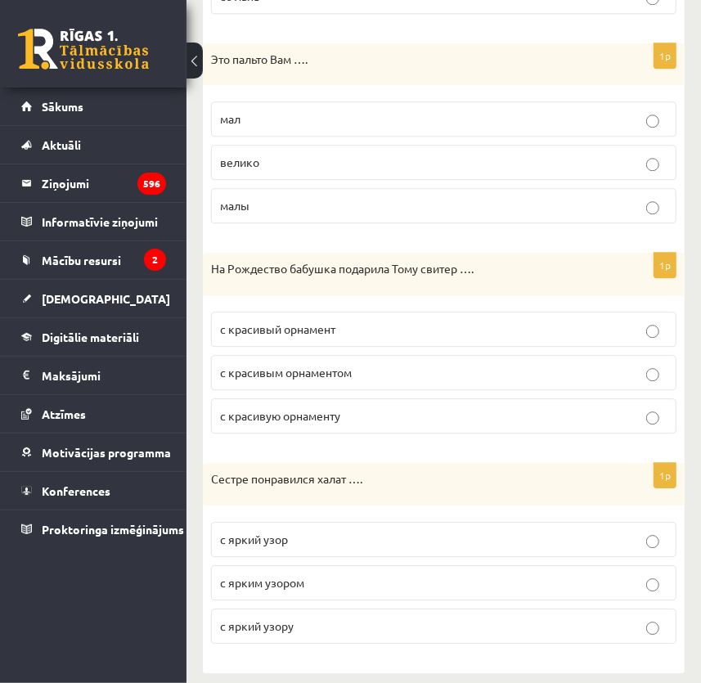
click at [366, 372] on p "с красивым орнаментом" at bounding box center [443, 372] width 447 height 17
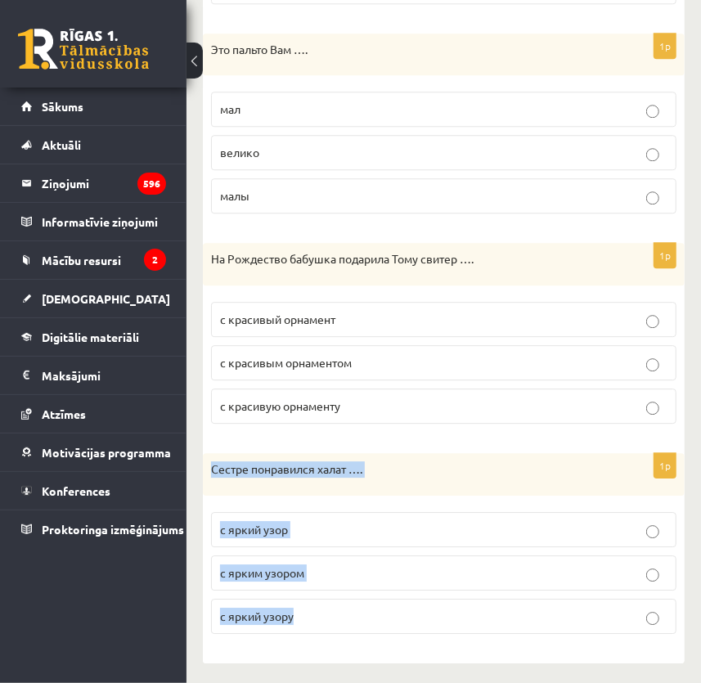
drag, startPoint x: 208, startPoint y: 465, endPoint x: 326, endPoint y: 591, distance: 172.5
click at [326, 591] on div "1p Сестре понравился халат …. с яркий узор с ярким узором с яркий узору" at bounding box center [444, 550] width 482 height 194
click at [333, 567] on p "с ярким узором" at bounding box center [443, 572] width 447 height 17
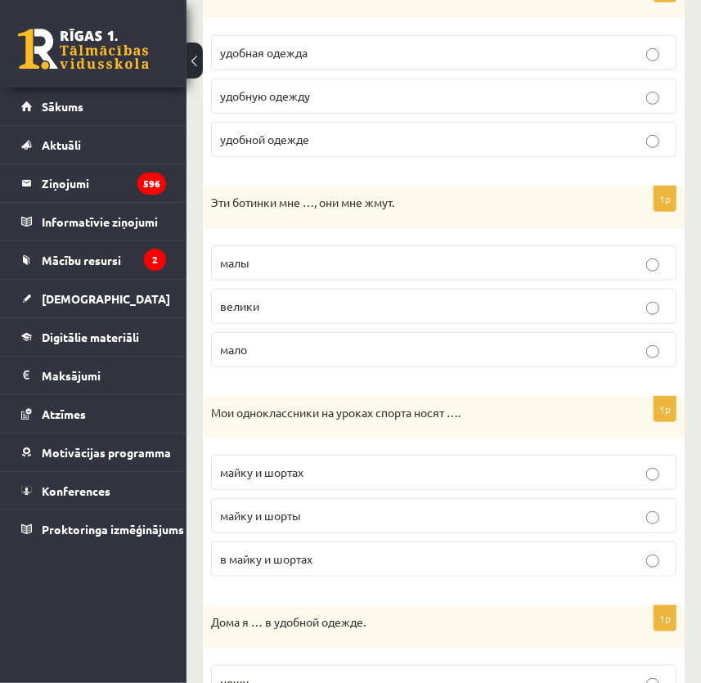
scroll to position [0, 0]
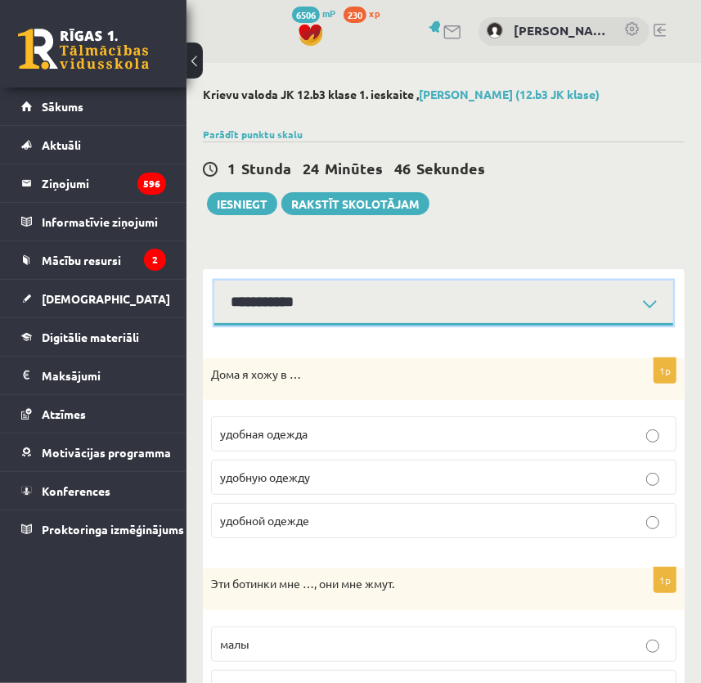
click at [334, 313] on select "**********" at bounding box center [443, 303] width 459 height 45
click at [214, 281] on select "**********" at bounding box center [443, 303] width 459 height 45
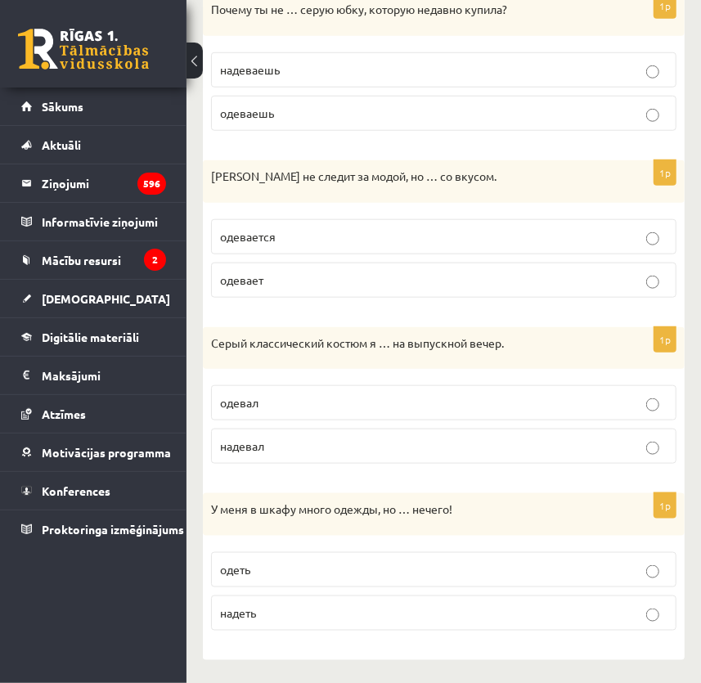
scroll to position [52, 0]
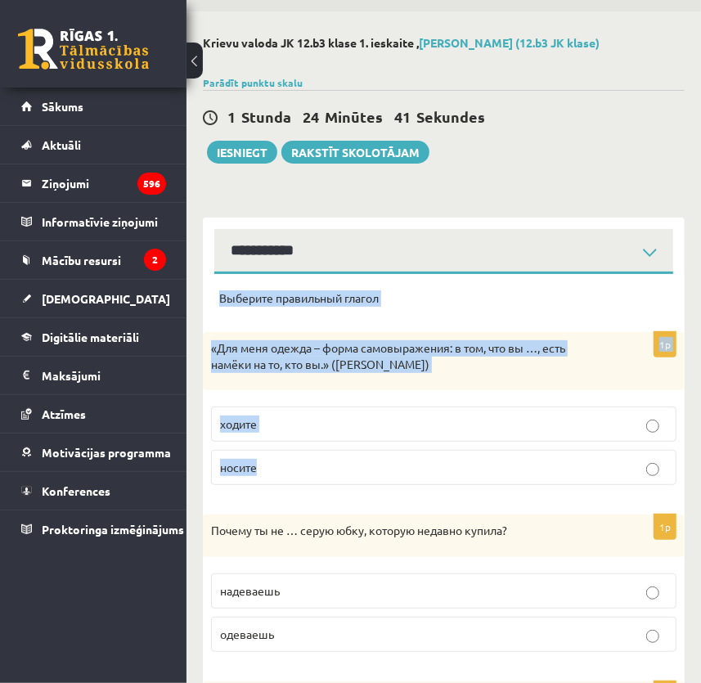
drag, startPoint x: 218, startPoint y: 297, endPoint x: 346, endPoint y: 453, distance: 202.3
click at [277, 456] on label "носите" at bounding box center [443, 467] width 465 height 35
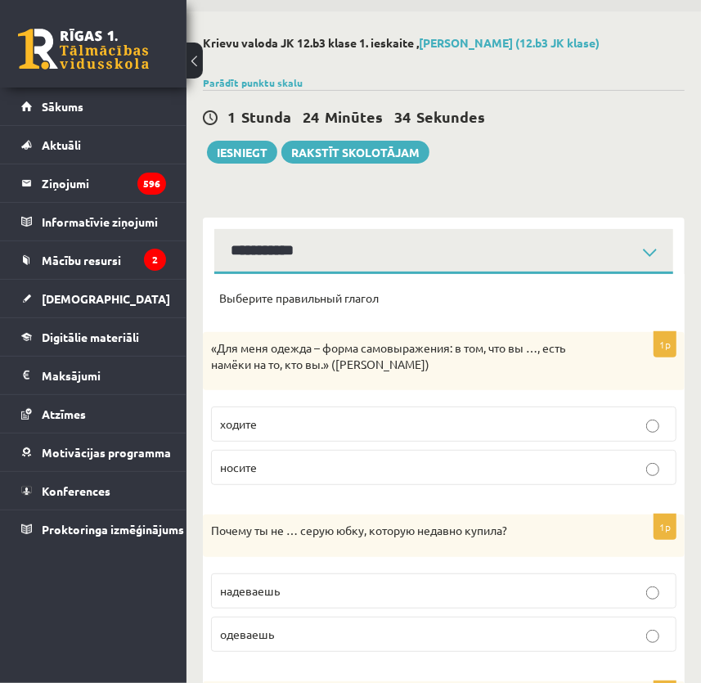
scroll to position [200, 0]
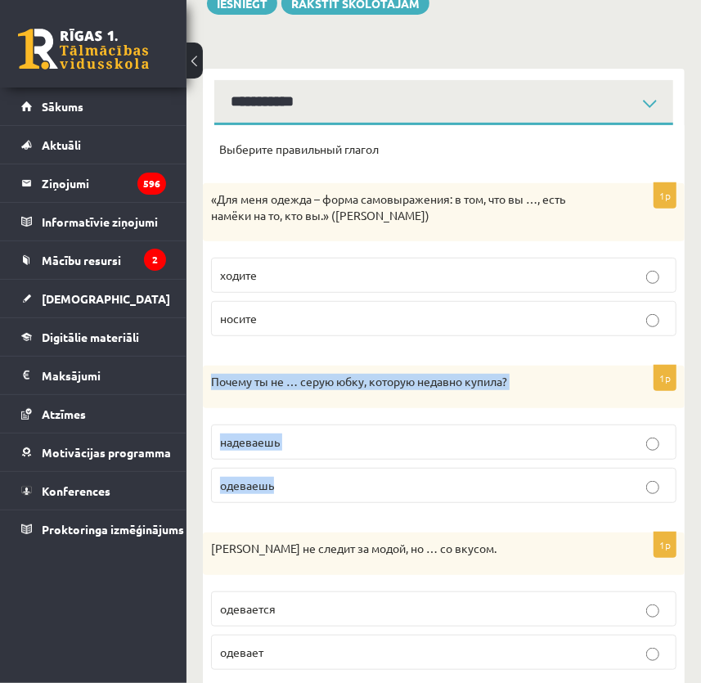
drag, startPoint x: 207, startPoint y: 381, endPoint x: 315, endPoint y: 468, distance: 138.5
click at [315, 468] on div "1p Почему ты не … серую юбку, которую недавно купила? надеваешь одеваешь" at bounding box center [444, 441] width 482 height 151
click at [314, 443] on p "надеваешь" at bounding box center [443, 442] width 447 height 17
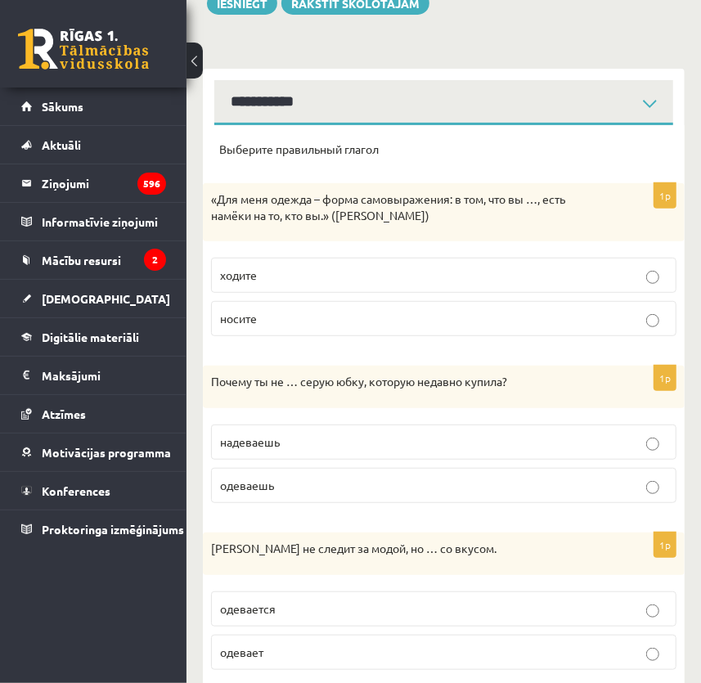
scroll to position [424, 0]
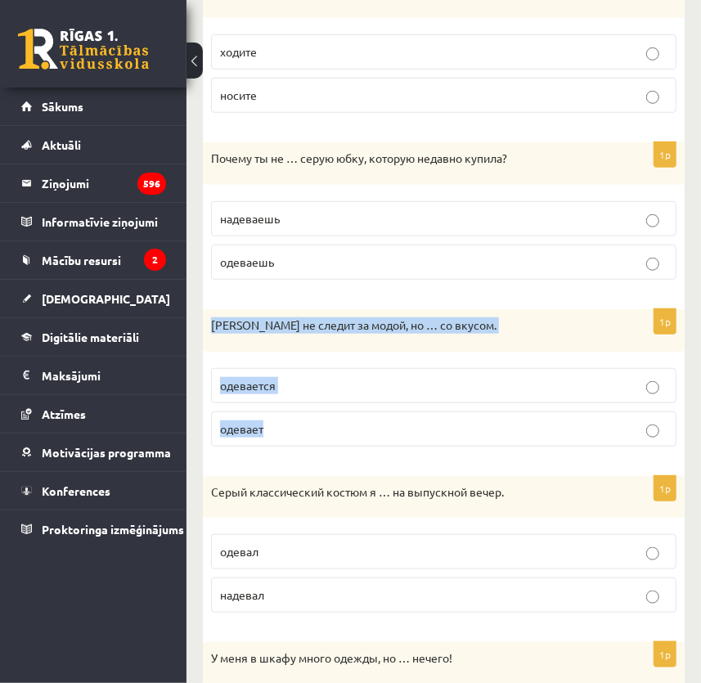
drag, startPoint x: 212, startPoint y: 326, endPoint x: 310, endPoint y: 413, distance: 131.5
click at [310, 413] on div "1p Ивар не следит за модой, но … со вкусом. одевается одевает" at bounding box center [444, 384] width 482 height 151
click at [279, 384] on p "одевается" at bounding box center [443, 385] width 447 height 17
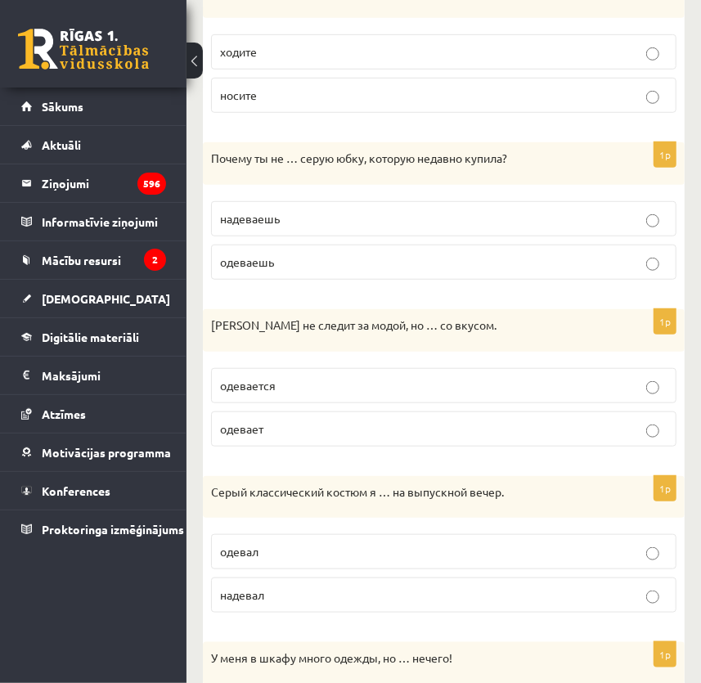
scroll to position [573, 0]
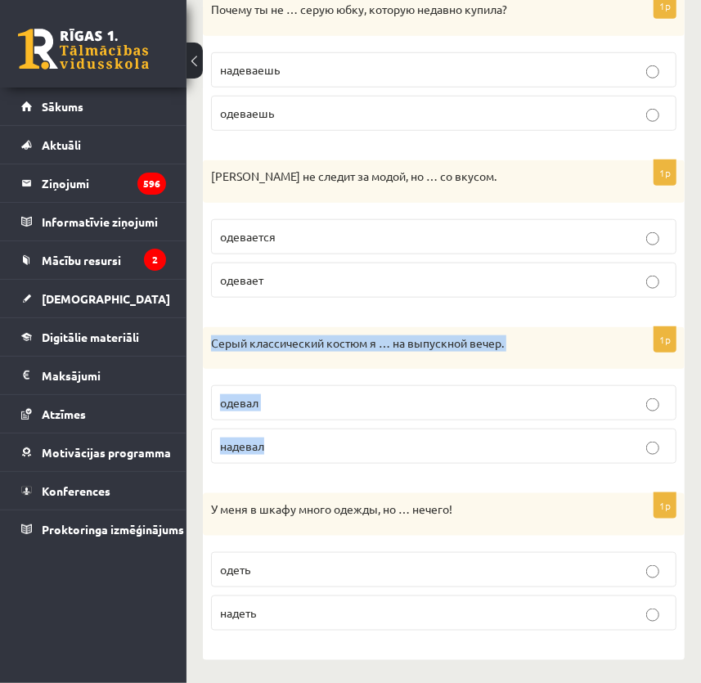
drag, startPoint x: 210, startPoint y: 340, endPoint x: 321, endPoint y: 460, distance: 163.2
click at [321, 460] on div "1p Серый классический костюм я … на выпускной вечер. одевал надевал" at bounding box center [444, 402] width 482 height 151
click at [416, 362] on div "Серый классический костюм я … на выпускной вечер." at bounding box center [444, 348] width 482 height 43
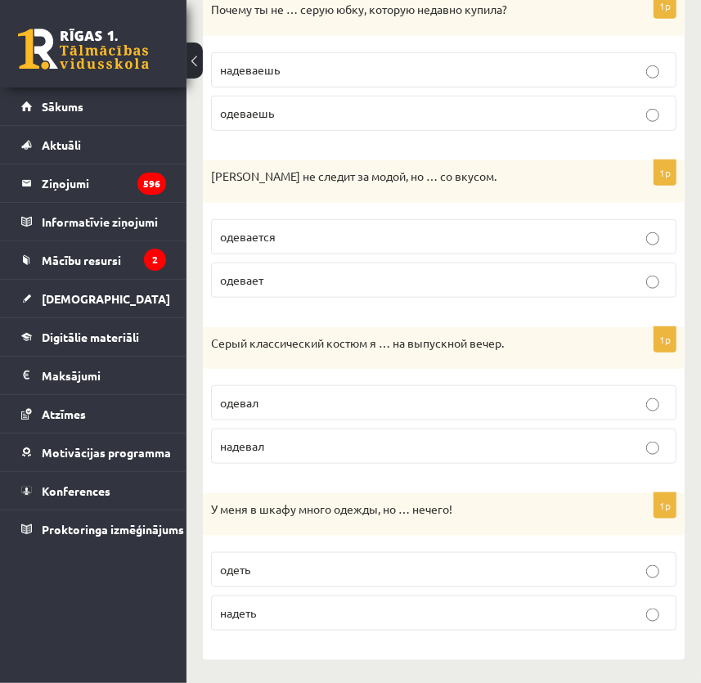
click at [277, 444] on p "надевал" at bounding box center [443, 446] width 447 height 17
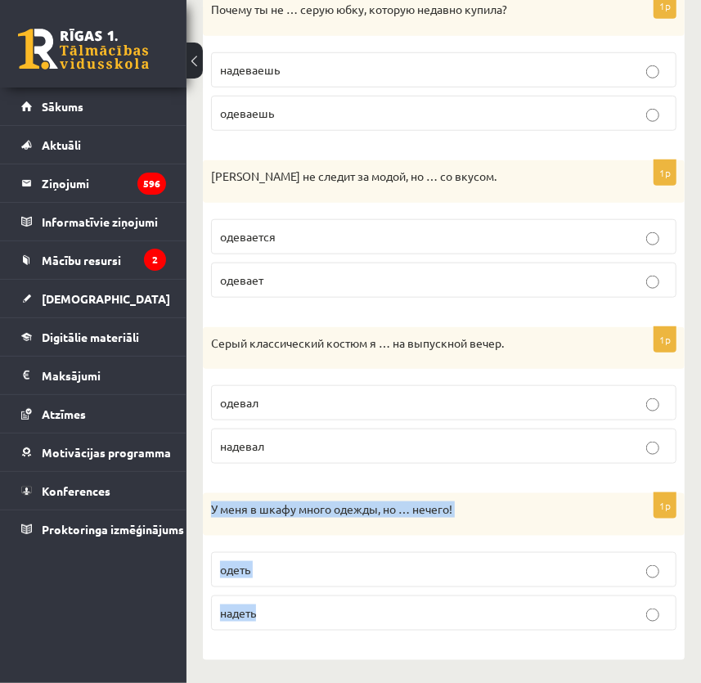
drag, startPoint x: 211, startPoint y: 503, endPoint x: 284, endPoint y: 604, distance: 124.2
click at [284, 604] on div "1p У меня в шкафу много одежды, но … нечего! одеть надеть" at bounding box center [444, 568] width 482 height 151
click at [276, 614] on p "надеть" at bounding box center [443, 613] width 447 height 17
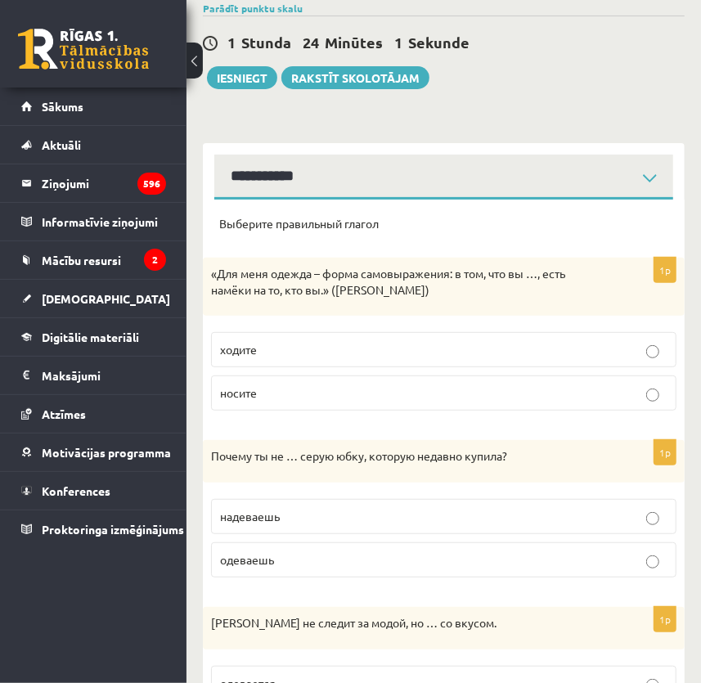
scroll to position [0, 0]
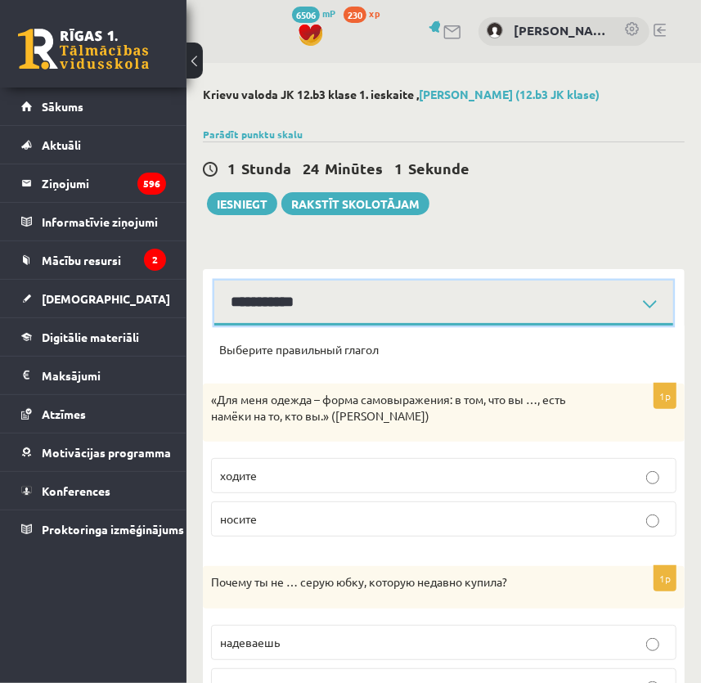
click at [324, 316] on select "**********" at bounding box center [443, 303] width 459 height 45
click at [298, 308] on select "**********" at bounding box center [443, 303] width 459 height 45
click at [214, 281] on select "**********" at bounding box center [443, 303] width 459 height 45
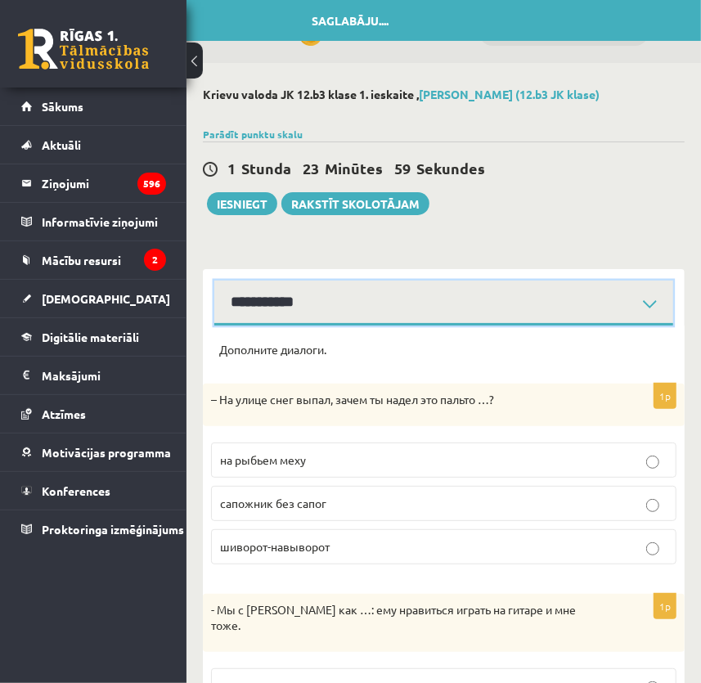
scroll to position [148, 0]
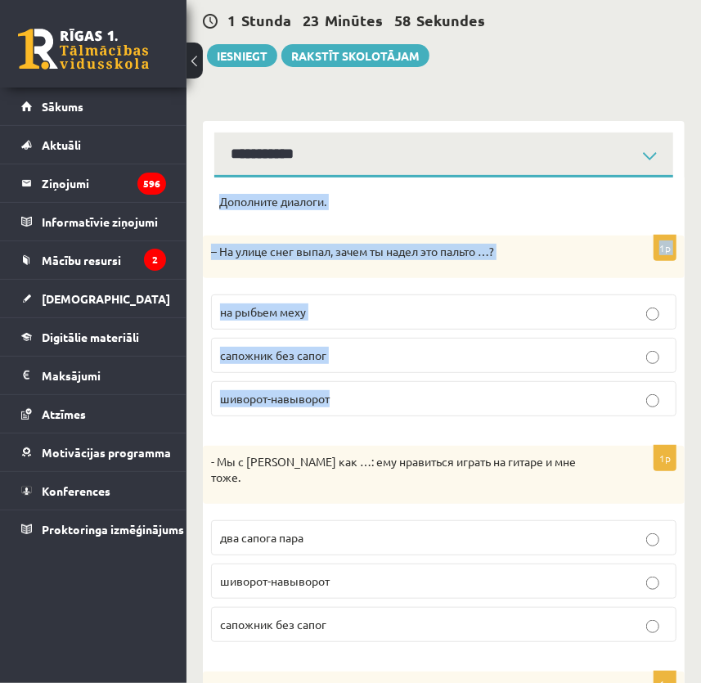
drag, startPoint x: 214, startPoint y: 200, endPoint x: 359, endPoint y: 380, distance: 231.6
click at [359, 380] on div "Дополните диалоги. 1p – На улице снег выпал, зачем ты надел это пальто …? на ры…" at bounding box center [444, 530] width 482 height 704
click at [381, 262] on div "– На улице снег выпал, зачем ты надел это пальто …?" at bounding box center [444, 257] width 482 height 43
click at [254, 204] on p "Дополните диалоги." at bounding box center [443, 202] width 449 height 16
drag, startPoint x: 218, startPoint y: 200, endPoint x: 335, endPoint y: 403, distance: 234.6
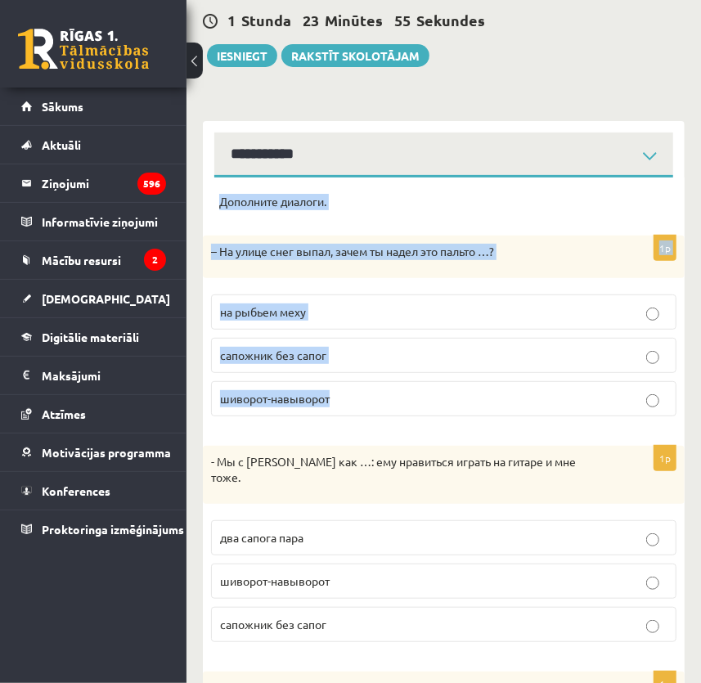
click at [335, 403] on div "Дополните диалоги. 1p – На улице снег выпал, зачем ты надел это пальто …? на ры…" at bounding box center [444, 530] width 482 height 704
click at [341, 399] on p "шиворот-навыворот" at bounding box center [443, 398] width 447 height 17
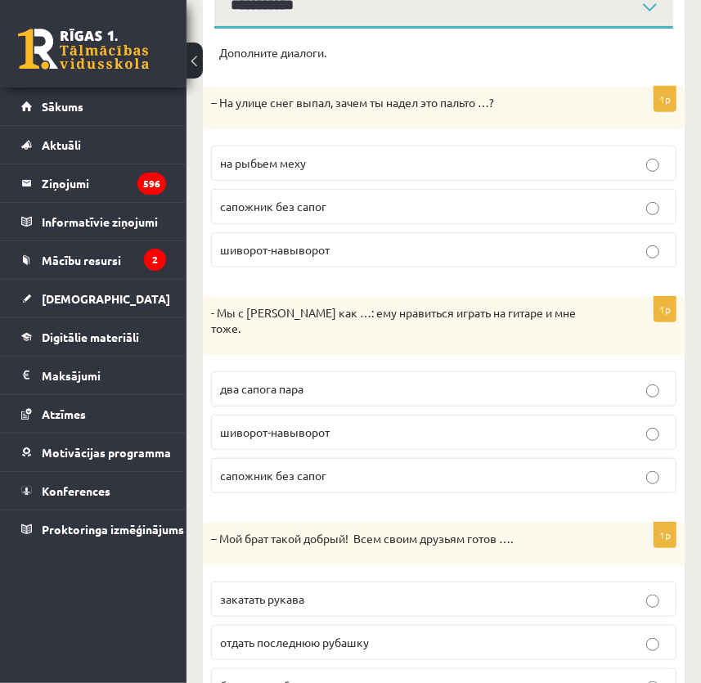
scroll to position [353, 0]
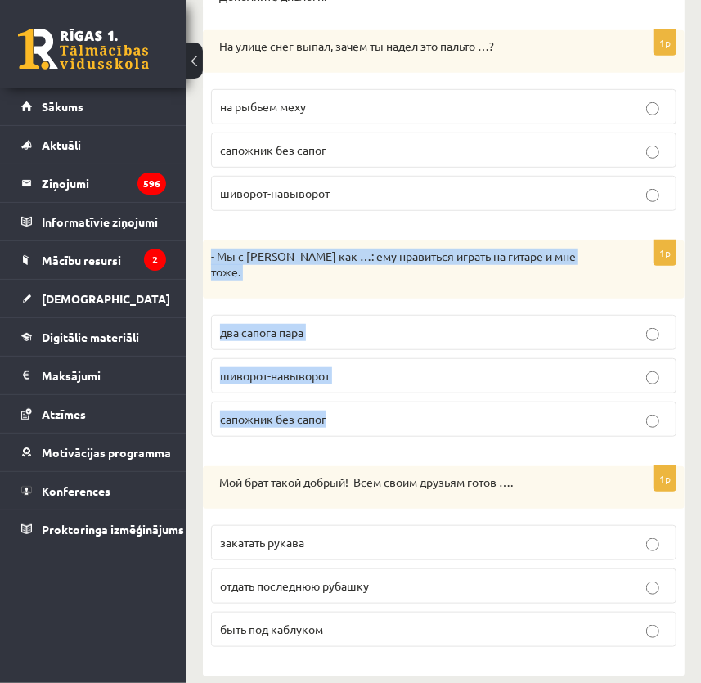
drag, startPoint x: 208, startPoint y: 255, endPoint x: 340, endPoint y: 390, distance: 189.2
click at [340, 390] on div "1p - Мы с Артуром как …: ему нравиться играть на гитаре и мне тоже. два сапога …" at bounding box center [444, 345] width 482 height 209
click at [295, 325] on span "два сапога пара" at bounding box center [261, 332] width 83 height 15
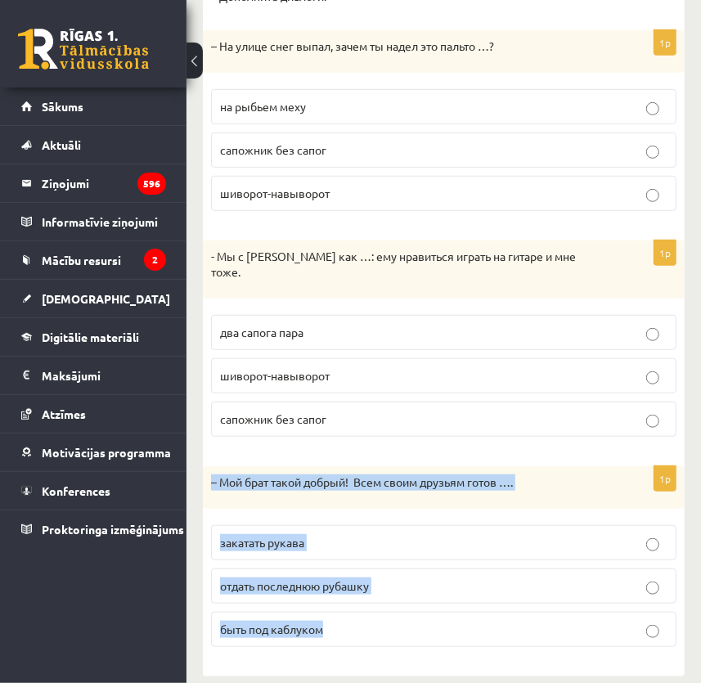
drag, startPoint x: 210, startPoint y: 464, endPoint x: 424, endPoint y: 610, distance: 258.9
click at [424, 610] on div "1p – Мой брат такой добрый! Всем своим друзьям готов …. закатать рукава отдать …" at bounding box center [444, 563] width 482 height 194
click at [297, 578] on p "отдать последнюю рубашку" at bounding box center [443, 586] width 447 height 17
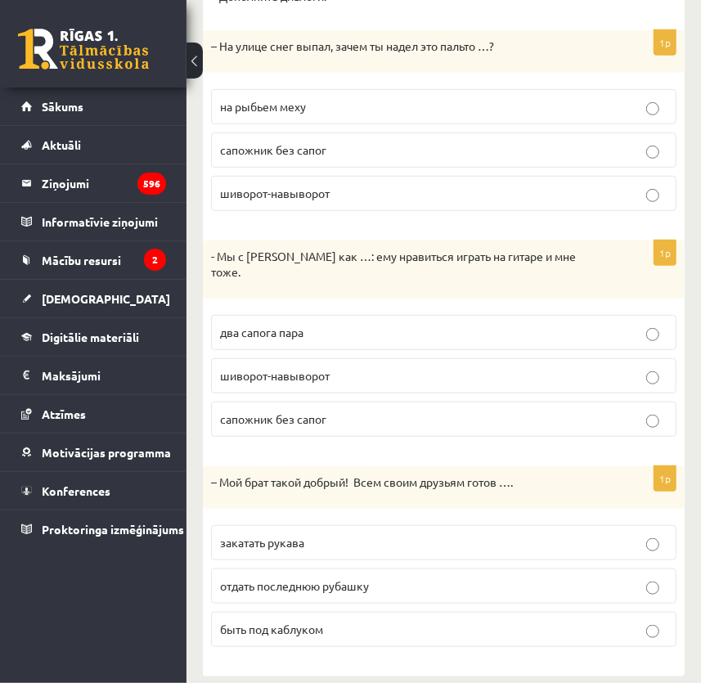
scroll to position [0, 0]
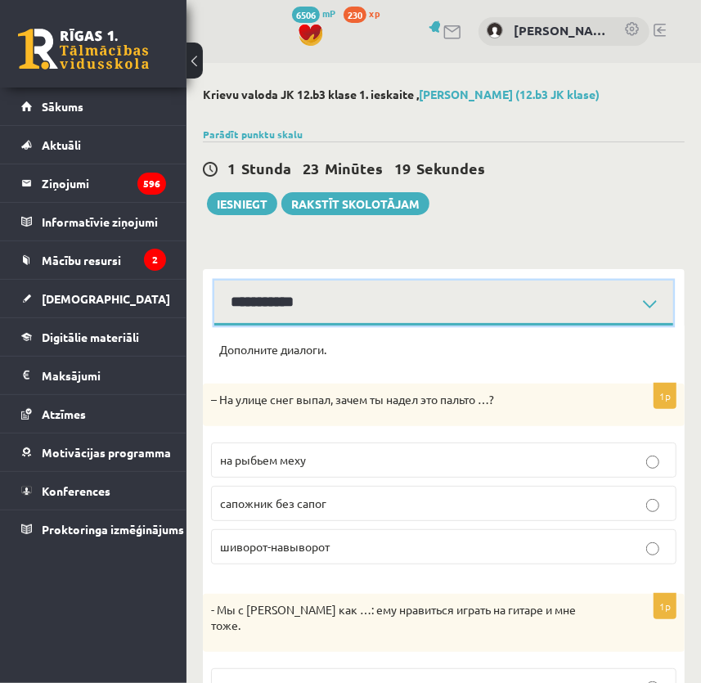
click at [289, 288] on select "**********" at bounding box center [443, 303] width 459 height 45
click at [214, 281] on select "**********" at bounding box center [443, 303] width 459 height 45
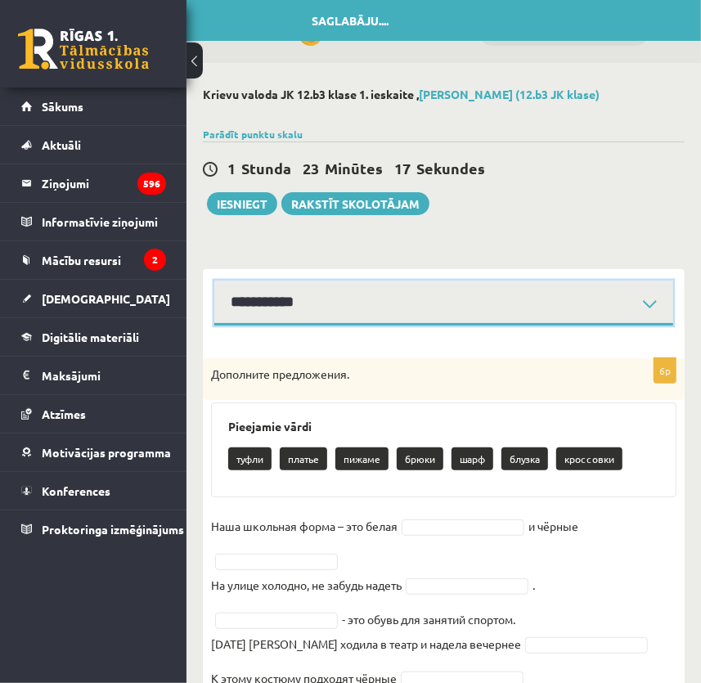
scroll to position [65, 0]
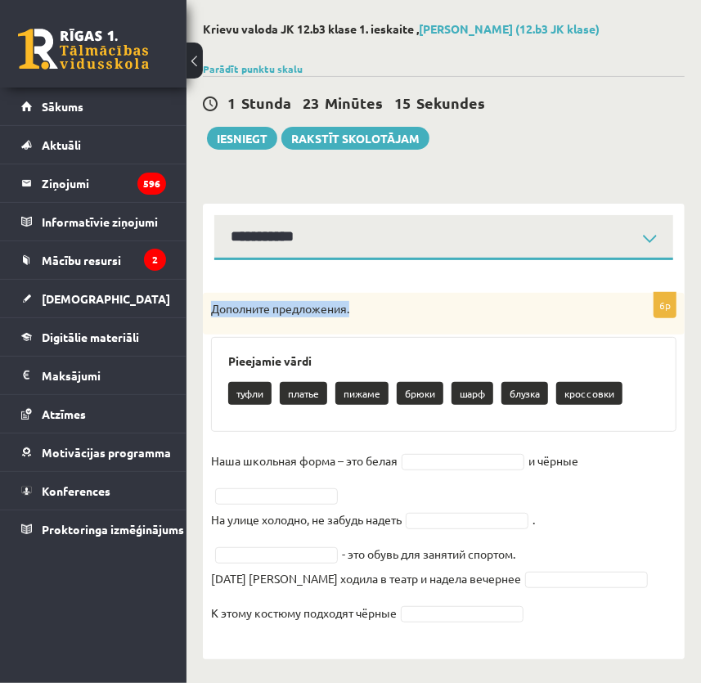
drag, startPoint x: 212, startPoint y: 308, endPoint x: 362, endPoint y: 326, distance: 151.7
click at [362, 326] on div "Дополните предложения." at bounding box center [444, 314] width 482 height 43
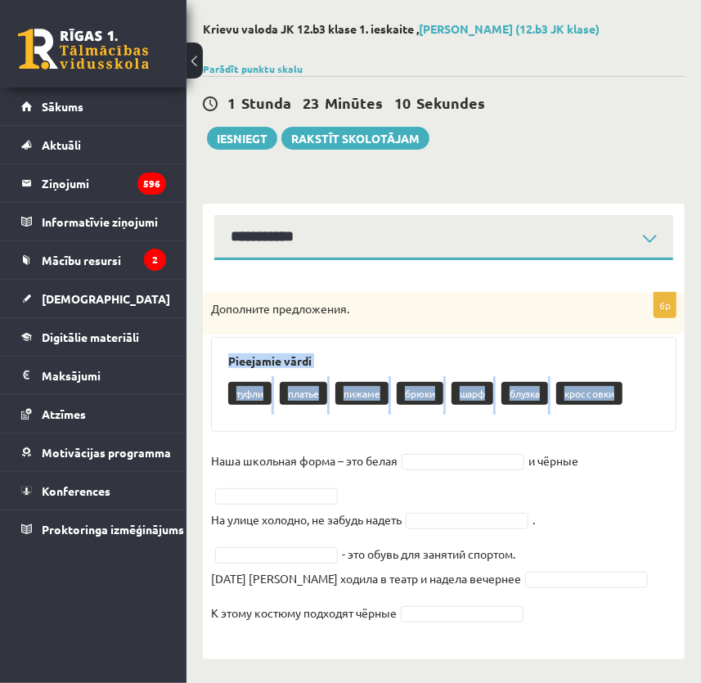
drag, startPoint x: 227, startPoint y: 357, endPoint x: 693, endPoint y: 394, distance: 467.0
click at [693, 394] on div "**********" at bounding box center [444, 341] width 515 height 686
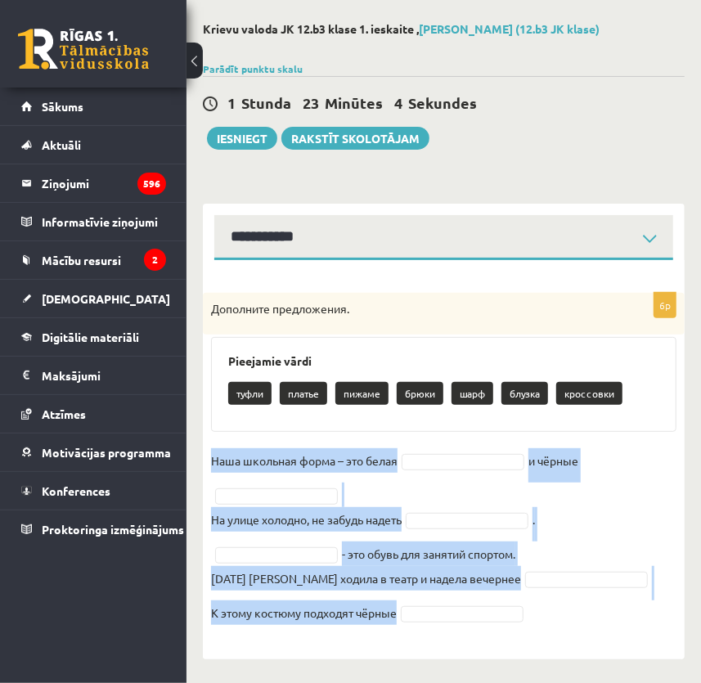
drag, startPoint x: 209, startPoint y: 458, endPoint x: 467, endPoint y: 627, distance: 308.6
click at [467, 627] on div "6p Дополните предложения. Pieejamie vārdi туфли платье пижаме брюки шарф блузка…" at bounding box center [444, 468] width 482 height 350
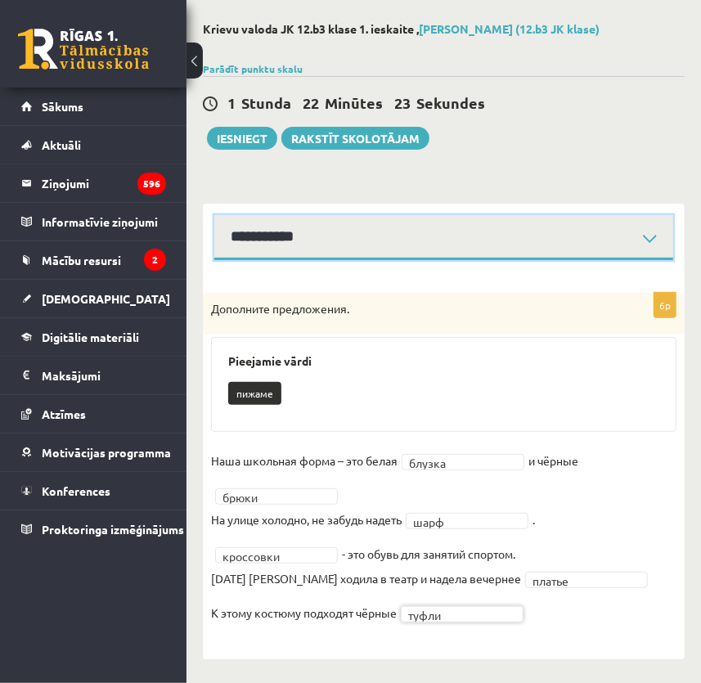
click at [319, 223] on select "**********" at bounding box center [443, 237] width 459 height 45
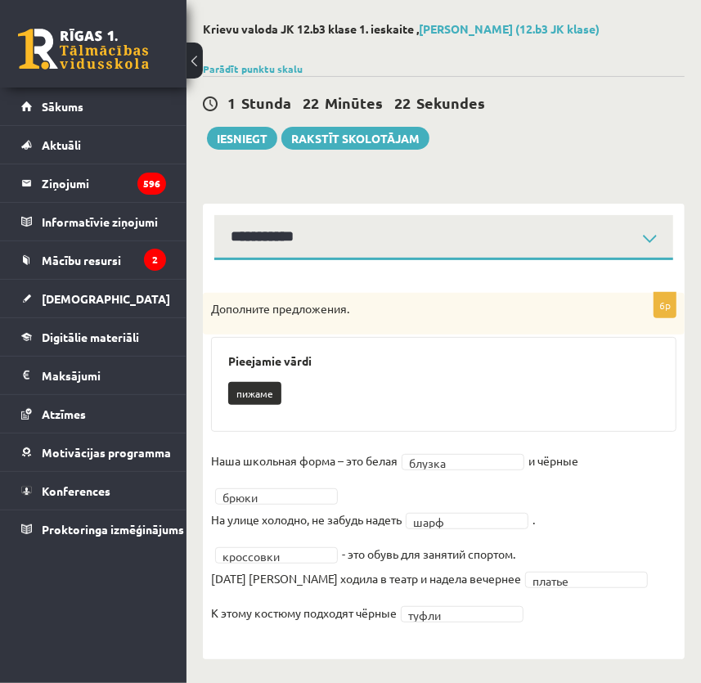
click at [476, 192] on div "**********" at bounding box center [444, 423] width 482 height 472
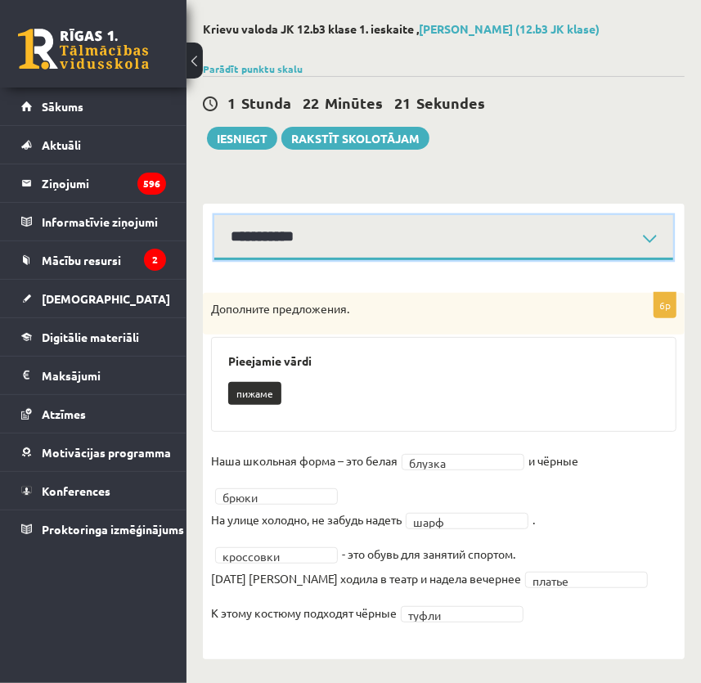
click at [488, 229] on select "**********" at bounding box center [443, 237] width 459 height 45
click at [380, 241] on select "**********" at bounding box center [443, 237] width 459 height 45
click at [214, 215] on select "**********" at bounding box center [443, 237] width 459 height 45
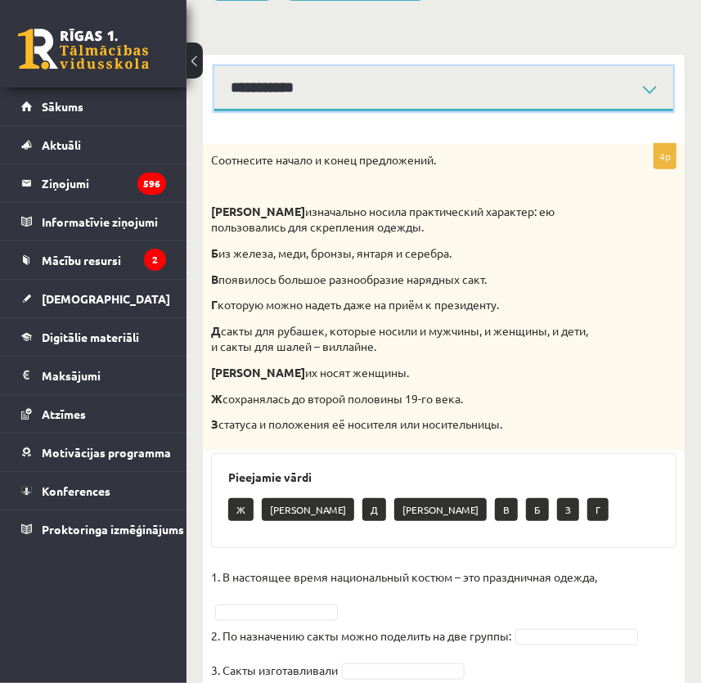
scroll to position [289, 0]
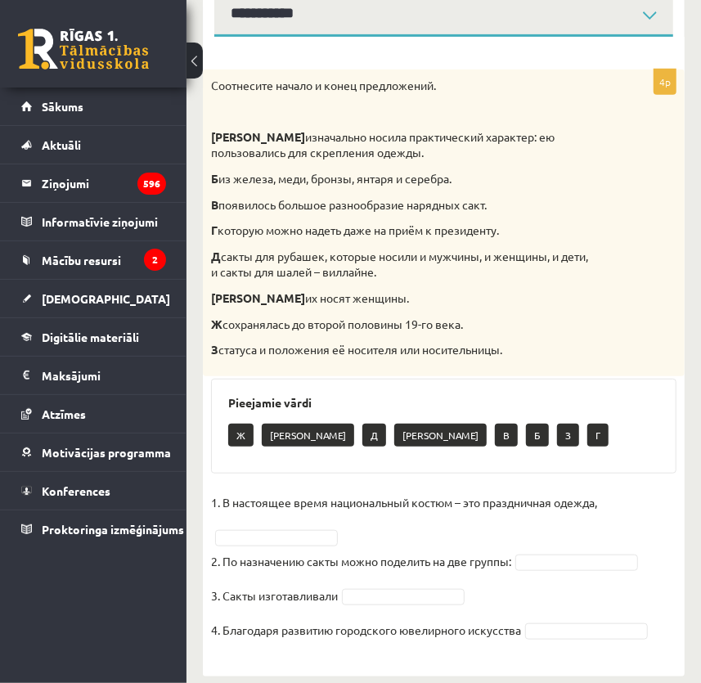
drag, startPoint x: 213, startPoint y: 88, endPoint x: 513, endPoint y: 337, distance: 390.4
click at [513, 337] on div "Соотнесите начало и конец предложений. А изначально носила практический характе…" at bounding box center [444, 223] width 482 height 307
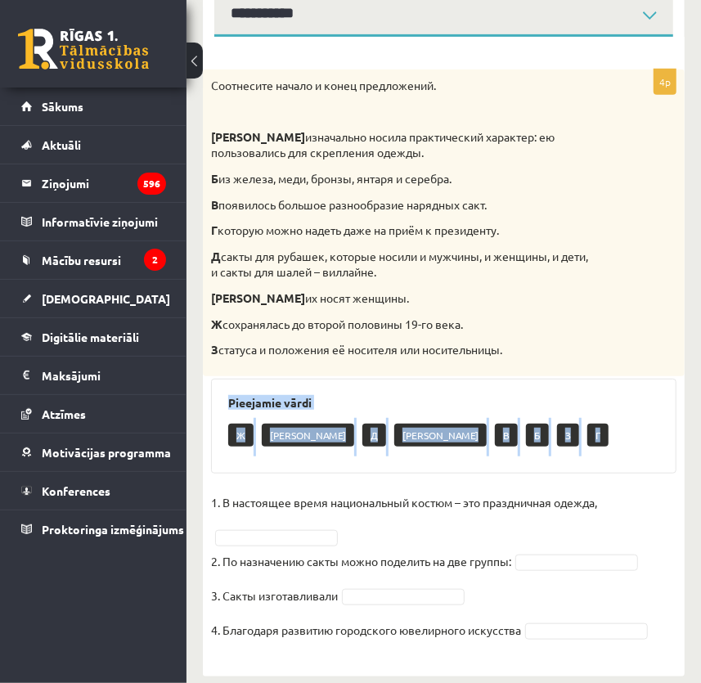
drag, startPoint x: 229, startPoint y: 396, endPoint x: 492, endPoint y: 426, distance: 265.1
click at [492, 426] on div "Pieejamie vārdi Ж Е Д А В Б З Г" at bounding box center [443, 426] width 465 height 95
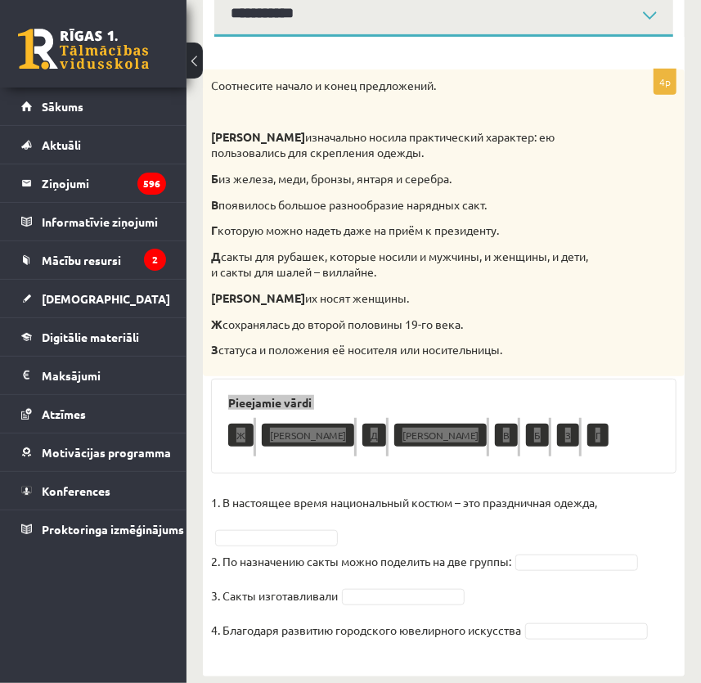
scroll to position [306, 0]
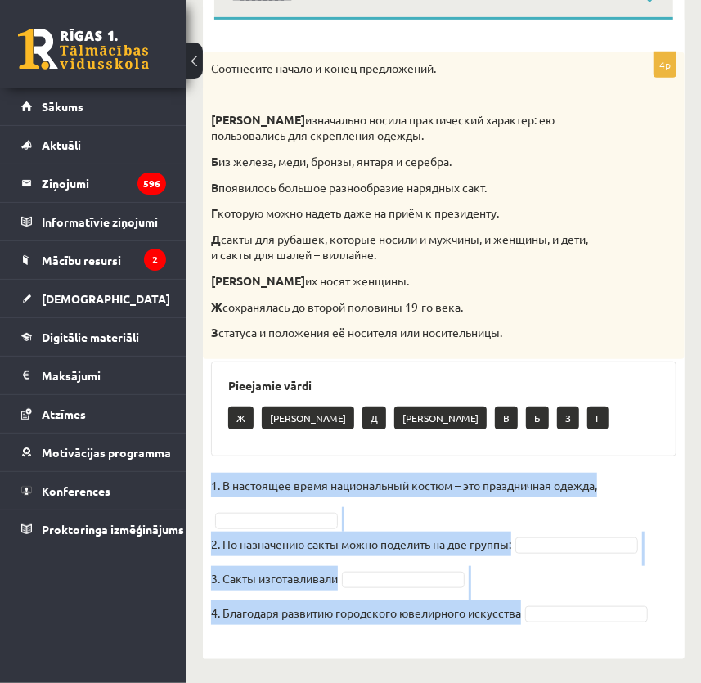
drag, startPoint x: 206, startPoint y: 480, endPoint x: 570, endPoint y: 600, distance: 383.1
click at [570, 600] on div "4p Соотнесите начало и конец предложений. А изначально носила практический хара…" at bounding box center [444, 347] width 482 height 591
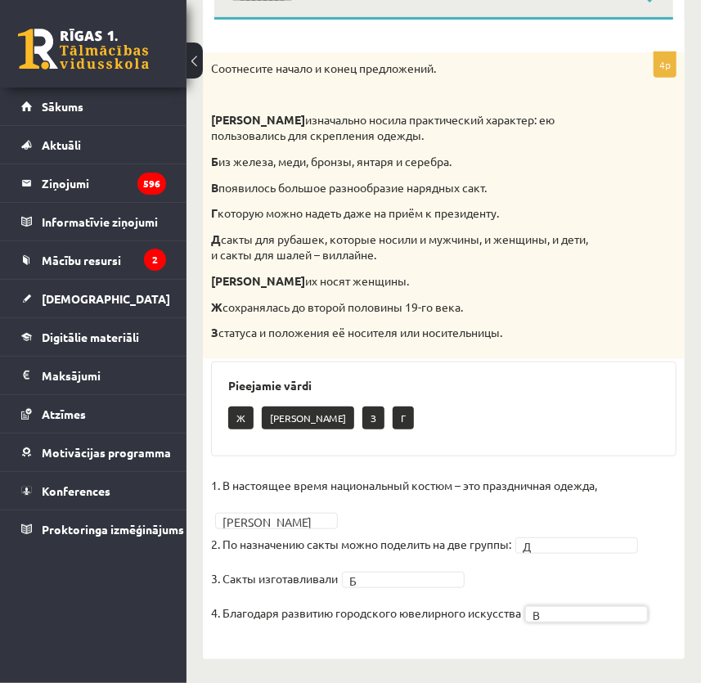
scroll to position [157, 0]
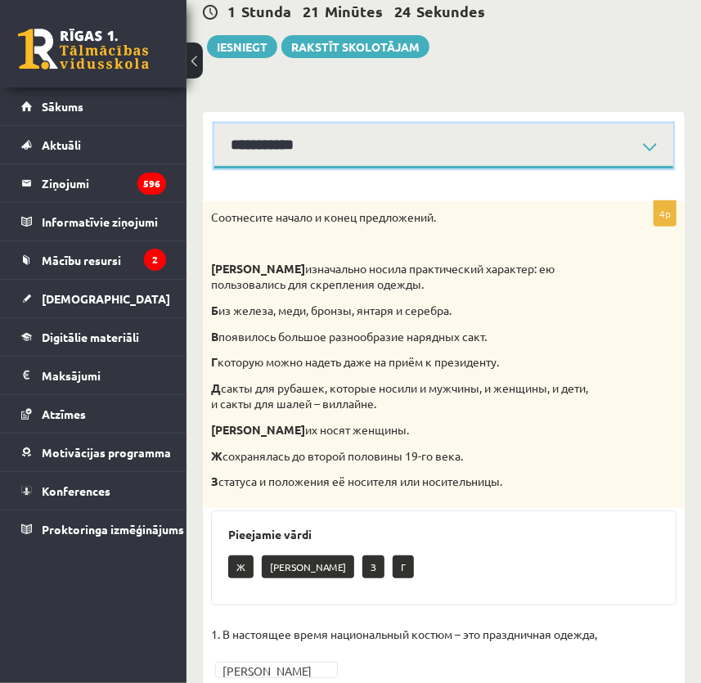
click at [314, 133] on select "**********" at bounding box center [443, 146] width 459 height 45
click at [297, 129] on select "**********" at bounding box center [443, 146] width 459 height 45
click at [214, 124] on select "**********" at bounding box center [443, 146] width 459 height 45
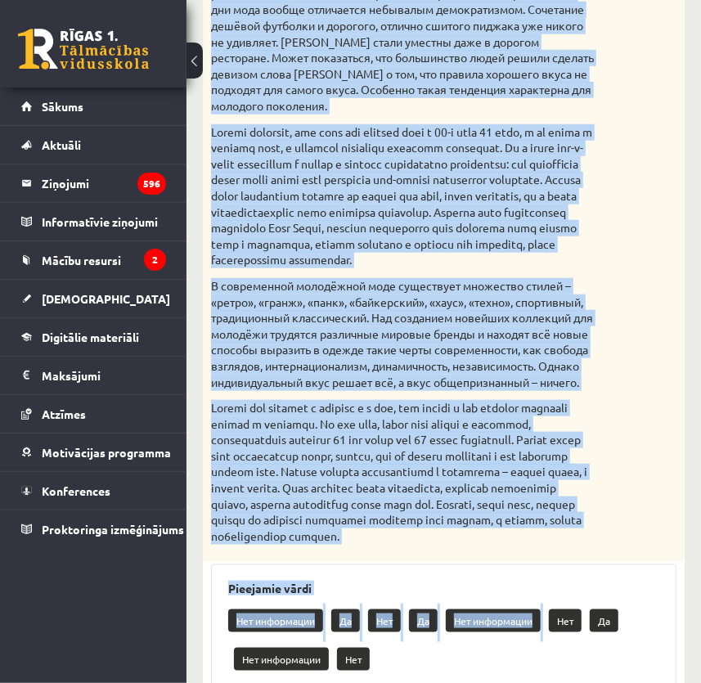
scroll to position [546, 0]
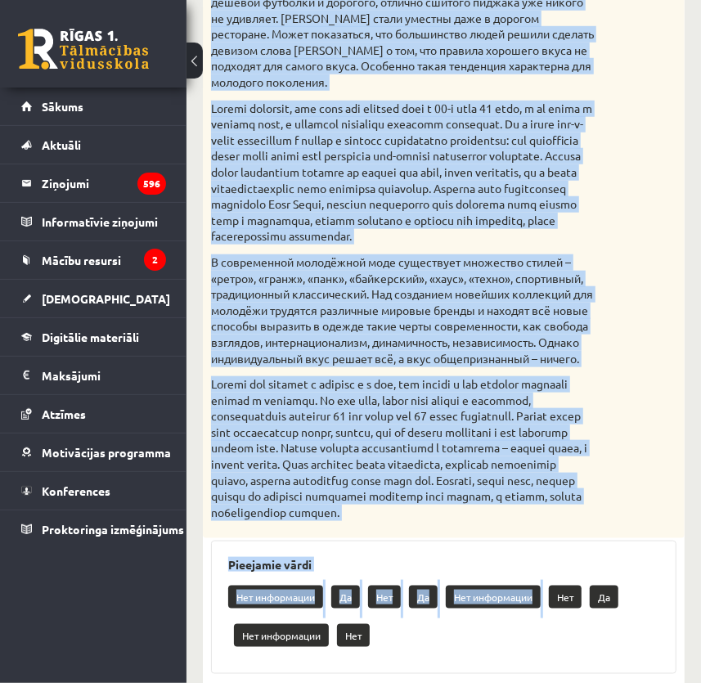
drag, startPoint x: 222, startPoint y: 140, endPoint x: 398, endPoint y: 569, distance: 464.1
click at [398, 539] on div "Прочитайте текст и выполните задание. Главное отличие молодёжной моды состоит в…" at bounding box center [444, 176] width 482 height 726
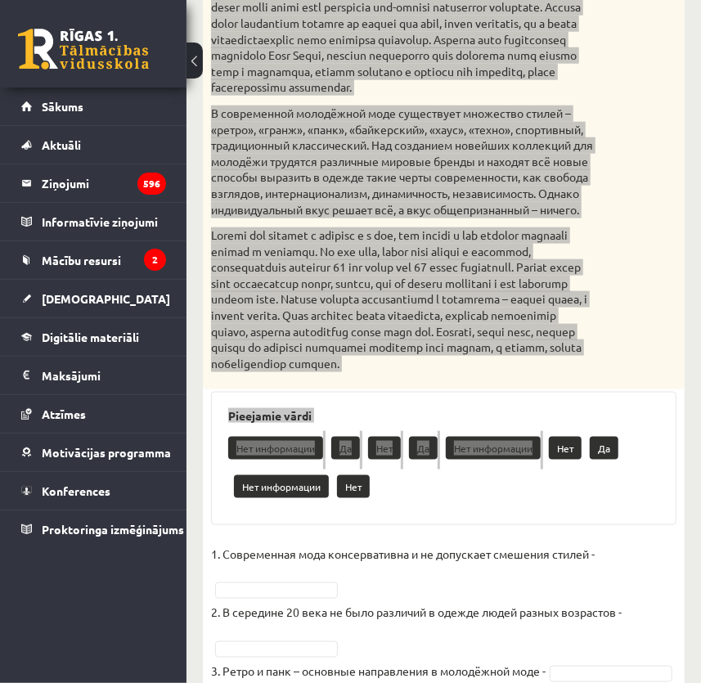
scroll to position [843, 0]
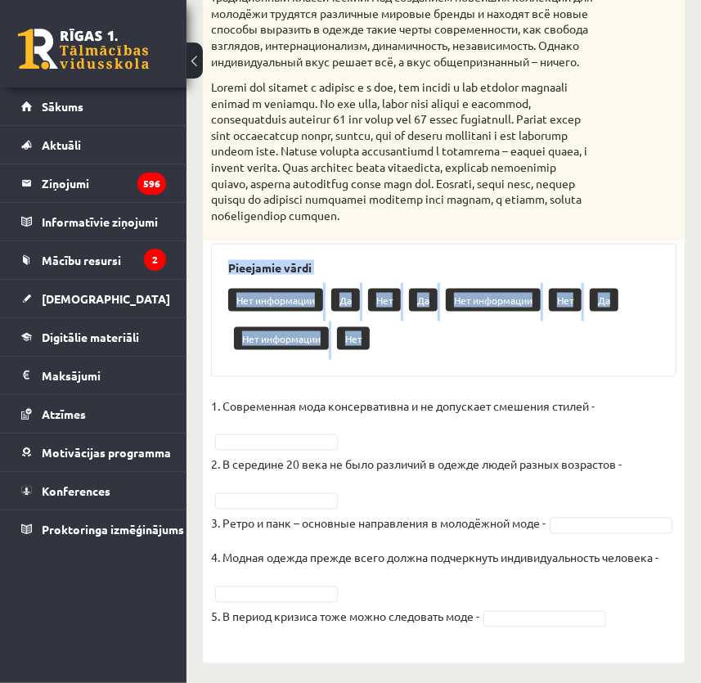
drag, startPoint x: 229, startPoint y: 313, endPoint x: 372, endPoint y: 384, distance: 159.9
click at [372, 377] on div "Pieejamie vārdi Нет информации Да Нет Да Нет информации Нет Да Нет информации Н…" at bounding box center [443, 310] width 465 height 133
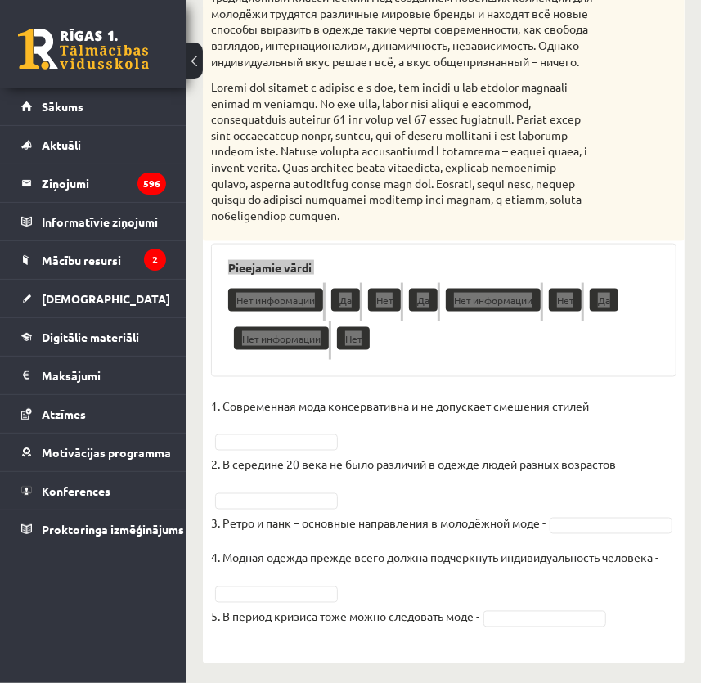
scroll to position [917, 0]
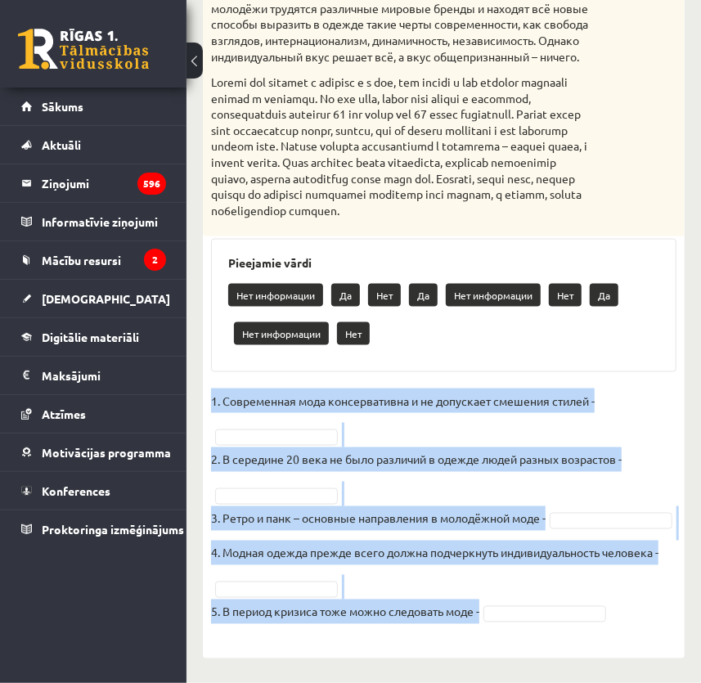
drag, startPoint x: 208, startPoint y: 380, endPoint x: 515, endPoint y: 605, distance: 380.6
click at [515, 605] on div "5p Прочитайте текст и выполните задание. Главное отличие молодёжной моды состои…" at bounding box center [444, 77] width 482 height 1132
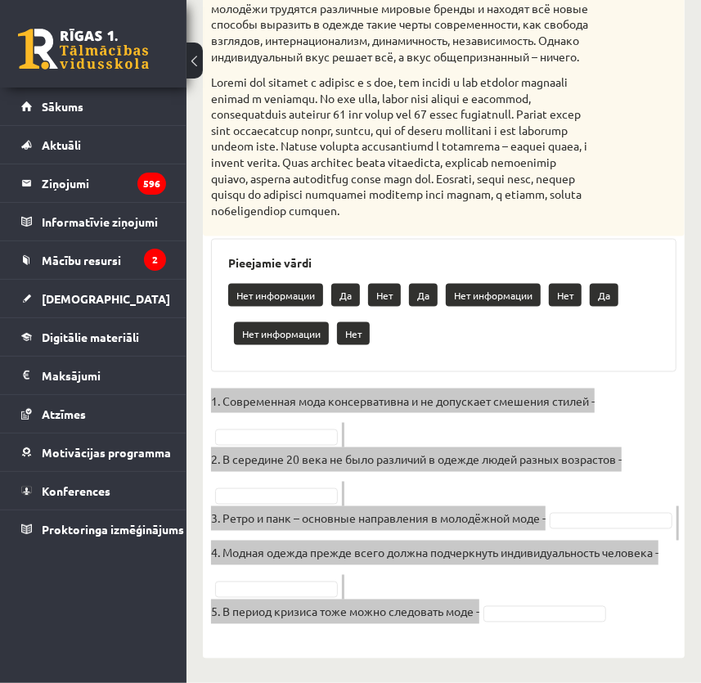
scroll to position [920, 0]
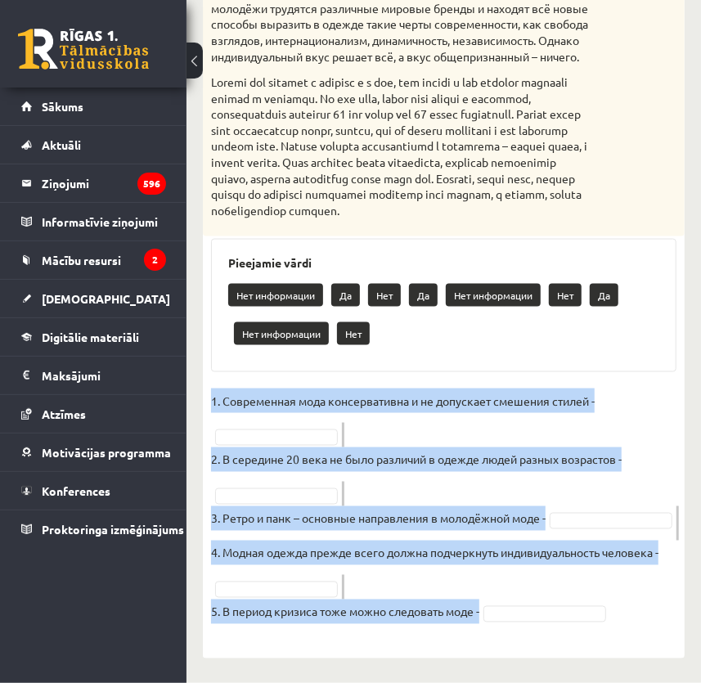
click at [657, 509] on fieldset "1. Современная мода консервативна и не допускает смешения стилей - 2. В середин…" at bounding box center [443, 511] width 465 height 245
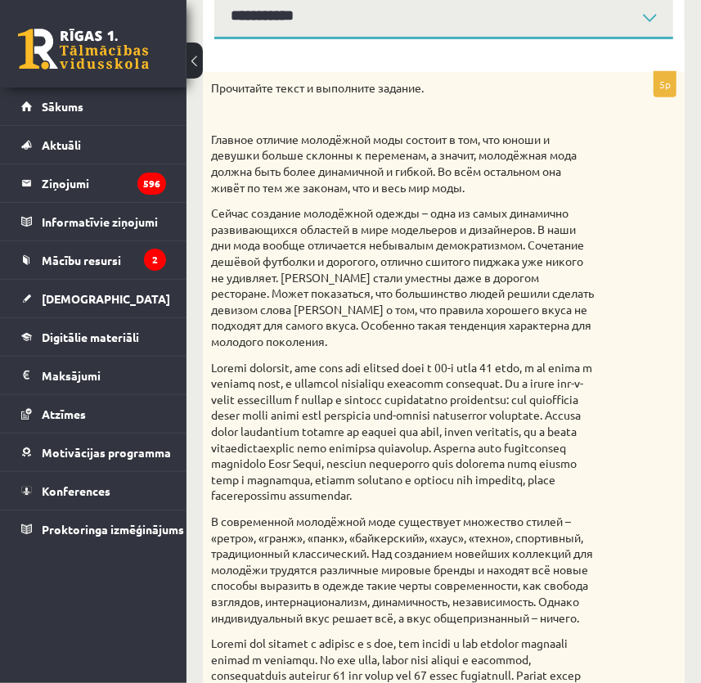
scroll to position [64, 0]
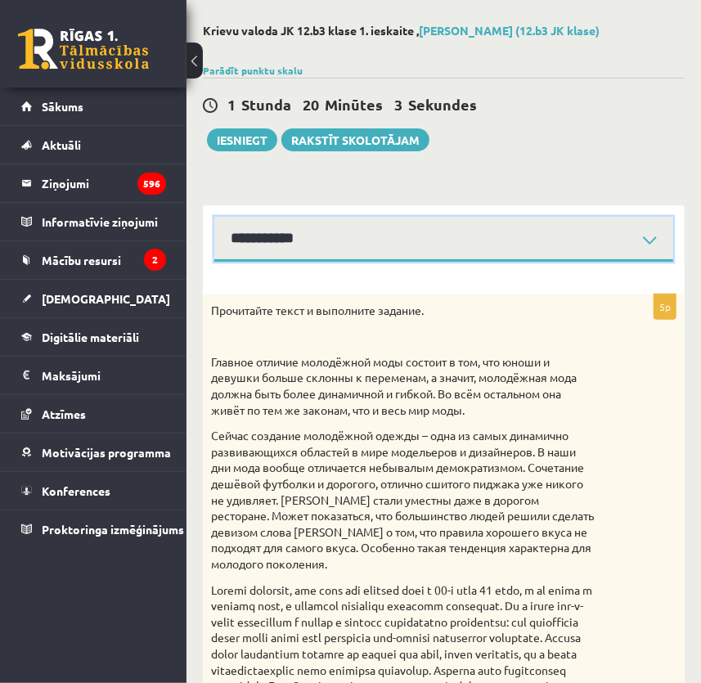
click at [316, 250] on select "**********" at bounding box center [443, 239] width 459 height 45
drag, startPoint x: 284, startPoint y: 229, endPoint x: 278, endPoint y: 244, distance: 15.8
click at [284, 229] on select "**********" at bounding box center [443, 239] width 459 height 45
click at [214, 217] on select "**********" at bounding box center [443, 239] width 459 height 45
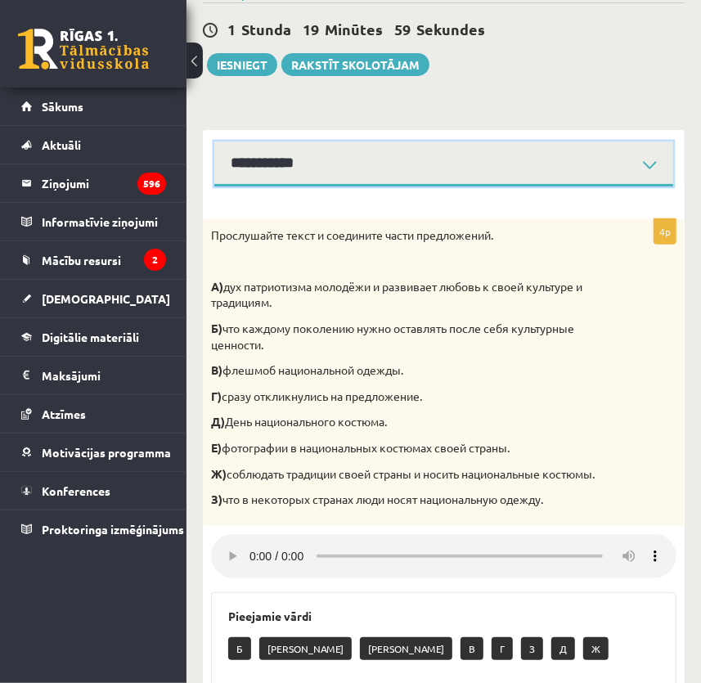
scroll to position [65, 0]
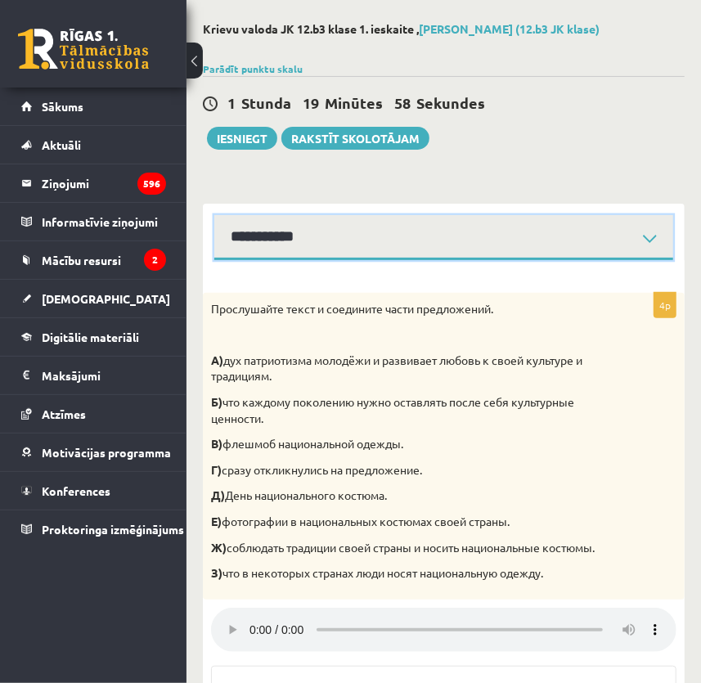
click at [361, 251] on select "**********" at bounding box center [443, 237] width 459 height 45
select select "**********"
click at [214, 215] on select "**********" at bounding box center [443, 237] width 459 height 45
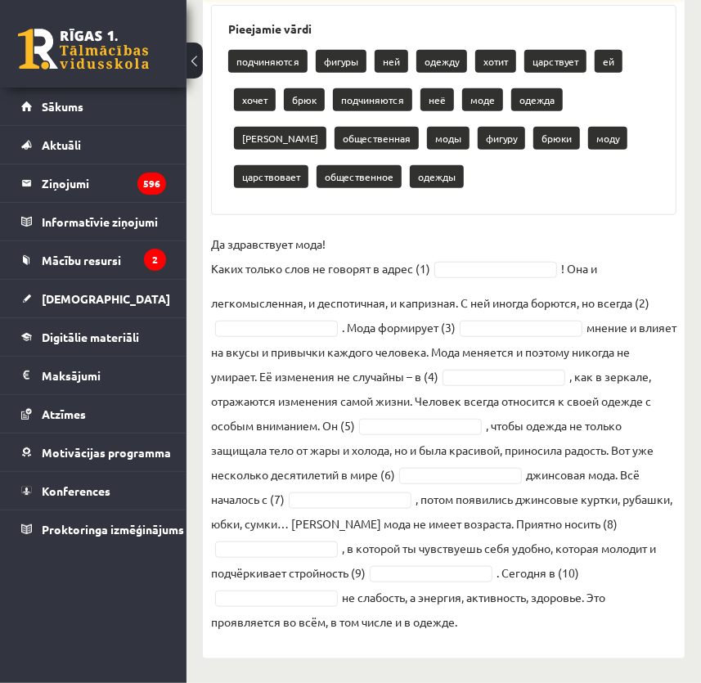
scroll to position [100, 0]
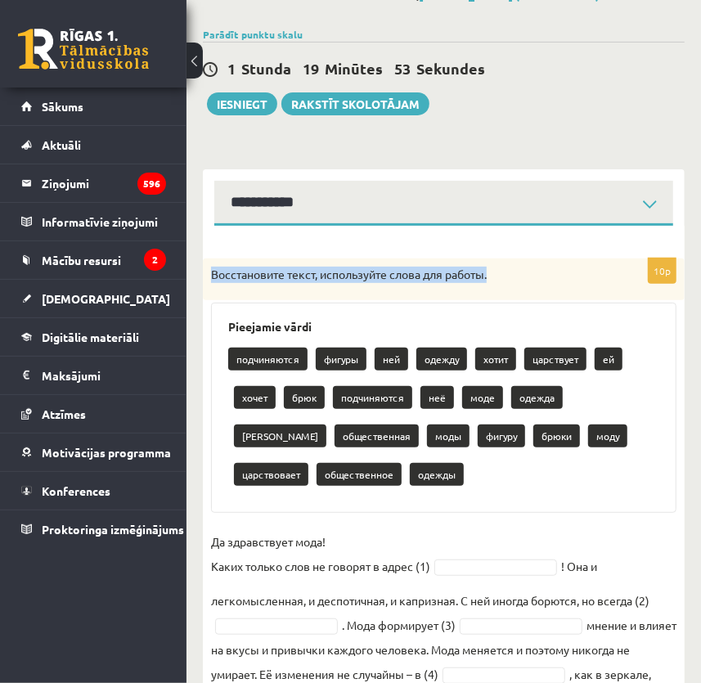
drag, startPoint x: 218, startPoint y: 276, endPoint x: 513, endPoint y: 281, distance: 295.4
click at [513, 281] on div "Восстановите текст, используйте слова для работы." at bounding box center [444, 280] width 482 height 43
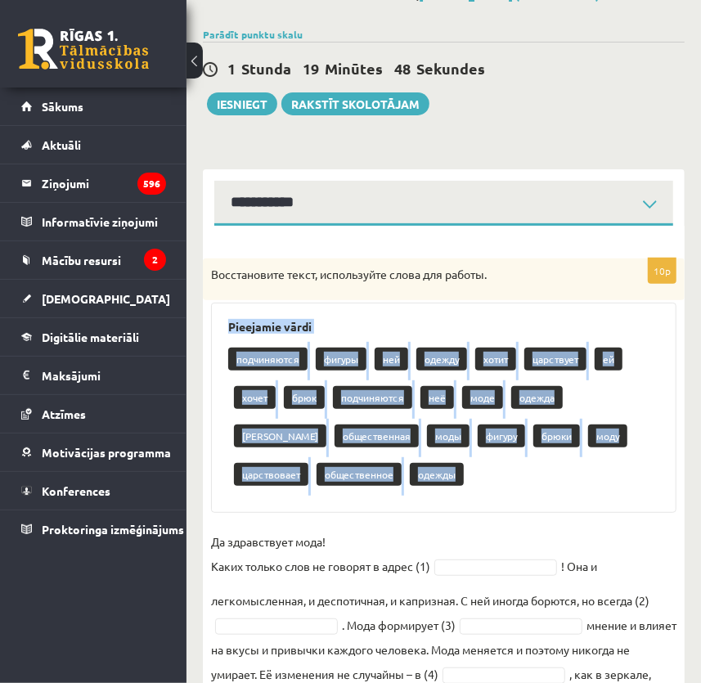
drag, startPoint x: 223, startPoint y: 323, endPoint x: 403, endPoint y: 465, distance: 230.1
click at [403, 465] on div "Pieejamie vārdi подчиняются фигуры ней одежду хотит царствует ей хочет брюк под…" at bounding box center [443, 408] width 465 height 210
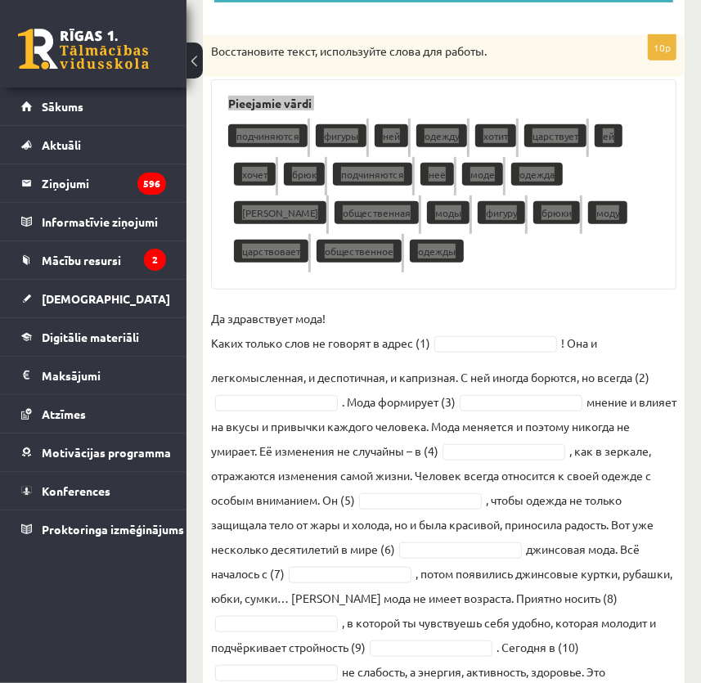
scroll to position [398, 0]
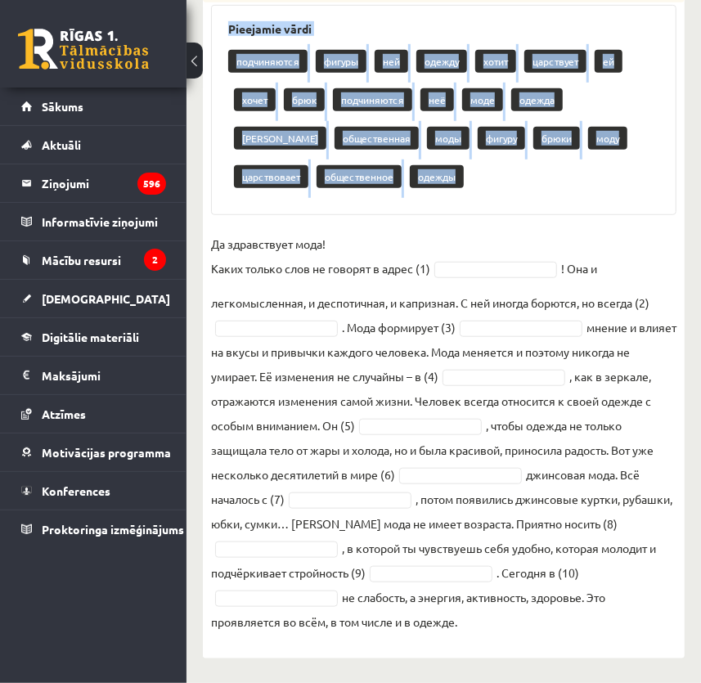
drag, startPoint x: 209, startPoint y: 245, endPoint x: 492, endPoint y: 625, distance: 473.5
click at [492, 625] on div "10p Восстановите текст, используйте слова для работы. Pieejamie vārdi подчиняют…" at bounding box center [444, 301] width 482 height 681
click at [640, 245] on fieldset "Да здравствует мода! Каких только слов не говорят в адрес (1) ! Она и легкомысл…" at bounding box center [443, 433] width 465 height 402
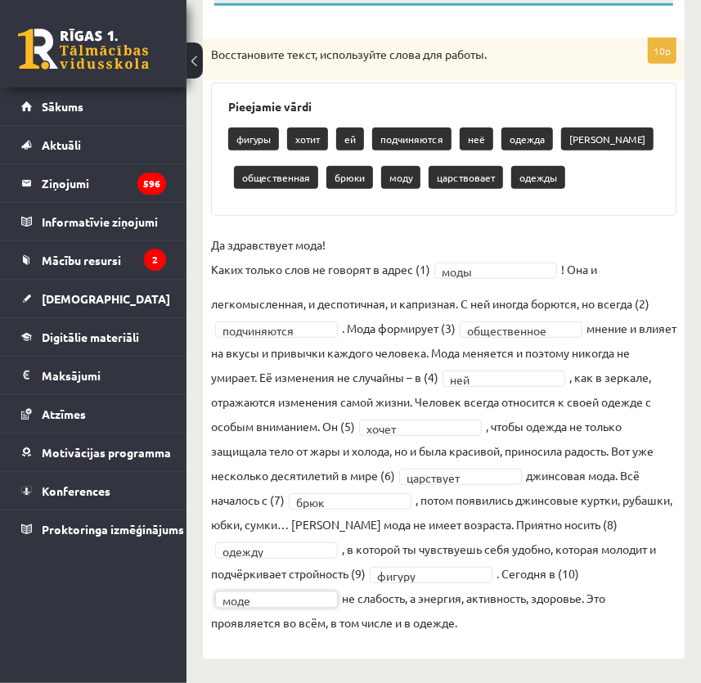
scroll to position [0, 0]
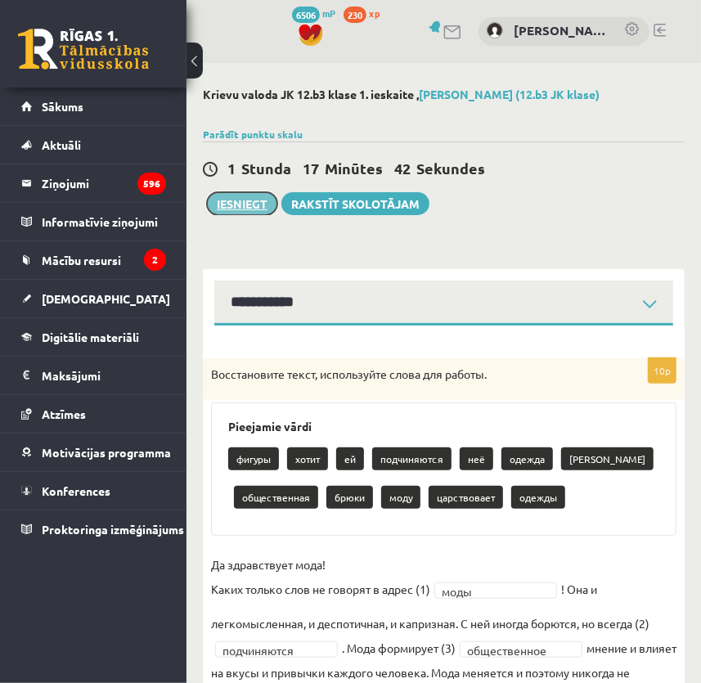
click at [241, 197] on button "Iesniegt" at bounding box center [242, 203] width 70 height 23
